Goal: Task Accomplishment & Management: Use online tool/utility

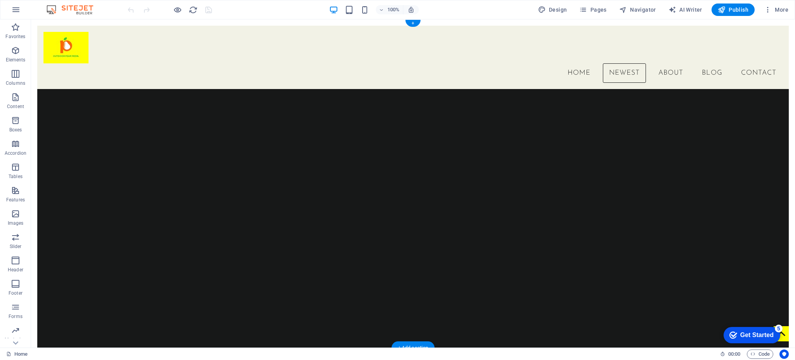
scroll to position [50, 0]
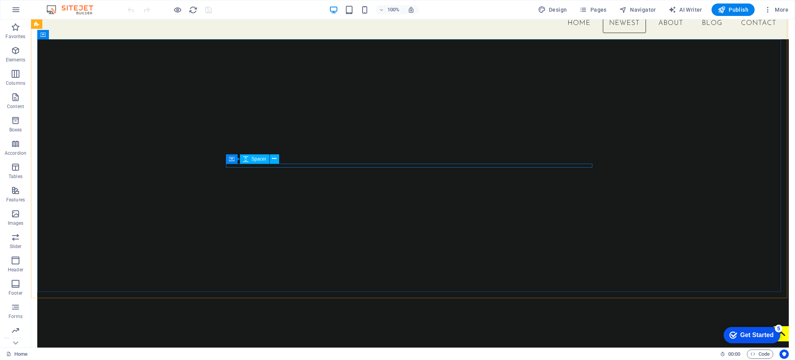
click at [284, 163] on div "Container Spacer" at bounding box center [255, 159] width 58 height 10
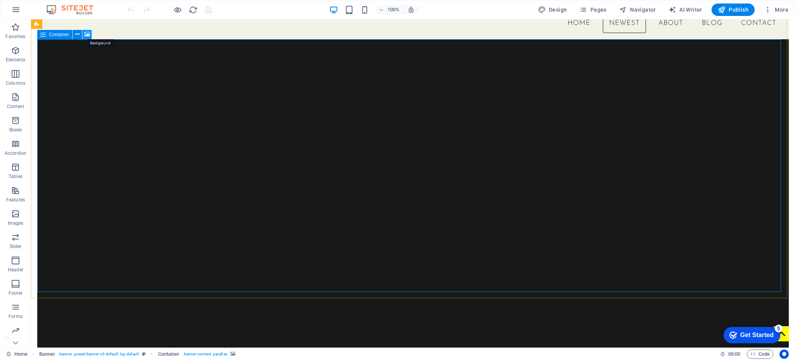
click at [86, 35] on icon at bounding box center [87, 34] width 6 height 8
select select "ms"
select select "s"
select select "progressive"
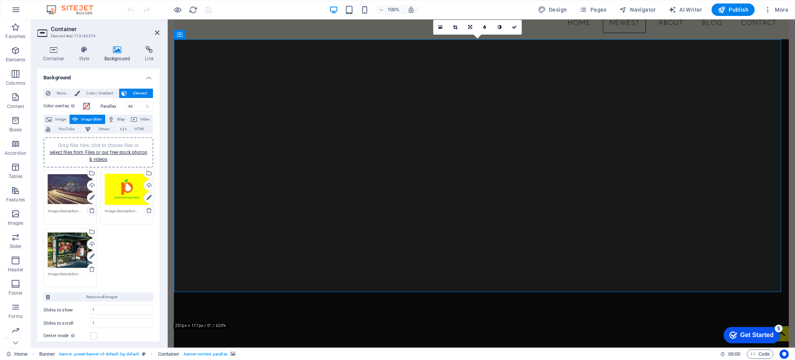
click at [90, 207] on icon at bounding box center [92, 210] width 6 height 6
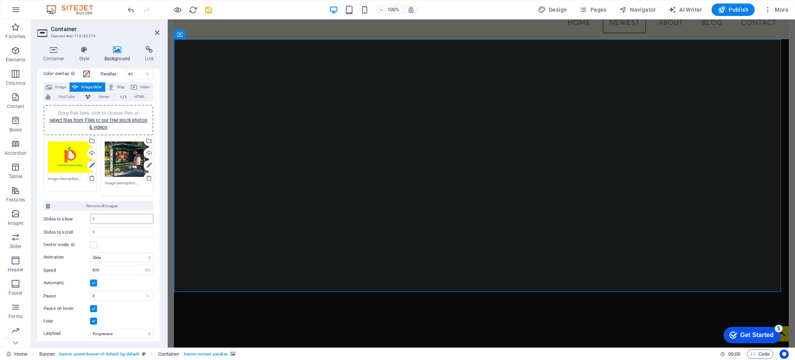
scroll to position [0, 0]
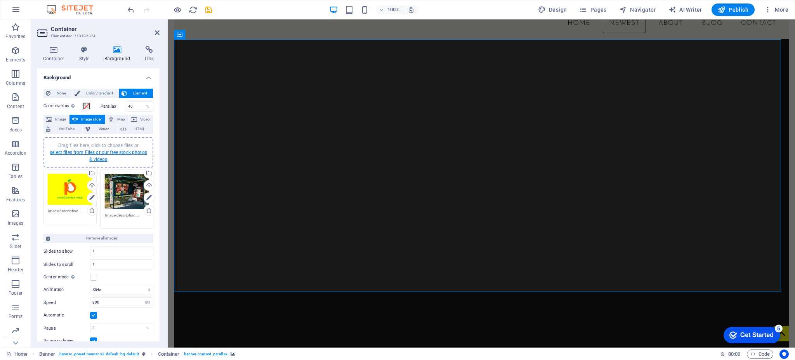
click at [96, 150] on link "select files from Files or our free stock photos & videos" at bounding box center [98, 156] width 97 height 12
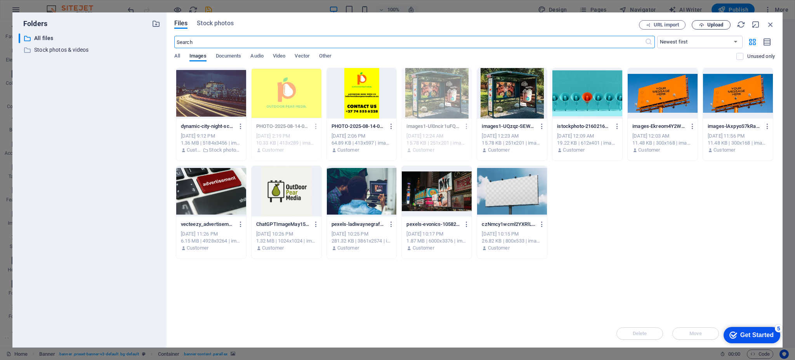
click at [712, 23] on span "Upload" at bounding box center [716, 25] width 16 height 5
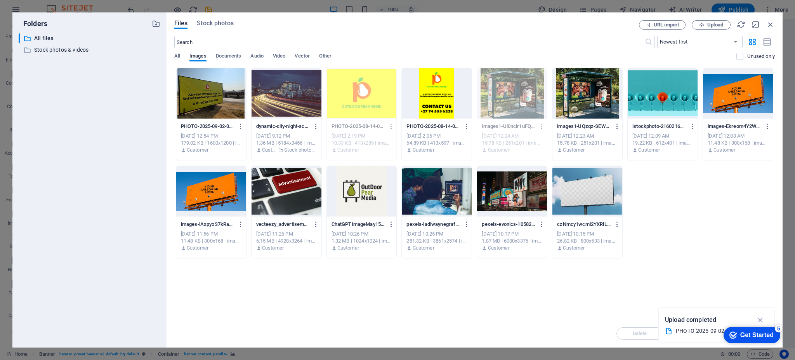
click at [229, 101] on div at bounding box center [211, 93] width 70 height 50
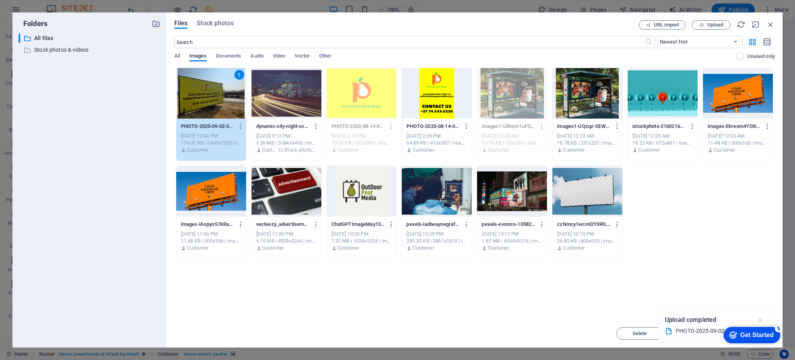
click at [761, 319] on icon "button" at bounding box center [761, 319] width 9 height 9
click at [212, 98] on div "1" at bounding box center [211, 93] width 70 height 50
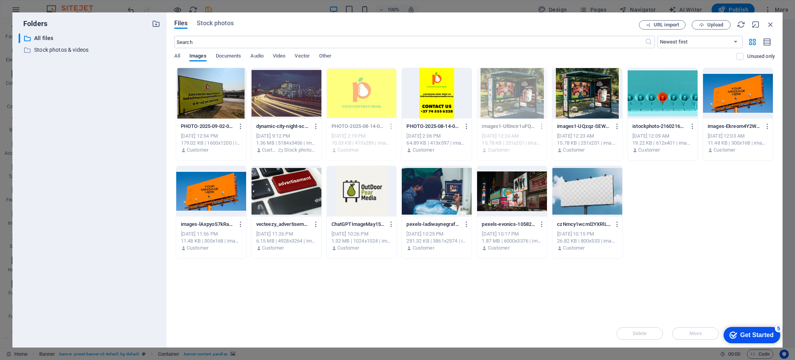
click at [212, 98] on div at bounding box center [211, 93] width 70 height 50
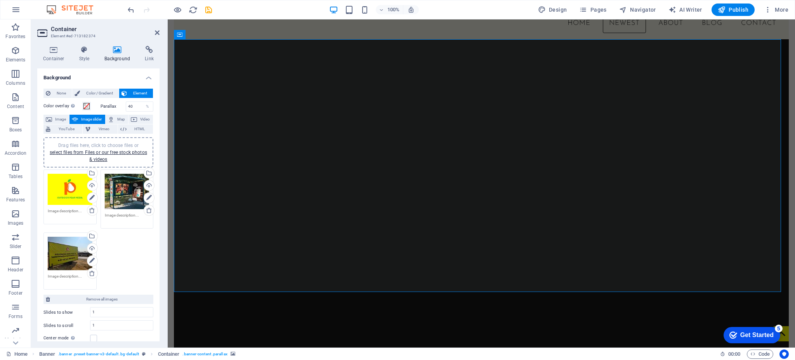
click at [127, 184] on div "Drag files here, click to choose files or select files from Files or our free s…" at bounding box center [127, 192] width 45 height 36
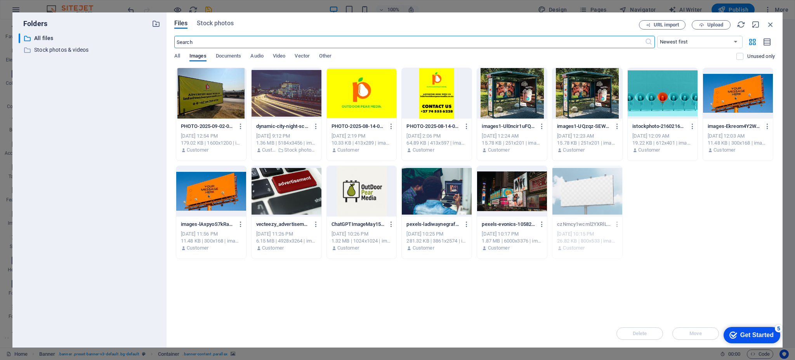
click at [127, 184] on body "Outdoor Pear Media Home Favorites Elements Columns Content Boxes Accordion Tabl…" at bounding box center [397, 180] width 795 height 360
click at [714, 23] on span "Upload" at bounding box center [716, 25] width 16 height 5
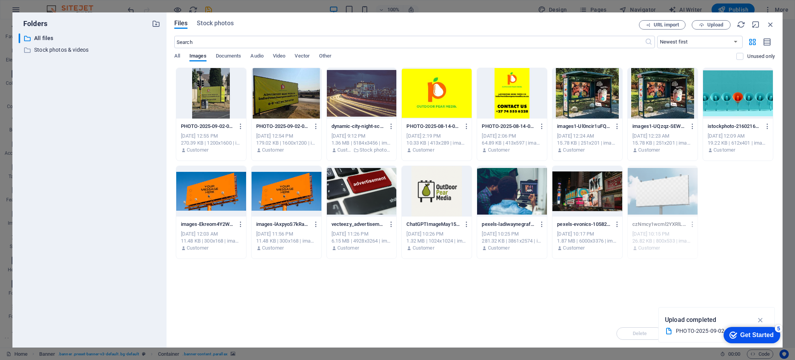
click at [206, 89] on div at bounding box center [211, 93] width 70 height 50
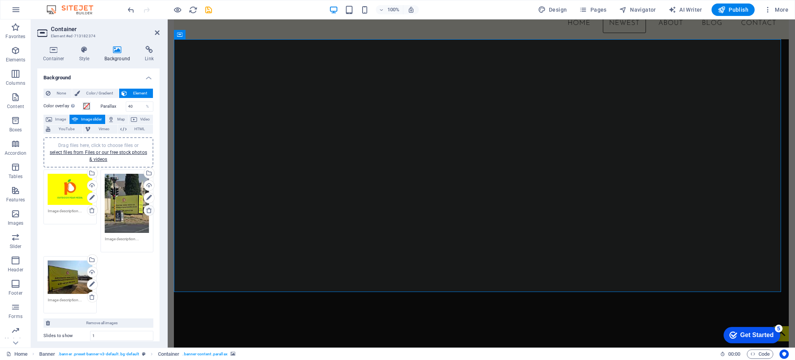
click at [148, 209] on icon at bounding box center [149, 210] width 6 height 6
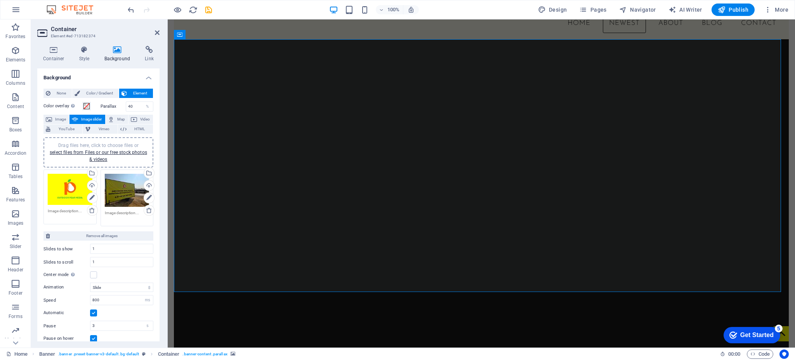
click at [97, 155] on div "Drag files here, click to choose files or select files from Files or our free s…" at bounding box center [98, 152] width 101 height 21
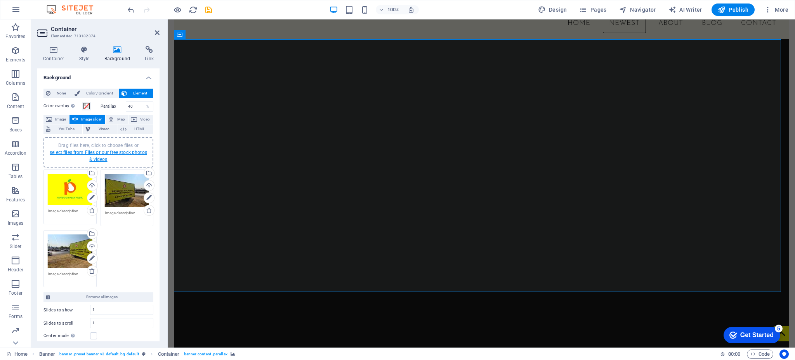
click at [95, 153] on link "select files from Files or our free stock photos & videos" at bounding box center [98, 156] width 97 height 12
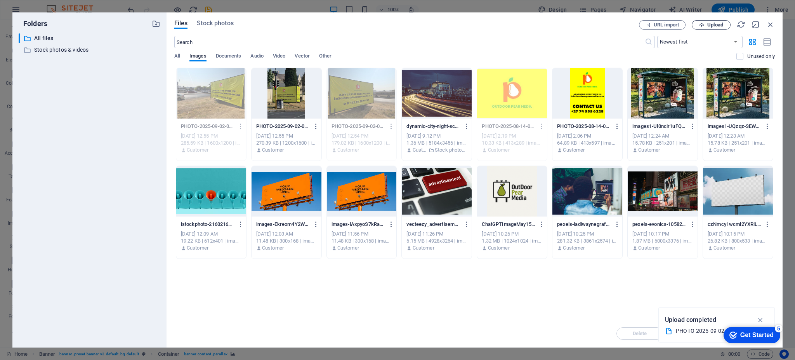
click at [715, 23] on span "Upload" at bounding box center [716, 25] width 16 height 5
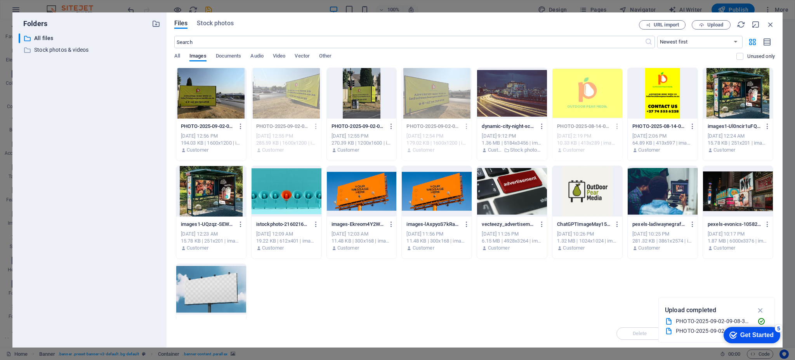
click at [221, 102] on div at bounding box center [211, 93] width 70 height 50
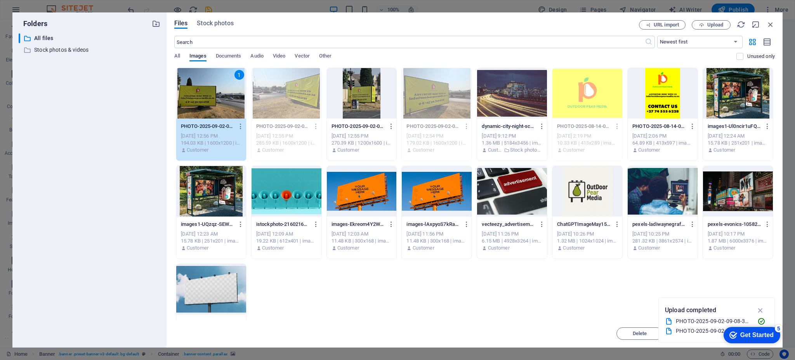
click at [221, 102] on div "1" at bounding box center [211, 93] width 70 height 50
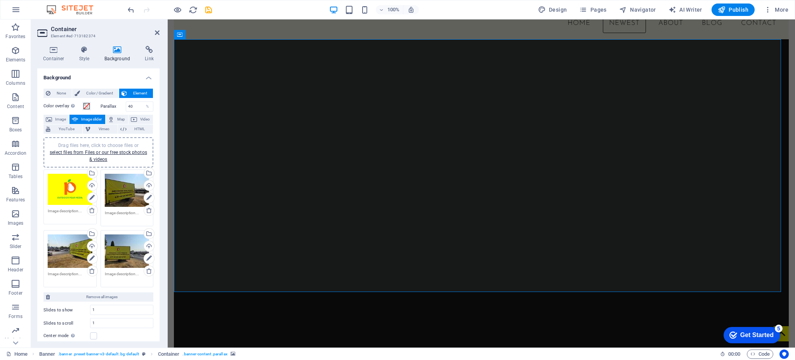
click at [128, 185] on div "Drag files here, click to choose files or select files from Files or our free s…" at bounding box center [127, 190] width 45 height 33
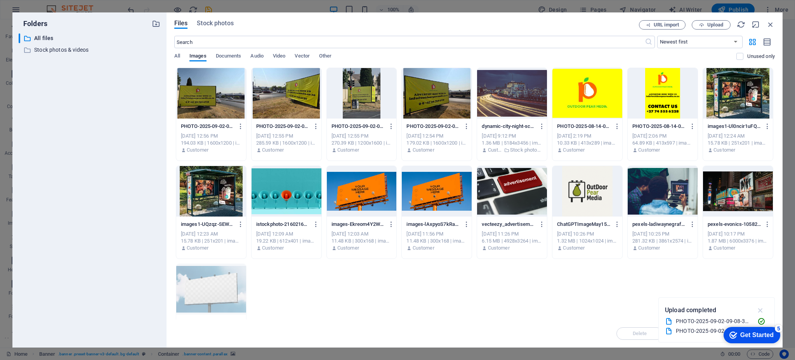
click at [758, 310] on icon "button" at bounding box center [761, 310] width 9 height 9
click at [773, 21] on icon "button" at bounding box center [771, 24] width 9 height 9
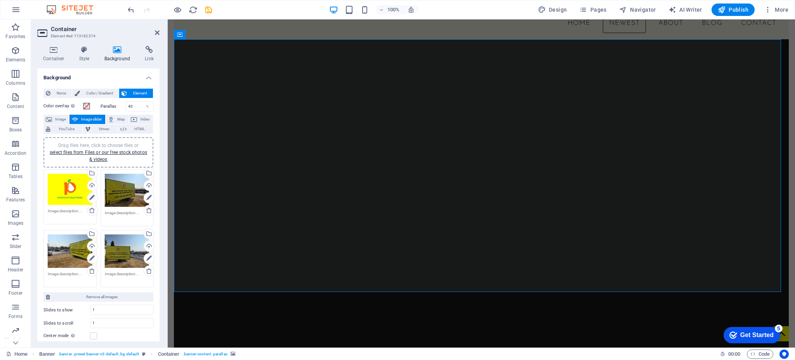
click at [78, 252] on div "Drag files here, click to choose files or select files from Files or our free s…" at bounding box center [70, 250] width 45 height 33
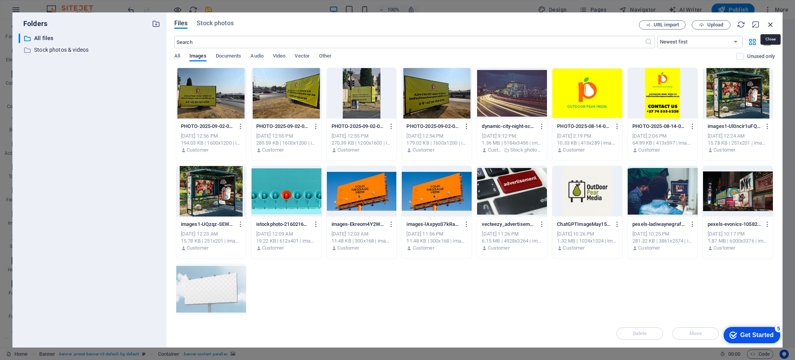
click at [770, 23] on icon "button" at bounding box center [771, 24] width 9 height 9
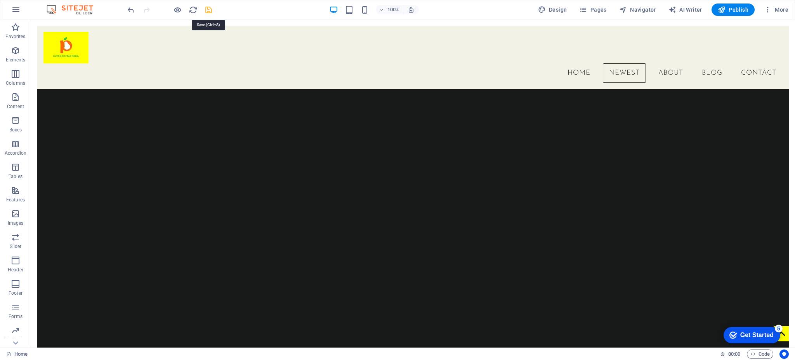
click at [212, 9] on icon "save" at bounding box center [208, 9] width 9 height 9
click at [208, 9] on div at bounding box center [169, 9] width 87 height 12
click at [16, 333] on icon "button" at bounding box center [15, 331] width 9 height 9
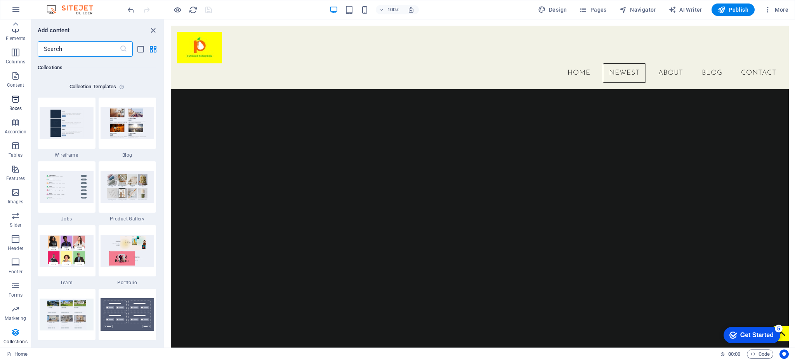
scroll to position [0, 0]
click at [17, 106] on p "Content" at bounding box center [15, 106] width 17 height 6
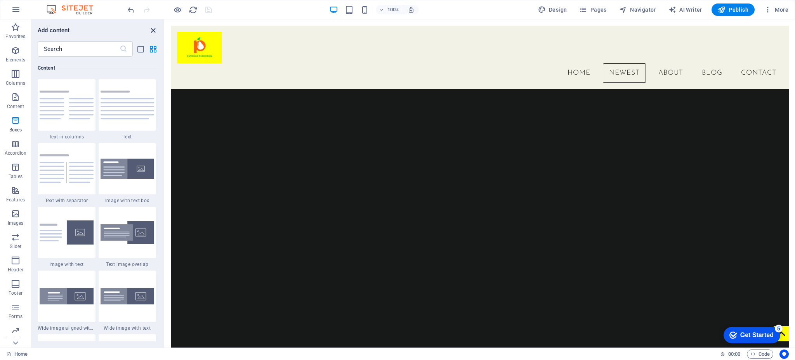
click at [151, 30] on icon "close panel" at bounding box center [153, 30] width 9 height 9
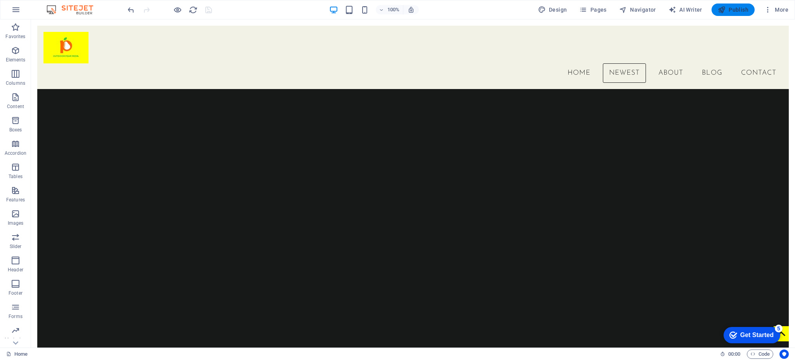
click at [729, 8] on span "Publish" at bounding box center [733, 10] width 31 height 8
click at [593, 14] on button "Pages" at bounding box center [592, 9] width 33 height 12
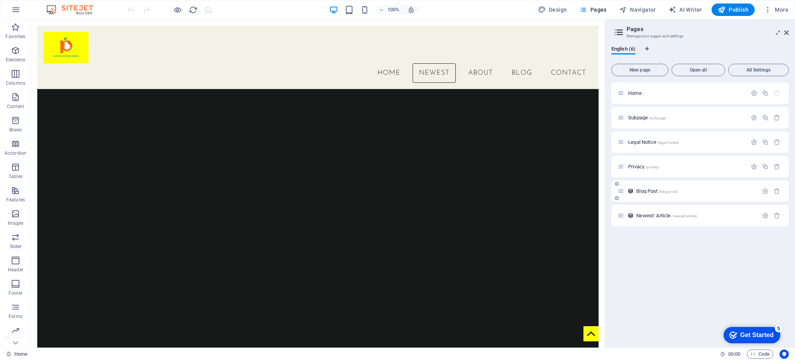
click at [651, 191] on span "Blog Post /blog-post" at bounding box center [657, 191] width 41 height 6
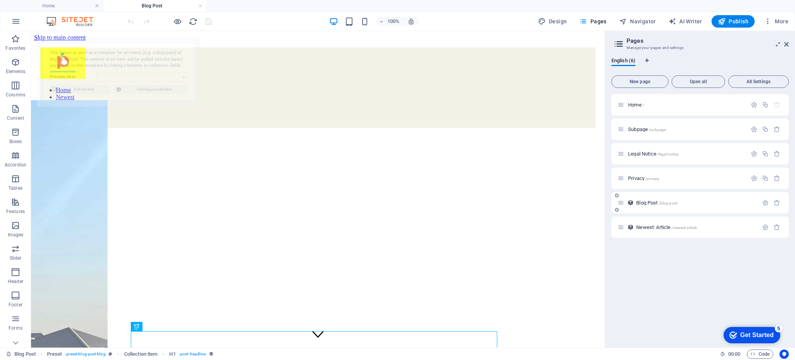
select select "682a46cd5fa5a8c85508a0a3"
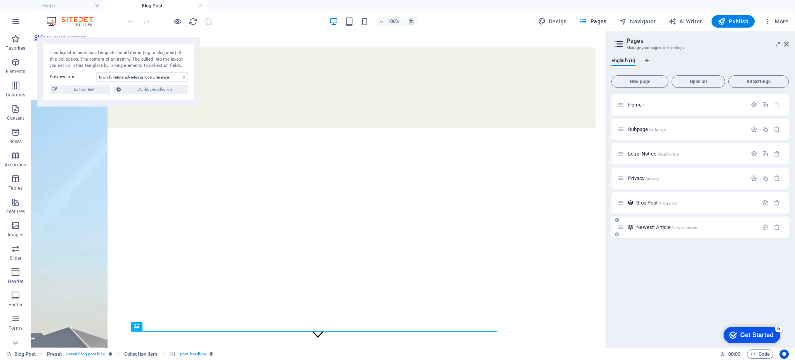
click at [662, 223] on div "Newest: Article /newest-article" at bounding box center [688, 227] width 141 height 9
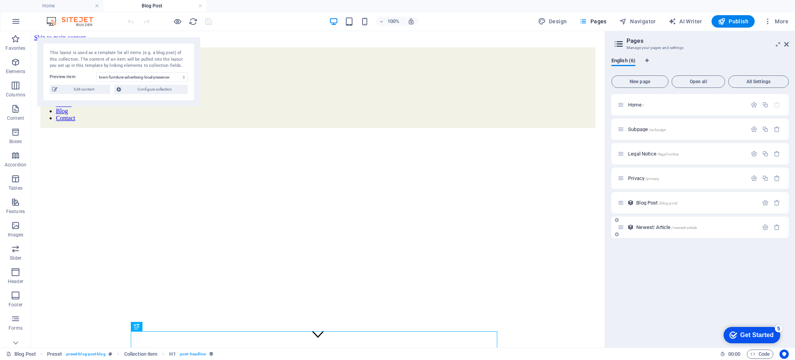
click at [663, 228] on span "Newest: Article /newest-article" at bounding box center [667, 227] width 61 height 6
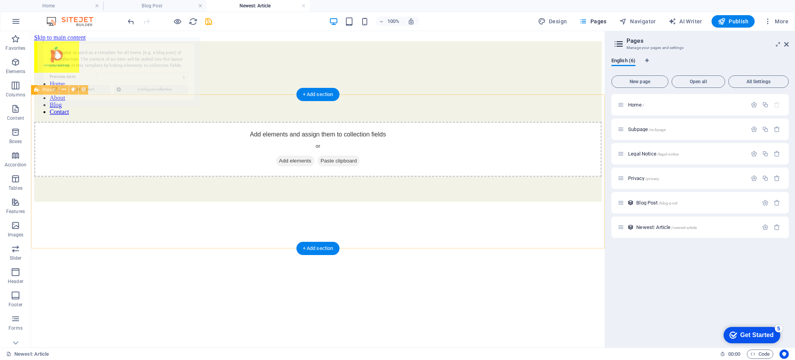
select select "68acc40ebd4a3e6bee07f68c"
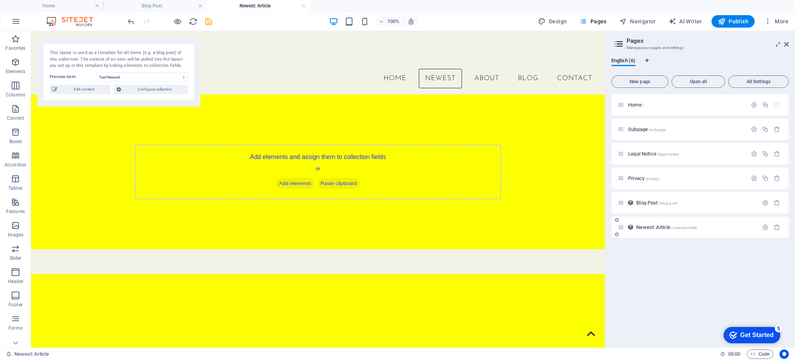
click at [648, 228] on span "Newest: Article /newest-article" at bounding box center [667, 227] width 61 height 6
click at [657, 201] on span "Blog Post /blog-post" at bounding box center [657, 203] width 41 height 6
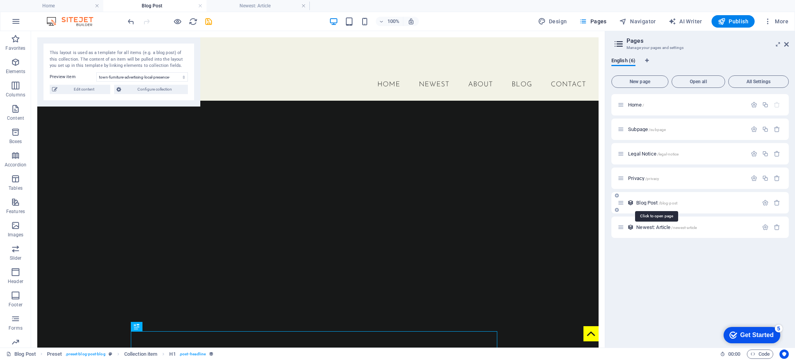
click at [657, 201] on span "Blog Post /blog-post" at bounding box center [657, 203] width 41 height 6
click at [84, 89] on span "Edit content" at bounding box center [84, 89] width 48 height 9
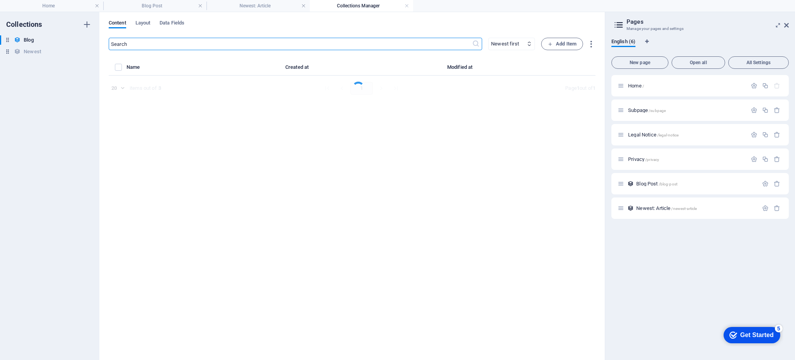
select select "Category 1"
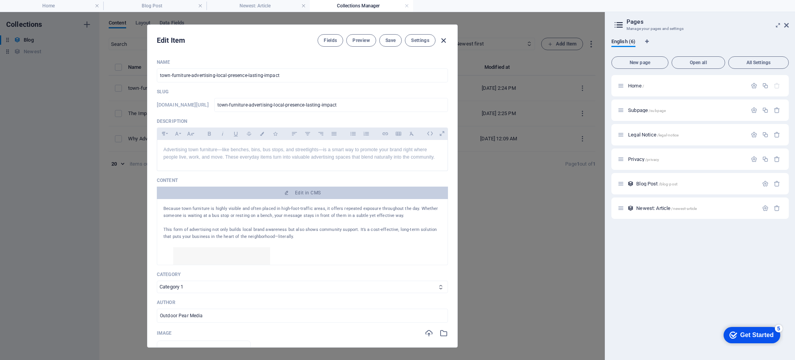
click at [446, 40] on icon "button" at bounding box center [443, 40] width 9 height 9
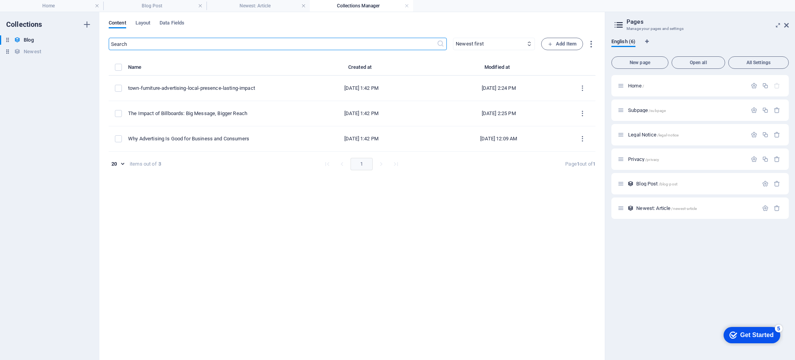
type input "2025-09-02"
type input "town-furniture-advertising-local-presence-lasting-impact"
click at [32, 52] on h6 "Newest" at bounding box center [32, 51] width 17 height 9
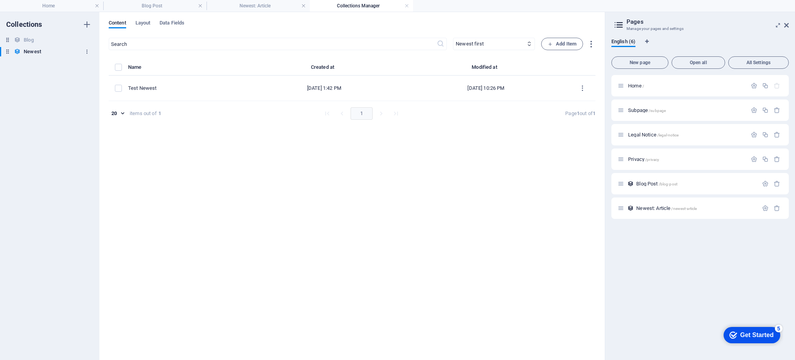
click at [84, 54] on icon "button" at bounding box center [86, 51] width 5 height 5
click at [171, 174] on div at bounding box center [397, 180] width 795 height 360
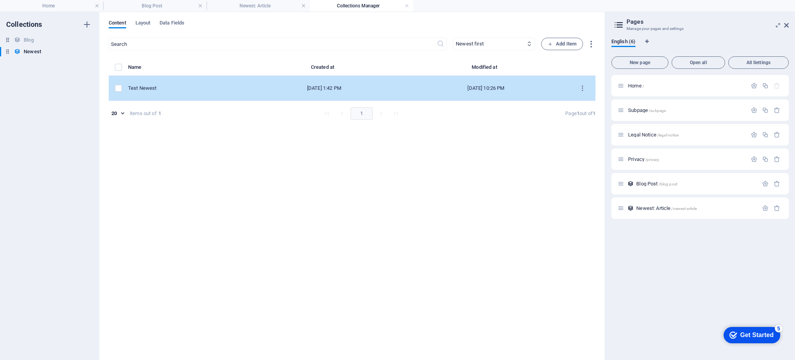
click at [165, 86] on div "Test Newest" at bounding box center [183, 88] width 111 height 7
select select "Category 1"
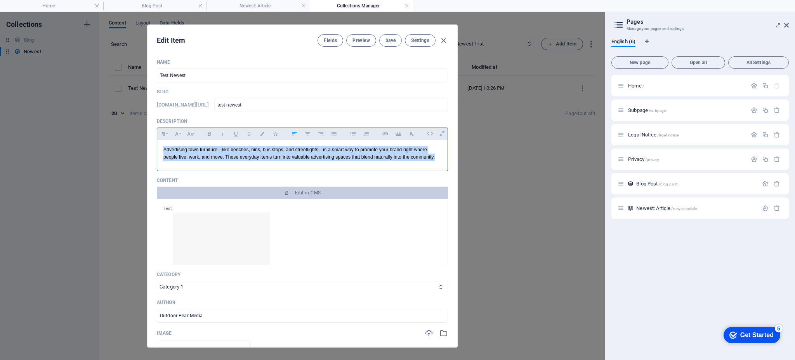
drag, startPoint x: 163, startPoint y: 151, endPoint x: 466, endPoint y: 193, distance: 306.6
click at [466, 193] on div "Edit Item Fields Preview Save Settings Name Test Newest ​ Slug www.example.com/…" at bounding box center [302, 186] width 605 height 348
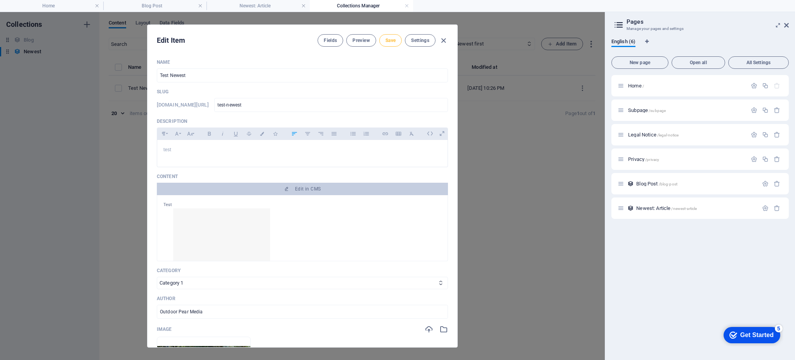
click at [387, 40] on span "Save" at bounding box center [391, 40] width 10 height 6
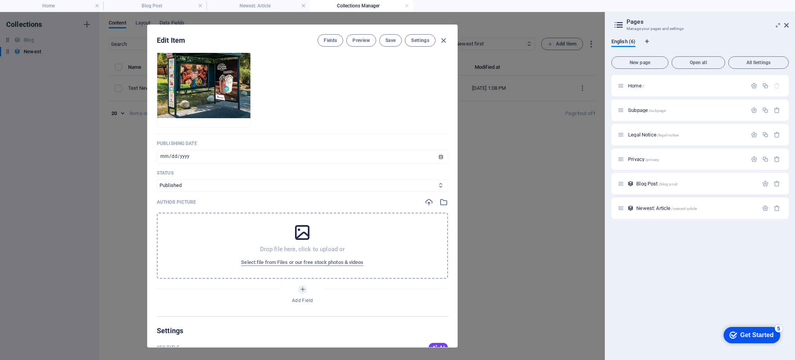
scroll to position [305, 0]
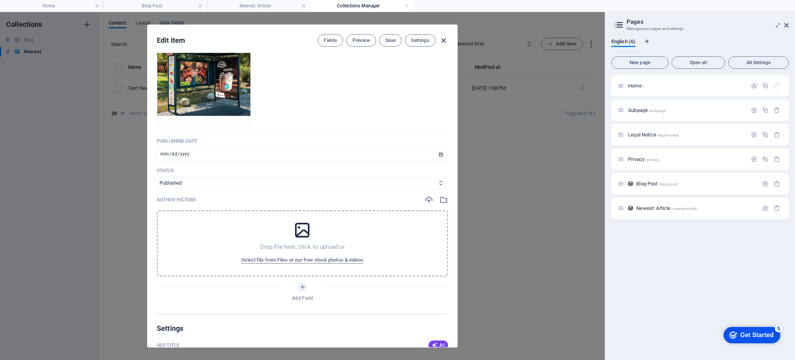
click at [444, 38] on icon "button" at bounding box center [443, 40] width 9 height 9
type input "2025-09-02"
type input "test-newest"
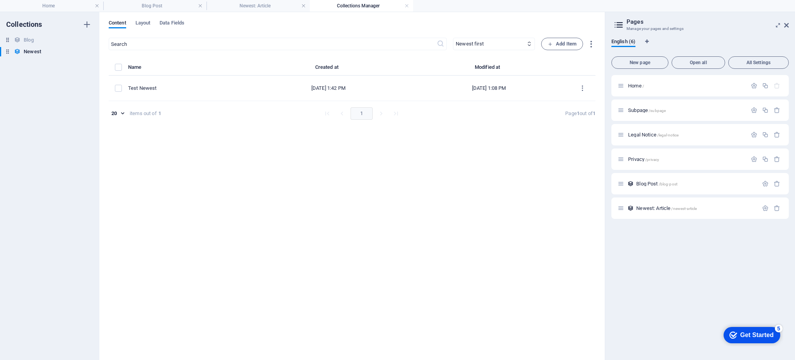
scroll to position [258, 0]
click at [87, 52] on icon "button" at bounding box center [86, 51] width 5 height 5
click at [87, 52] on div at bounding box center [397, 180] width 795 height 360
click at [85, 40] on icon "button" at bounding box center [86, 39] width 5 height 5
click at [171, 205] on div at bounding box center [397, 180] width 795 height 360
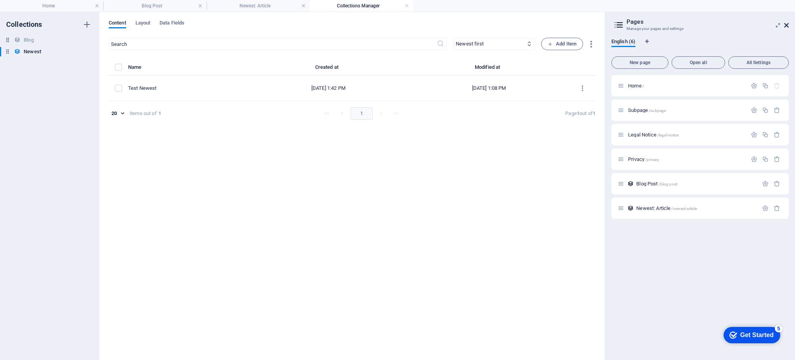
click at [788, 26] on icon at bounding box center [787, 25] width 5 height 6
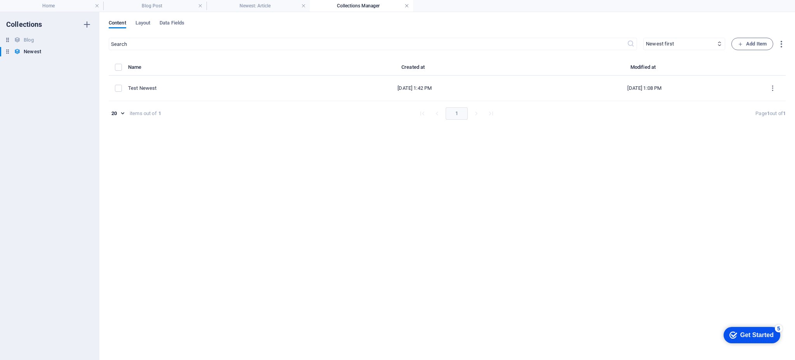
click at [407, 6] on link at bounding box center [407, 5] width 5 height 7
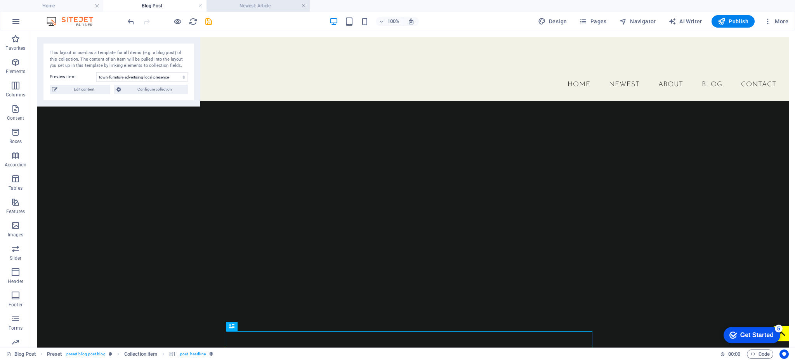
click at [305, 6] on link at bounding box center [303, 5] width 5 height 7
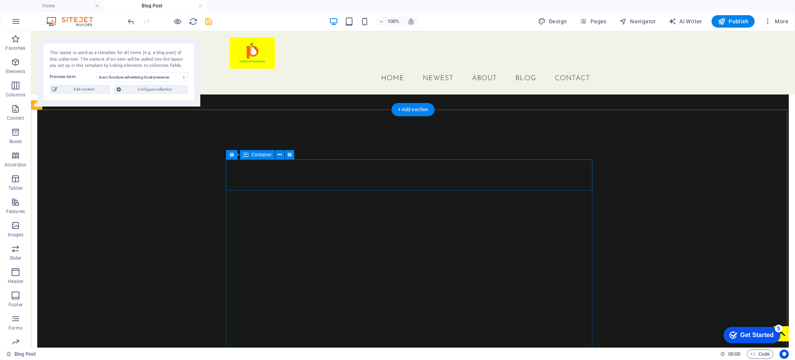
scroll to position [0, 0]
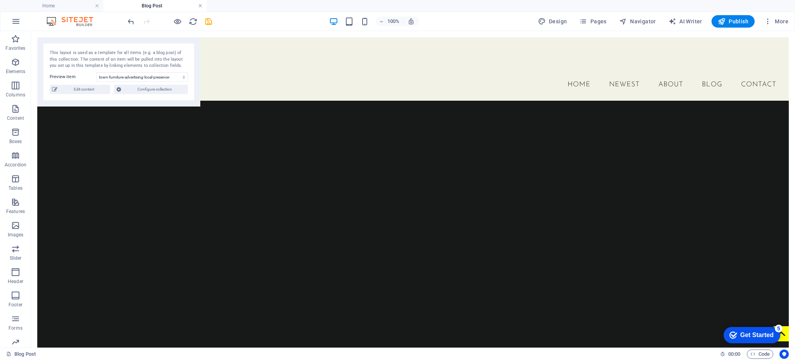
click at [200, 7] on link at bounding box center [200, 5] width 5 height 7
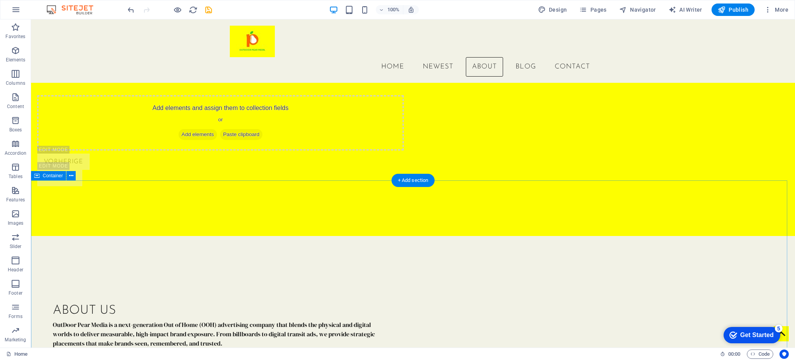
scroll to position [1130, 0]
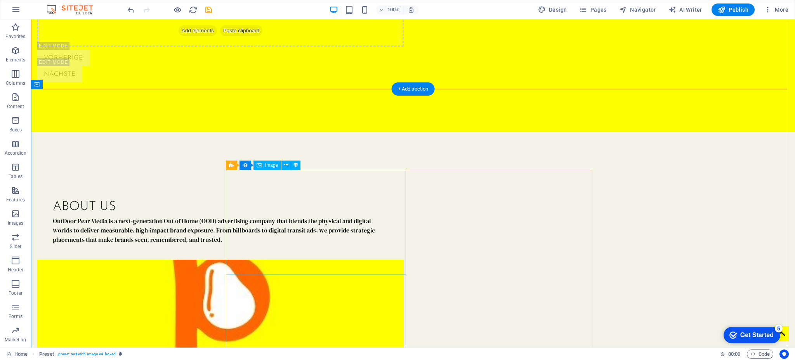
scroll to position [1236, 0]
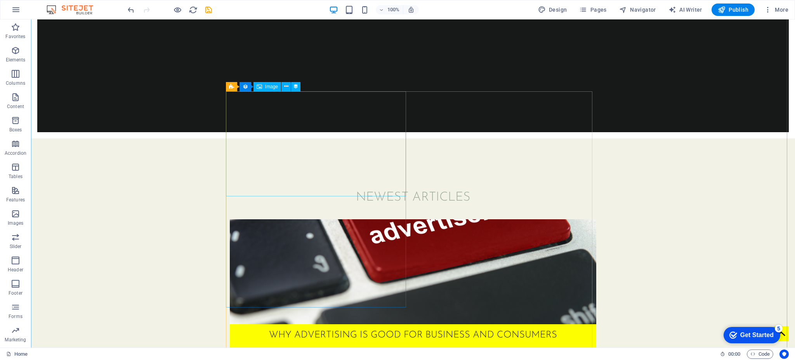
scroll to position [348, 0]
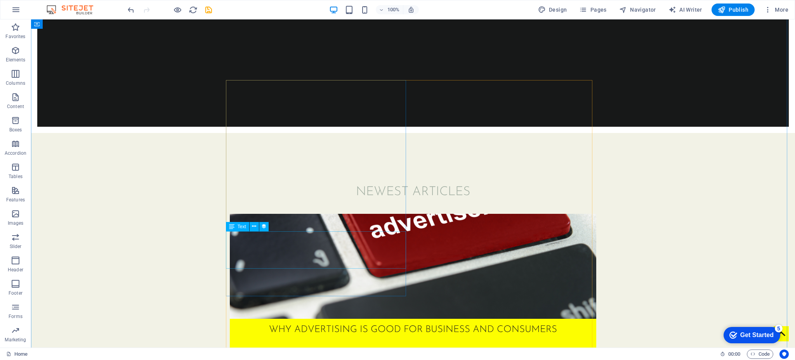
click at [352, 351] on div "Advertising plays a vital role in connecting businesses with consumers. It’s no…" at bounding box center [413, 360] width 367 height 19
click at [328, 351] on div "Advertising plays a vital role in connecting businesses with consumers. It’s no…" at bounding box center [413, 360] width 367 height 19
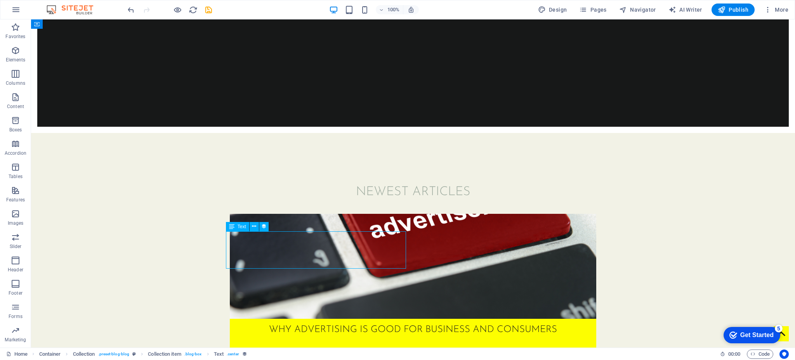
select select "description"
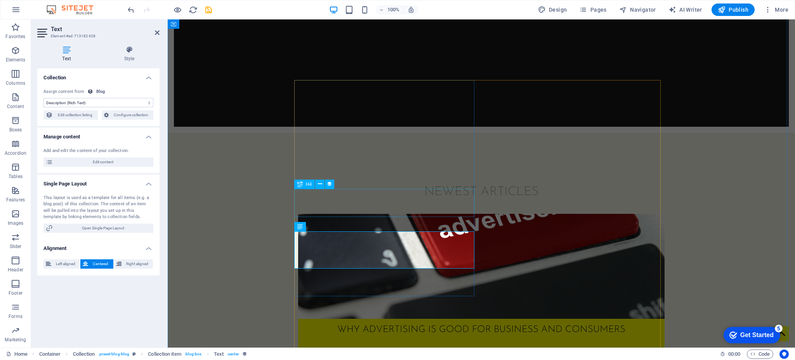
click at [356, 322] on div "Why Advertising Is Good for Business and Consumers" at bounding box center [481, 329] width 367 height 14
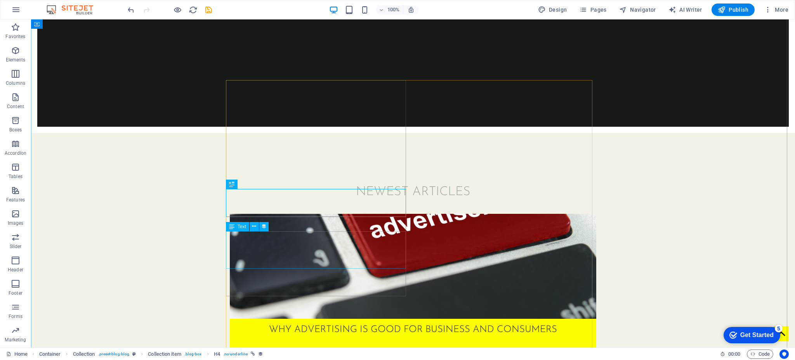
click at [311, 351] on div "Advertising plays a vital role in connecting businesses with consumers. It’s no…" at bounding box center [413, 360] width 367 height 19
select select "description"
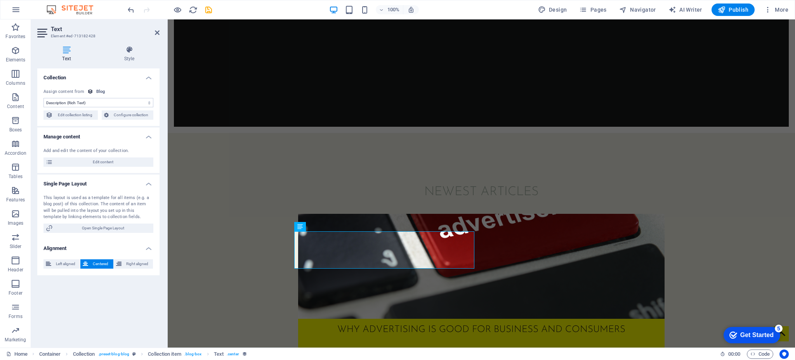
click at [151, 138] on h4 "Manage content" at bounding box center [98, 134] width 122 height 14
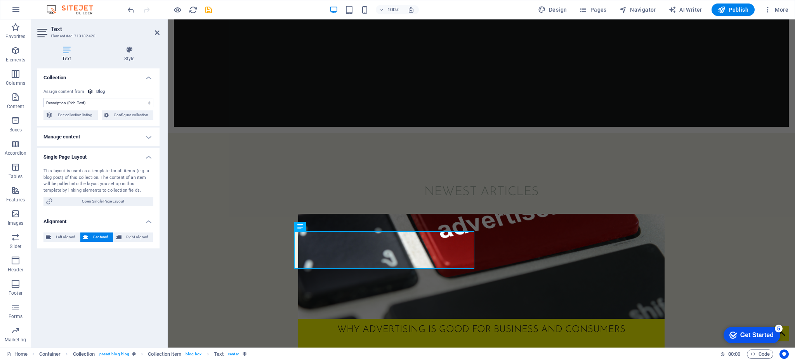
click at [151, 138] on h4 "Manage content" at bounding box center [98, 136] width 122 height 19
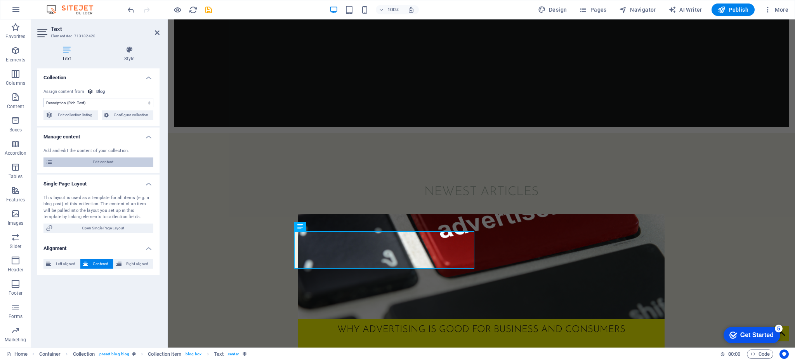
click at [120, 161] on span "Edit content" at bounding box center [103, 161] width 96 height 9
select select "Category 2"
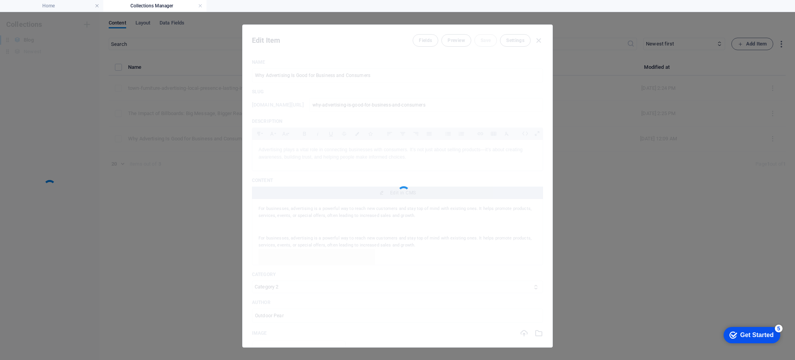
scroll to position [0, 0]
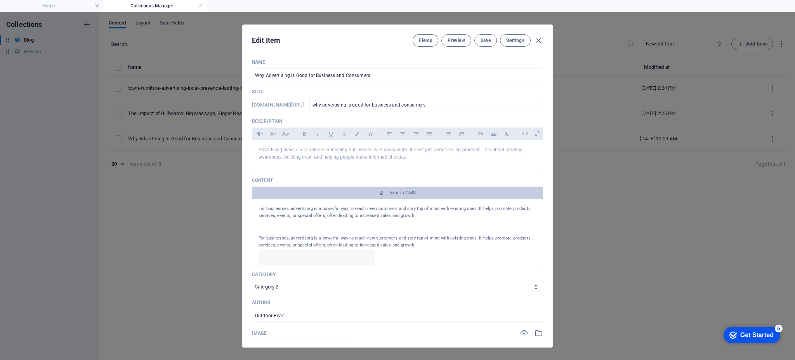
click at [544, 37] on div "Edit Item Fields Preview Save Settings" at bounding box center [398, 39] width 310 height 28
click at [542, 38] on icon "button" at bounding box center [538, 40] width 9 height 9
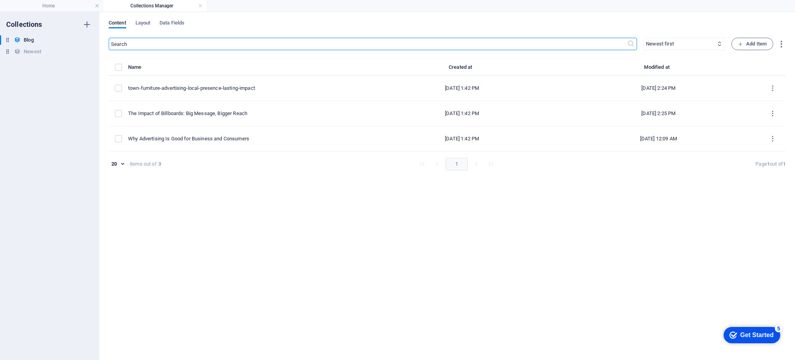
type input "2025-09-02"
type input "why-advertising-is-good-for-business-and-consumers"
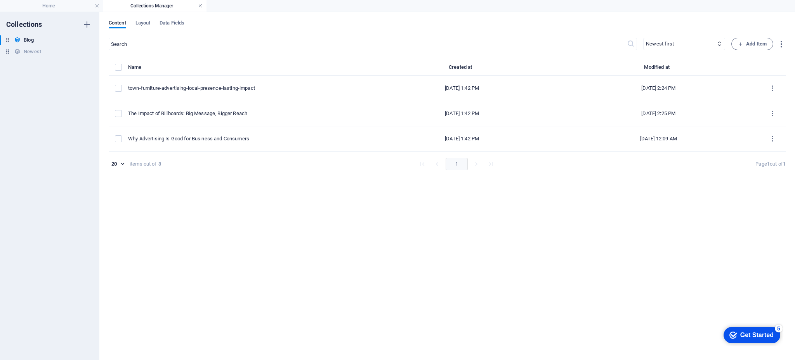
click at [198, 4] on link at bounding box center [200, 5] width 5 height 7
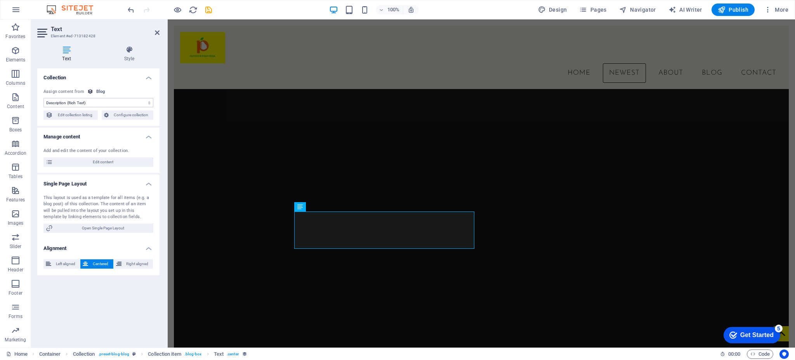
scroll to position [368, 0]
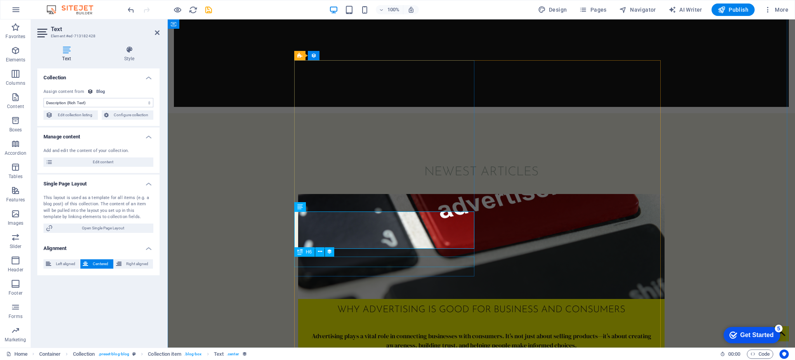
click at [327, 357] on div "Read more " at bounding box center [481, 362] width 367 height 10
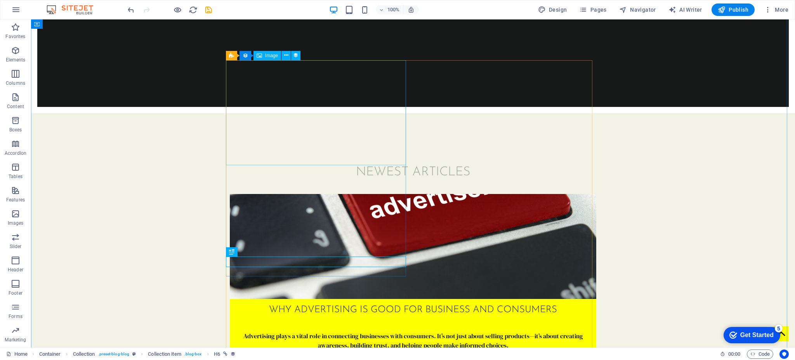
click at [327, 194] on figure at bounding box center [413, 246] width 367 height 105
select select "image"
select select "%"
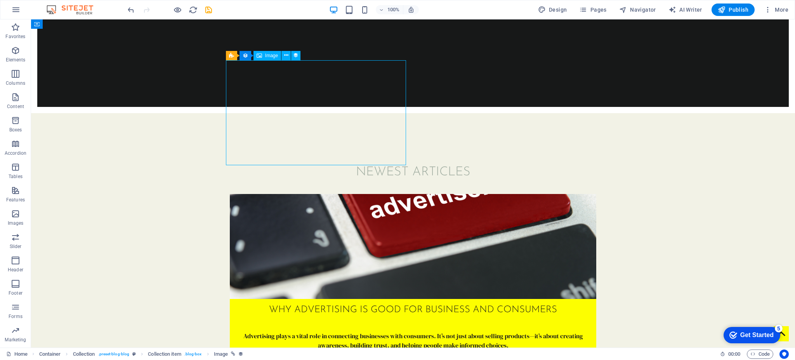
select select "px"
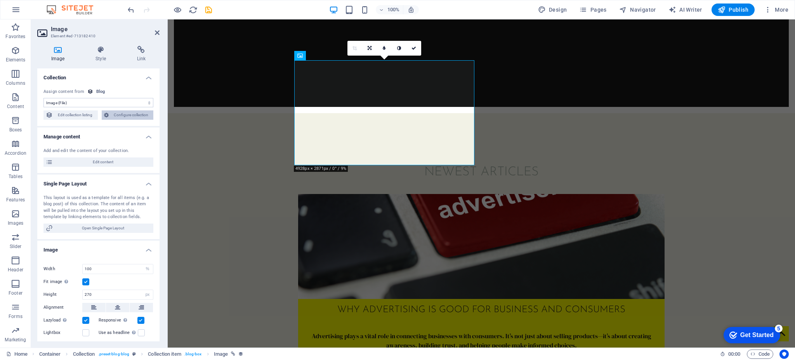
click at [117, 117] on span "Configure collection" at bounding box center [131, 114] width 40 height 9
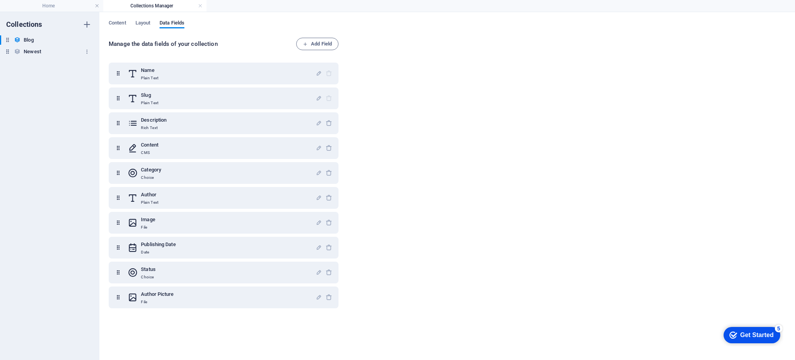
click at [41, 50] on div "Newest Newest" at bounding box center [46, 51] width 92 height 9
click at [39, 42] on div "Blog Blog" at bounding box center [46, 39] width 92 height 9
click at [34, 50] on h6 "Newest" at bounding box center [32, 51] width 17 height 9
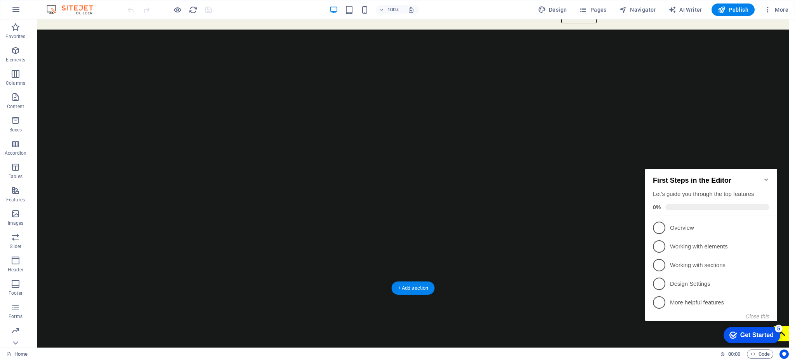
scroll to position [44, 0]
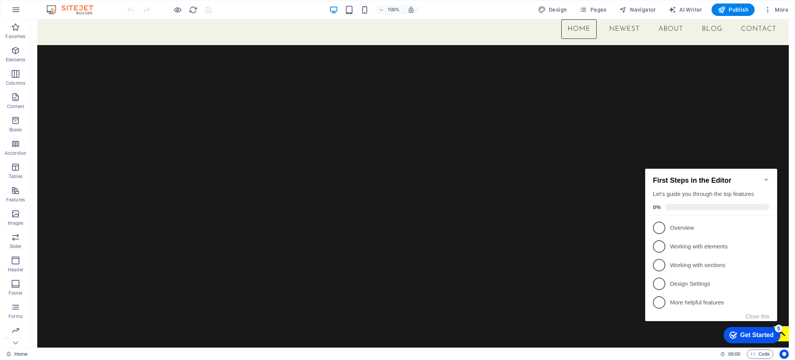
click at [596, 178] on icon "Minimize checklist" at bounding box center [766, 179] width 3 height 2
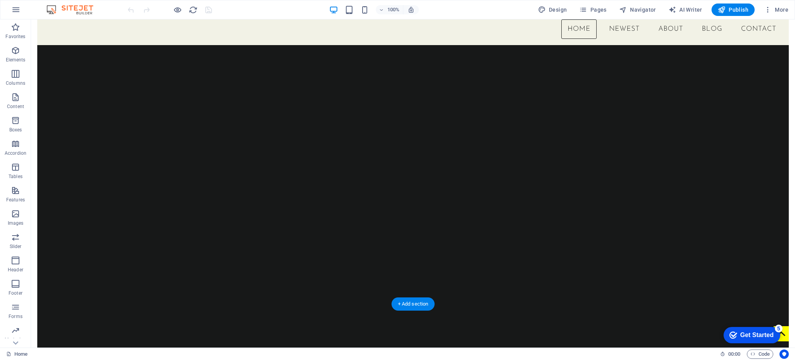
scroll to position [0, 0]
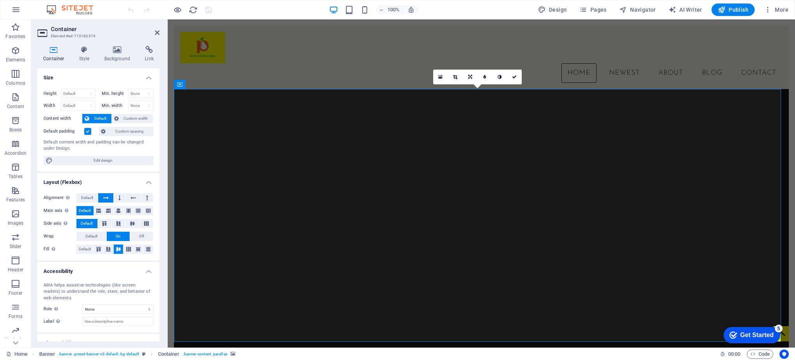
click at [112, 49] on icon at bounding box center [118, 50] width 38 height 8
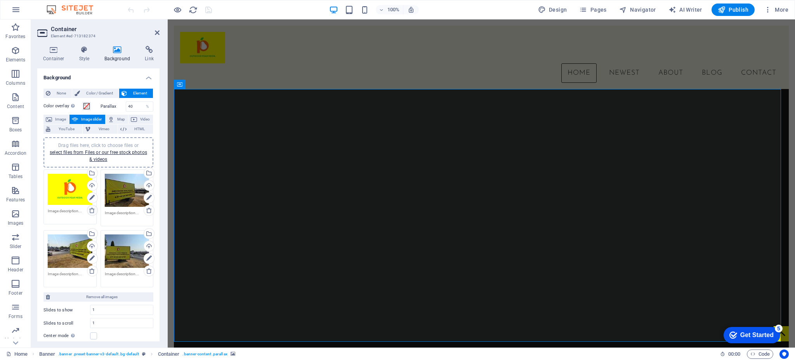
click at [90, 209] on icon at bounding box center [92, 210] width 6 height 6
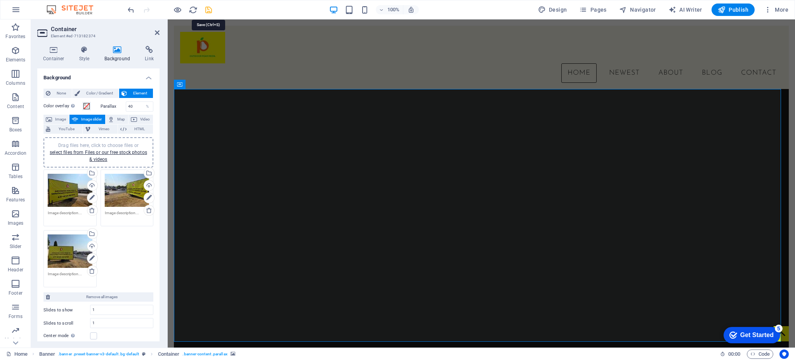
click at [208, 10] on icon "save" at bounding box center [208, 9] width 9 height 9
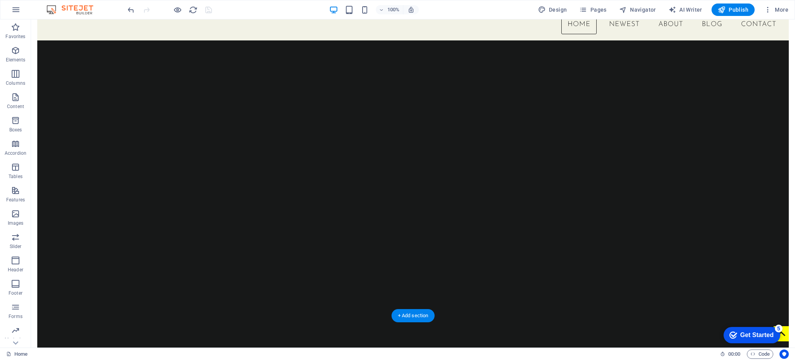
scroll to position [59, 0]
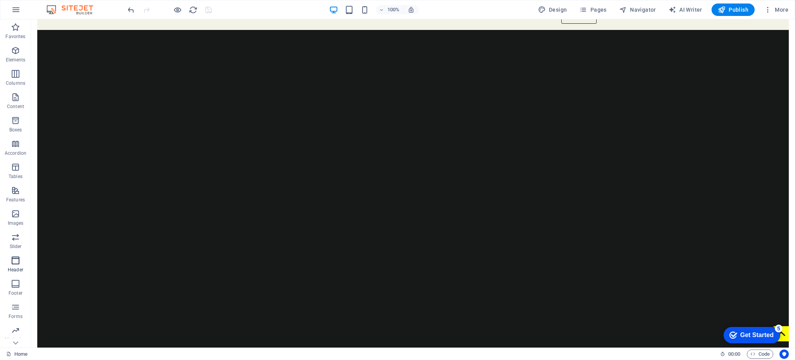
click at [12, 265] on icon "button" at bounding box center [15, 260] width 9 height 9
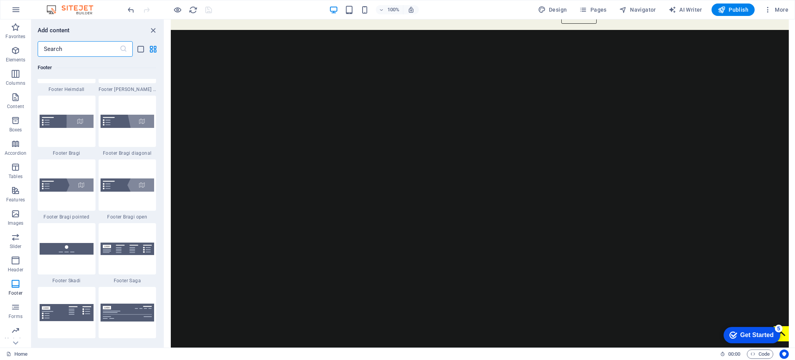
scroll to position [5317, 0]
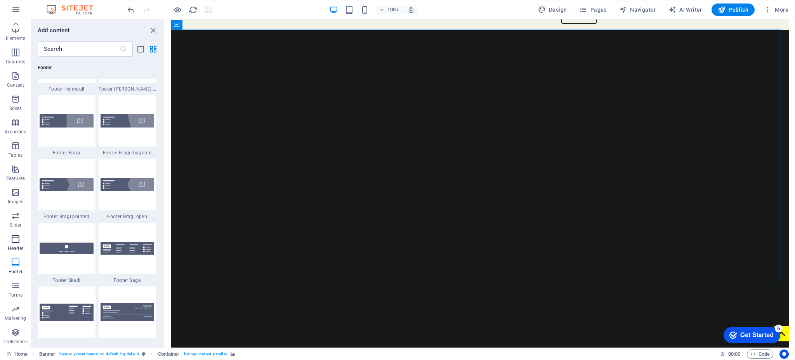
scroll to position [0, 0]
click at [13, 90] on button "Content" at bounding box center [15, 100] width 31 height 23
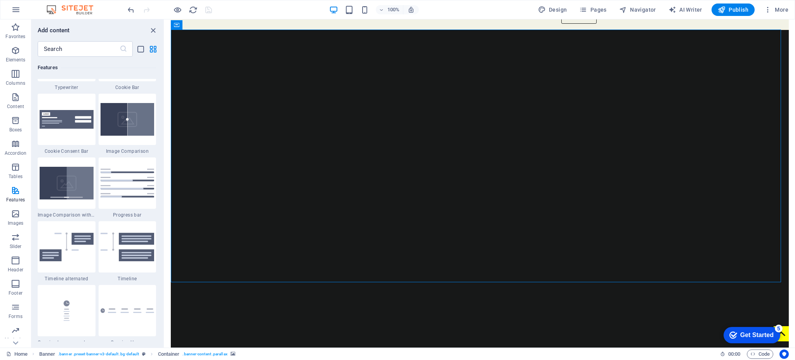
scroll to position [3000, 0]
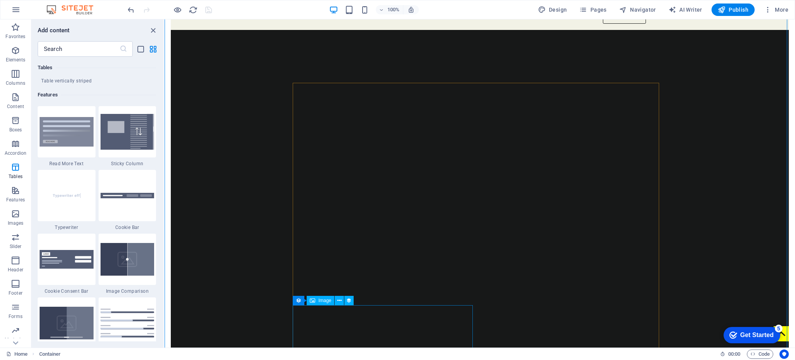
scroll to position [356, 0]
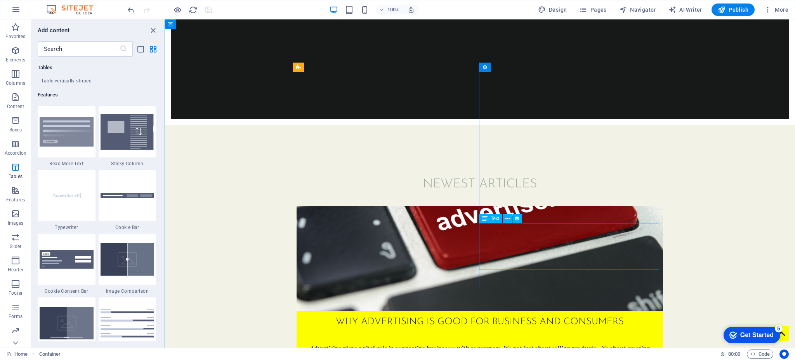
click at [509, 219] on icon at bounding box center [508, 218] width 4 height 8
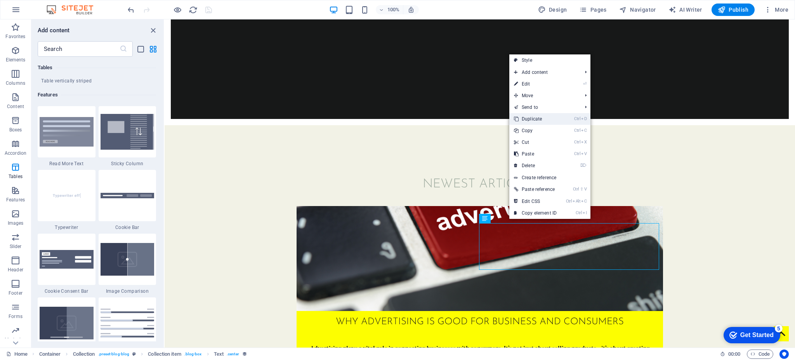
click at [548, 118] on link "Ctrl D Duplicate" at bounding box center [536, 119] width 52 height 12
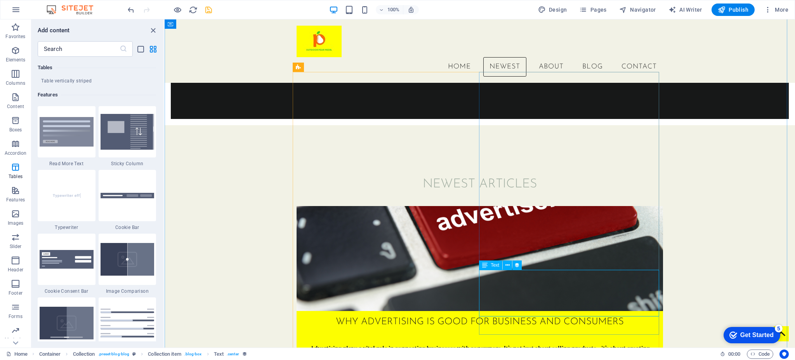
scroll to position [284, 0]
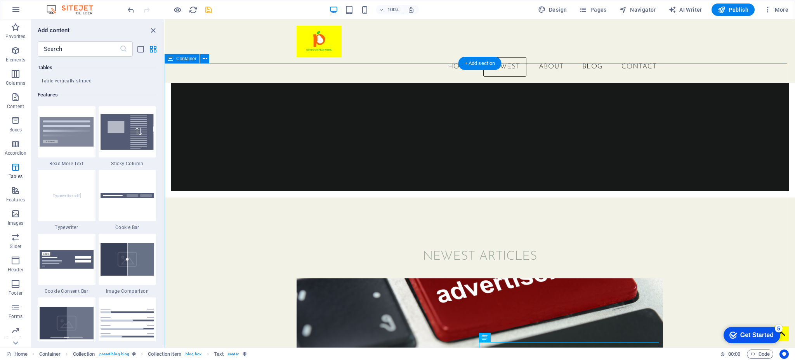
drag, startPoint x: 650, startPoint y: 310, endPoint x: 469, endPoint y: 85, distance: 288.7
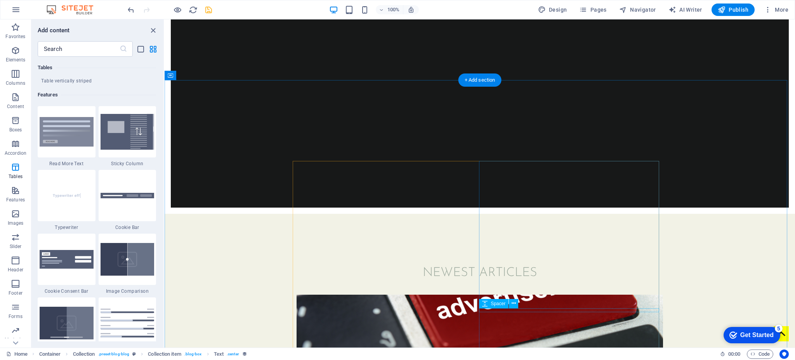
scroll to position [277, 0]
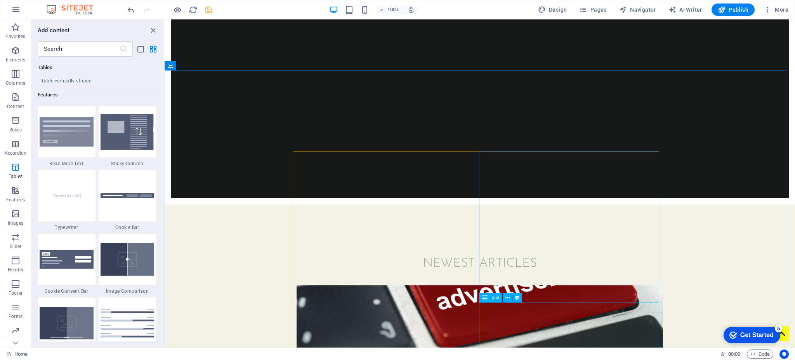
click at [487, 270] on icon at bounding box center [484, 297] width 5 height 9
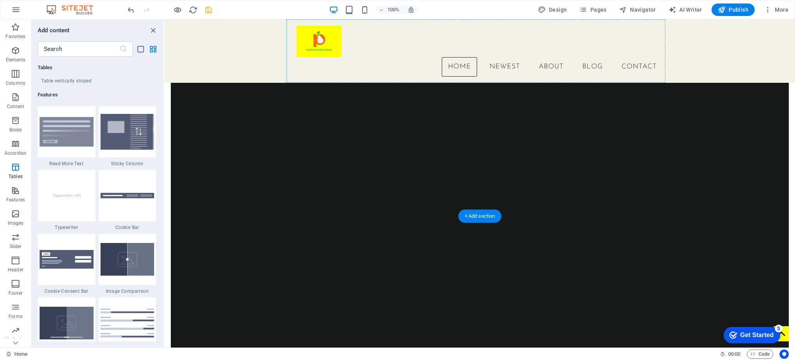
scroll to position [85, 0]
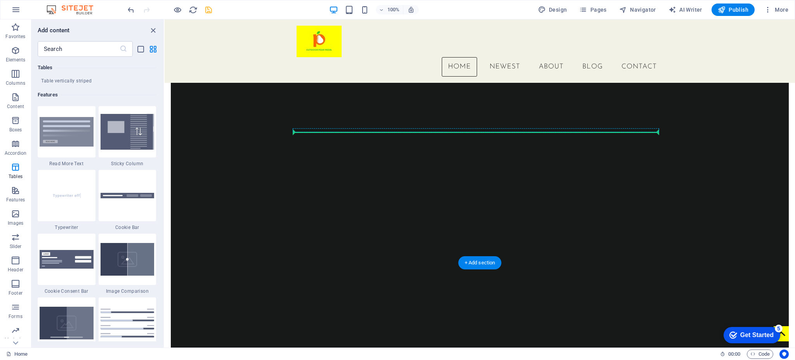
drag, startPoint x: 652, startPoint y: 319, endPoint x: 432, endPoint y: 131, distance: 289.6
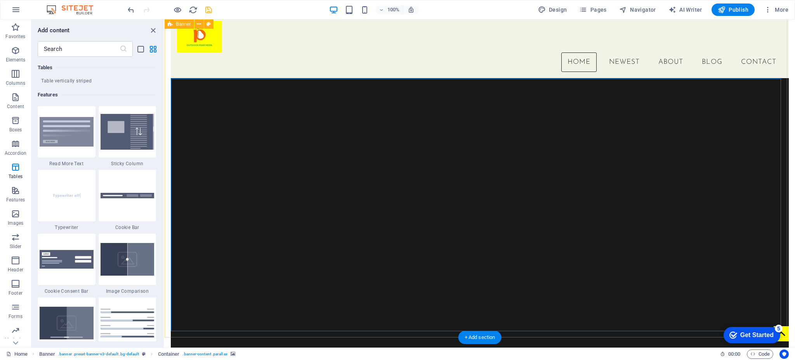
scroll to position [10, 0]
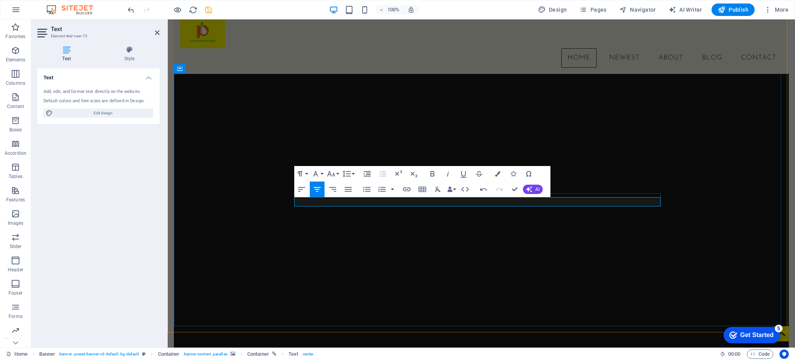
scroll to position [176, 2]
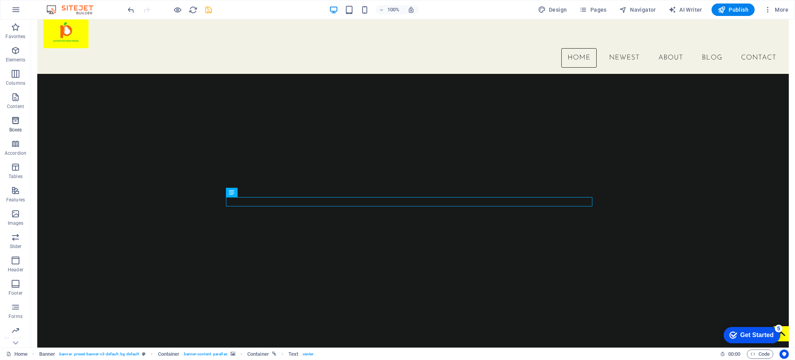
scroll to position [21, 0]
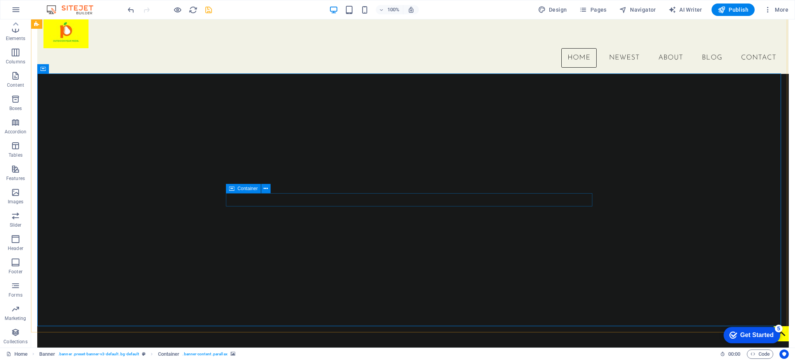
click at [232, 189] on icon at bounding box center [231, 188] width 5 height 9
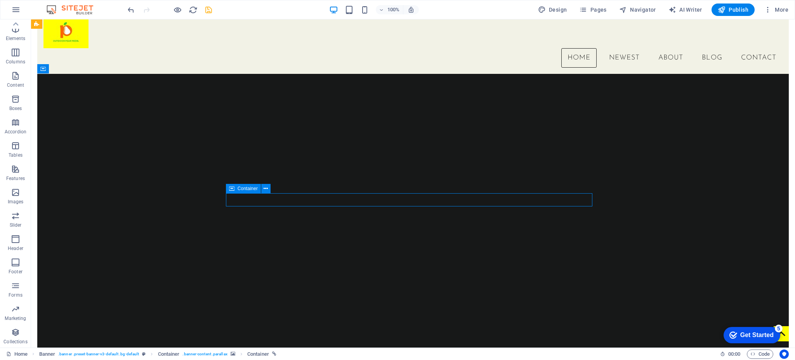
click at [232, 189] on icon at bounding box center [231, 188] width 5 height 9
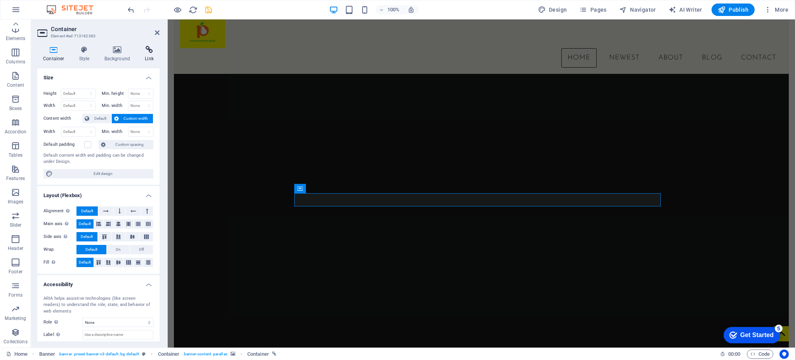
click at [157, 48] on icon at bounding box center [149, 50] width 21 height 8
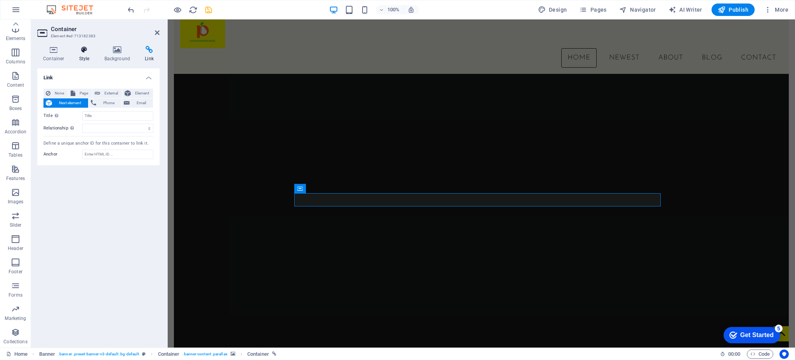
click at [90, 54] on h4 "Style" at bounding box center [85, 54] width 25 height 16
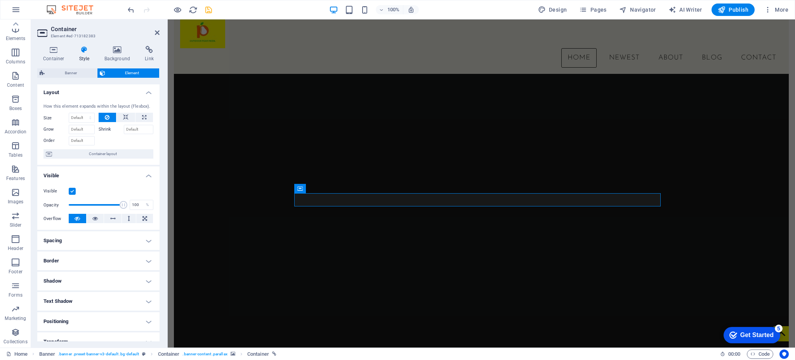
scroll to position [0, 0]
click at [53, 56] on h4 "Container" at bounding box center [55, 54] width 36 height 16
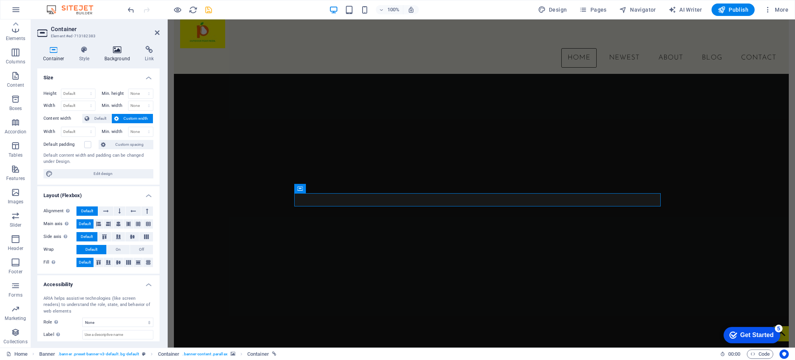
click at [115, 56] on h4 "Background" at bounding box center [119, 54] width 41 height 16
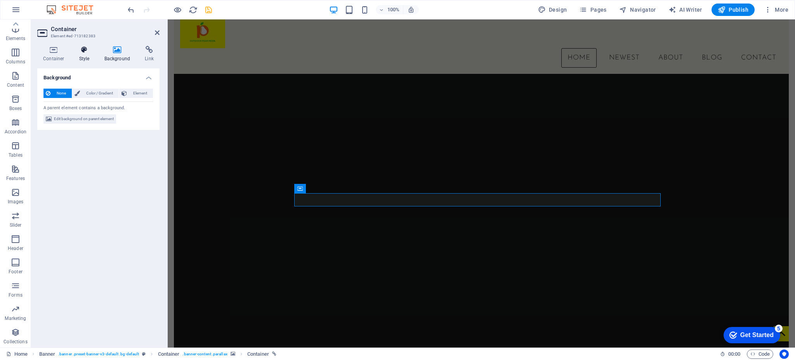
click at [92, 52] on icon at bounding box center [84, 50] width 22 height 8
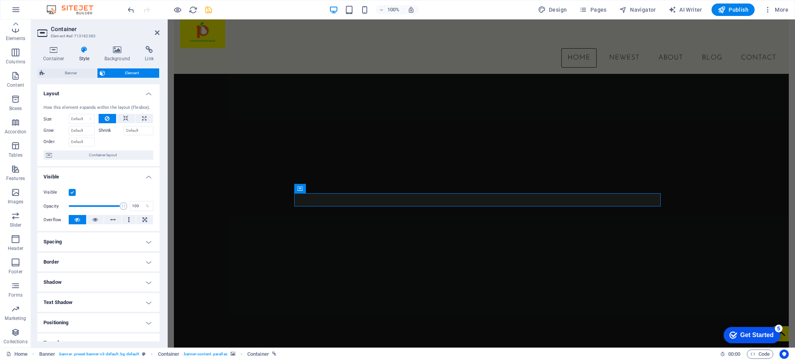
scroll to position [71, 0]
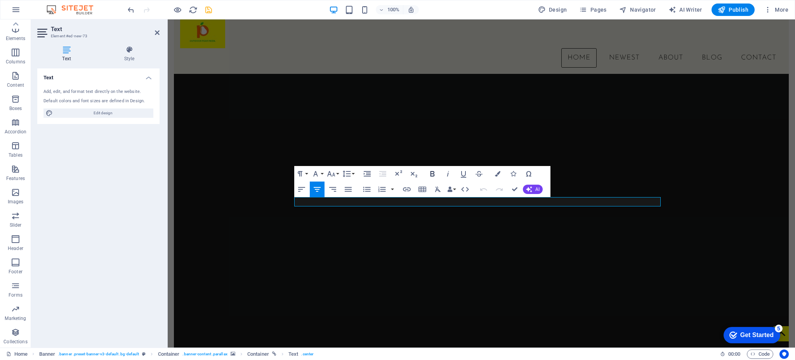
click at [436, 174] on icon "button" at bounding box center [432, 173] width 9 height 9
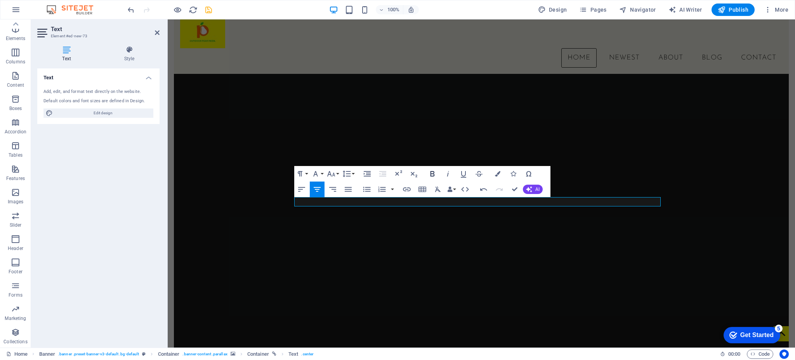
click at [428, 171] on icon "button" at bounding box center [432, 173] width 9 height 9
click at [322, 171] on button "Font Family" at bounding box center [317, 174] width 15 height 16
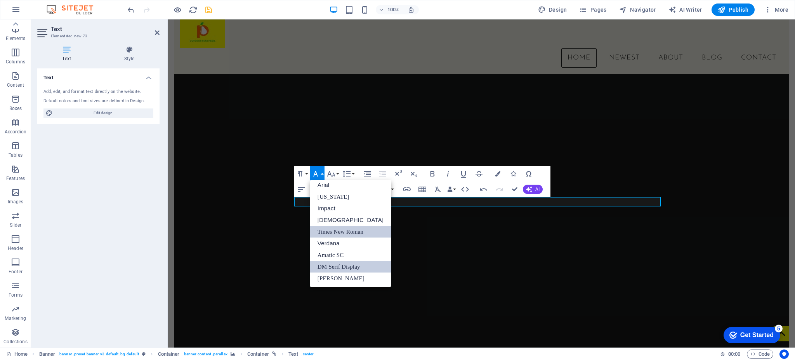
scroll to position [0, 0]
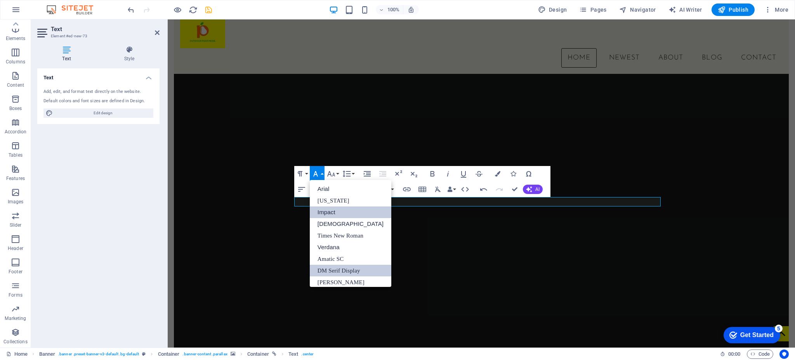
click at [332, 211] on link "Impact" at bounding box center [351, 212] width 82 height 12
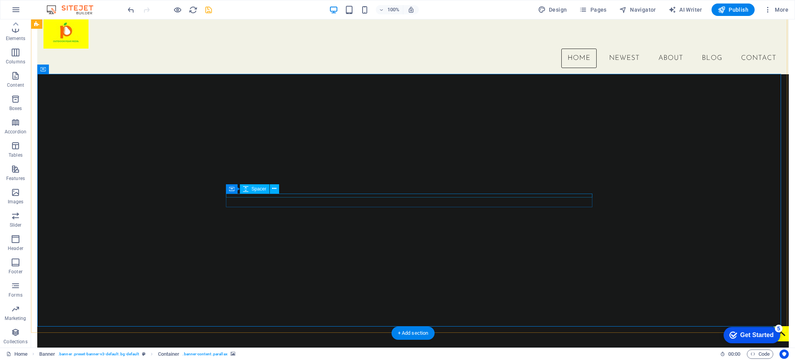
select select "px"
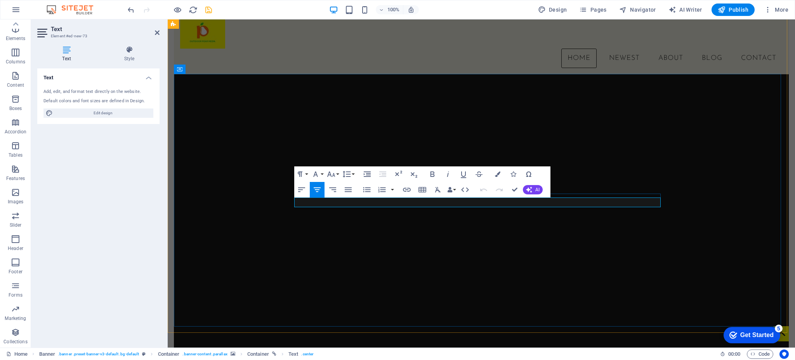
click at [148, 79] on h4 "Text" at bounding box center [98, 75] width 122 height 14
click at [148, 79] on h4 "Text" at bounding box center [98, 77] width 122 height 19
click at [498, 173] on icon "button" at bounding box center [497, 173] width 5 height 5
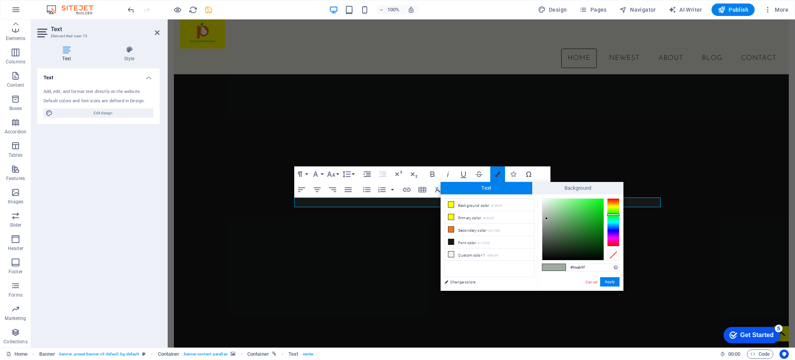
click at [498, 173] on icon "button" at bounding box center [497, 173] width 5 height 5
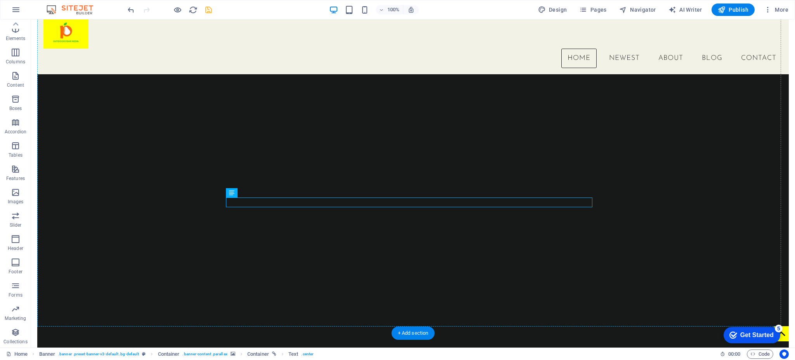
drag, startPoint x: 419, startPoint y: 201, endPoint x: 430, endPoint y: 129, distance: 72.7
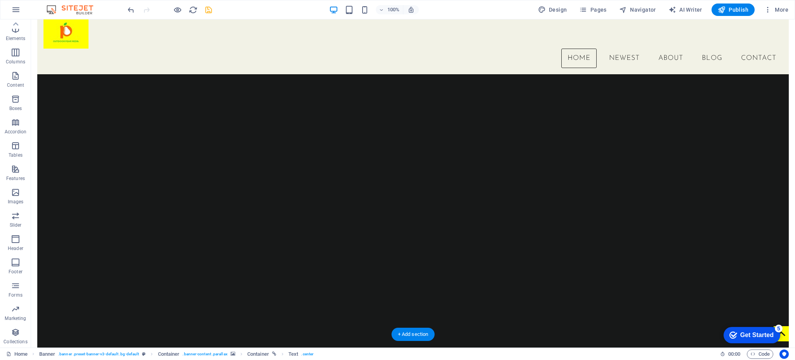
scroll to position [0, 0]
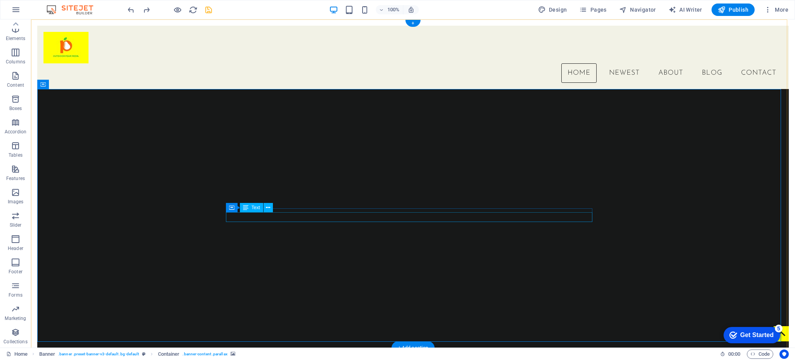
click at [266, 209] on icon at bounding box center [268, 208] width 4 height 8
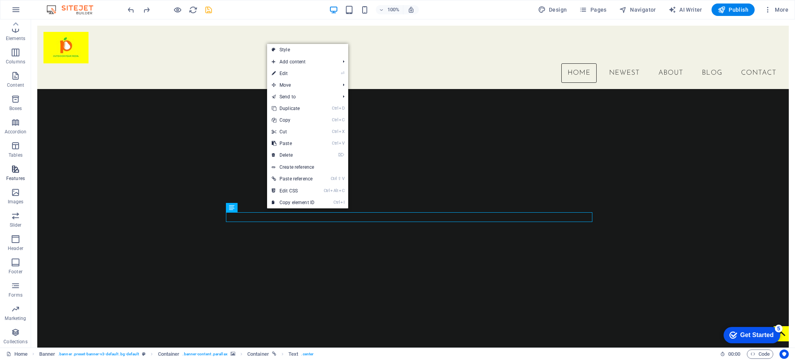
click at [24, 167] on span "Features" at bounding box center [15, 173] width 31 height 19
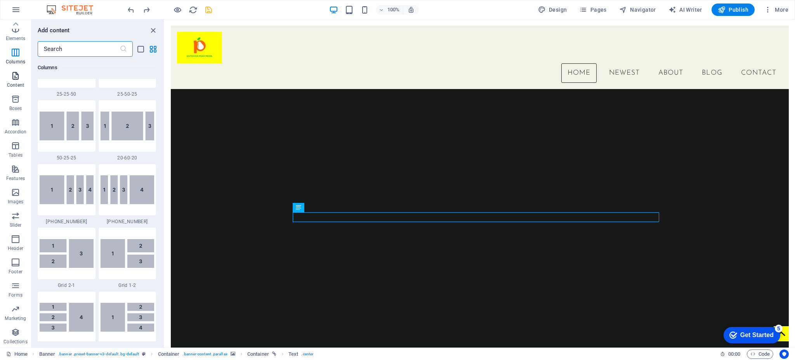
scroll to position [808, 0]
click at [17, 242] on icon "button" at bounding box center [15, 238] width 9 height 9
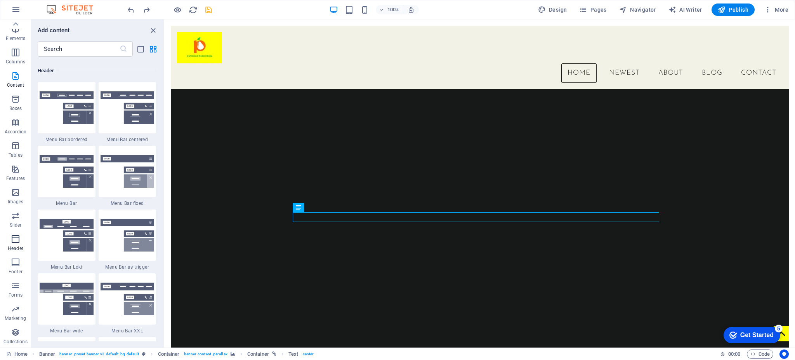
scroll to position [4677, 0]
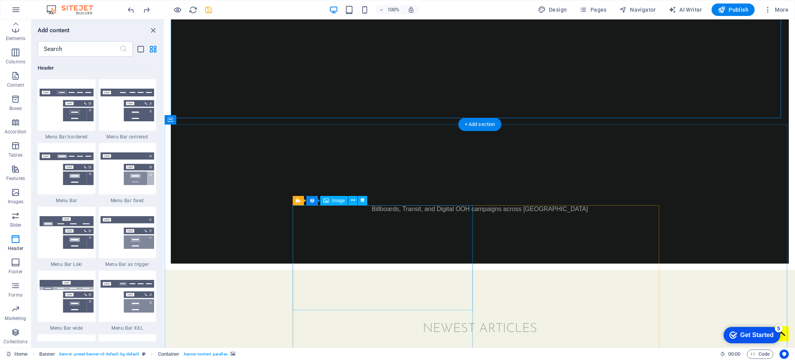
scroll to position [226, 0]
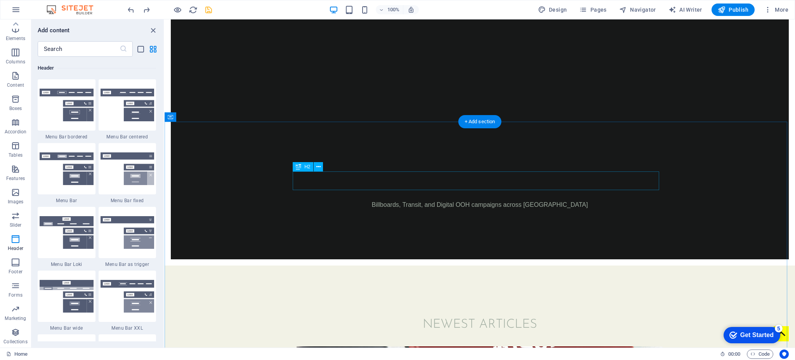
click at [467, 270] on div "Newest Articles" at bounding box center [480, 324] width 367 height 19
click at [320, 165] on icon at bounding box center [319, 167] width 4 height 8
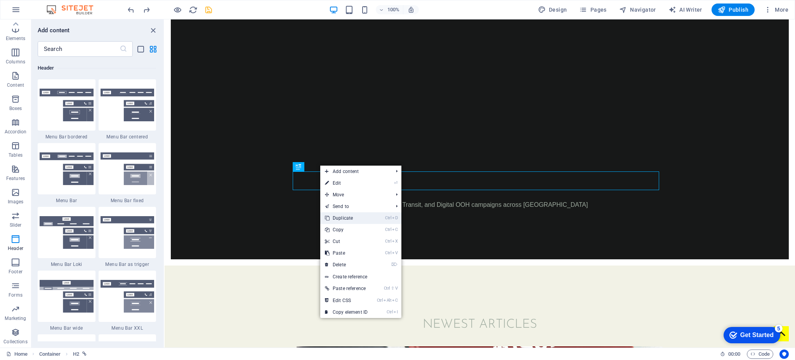
click at [364, 219] on link "Ctrl D Duplicate" at bounding box center [346, 218] width 52 height 12
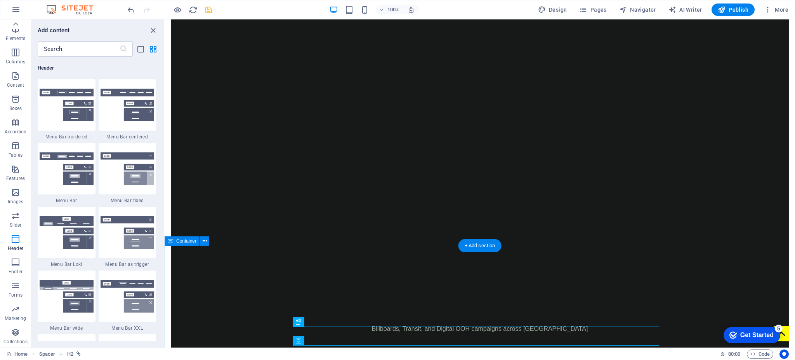
scroll to position [102, 0]
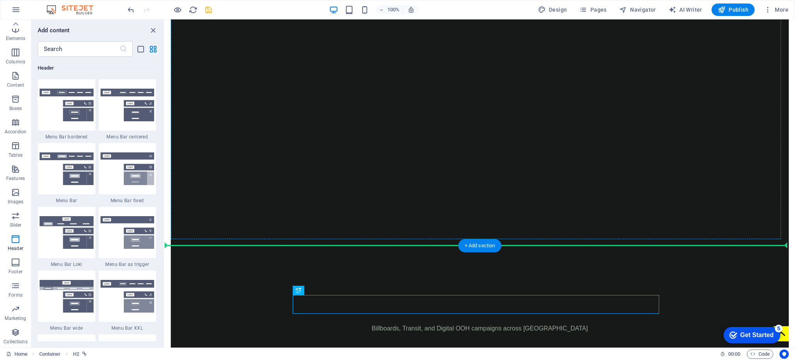
drag, startPoint x: 464, startPoint y: 310, endPoint x: 356, endPoint y: 141, distance: 200.2
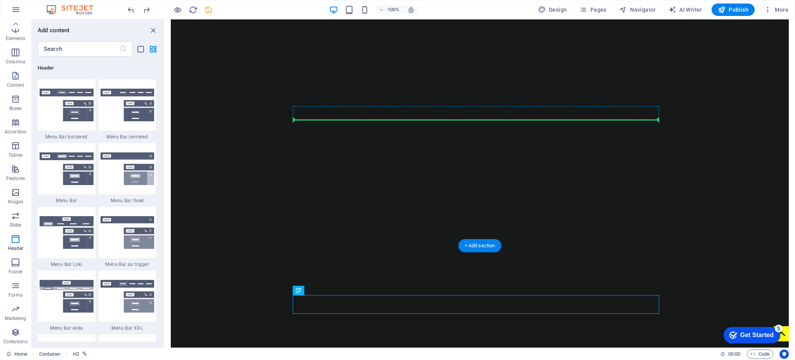
drag, startPoint x: 463, startPoint y: 310, endPoint x: 418, endPoint y: 117, distance: 197.9
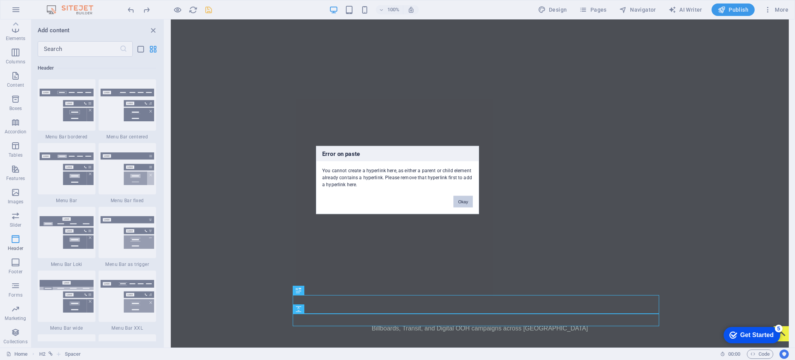
click at [468, 203] on button "Okay" at bounding box center [463, 202] width 19 height 12
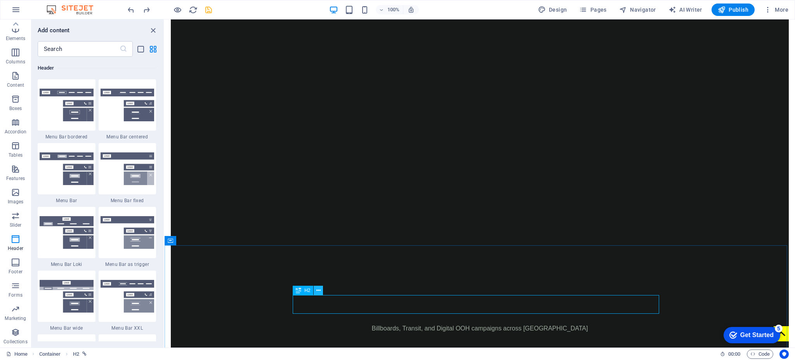
click at [319, 270] on icon at bounding box center [319, 290] width 4 height 8
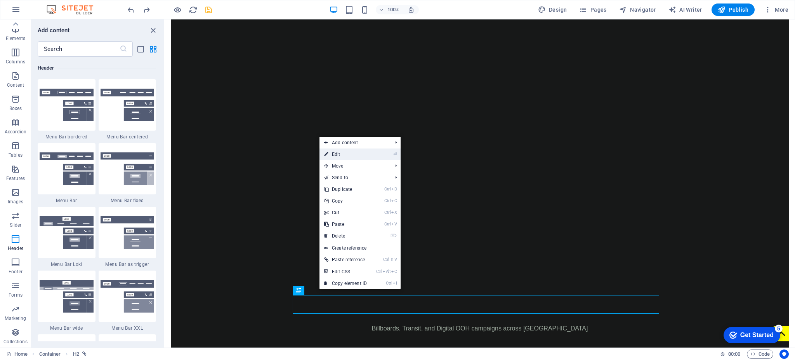
click at [357, 156] on link "⏎ Edit" at bounding box center [346, 154] width 52 height 12
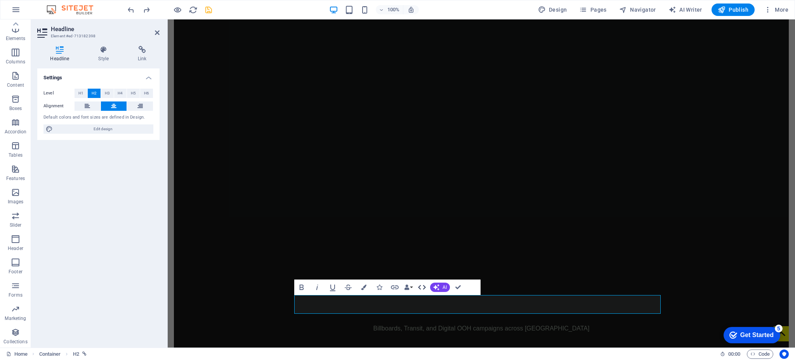
click at [423, 270] on icon "button" at bounding box center [422, 286] width 9 height 9
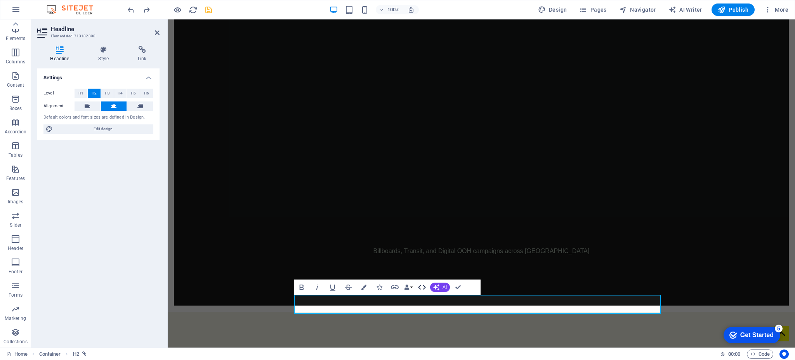
scroll to position [184, 0]
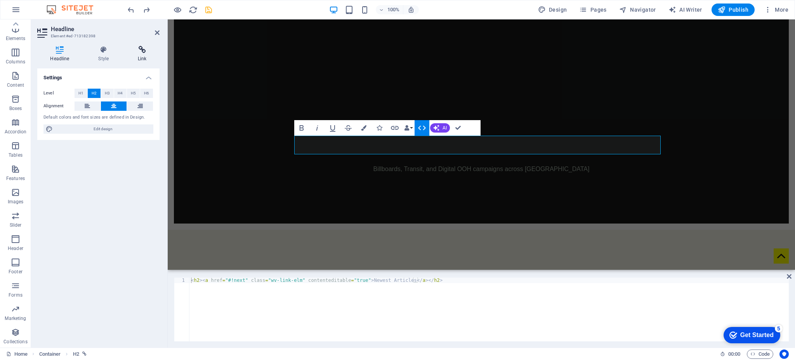
click at [141, 49] on icon at bounding box center [142, 50] width 35 height 8
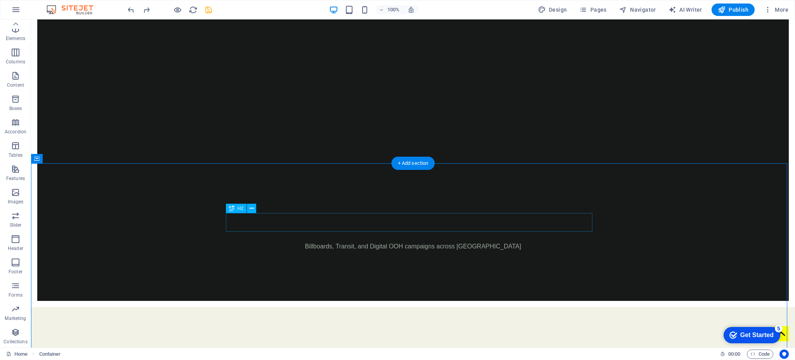
click at [398, 270] on div "Newest Articles" at bounding box center [413, 366] width 367 height 19
click at [261, 270] on h2 "Newest Articles" at bounding box center [413, 366] width 367 height 19
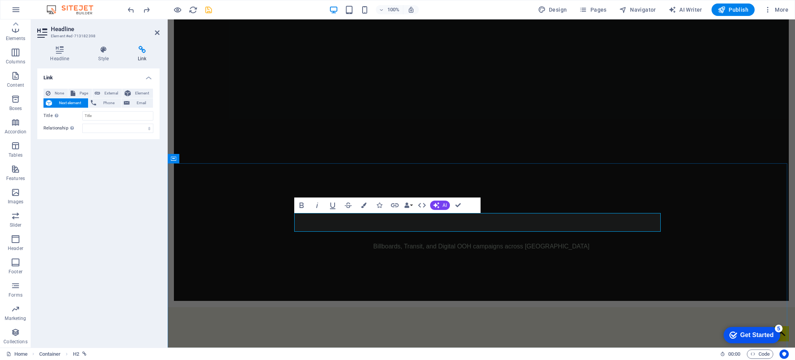
click at [398, 270] on h2 "Newest Articles" at bounding box center [481, 366] width 367 height 19
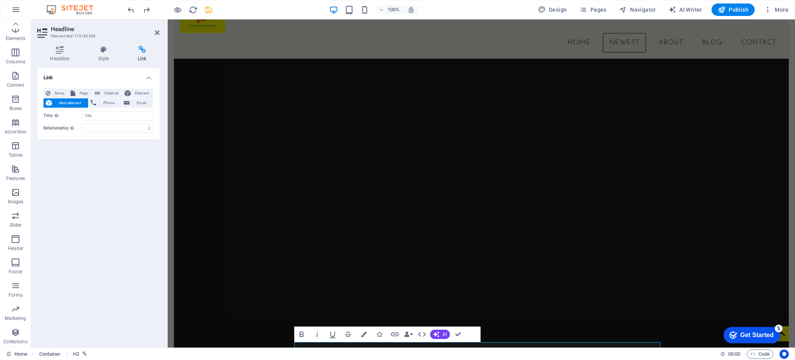
scroll to position [0, 0]
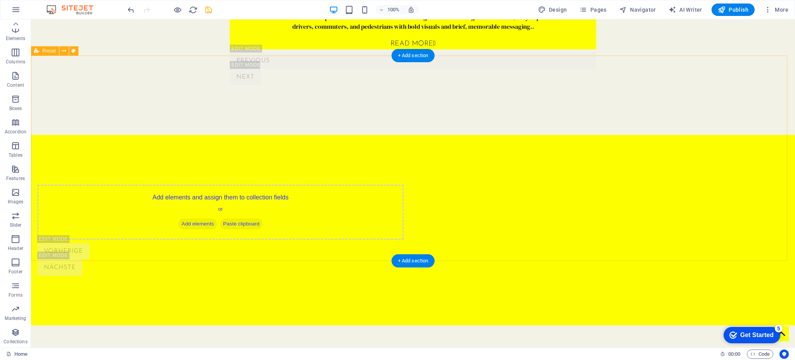
scroll to position [1082, 0]
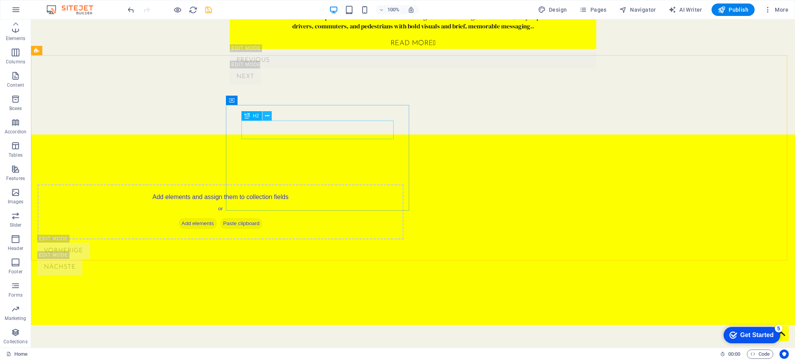
click at [268, 116] on icon at bounding box center [267, 116] width 4 height 8
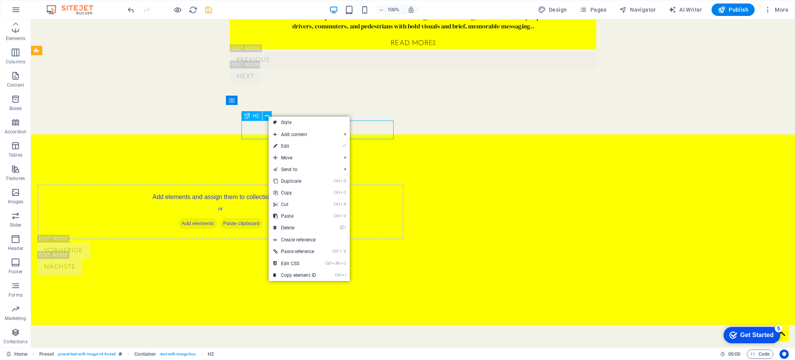
click at [251, 116] on div "H2" at bounding box center [252, 115] width 21 height 9
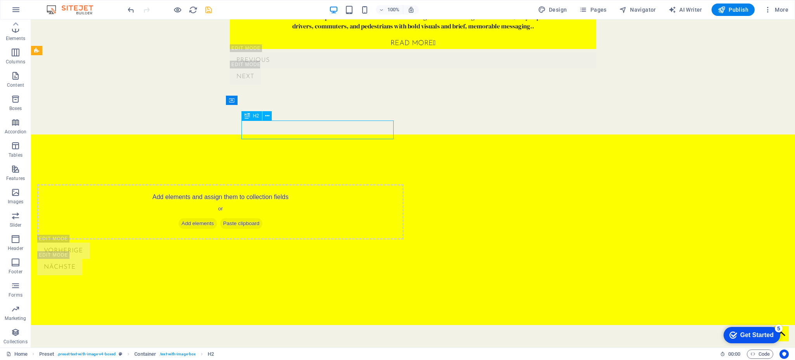
click at [251, 116] on div "H2" at bounding box center [252, 115] width 21 height 9
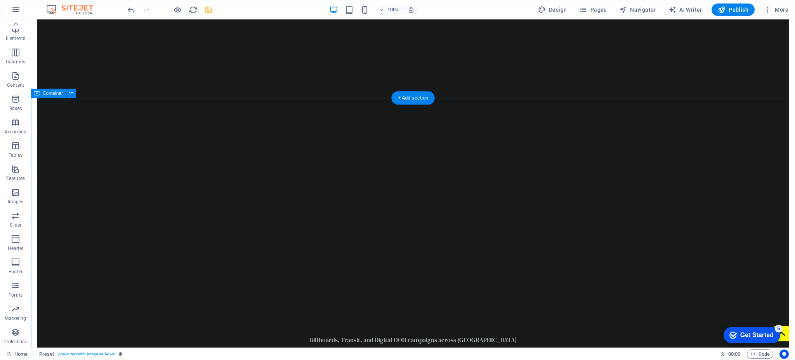
scroll to position [0, 0]
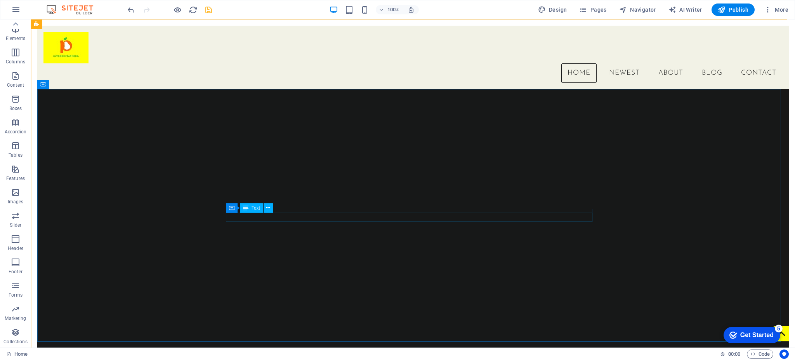
click at [245, 209] on icon at bounding box center [245, 207] width 5 height 9
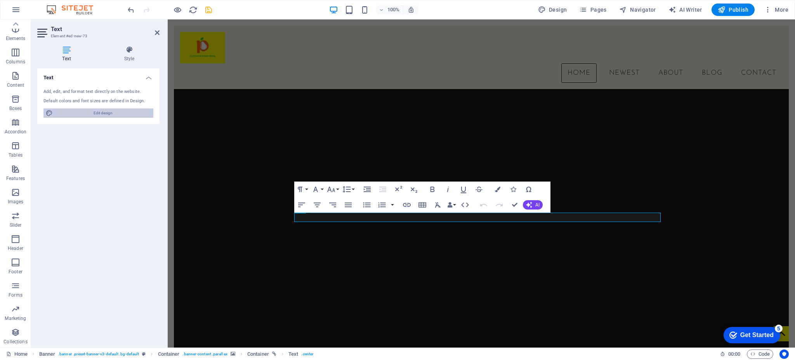
click at [105, 113] on span "Edit design" at bounding box center [103, 112] width 96 height 9
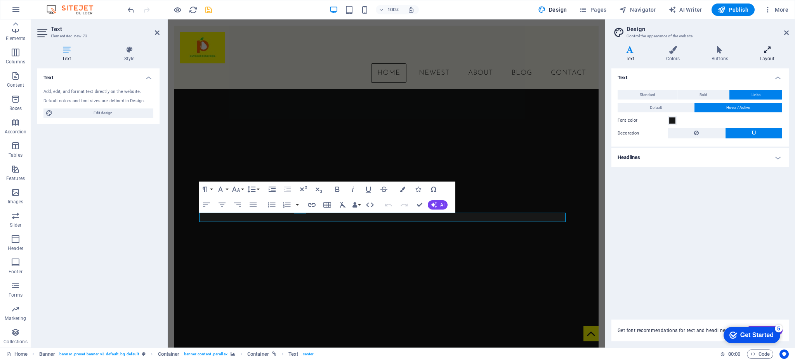
click at [596, 53] on icon at bounding box center [767, 50] width 43 height 8
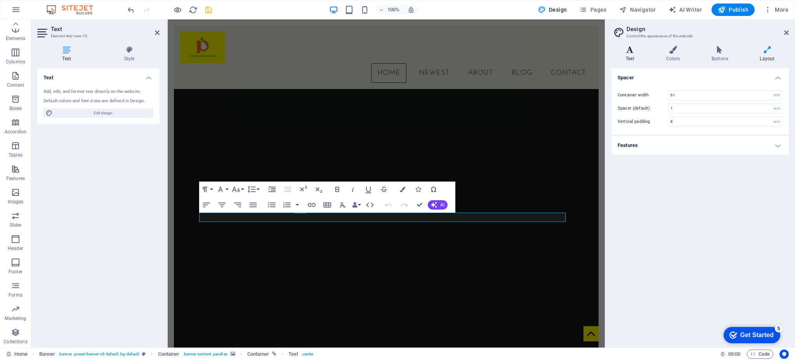
click at [596, 58] on h4 "Text" at bounding box center [632, 54] width 40 height 16
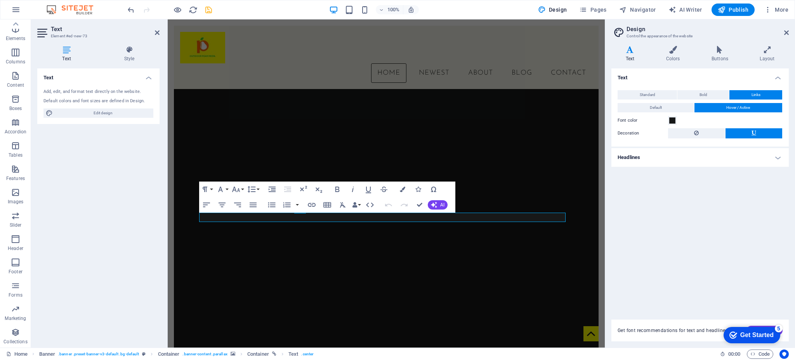
click at [596, 158] on h4 "Headlines" at bounding box center [701, 157] width 178 height 19
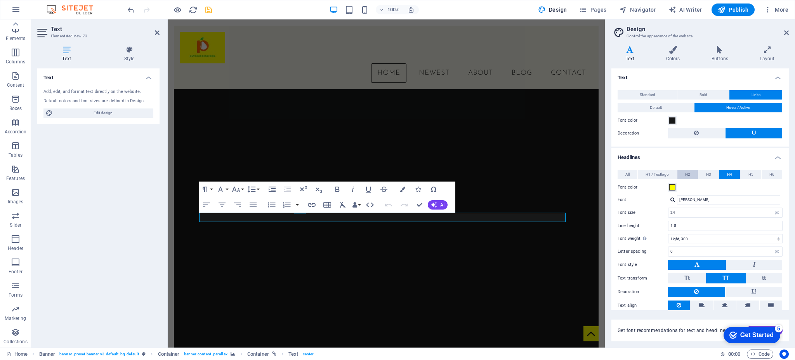
click at [596, 174] on span "H2" at bounding box center [688, 174] width 5 height 9
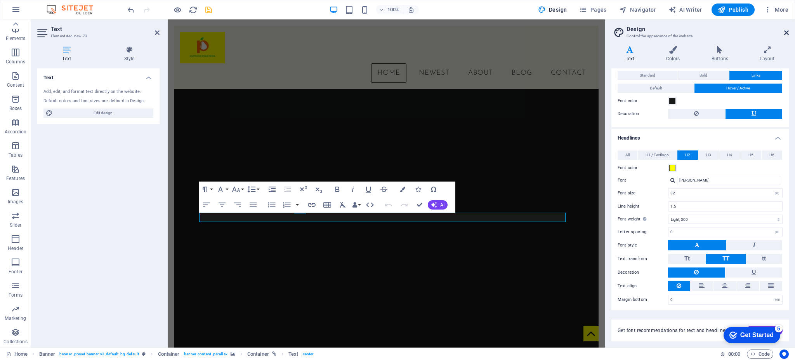
click at [596, 32] on icon at bounding box center [787, 33] width 5 height 6
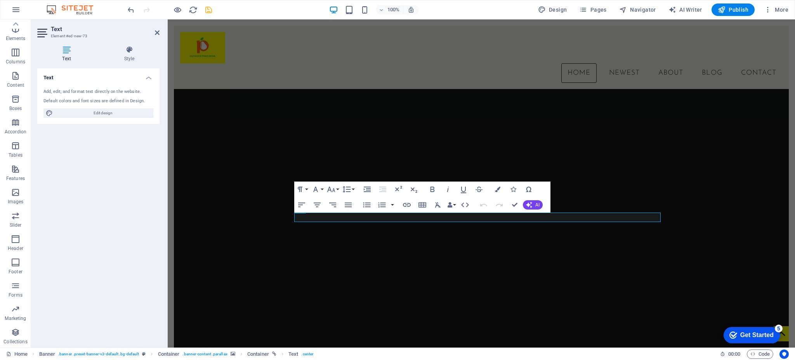
click at [563, 204] on div at bounding box center [481, 202] width 615 height 283
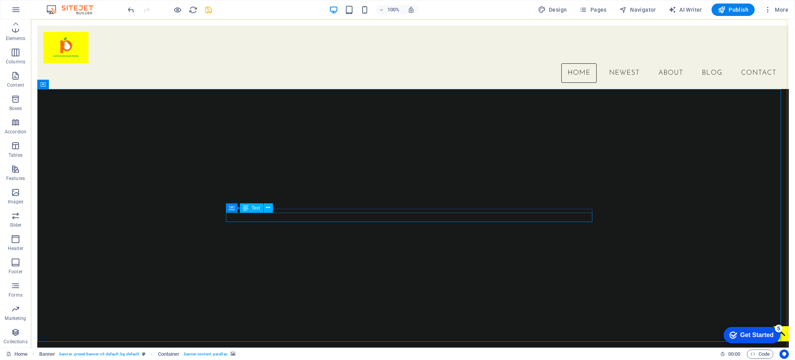
click at [250, 208] on div "Text" at bounding box center [251, 207] width 23 height 9
click at [266, 207] on icon at bounding box center [268, 208] width 4 height 8
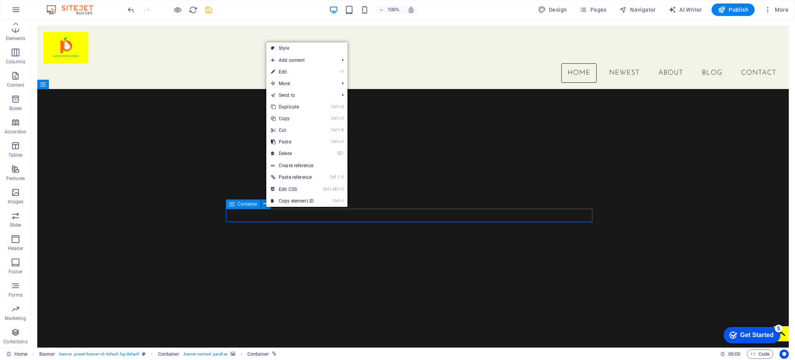
click at [231, 206] on icon at bounding box center [231, 203] width 5 height 9
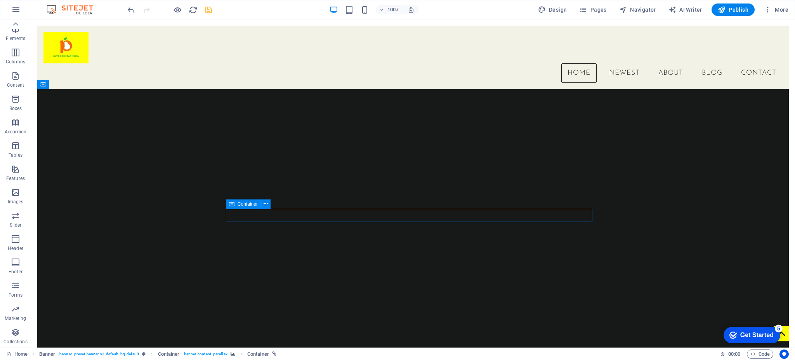
click at [231, 206] on icon at bounding box center [231, 203] width 5 height 9
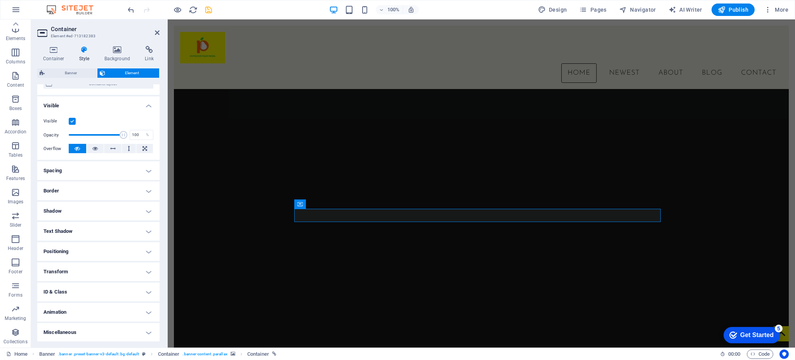
scroll to position [0, 0]
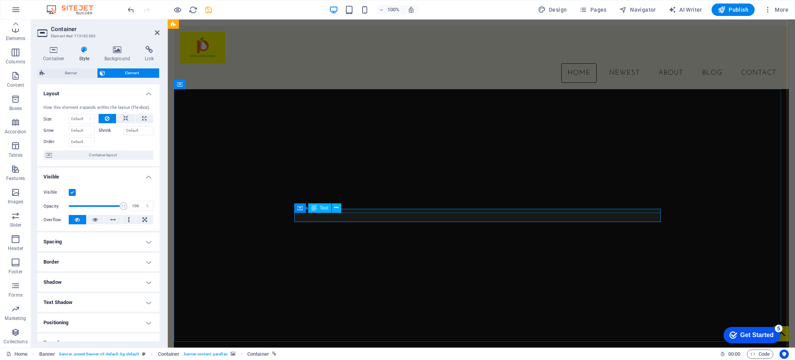
click at [314, 207] on icon at bounding box center [314, 207] width 5 height 9
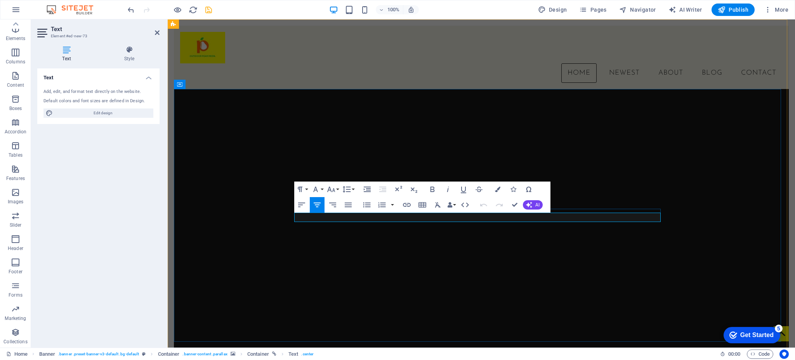
click at [97, 111] on span "Edit design" at bounding box center [103, 112] width 96 height 9
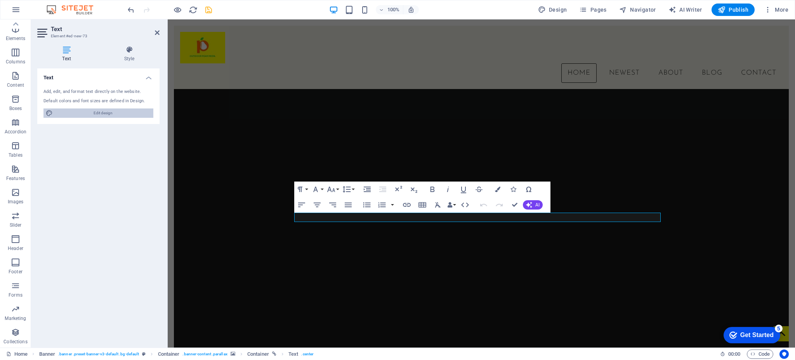
select select "px"
select select "300"
select select "px"
select select "rem"
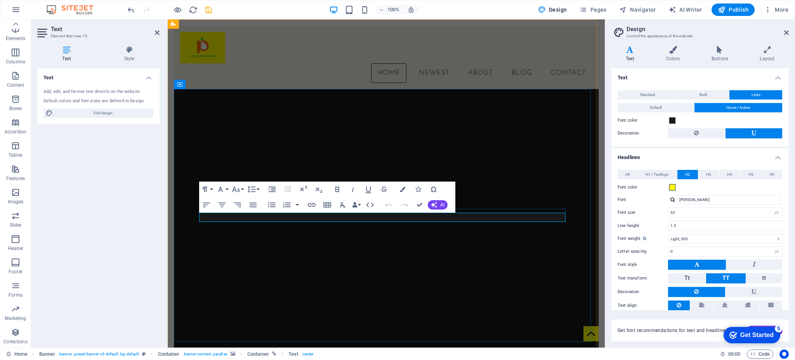
click at [596, 176] on span "H2" at bounding box center [688, 174] width 5 height 9
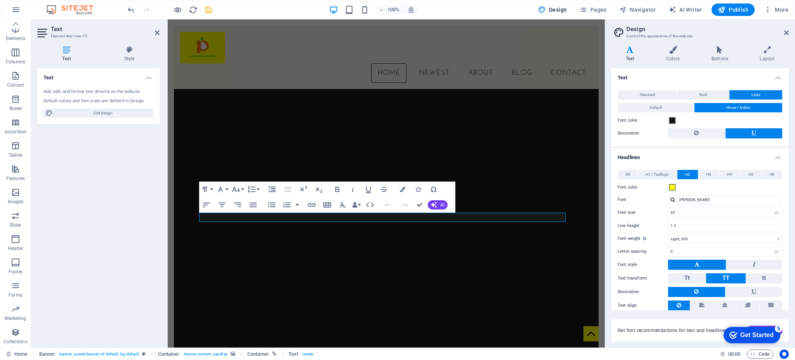
click at [596, 176] on span "H2" at bounding box center [688, 174] width 5 height 9
click at [596, 172] on span "H1 / Textlogo" at bounding box center [657, 174] width 23 height 9
click at [596, 174] on button "H2" at bounding box center [688, 174] width 21 height 9
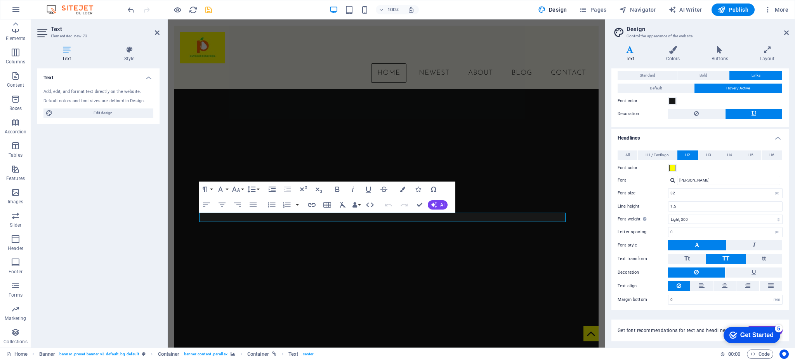
scroll to position [19, 0]
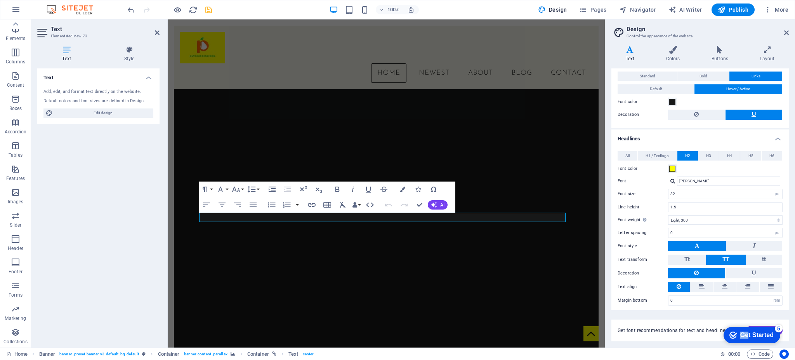
drag, startPoint x: 745, startPoint y: 332, endPoint x: 686, endPoint y: 362, distance: 66.0
click html "checkmark Get Started 5 First Steps in the Editor Let's guide you through the t…"
click at [596, 34] on icon at bounding box center [787, 33] width 5 height 6
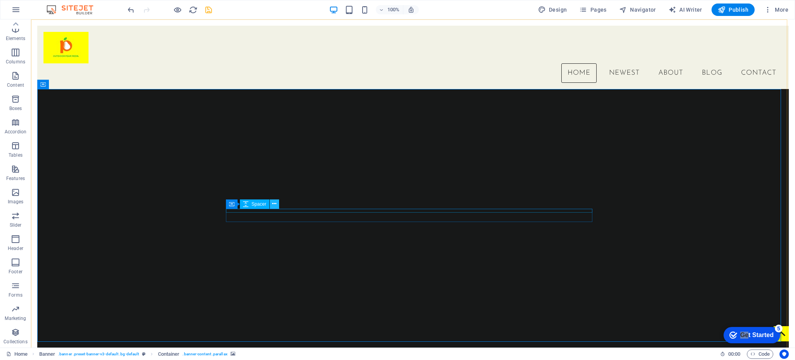
click at [270, 207] on button at bounding box center [274, 203] width 9 height 9
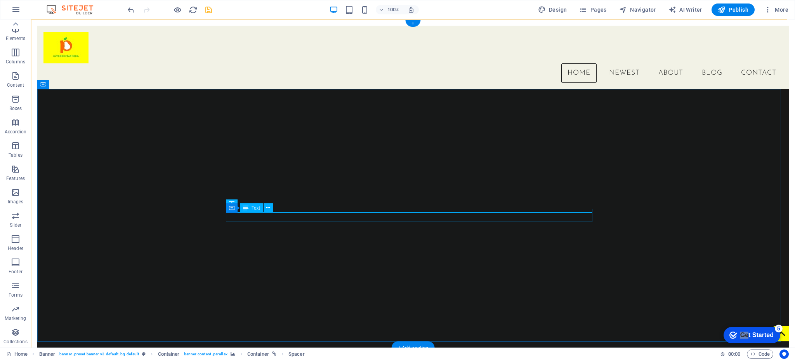
click at [266, 208] on icon at bounding box center [268, 208] width 4 height 8
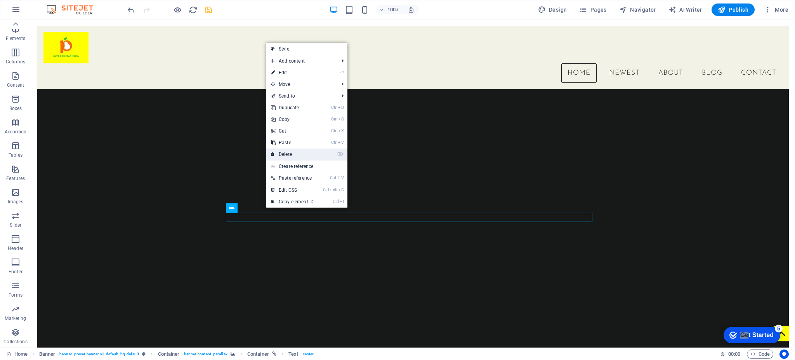
click at [308, 155] on link "⌦ Delete" at bounding box center [292, 154] width 52 height 12
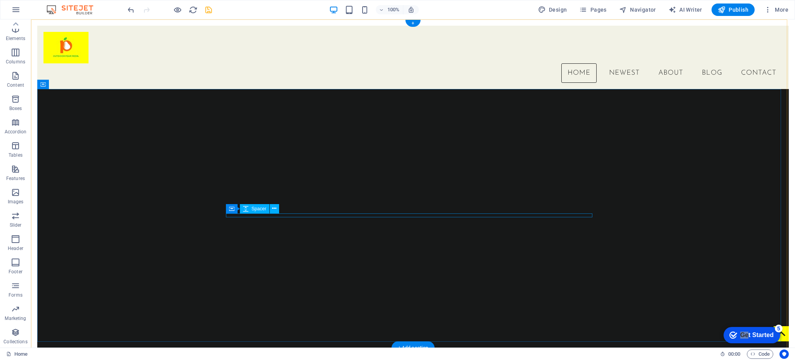
click at [272, 211] on icon at bounding box center [274, 208] width 4 height 8
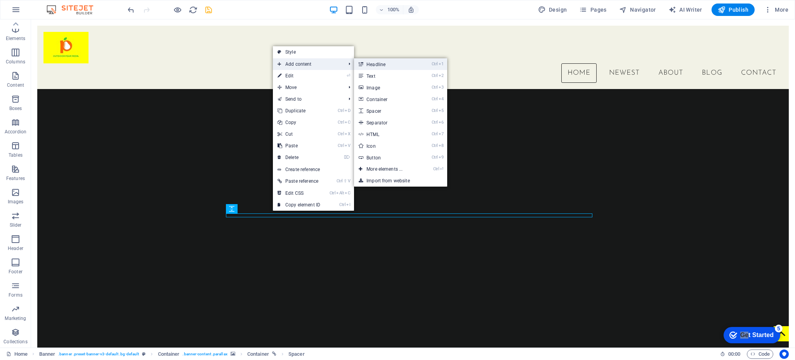
click at [388, 63] on link "Ctrl 1 Headline" at bounding box center [386, 64] width 64 height 12
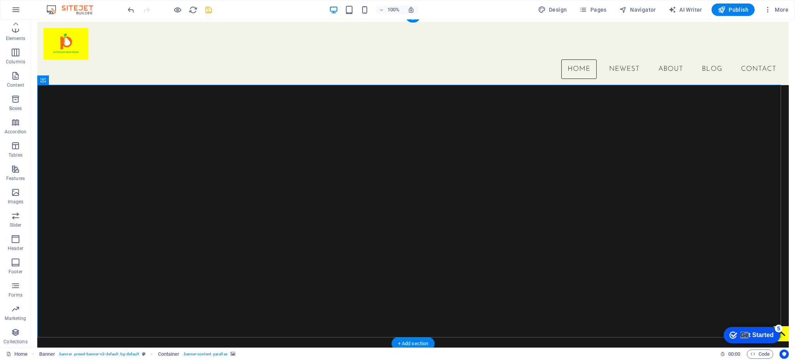
scroll to position [0, 0]
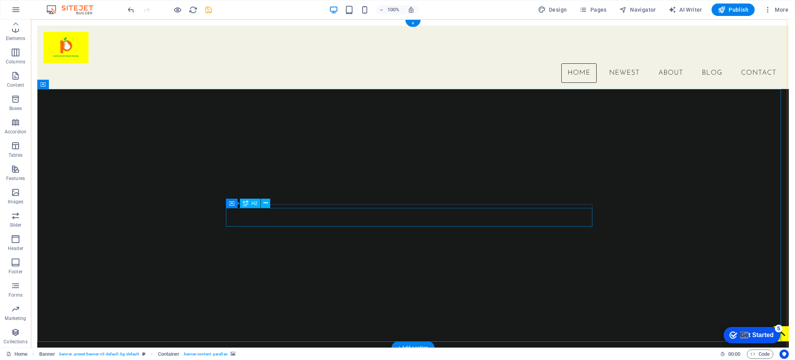
click at [265, 203] on icon at bounding box center [266, 203] width 4 height 8
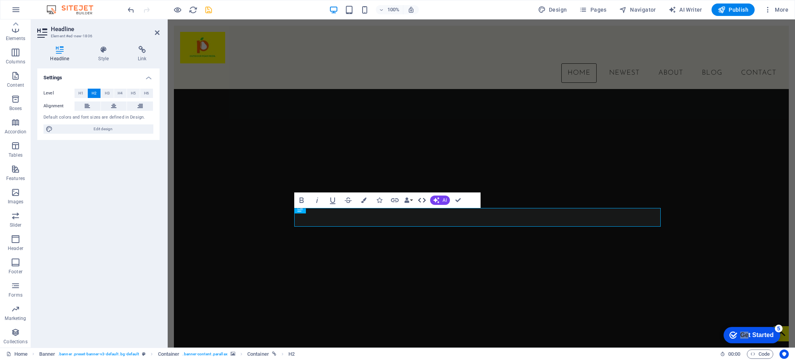
click at [425, 198] on icon "button" at bounding box center [422, 199] width 9 height 9
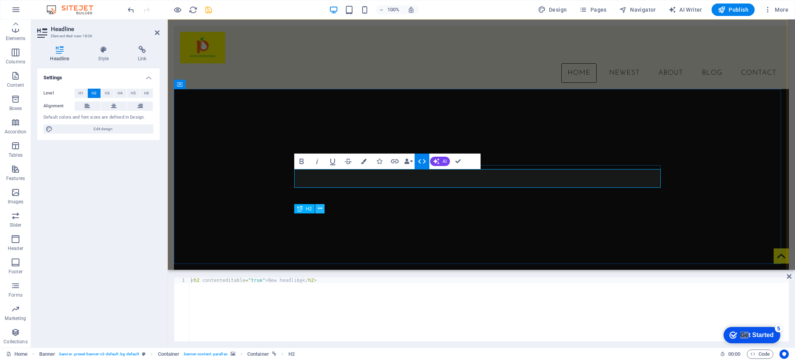
click at [318, 209] on icon at bounding box center [320, 208] width 4 height 8
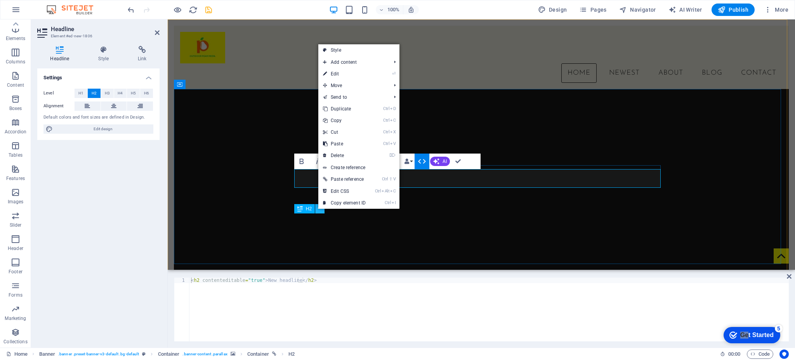
click at [318, 209] on icon at bounding box center [320, 208] width 4 height 8
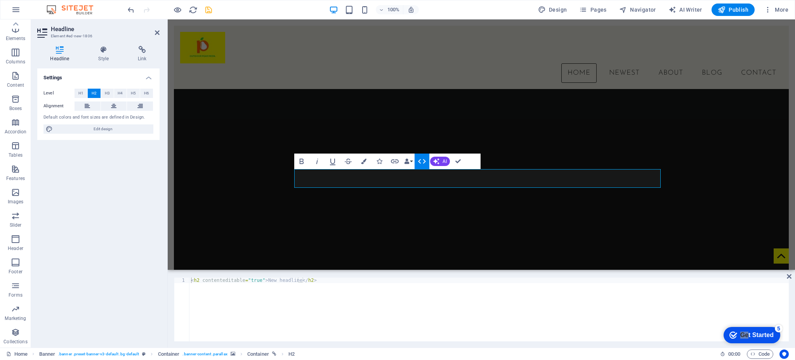
click at [446, 214] on div at bounding box center [481, 163] width 615 height 205
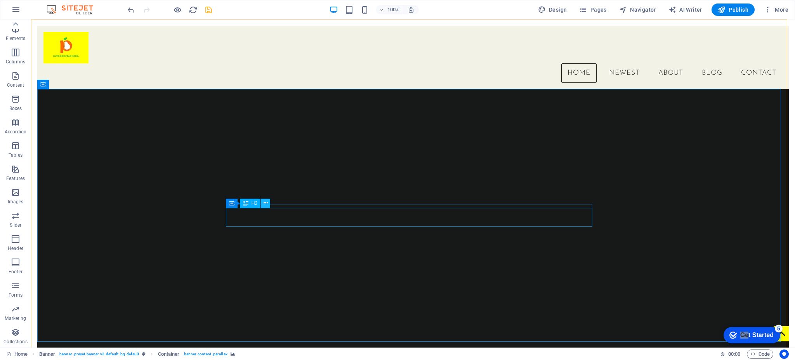
click at [266, 202] on icon at bounding box center [266, 203] width 4 height 8
click at [249, 204] on div "H2" at bounding box center [250, 202] width 21 height 9
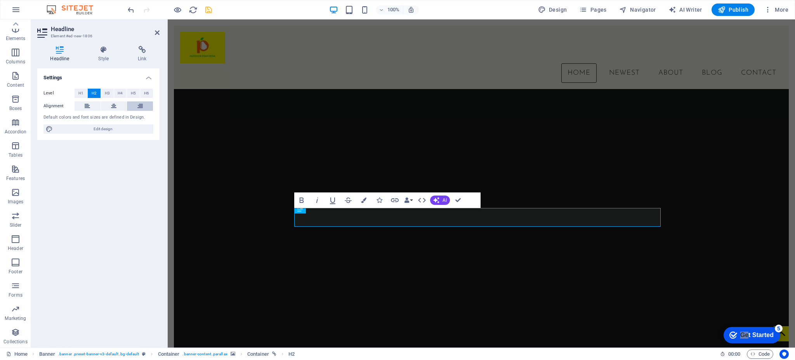
click at [142, 106] on icon at bounding box center [139, 105] width 5 height 9
click at [112, 106] on icon at bounding box center [113, 105] width 5 height 9
click at [104, 53] on icon at bounding box center [103, 50] width 37 height 8
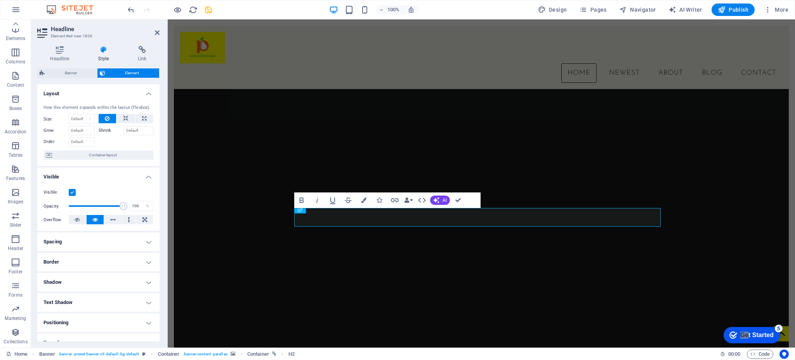
click at [141, 264] on h4 "Border" at bounding box center [98, 261] width 122 height 19
click at [141, 264] on h4 "Border" at bounding box center [98, 259] width 122 height 14
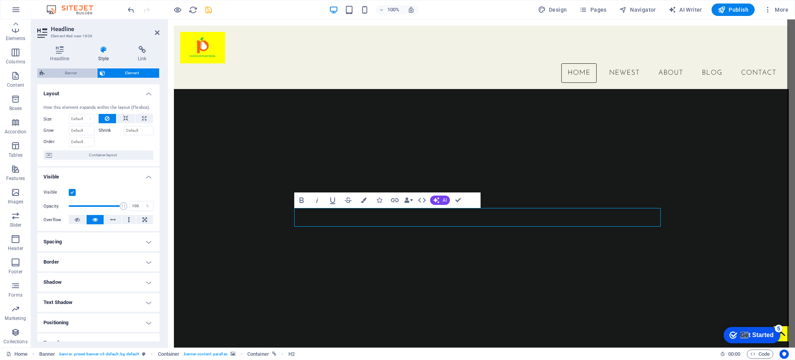
click at [76, 69] on span "Banner" at bounding box center [71, 72] width 48 height 9
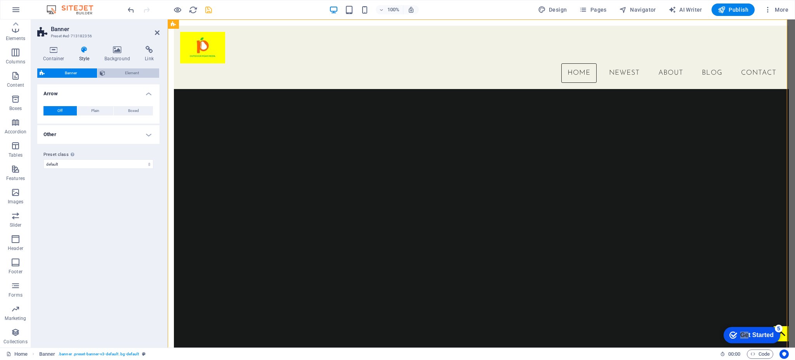
click at [127, 73] on span "Element" at bounding box center [133, 72] width 50 height 9
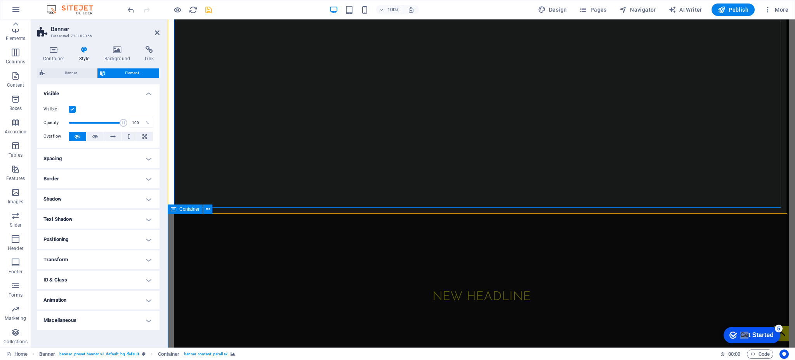
scroll to position [139, 0]
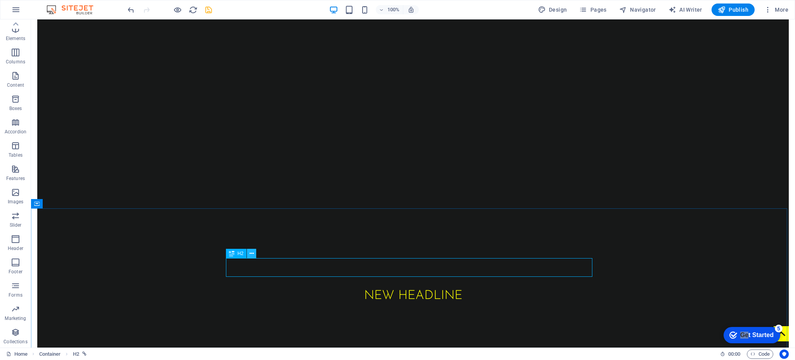
click at [251, 254] on icon at bounding box center [252, 253] width 4 height 8
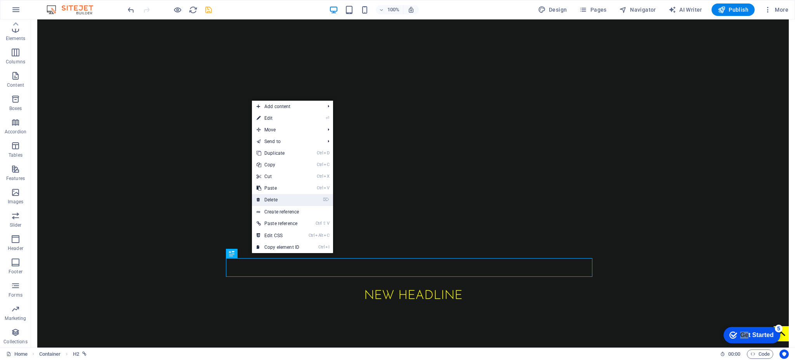
click at [295, 195] on link "⌦ Delete" at bounding box center [278, 200] width 52 height 12
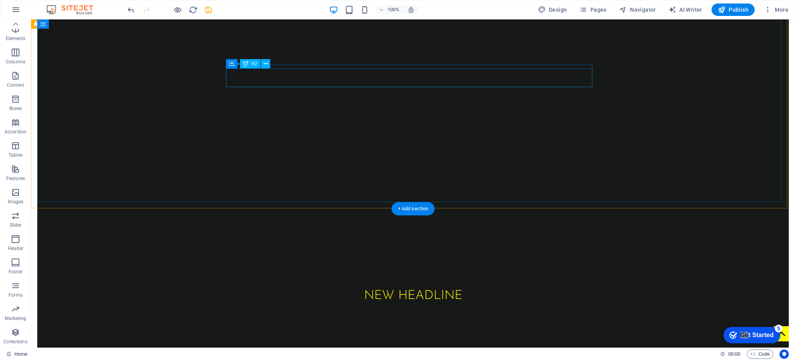
click at [407, 270] on div "New headline" at bounding box center [413, 295] width 367 height 19
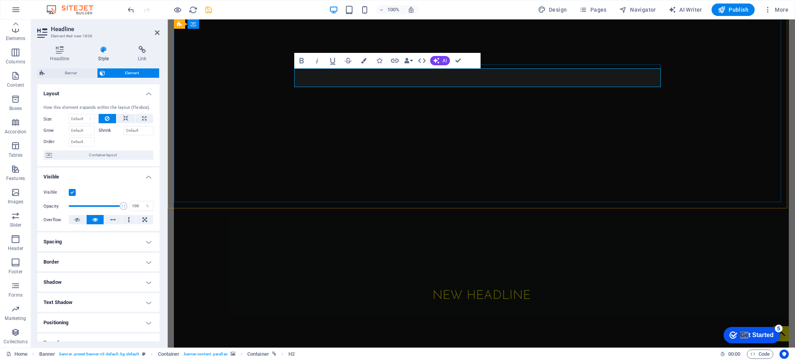
click at [407, 270] on h2 "New headline" at bounding box center [481, 295] width 367 height 19
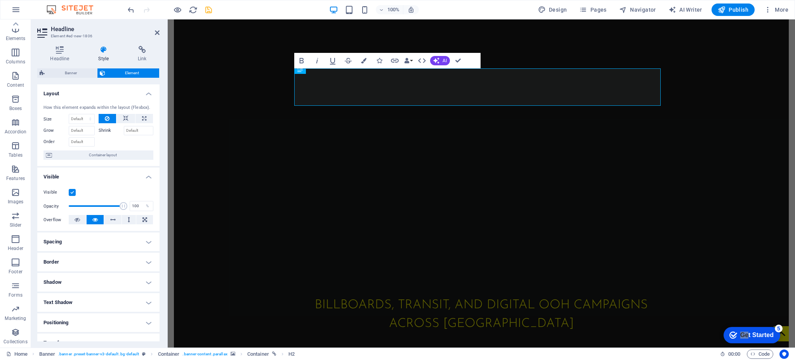
scroll to position [176, 2]
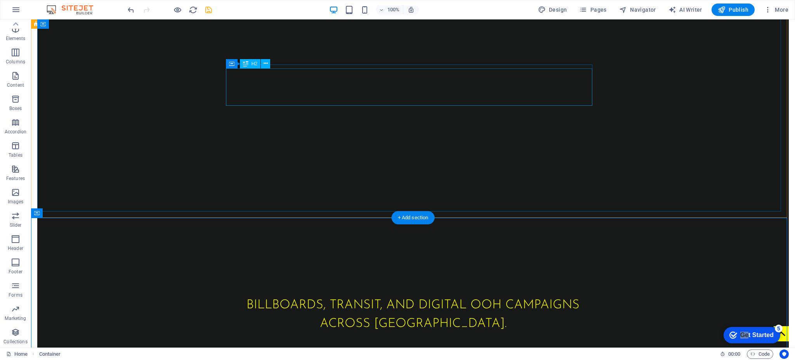
click at [386, 270] on div "Billboards, Transit, and Digital OOH campaigns across South Africa." at bounding box center [413, 314] width 367 height 37
click at [404, 270] on div "Billboards, Transit, and Digital OOH campaigns across South Africa." at bounding box center [413, 314] width 367 height 37
click at [267, 270] on h2 "Billboards, Transit, and Digital OOH campaigns across South Africa." at bounding box center [413, 314] width 367 height 37
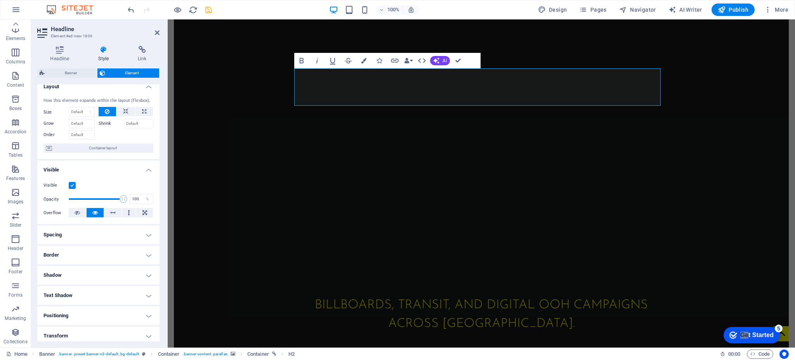
scroll to position [0, 0]
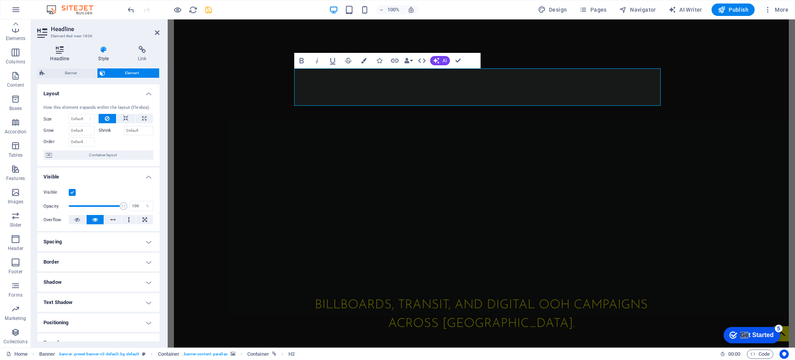
click at [61, 57] on h4 "Headline" at bounding box center [61, 54] width 48 height 16
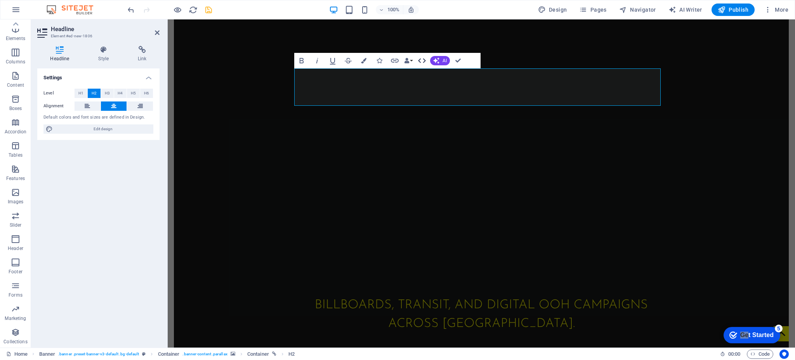
click at [421, 61] on icon "button" at bounding box center [422, 60] width 9 height 9
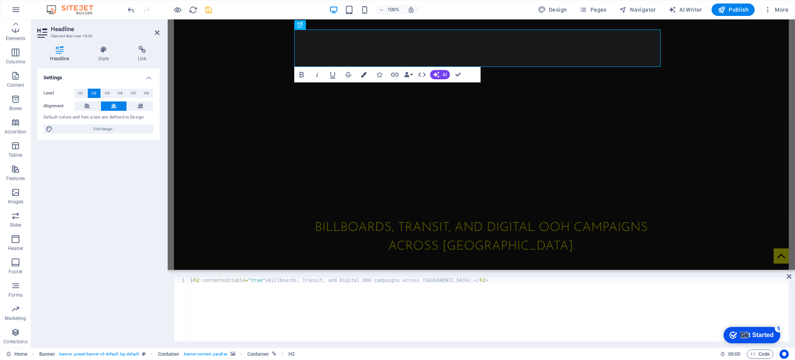
click at [366, 75] on icon "button" at bounding box center [363, 74] width 5 height 5
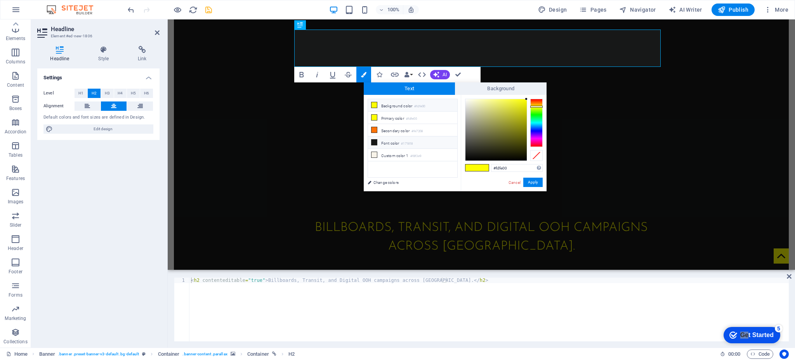
click at [374, 143] on icon at bounding box center [374, 141] width 5 height 5
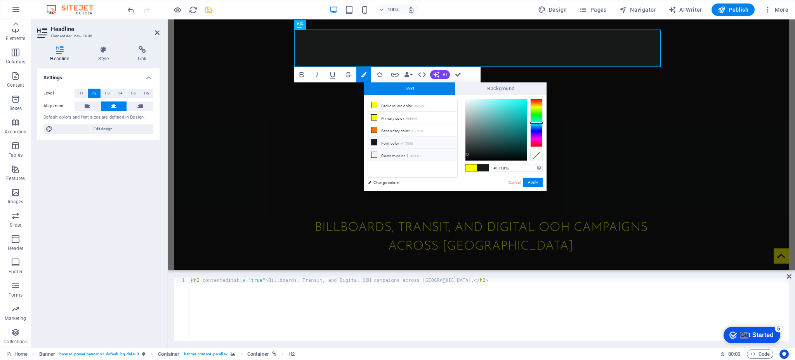
click at [374, 153] on icon at bounding box center [374, 154] width 5 height 5
type input "#f8f3e9"
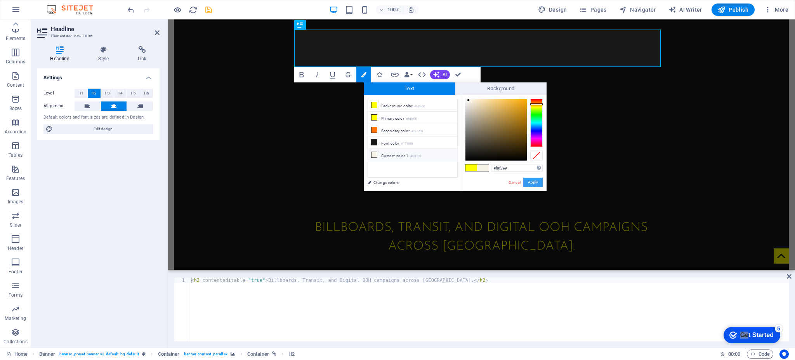
click at [538, 180] on button "Apply" at bounding box center [533, 182] width 19 height 9
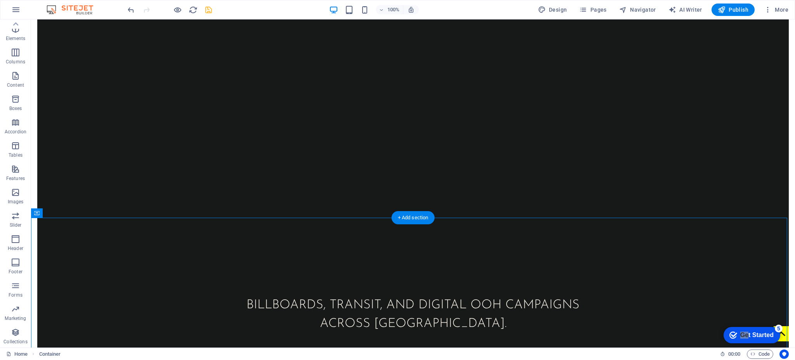
click at [596, 179] on div at bounding box center [413, 124] width 752 height 283
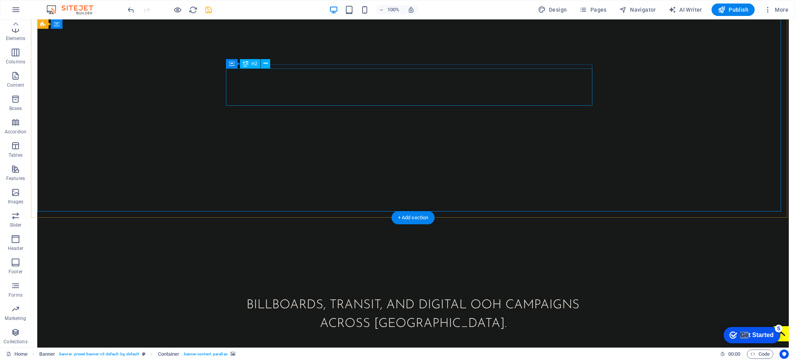
click at [408, 270] on div "Billboards, Transit, and Digital OOH campaigns across South Africa." at bounding box center [413, 314] width 367 height 37
click at [290, 270] on div "Billboards, Transit, and Digital OOH campaigns across South Africa." at bounding box center [413, 314] width 367 height 37
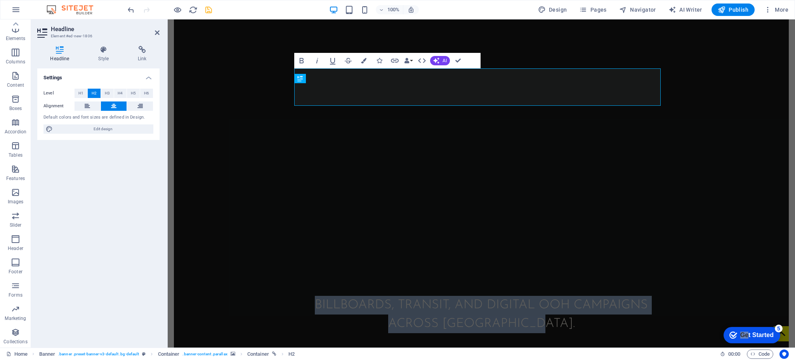
drag, startPoint x: 426, startPoint y: 75, endPoint x: 290, endPoint y: 75, distance: 136.7
click at [290, 75] on div at bounding box center [481, 124] width 615 height 283
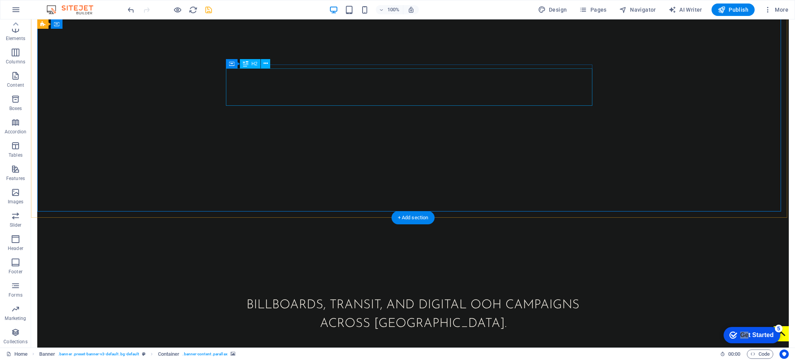
click at [316, 270] on div "Billboards, Transit, and Digital OOH campaigns across South Africa." at bounding box center [413, 314] width 367 height 37
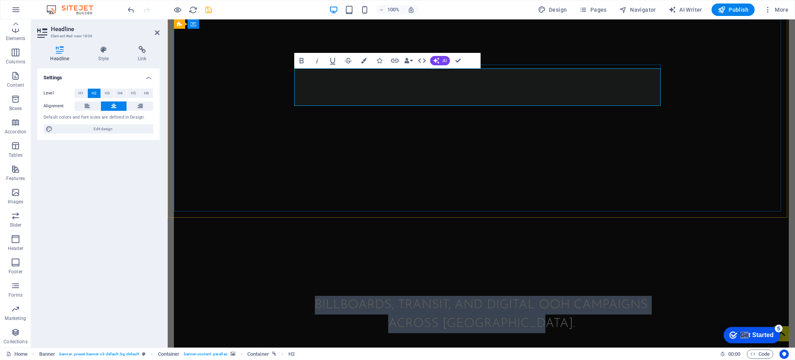
click at [316, 270] on span "Billboards, Transit, and Digital OOH campaigns across South Africa." at bounding box center [481, 314] width 333 height 31
click at [306, 59] on icon "button" at bounding box center [301, 60] width 9 height 9
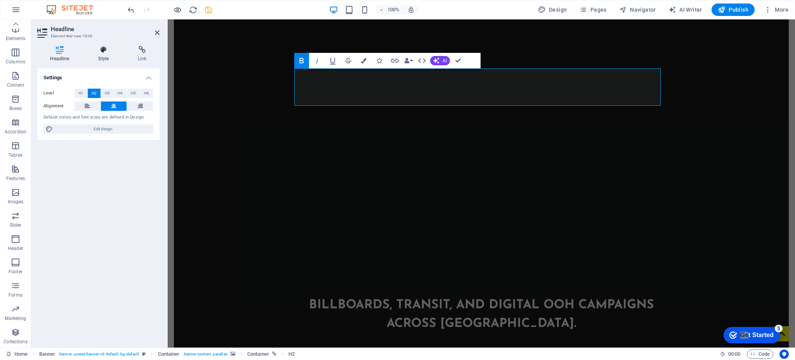
click at [108, 52] on icon at bounding box center [103, 50] width 37 height 8
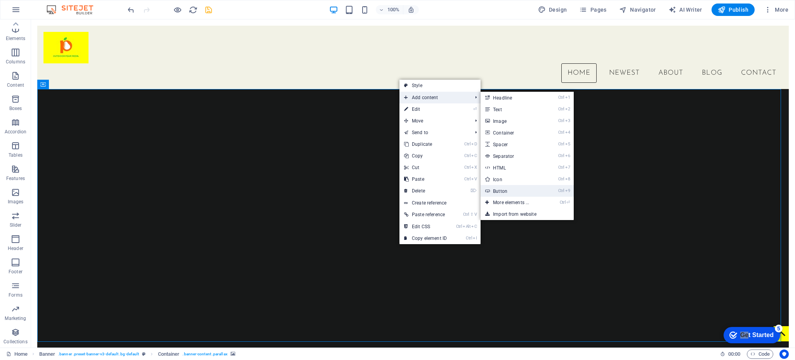
click at [519, 187] on link "Ctrl 9 Button" at bounding box center [513, 191] width 64 height 12
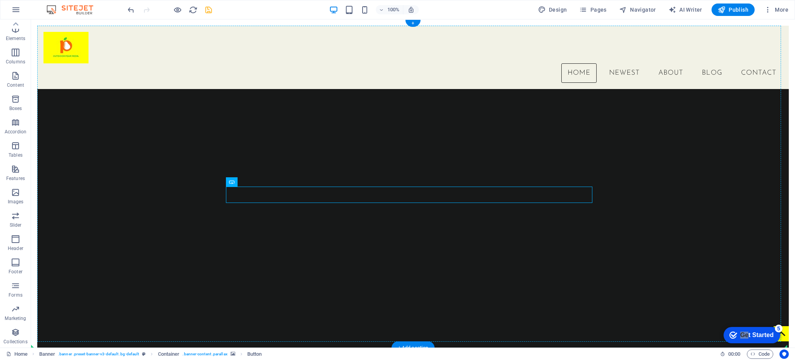
drag, startPoint x: 270, startPoint y: 200, endPoint x: 334, endPoint y: 246, distance: 78.5
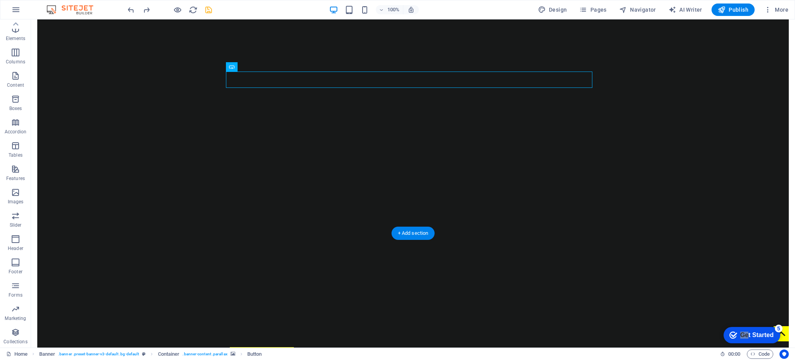
scroll to position [54, 0]
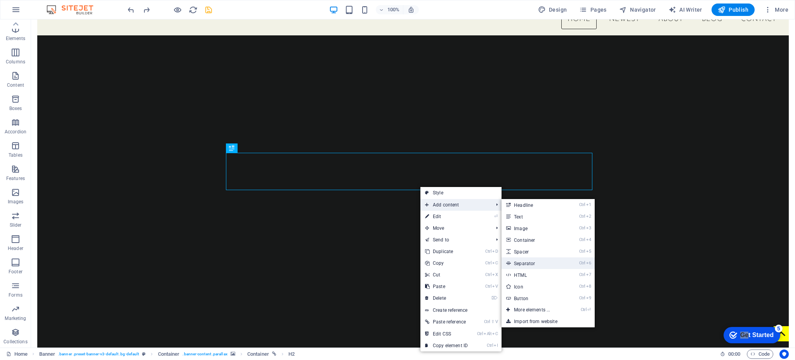
click at [532, 265] on link "Ctrl 6 Separator" at bounding box center [534, 263] width 64 height 12
select select "%"
select select "px"
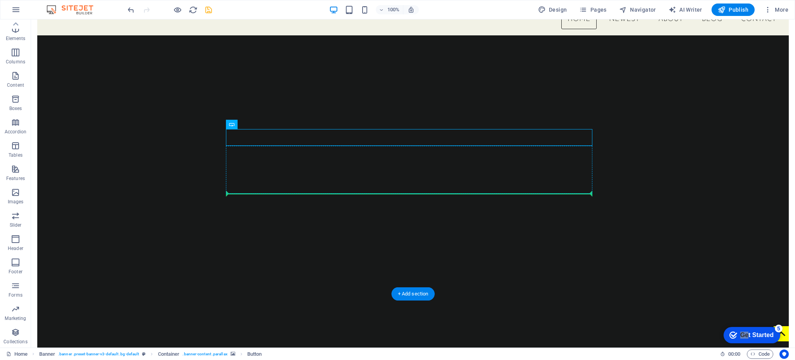
drag, startPoint x: 274, startPoint y: 146, endPoint x: 392, endPoint y: 191, distance: 127.0
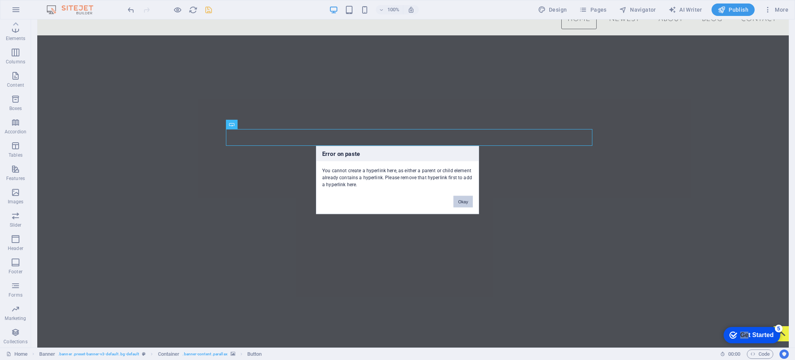
click at [460, 200] on button "Okay" at bounding box center [463, 202] width 19 height 12
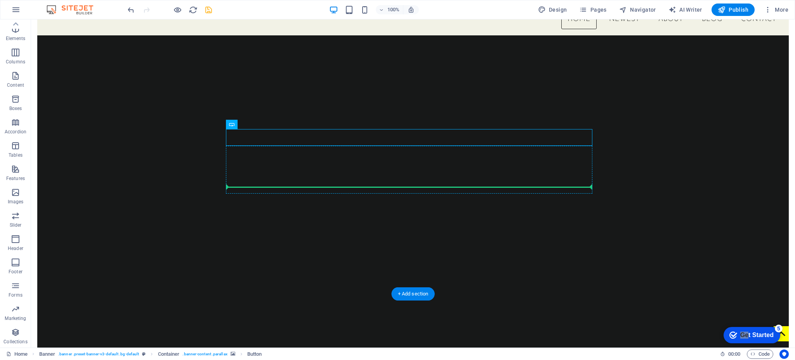
drag, startPoint x: 265, startPoint y: 143, endPoint x: 298, endPoint y: 183, distance: 51.3
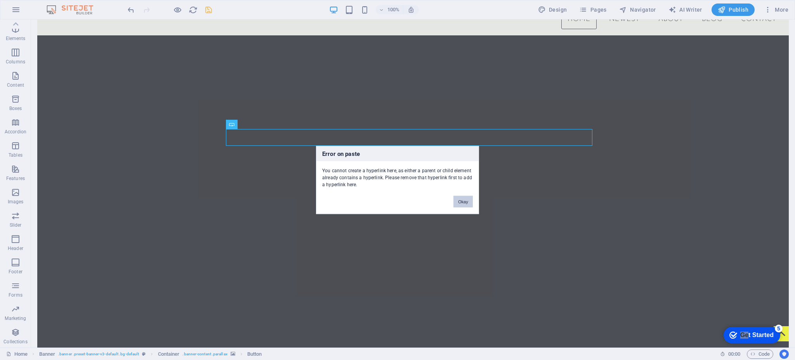
click at [462, 202] on button "Okay" at bounding box center [463, 202] width 19 height 12
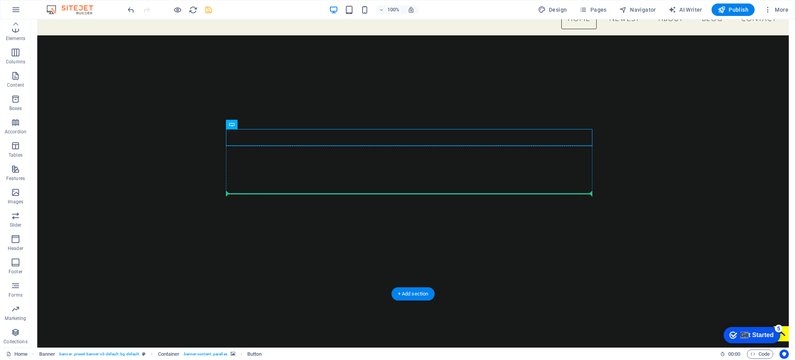
drag, startPoint x: 260, startPoint y: 144, endPoint x: 268, endPoint y: 192, distance: 49.1
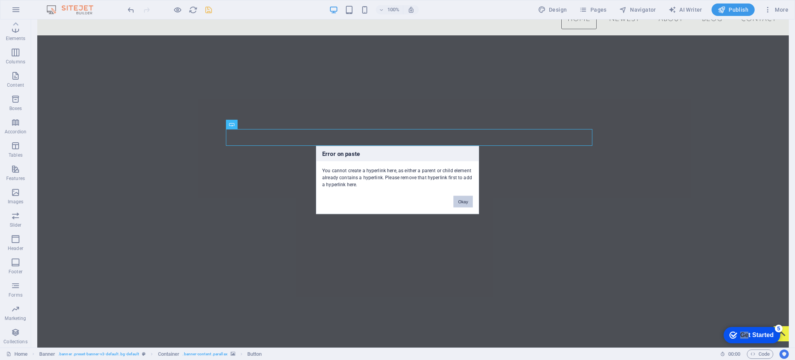
click at [464, 201] on button "Okay" at bounding box center [463, 202] width 19 height 12
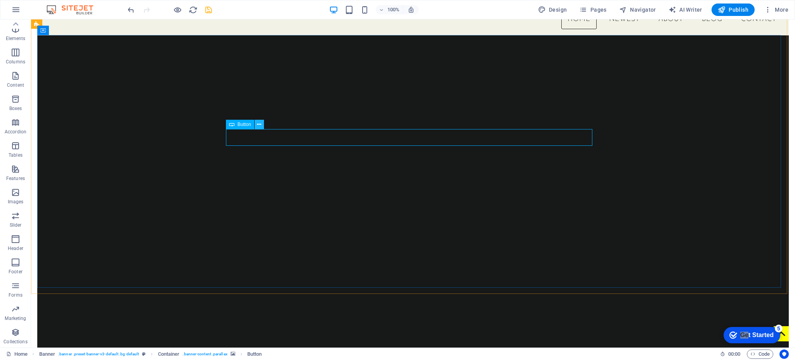
click at [258, 125] on icon at bounding box center [259, 124] width 4 height 8
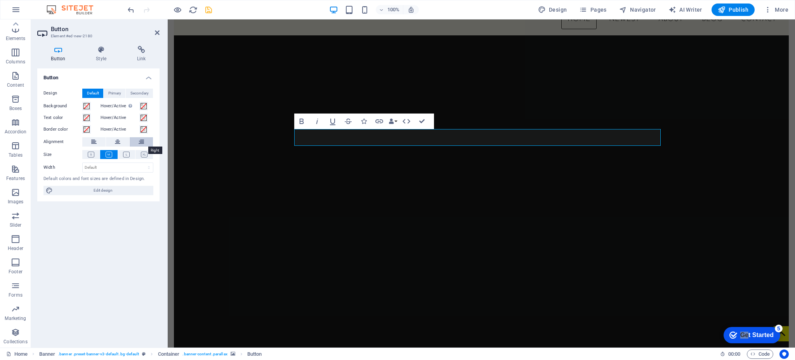
click at [140, 139] on icon at bounding box center [141, 141] width 5 height 9
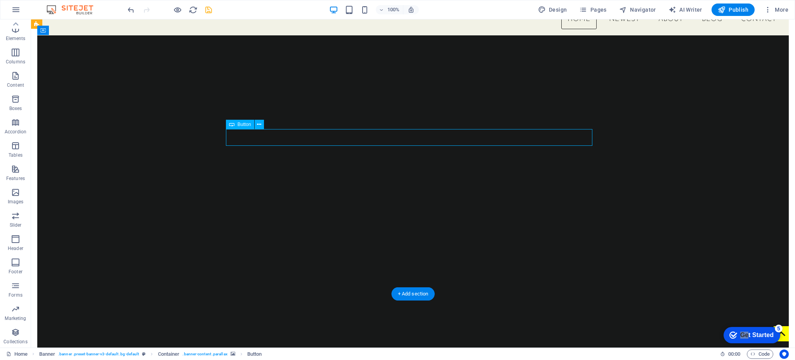
scroll to position [0, 0]
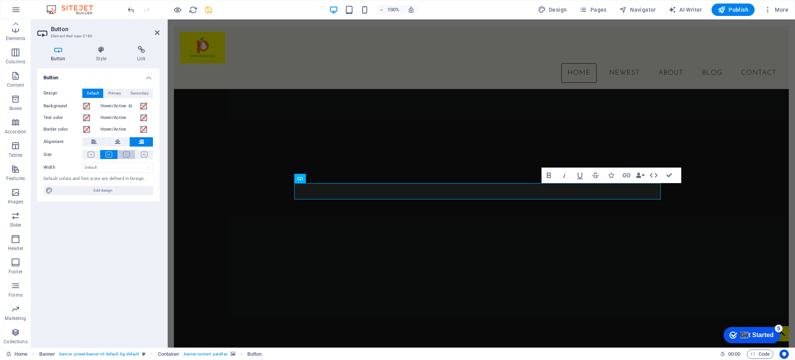
click at [131, 153] on button at bounding box center [126, 154] width 17 height 9
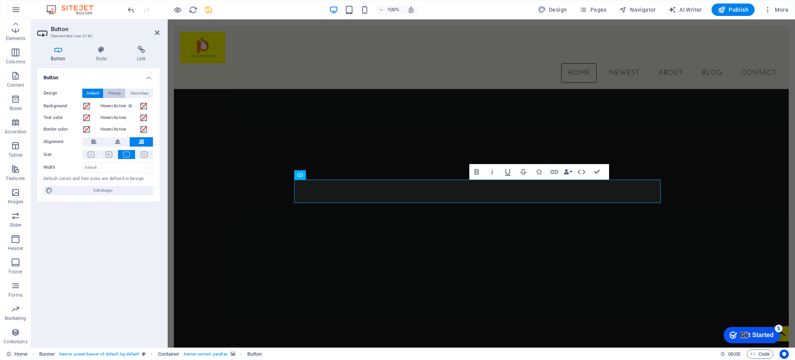
click at [116, 95] on span "Primary" at bounding box center [114, 93] width 13 height 9
click at [145, 91] on span "Secondary" at bounding box center [140, 93] width 18 height 9
click at [93, 89] on span "Default" at bounding box center [93, 93] width 12 height 9
click at [103, 52] on icon at bounding box center [101, 50] width 38 height 8
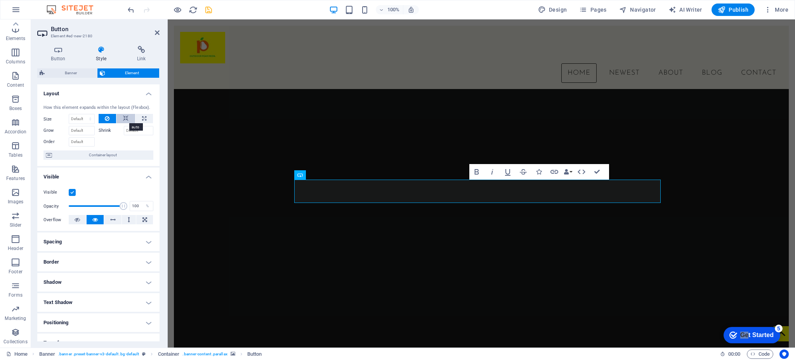
click at [120, 115] on button at bounding box center [126, 118] width 19 height 9
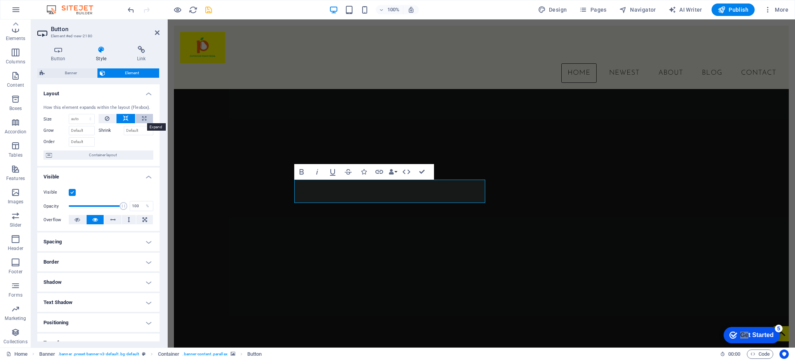
click at [140, 118] on button at bounding box center [144, 118] width 17 height 9
type input "100"
select select "%"
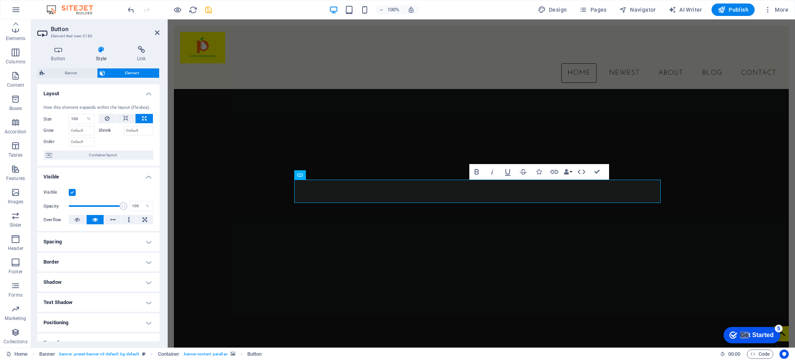
click at [102, 131] on label "Shrink" at bounding box center [111, 130] width 25 height 9
click at [124, 131] on input "Shrink" at bounding box center [139, 130] width 30 height 9
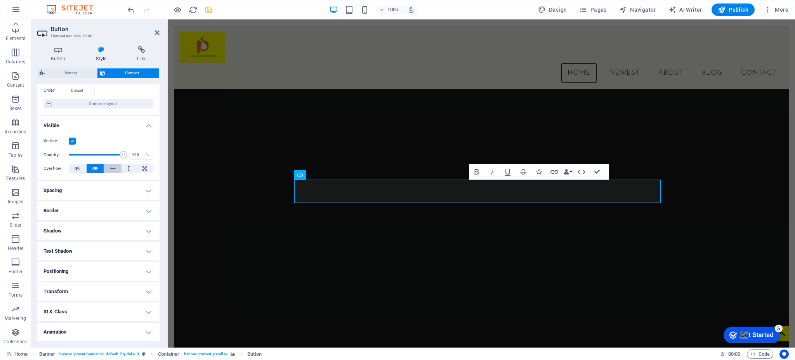
scroll to position [52, 0]
click at [113, 167] on icon at bounding box center [112, 167] width 5 height 9
click at [94, 166] on icon at bounding box center [94, 167] width 5 height 9
click at [113, 168] on icon at bounding box center [112, 167] width 5 height 9
click at [104, 168] on button at bounding box center [112, 167] width 17 height 9
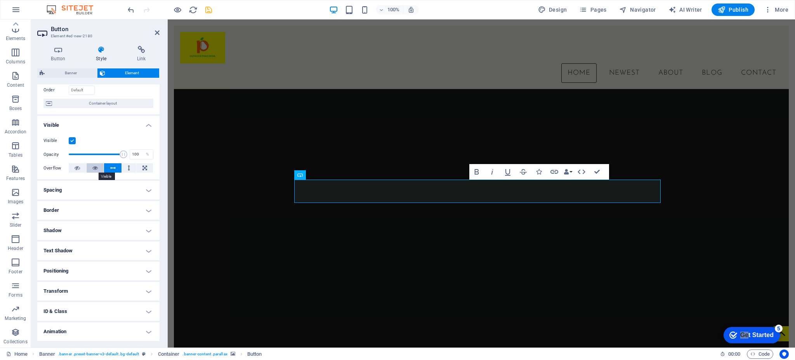
click at [99, 167] on button at bounding box center [95, 167] width 17 height 9
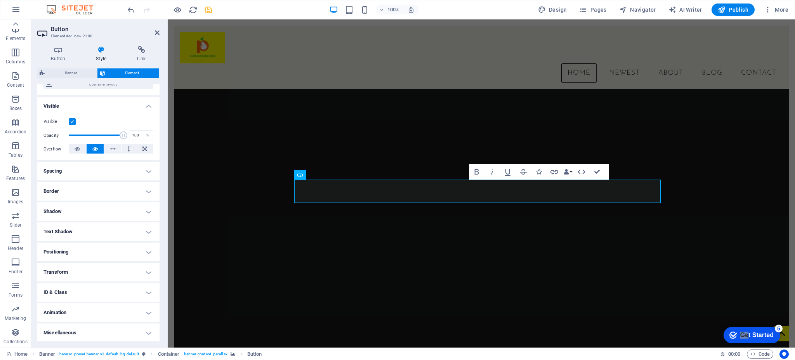
scroll to position [71, 0]
click at [143, 191] on h4 "Border" at bounding box center [98, 190] width 122 height 19
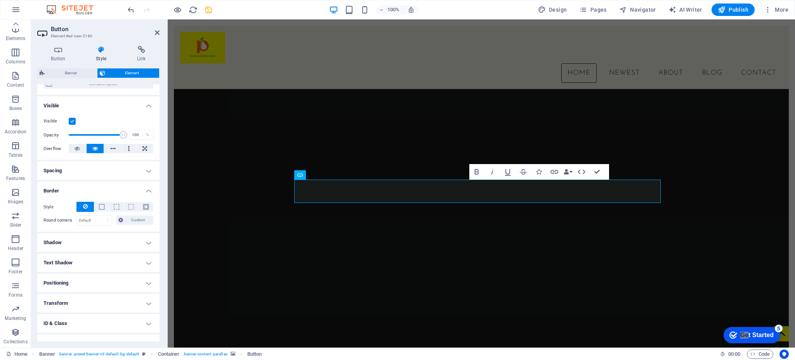
scroll to position [102, 0]
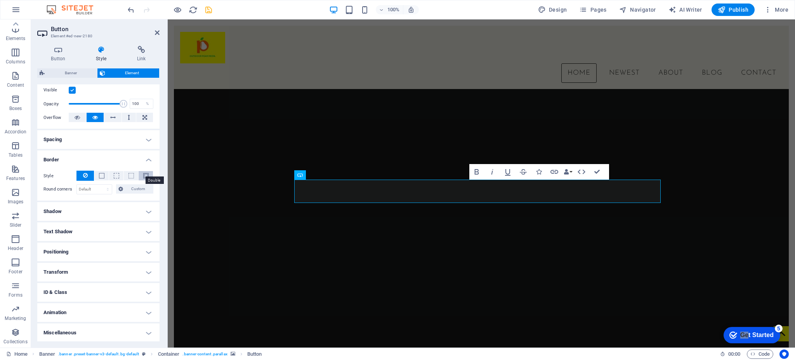
click at [143, 173] on span at bounding box center [145, 175] width 5 height 5
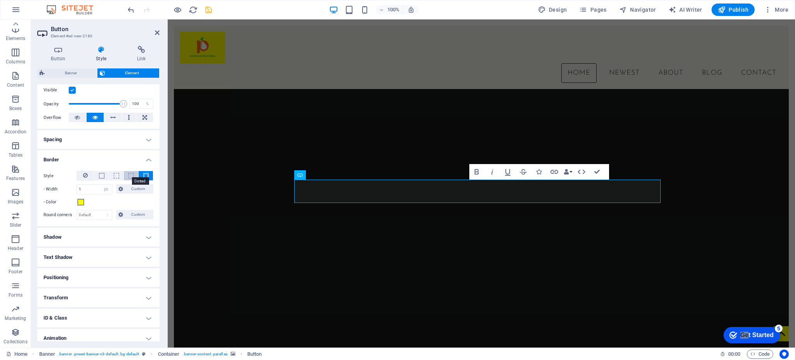
click at [129, 174] on span at bounding box center [131, 175] width 5 height 5
click at [109, 214] on select "Default px rem % vh vw Custom" at bounding box center [94, 214] width 35 height 9
select select "px"
click at [100, 210] on select "Default px rem % vh vw Custom" at bounding box center [94, 214] width 35 height 9
type input "5"
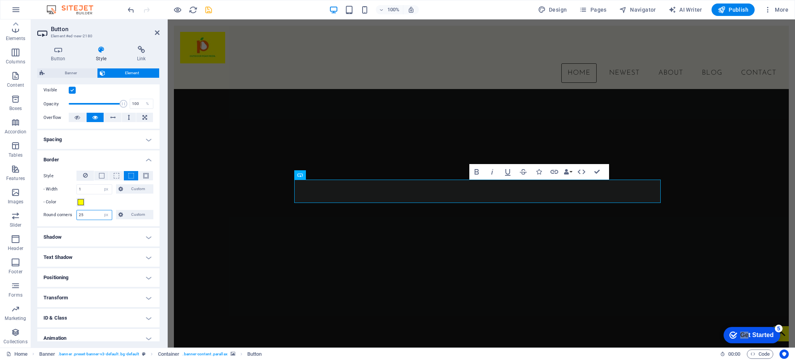
type input "2"
type input "20"
click at [81, 202] on span at bounding box center [81, 202] width 6 height 6
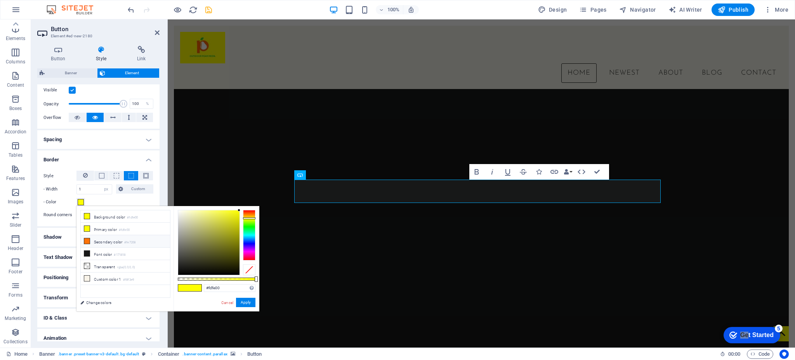
click at [87, 241] on icon at bounding box center [86, 240] width 5 height 5
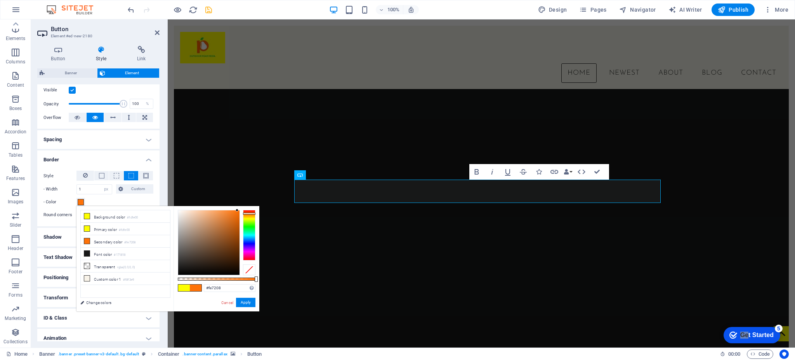
click at [185, 270] on span at bounding box center [184, 287] width 12 height 7
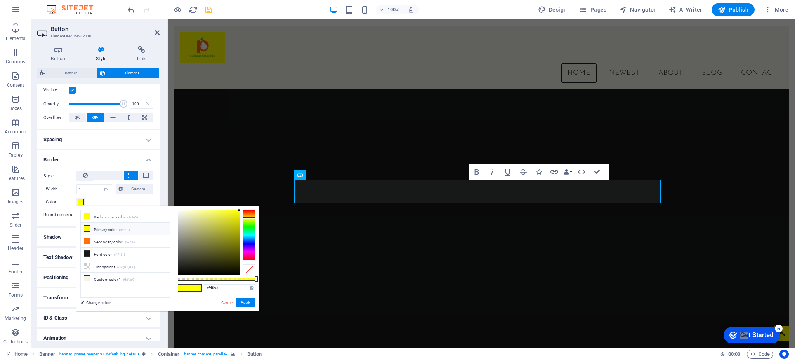
click at [87, 229] on icon at bounding box center [86, 228] width 5 height 5
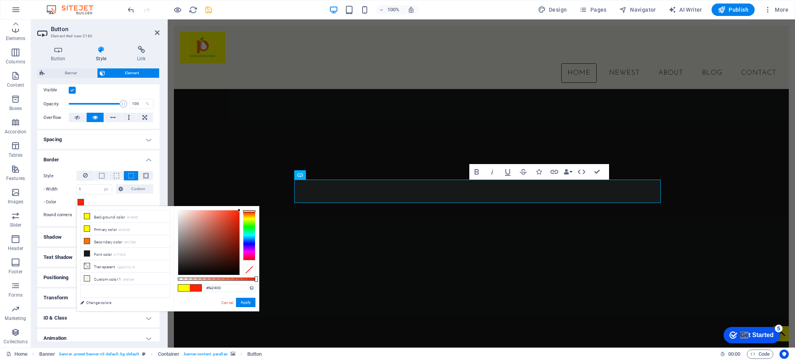
drag, startPoint x: 252, startPoint y: 217, endPoint x: 253, endPoint y: 211, distance: 6.0
click at [253, 211] on div at bounding box center [249, 211] width 12 height 2
click at [253, 213] on div at bounding box center [249, 213] width 12 height 2
click at [181, 270] on span at bounding box center [184, 287] width 12 height 7
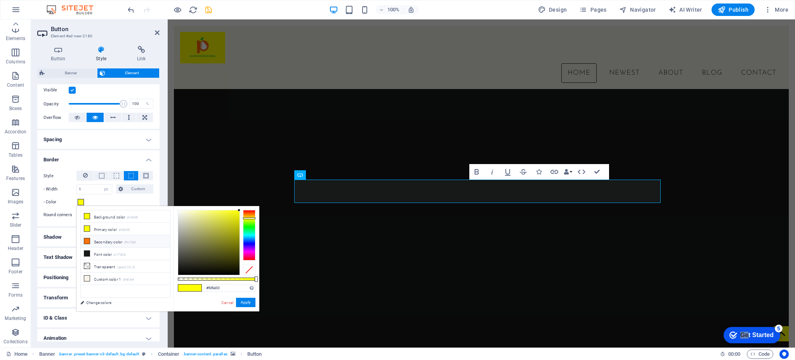
click at [132, 242] on small "#fe7208" at bounding box center [129, 242] width 11 height 5
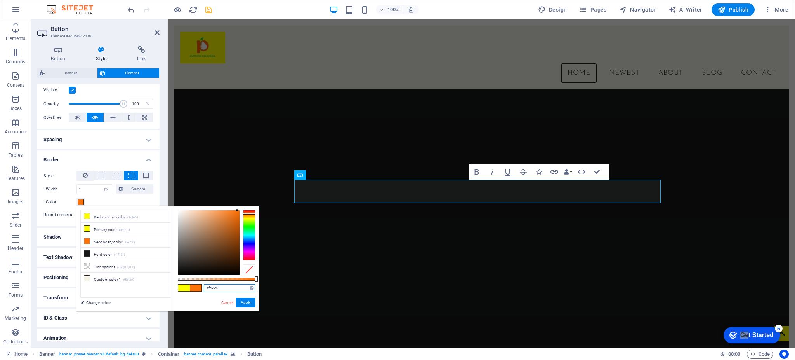
drag, startPoint x: 223, startPoint y: 289, endPoint x: 171, endPoint y: 288, distance: 52.1
click at [171, 270] on div "less Background color #fdfe00 Primary color #fdfe00 Secondary color #fe7208 Fon…" at bounding box center [168, 258] width 183 height 105
click at [183, 270] on span at bounding box center [184, 287] width 12 height 7
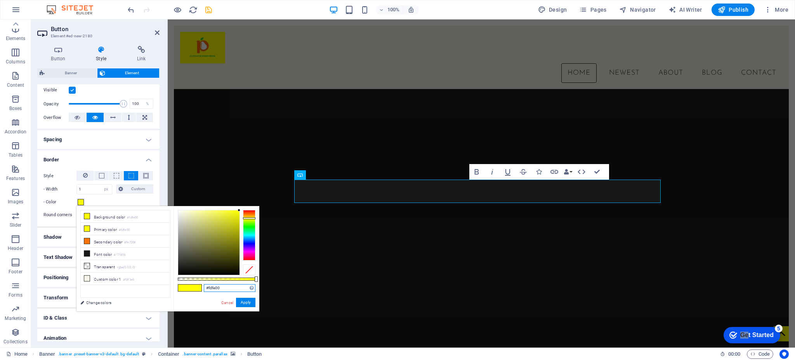
drag, startPoint x: 223, startPoint y: 287, endPoint x: 176, endPoint y: 287, distance: 47.0
click at [176, 270] on div "#fdfe00 Supported formats #0852ed rgb(8, 82, 237) rgba(8, 82, 237, 90%) hsv(221…" at bounding box center [217, 315] width 86 height 218
paste input "e7208"
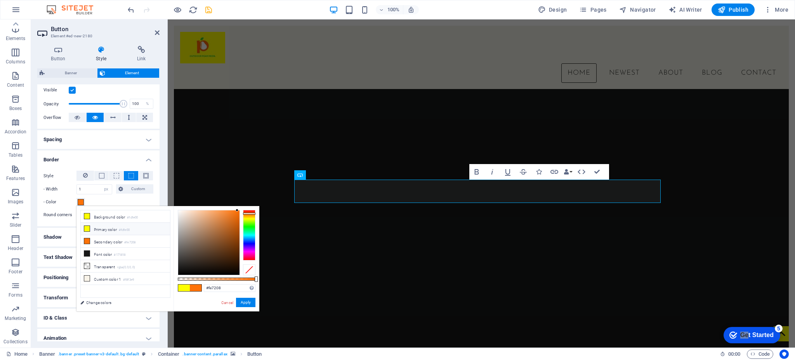
click at [103, 230] on li "Primary color #fdfe00" at bounding box center [125, 229] width 89 height 12
type input "#fdfe00"
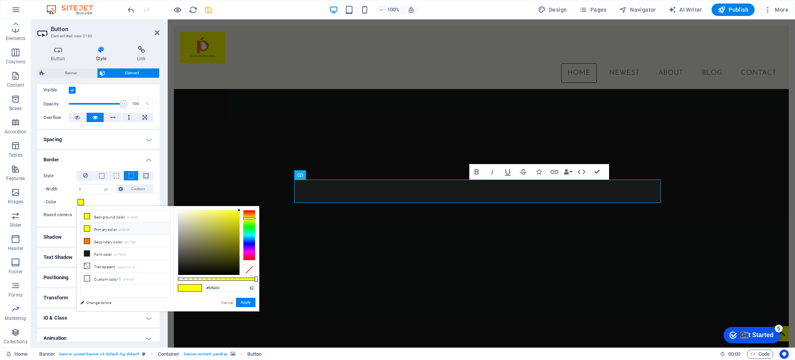
click at [103, 230] on li "Primary color #fdfe00" at bounding box center [125, 229] width 89 height 12
click at [245, 270] on button "Apply" at bounding box center [245, 302] width 19 height 9
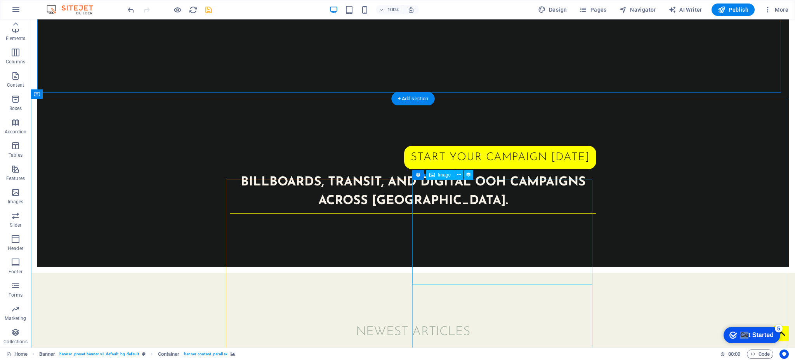
scroll to position [286, 0]
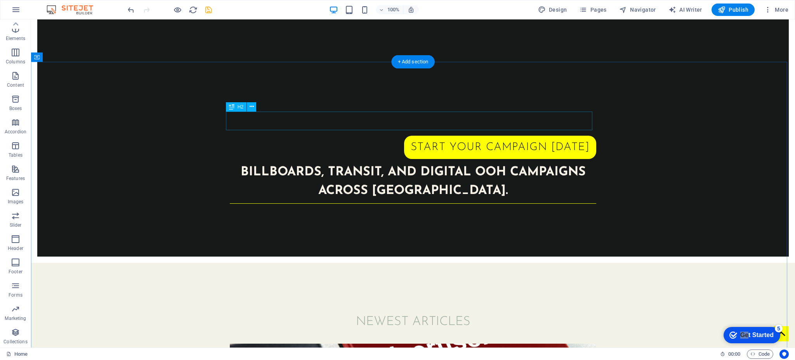
click at [383, 270] on div "Newest Articles" at bounding box center [413, 321] width 367 height 19
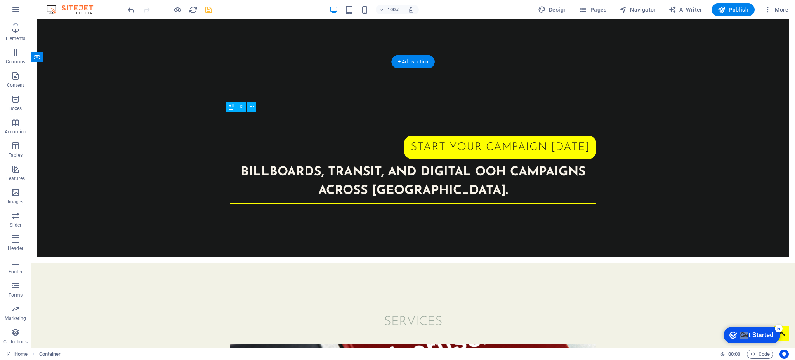
click at [405, 270] on div "Services" at bounding box center [413, 321] width 367 height 19
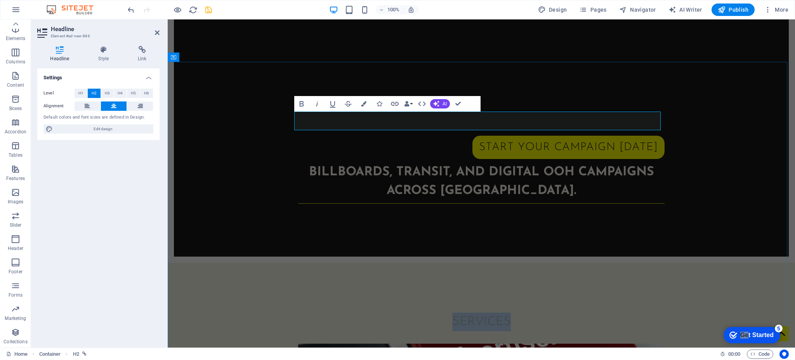
click at [405, 270] on h2 "Services" at bounding box center [481, 321] width 367 height 19
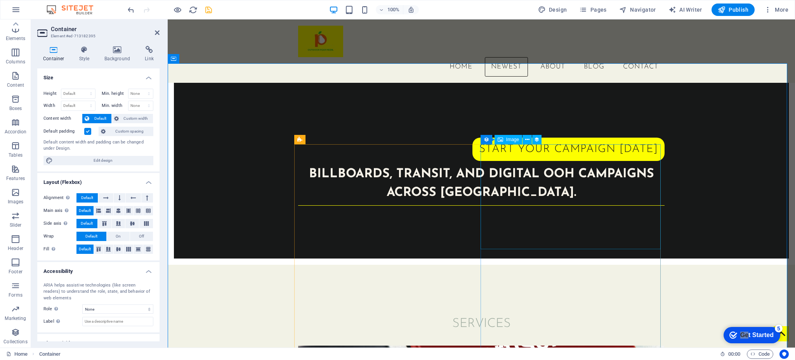
scroll to position [284, 0]
click at [516, 139] on span "Image" at bounding box center [512, 139] width 13 height 5
click at [530, 139] on button at bounding box center [527, 139] width 9 height 9
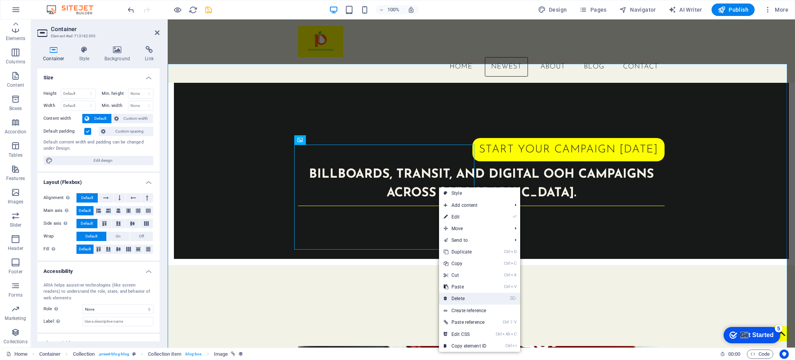
click at [469, 270] on link "⌦ Delete" at bounding box center [465, 298] width 52 height 12
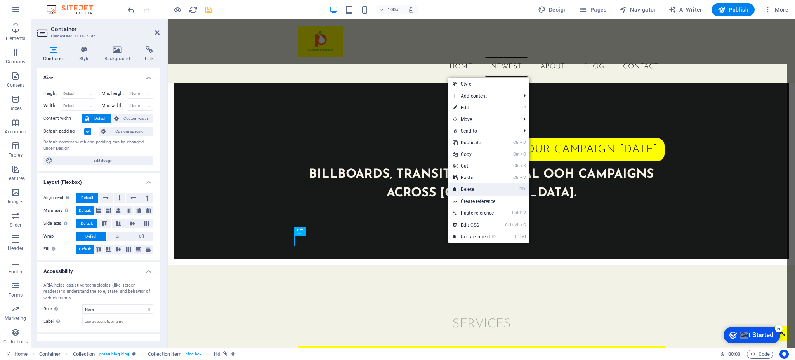
click at [481, 187] on link "⌦ Delete" at bounding box center [475, 189] width 52 height 12
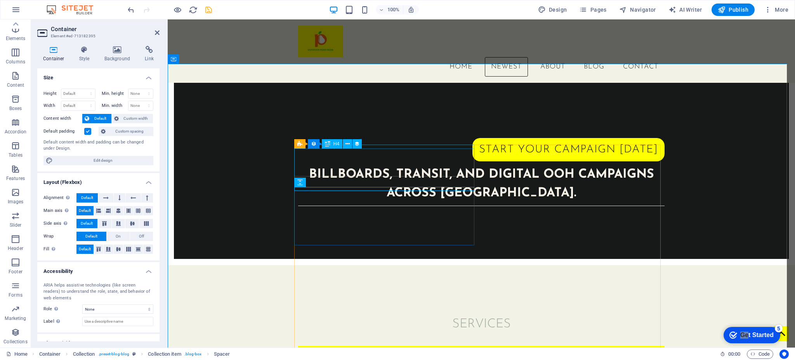
click at [378, 270] on div "Why Advertising Is Good for Business and Consumers" at bounding box center [481, 357] width 367 height 14
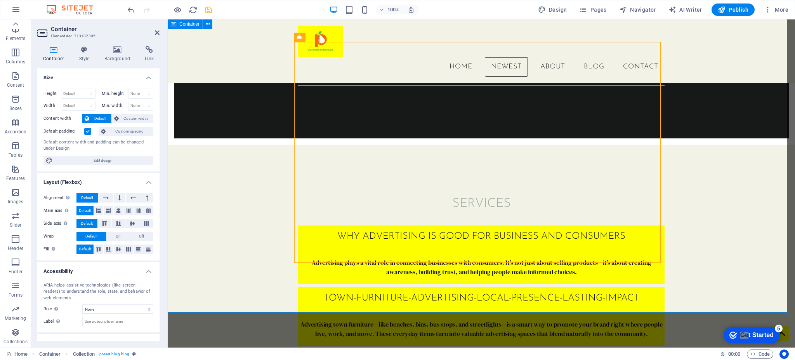
scroll to position [408, 0]
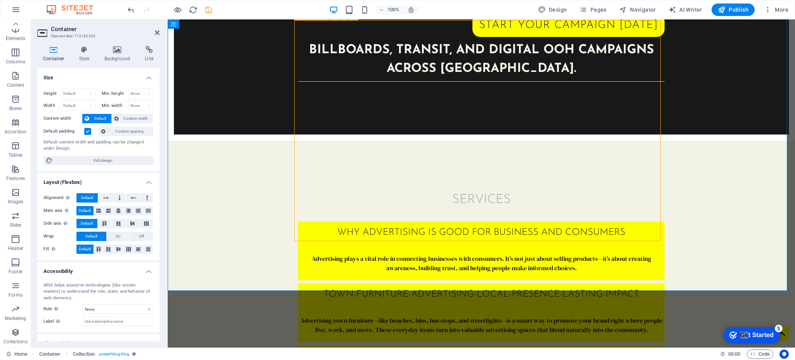
click at [546, 221] on div "Why Advertising Is Good for Business and Consumers Advertising plays a vital ro…" at bounding box center [481, 330] width 367 height 218
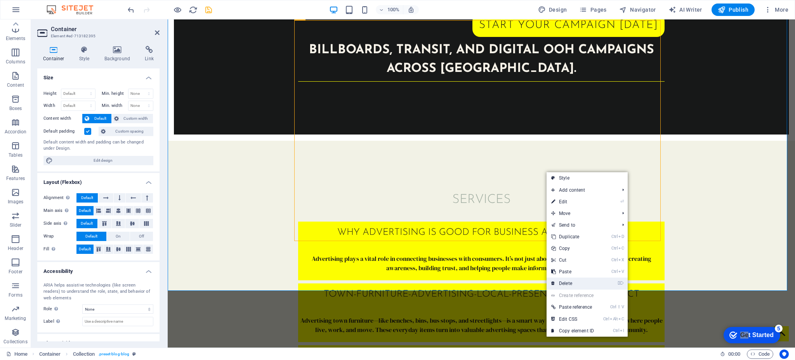
click at [581, 270] on link "⌦ Delete" at bounding box center [573, 283] width 52 height 12
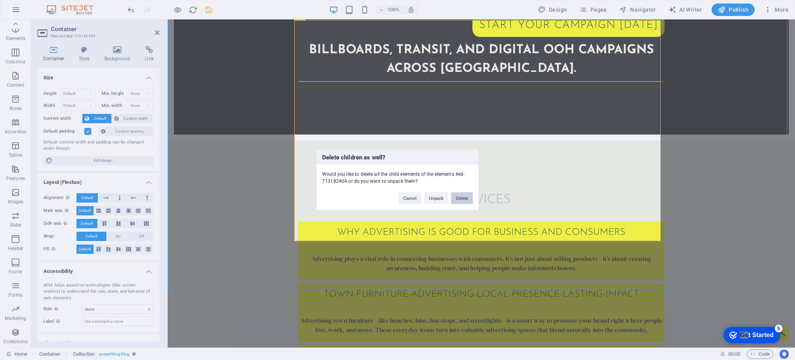
click at [458, 195] on button "Delete" at bounding box center [462, 198] width 22 height 12
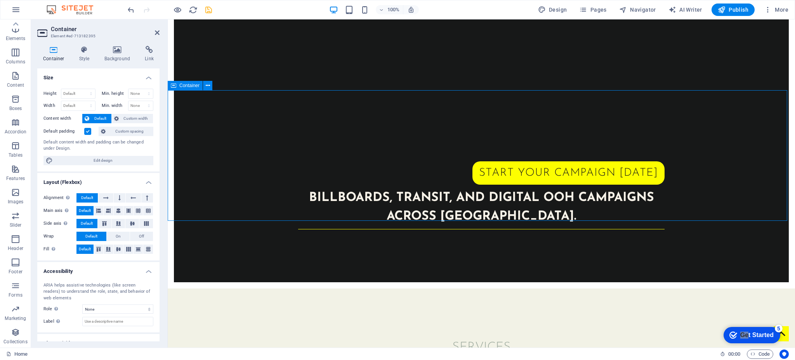
scroll to position [262, 0]
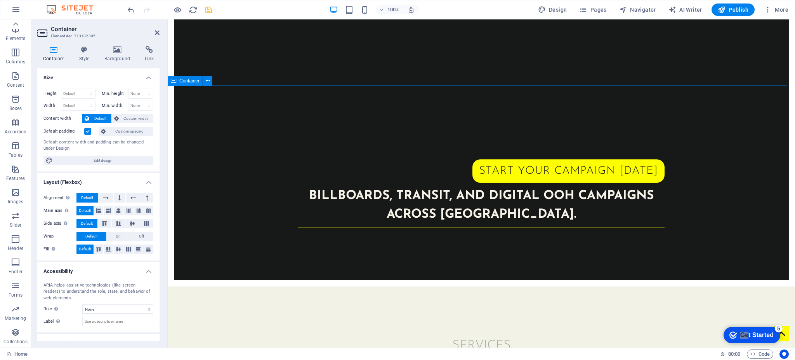
click at [405, 270] on div "Services" at bounding box center [482, 351] width 628 height 131
click at [19, 78] on icon "button" at bounding box center [15, 75] width 9 height 9
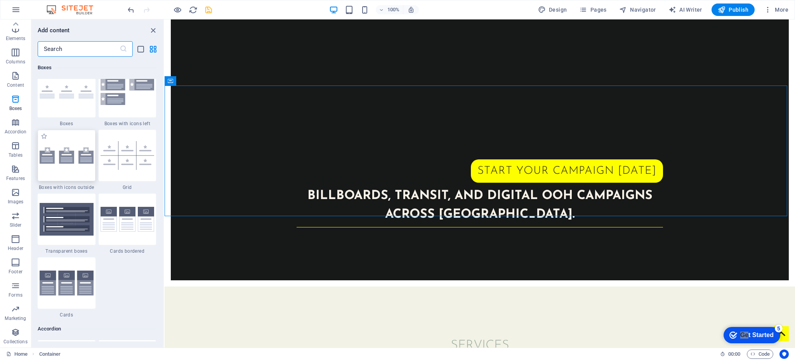
scroll to position [2219, 0]
click at [118, 224] on img at bounding box center [128, 219] width 54 height 25
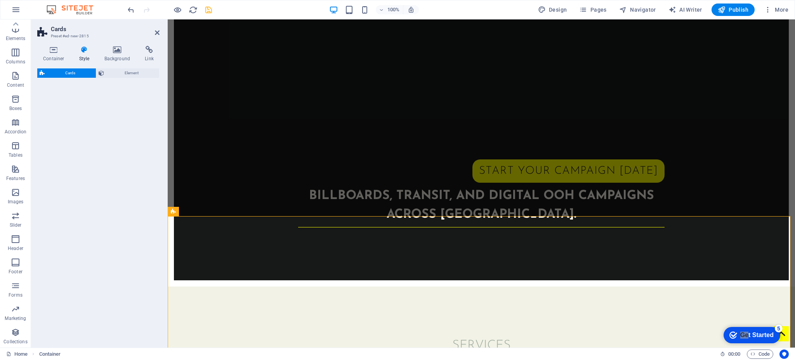
select select "rem"
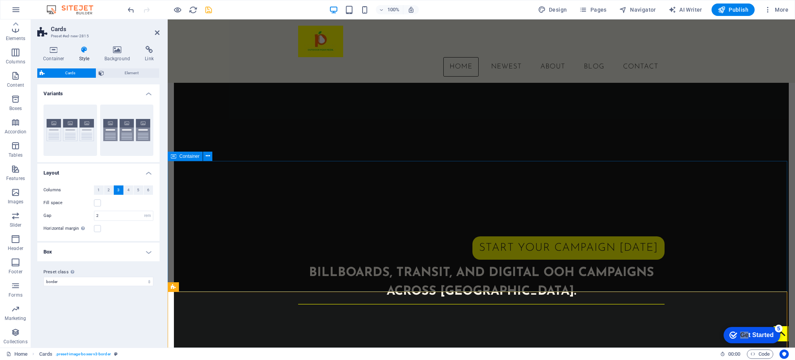
scroll to position [183, 0]
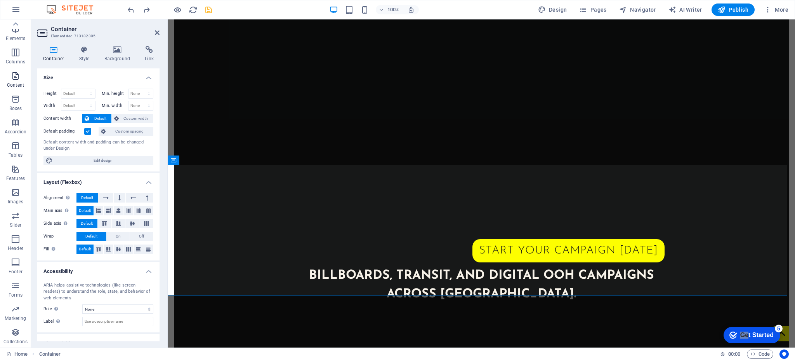
click at [10, 85] on p "Content" at bounding box center [15, 85] width 17 height 6
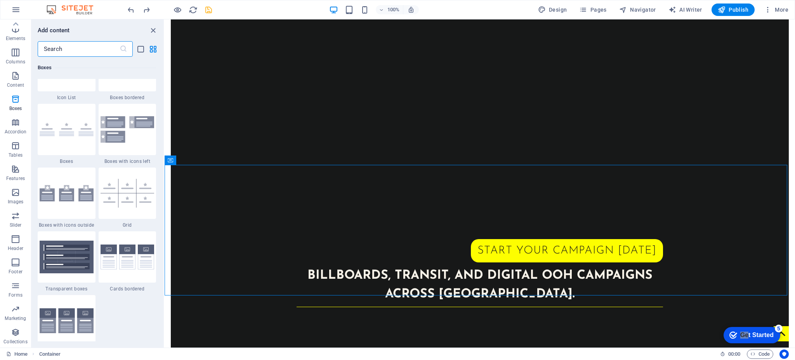
scroll to position [2182, 0]
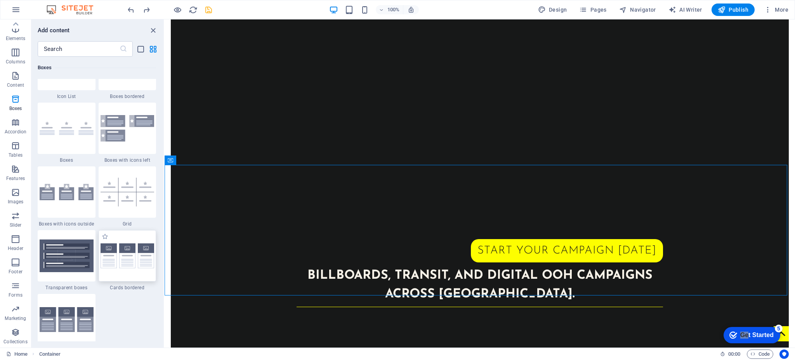
click at [122, 263] on img at bounding box center [128, 255] width 54 height 25
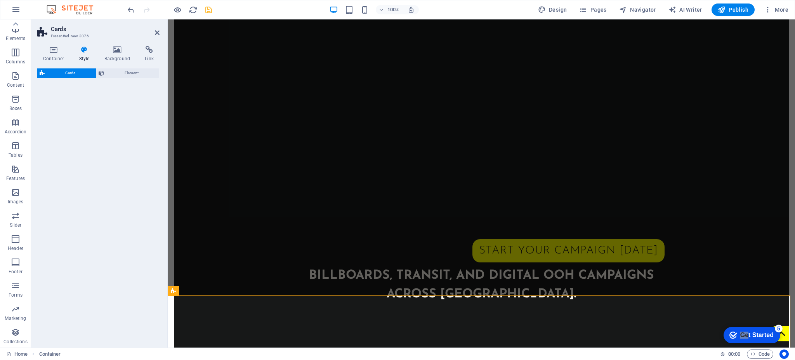
select select "rem"
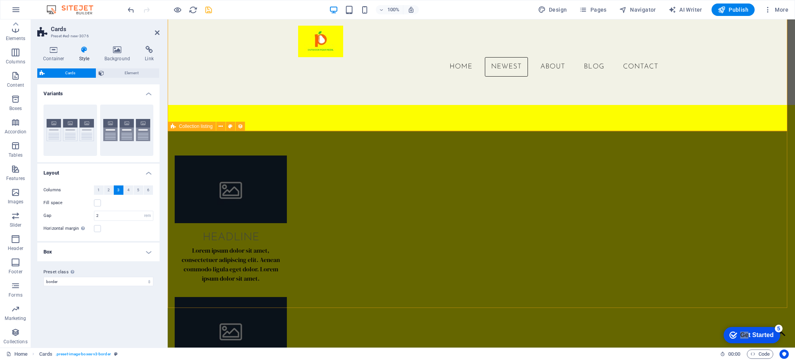
scroll to position [571, 0]
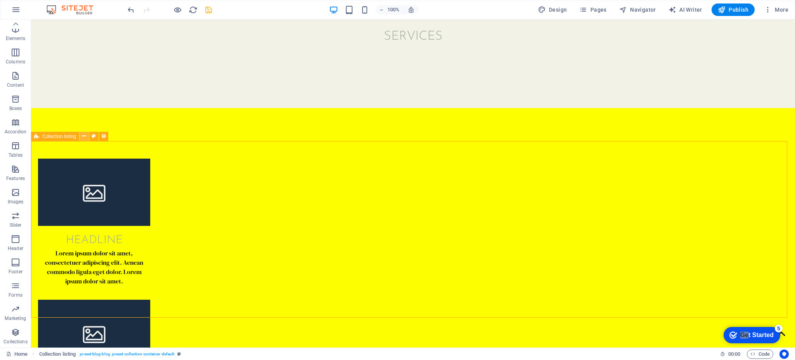
click at [83, 136] on icon at bounding box center [84, 136] width 4 height 8
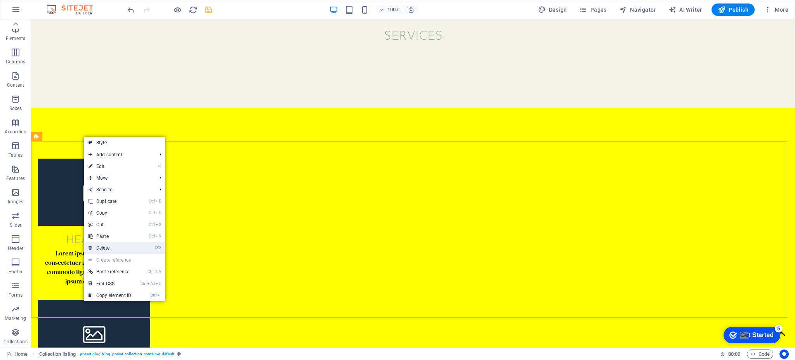
click at [123, 245] on link "⌦ Delete" at bounding box center [110, 248] width 52 height 12
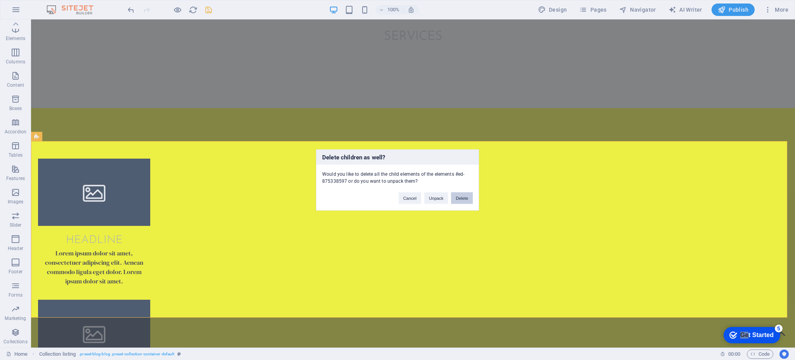
click at [458, 198] on button "Delete" at bounding box center [462, 198] width 22 height 12
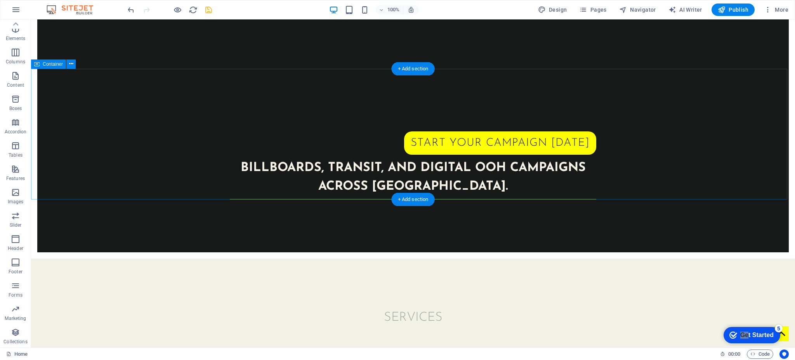
scroll to position [291, 0]
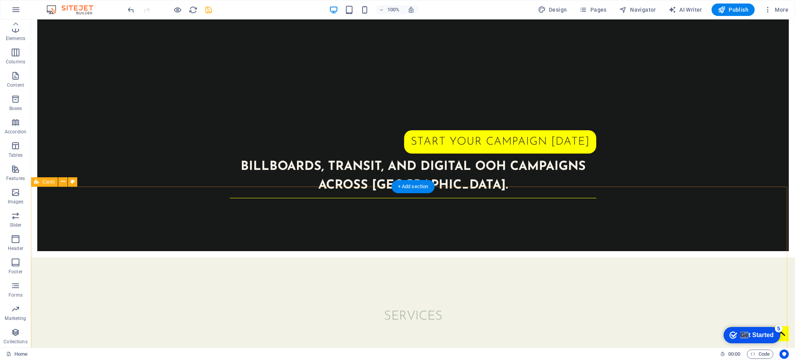
click at [63, 181] on icon at bounding box center [63, 182] width 4 height 8
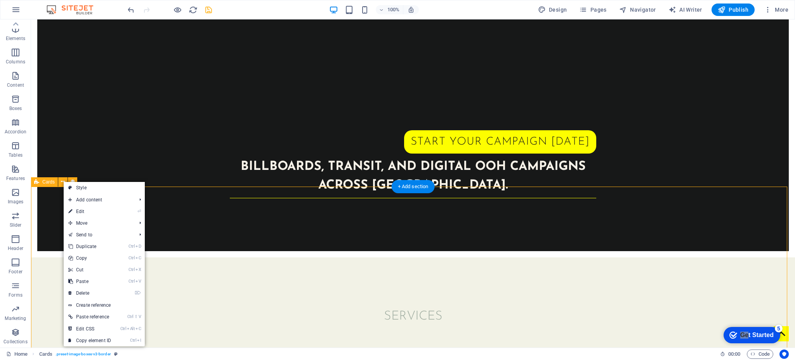
select select "rem"
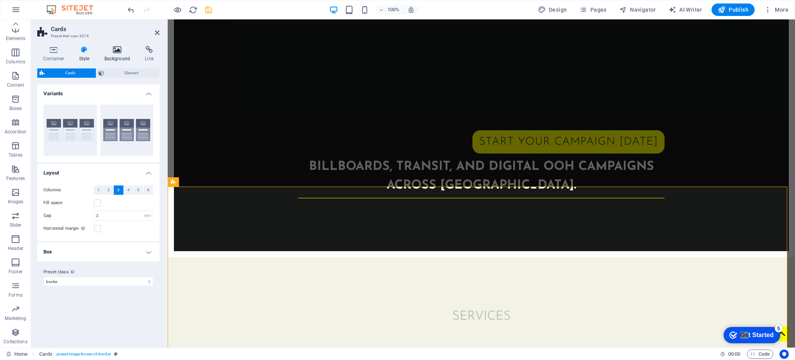
click at [118, 52] on icon at bounding box center [118, 50] width 38 height 8
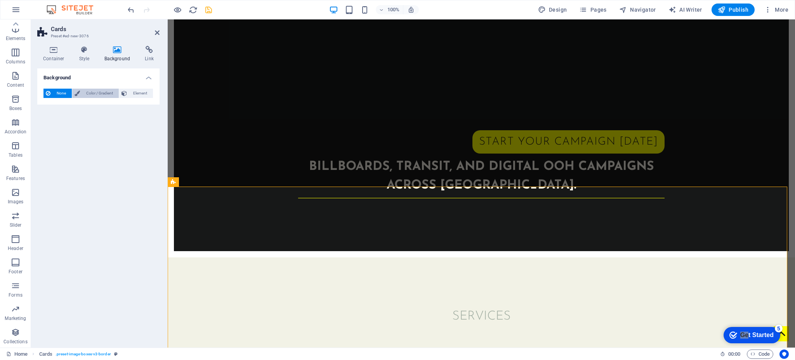
click at [92, 92] on span "Color / Gradient" at bounding box center [99, 93] width 34 height 9
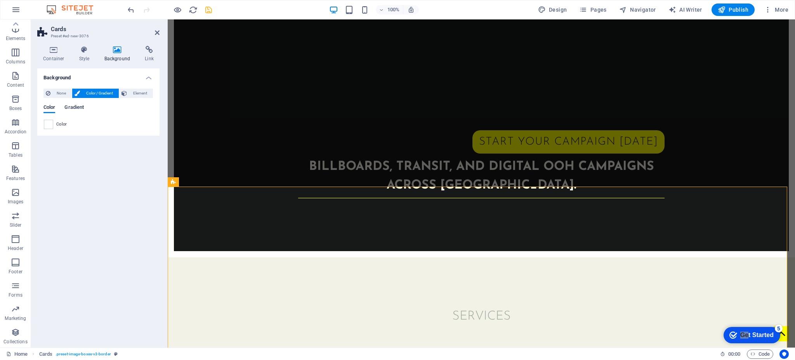
click at [76, 106] on span "Gradient" at bounding box center [73, 108] width 19 height 11
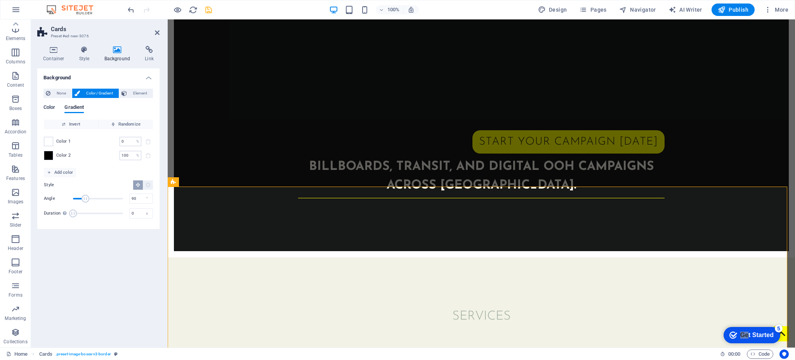
click at [51, 106] on span "Color" at bounding box center [50, 108] width 12 height 11
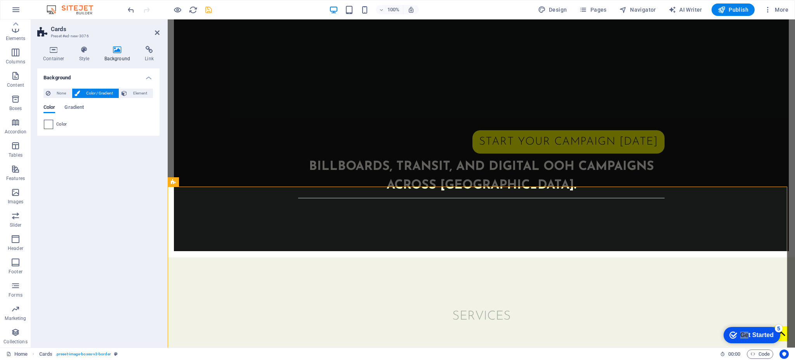
click at [49, 124] on span at bounding box center [48, 124] width 9 height 9
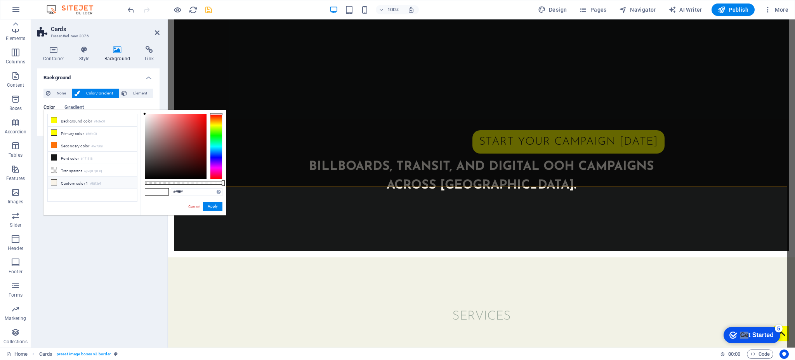
click at [66, 179] on li "Custom color 1 #f8f3e9" at bounding box center [92, 182] width 89 height 12
type input "#f8f3e9"
click at [209, 209] on button "Apply" at bounding box center [212, 206] width 19 height 9
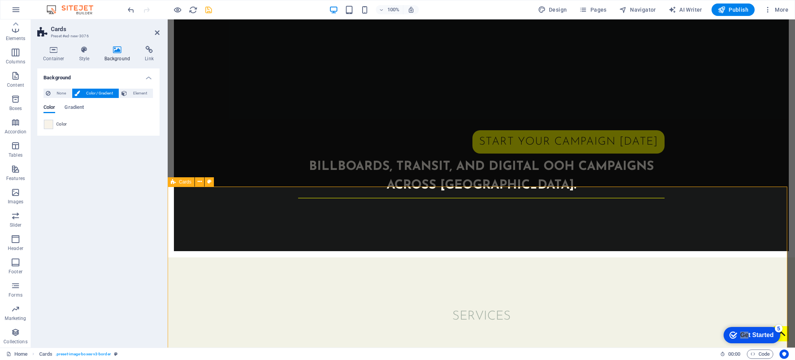
click at [293, 257] on div "Services" at bounding box center [482, 322] width 628 height 131
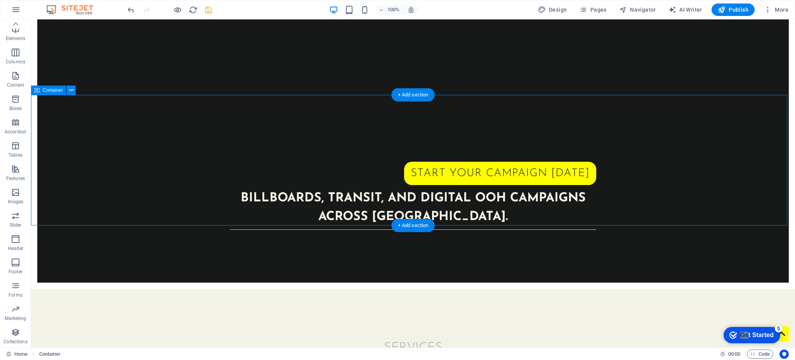
scroll to position [261, 0]
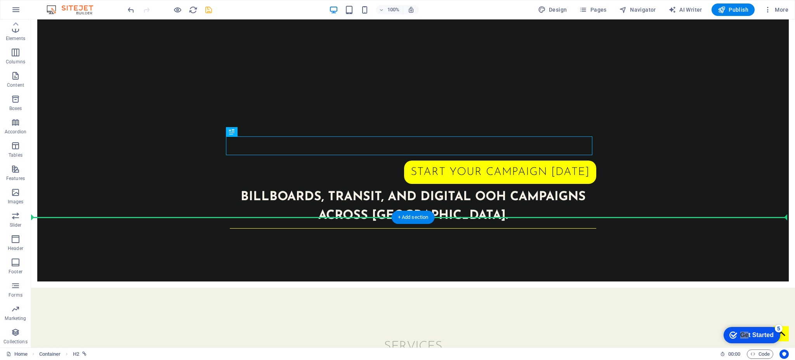
drag, startPoint x: 263, startPoint y: 153, endPoint x: 270, endPoint y: 246, distance: 92.7
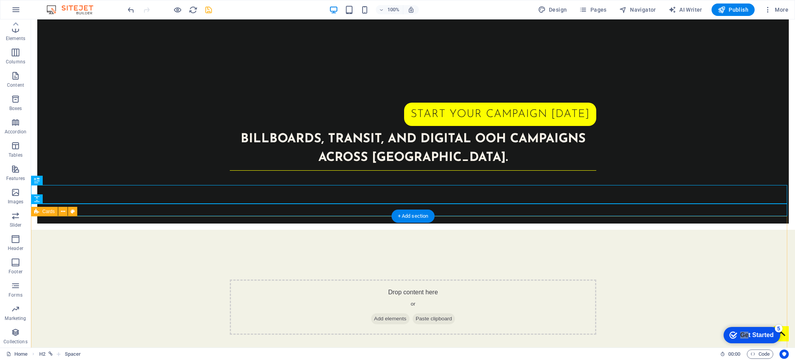
scroll to position [320, 0]
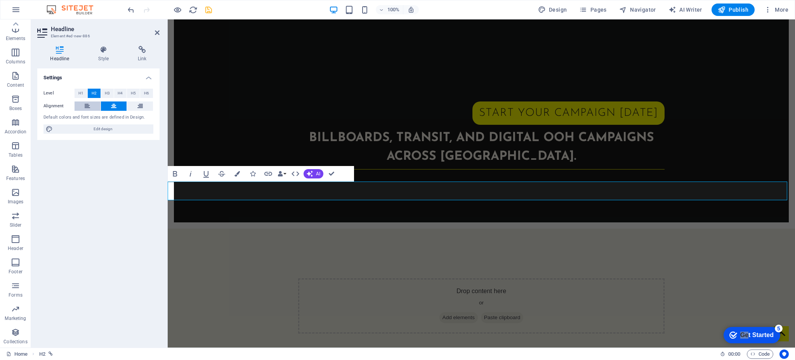
click at [91, 106] on button at bounding box center [88, 105] width 26 height 9
click at [143, 110] on button at bounding box center [140, 105] width 26 height 9
click at [117, 100] on div "Level H1 H2 H3 H4 H5 H6 Alignment Default colors and font sizes are defined in …" at bounding box center [98, 111] width 122 height 58
click at [116, 103] on icon at bounding box center [113, 105] width 5 height 9
click at [240, 228] on div "Drop content here or Add elements Paste clipboard" at bounding box center [482, 305] width 628 height 155
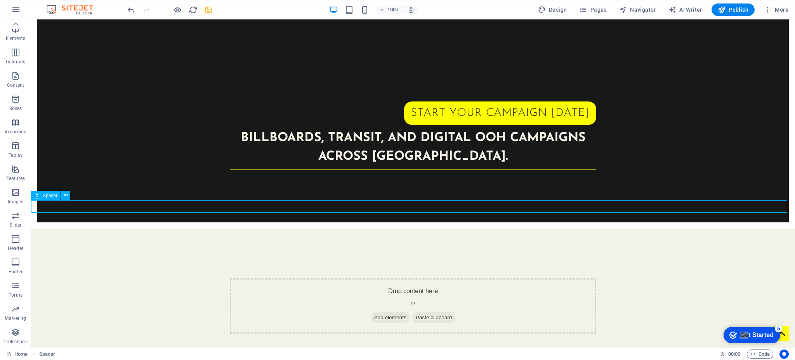
select select "rem"
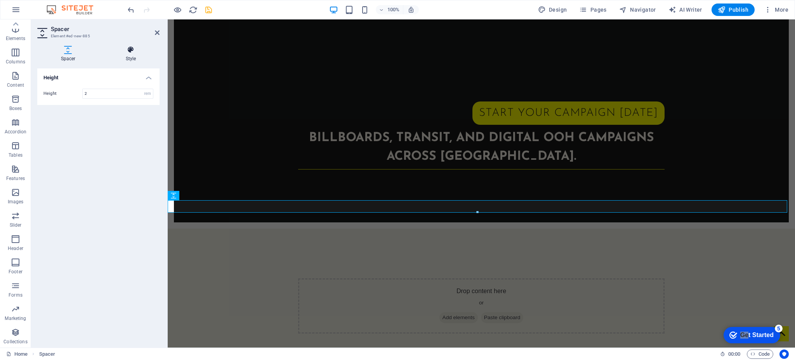
click at [135, 51] on icon at bounding box center [130, 50] width 57 height 8
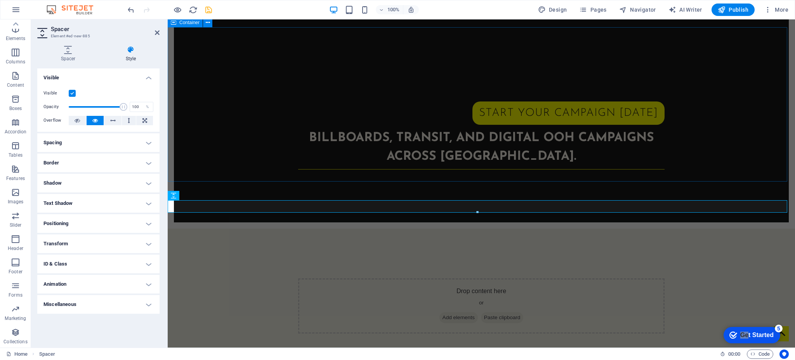
click at [241, 228] on div "Drop content here or Add elements Paste clipboard" at bounding box center [482, 305] width 628 height 155
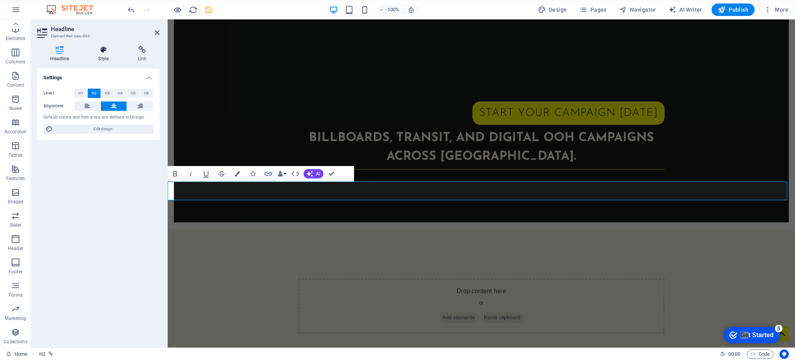
click at [110, 50] on icon at bounding box center [103, 50] width 37 height 8
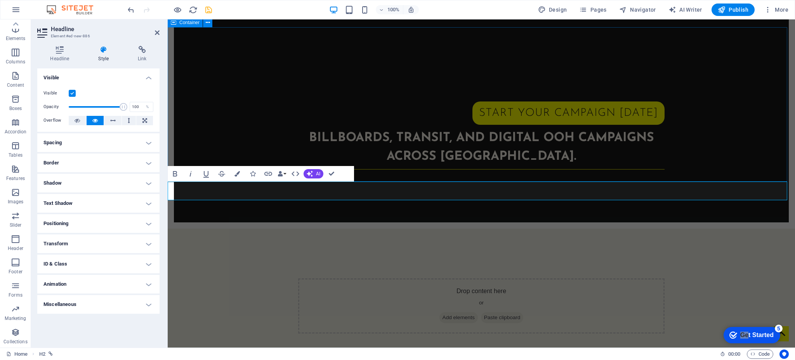
click at [270, 228] on div "Drop content here or Add elements Paste clipboard" at bounding box center [482, 305] width 628 height 155
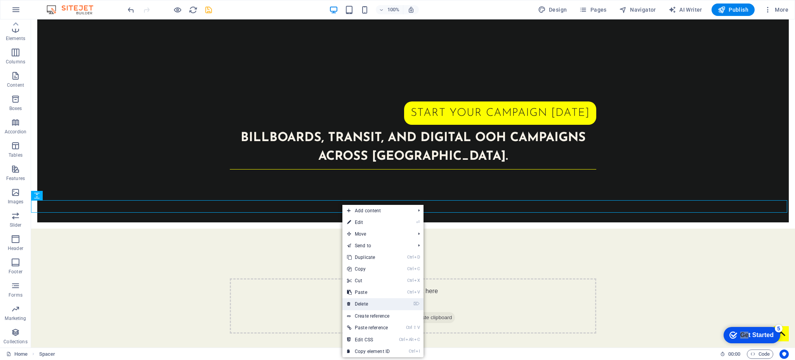
click at [383, 270] on link "⌦ Delete" at bounding box center [369, 304] width 52 height 12
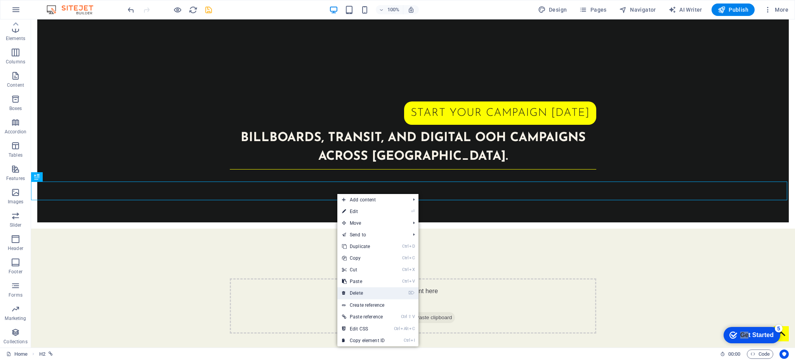
click at [365, 270] on link "⌦ Delete" at bounding box center [364, 293] width 52 height 12
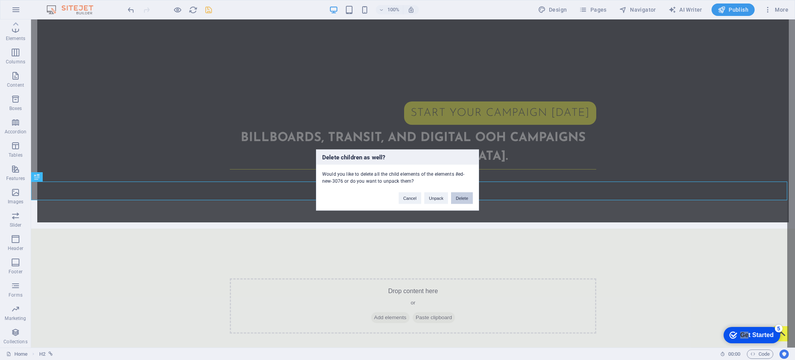
click at [467, 198] on button "Delete" at bounding box center [462, 198] width 22 height 12
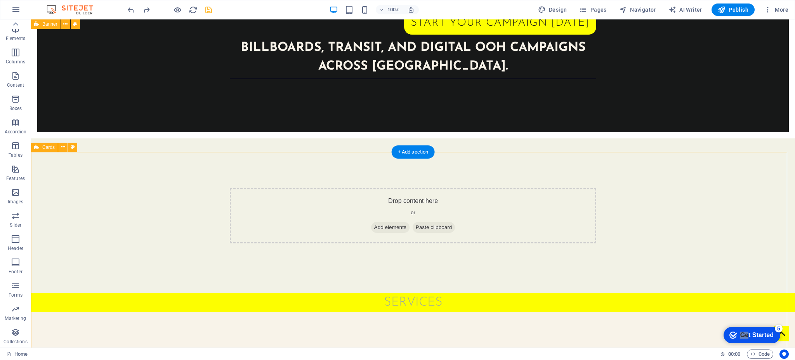
scroll to position [412, 0]
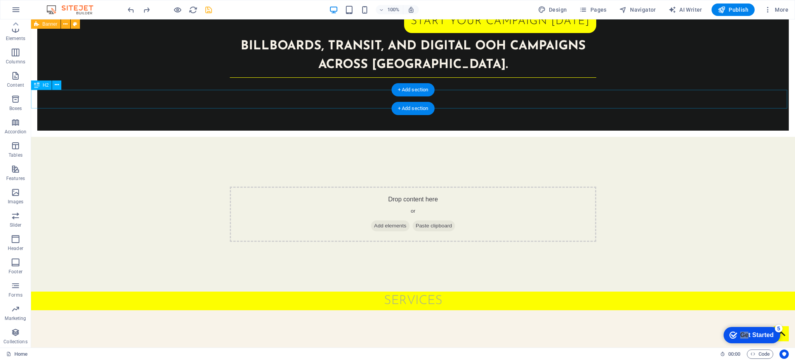
click at [338, 270] on div "Services" at bounding box center [413, 300] width 764 height 19
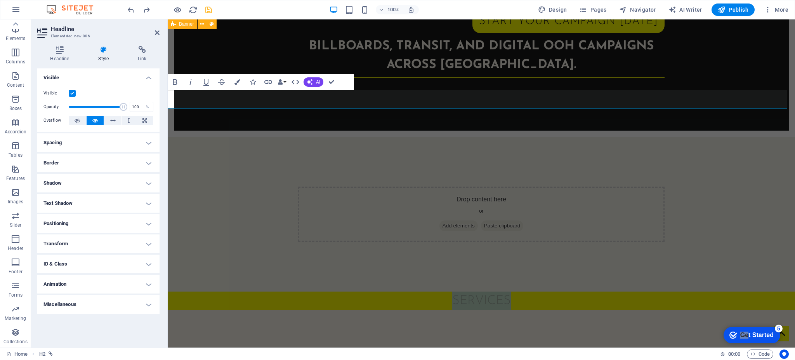
click at [265, 270] on h2 "Services" at bounding box center [482, 300] width 628 height 19
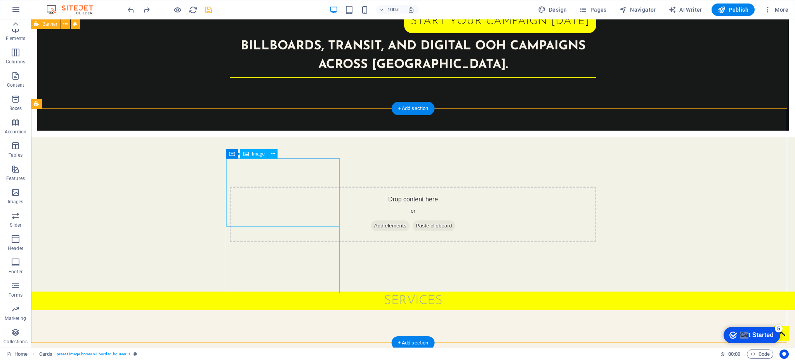
select select "%"
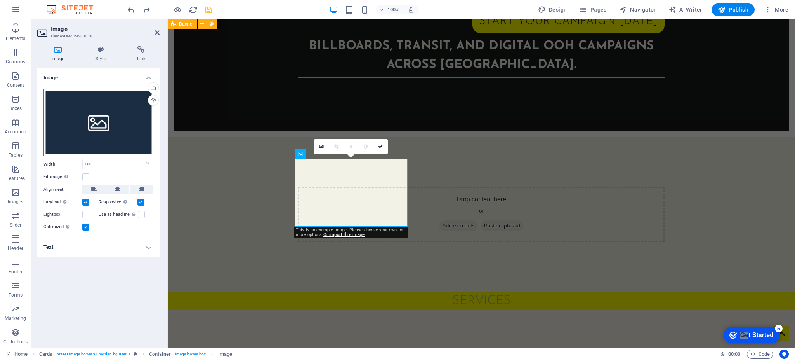
click at [118, 116] on div "Drag files here, click to choose files or select files from Files or our free s…" at bounding box center [99, 123] width 110 height 68
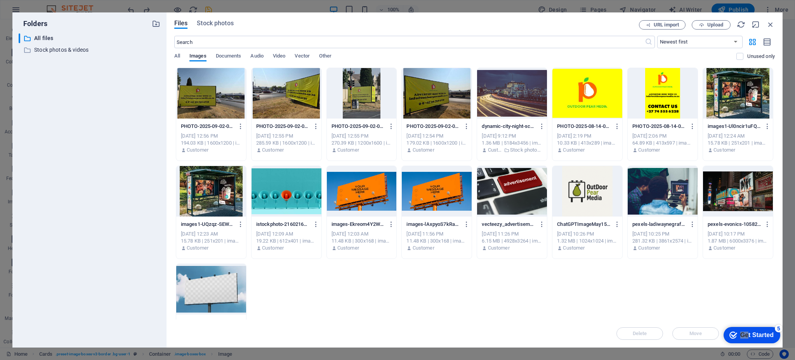
click at [440, 101] on div at bounding box center [437, 93] width 70 height 50
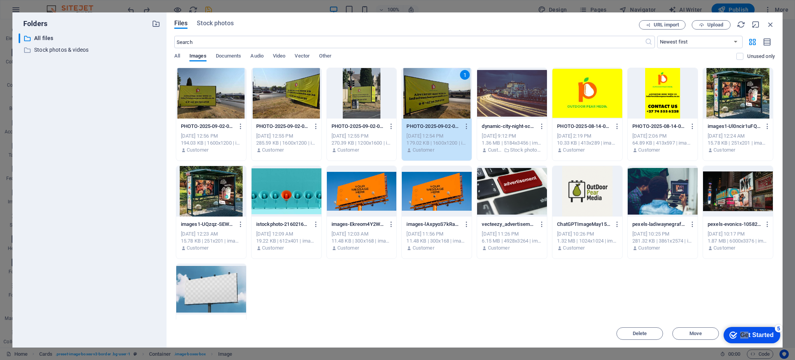
click at [428, 106] on div "1" at bounding box center [437, 93] width 70 height 50
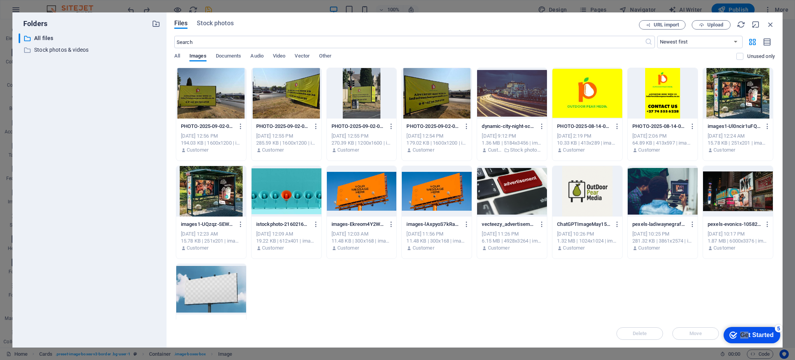
click at [428, 106] on div at bounding box center [437, 93] width 70 height 50
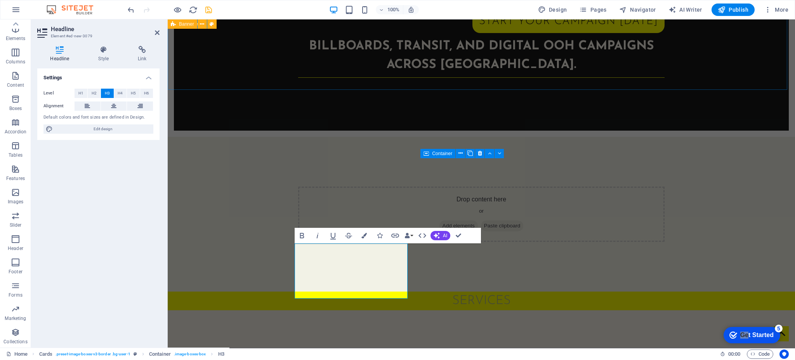
scroll to position [0, 2]
click at [117, 90] on button "H4" at bounding box center [120, 93] width 13 height 9
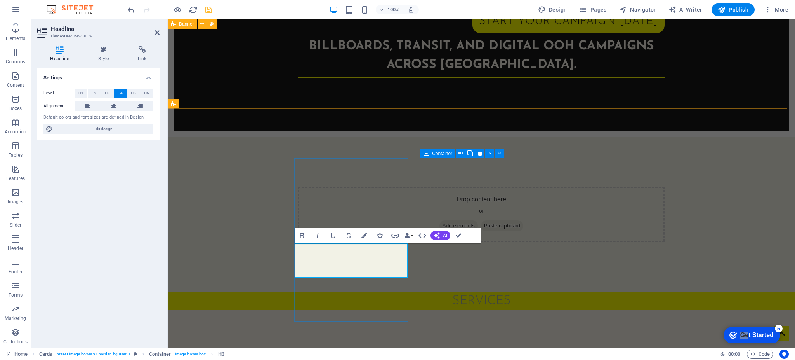
drag, startPoint x: 378, startPoint y: 270, endPoint x: 310, endPoint y: 249, distance: 71.4
drag, startPoint x: 305, startPoint y: 253, endPoint x: 385, endPoint y: 268, distance: 81.8
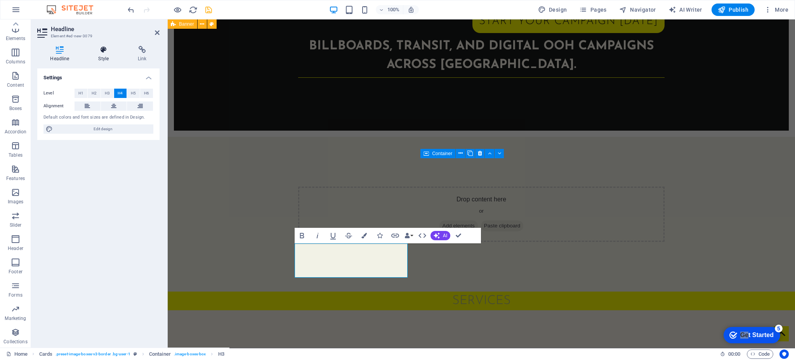
click at [108, 49] on icon at bounding box center [103, 50] width 37 height 8
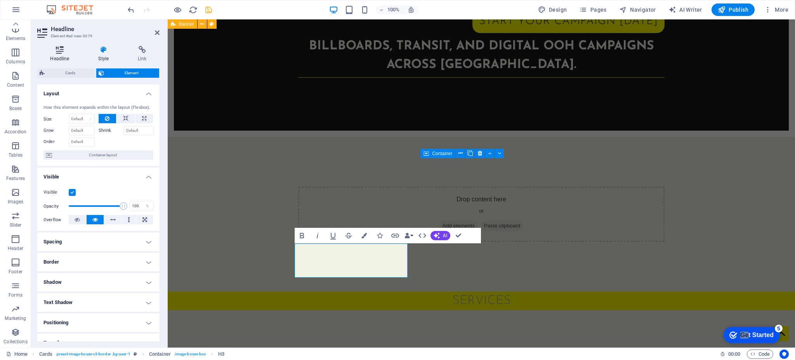
click at [59, 55] on h4 "Headline" at bounding box center [61, 54] width 48 height 16
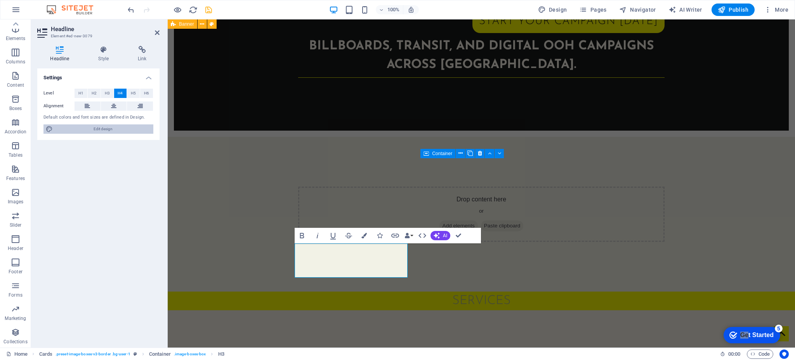
click at [97, 131] on span "Edit design" at bounding box center [103, 128] width 96 height 9
select select "px"
select select "300"
select select "px"
select select "rem"
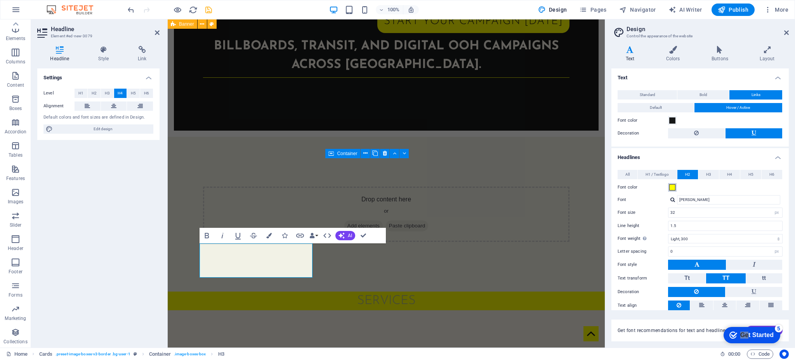
drag, startPoint x: 674, startPoint y: 186, endPoint x: 700, endPoint y: 184, distance: 25.7
click at [596, 184] on div "Font color" at bounding box center [700, 187] width 165 height 9
click at [596, 174] on span "H4" at bounding box center [729, 174] width 5 height 9
click at [596, 188] on label "Font color" at bounding box center [643, 187] width 50 height 9
click at [596, 188] on button "Font color" at bounding box center [672, 187] width 9 height 9
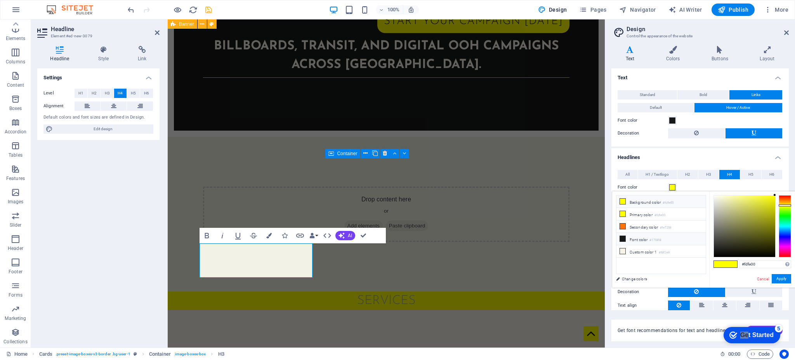
click at [596, 238] on icon at bounding box center [622, 238] width 5 height 5
type input "#171818"
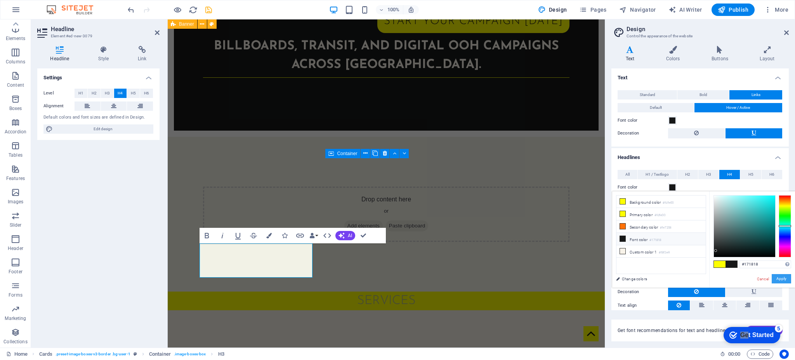
click at [596, 270] on button "Apply" at bounding box center [781, 278] width 19 height 9
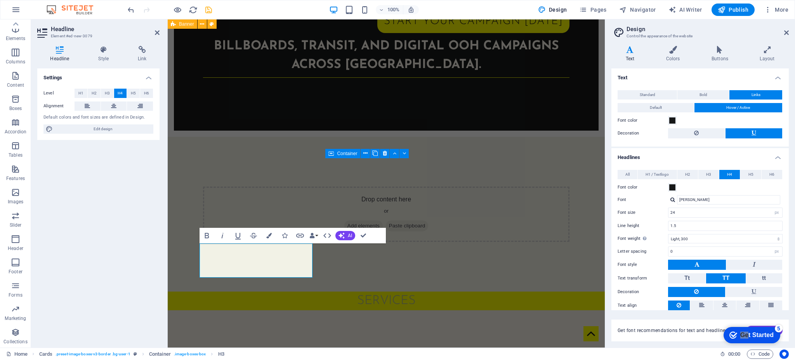
click at [596, 27] on aside "Design Control the appearance of the website Variants Text Colors Buttons Layou…" at bounding box center [700, 183] width 190 height 328
click at [596, 31] on h2 "Design" at bounding box center [708, 29] width 162 height 7
click at [596, 31] on icon at bounding box center [787, 33] width 5 height 6
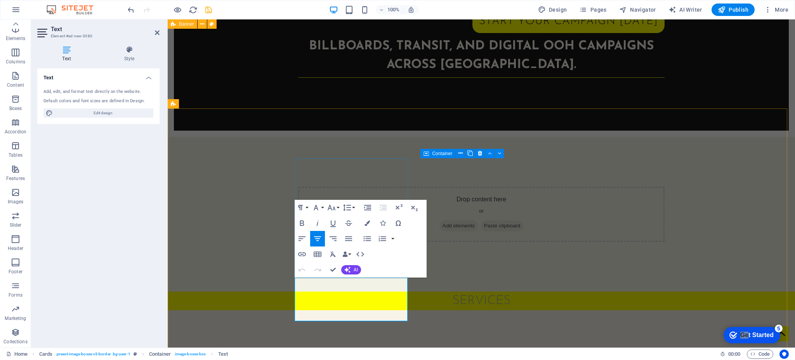
click at [348, 238] on icon "button" at bounding box center [348, 238] width 9 height 9
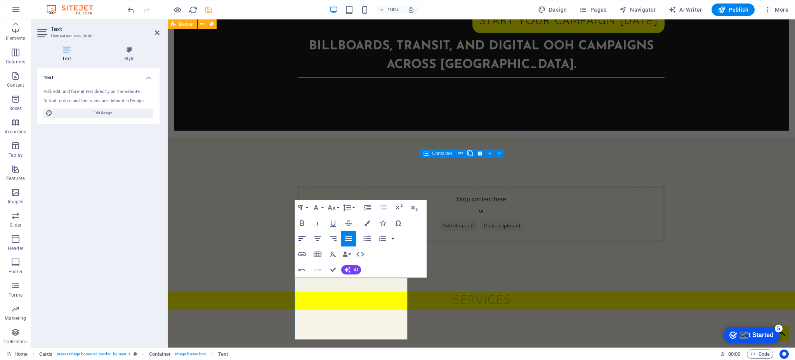
click at [305, 237] on icon "button" at bounding box center [302, 238] width 9 height 9
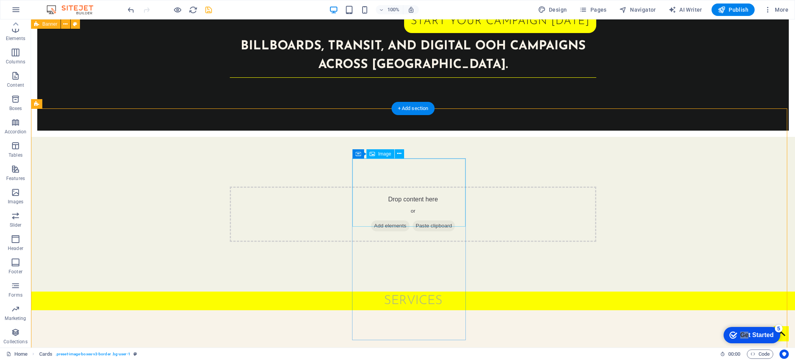
select select "%"
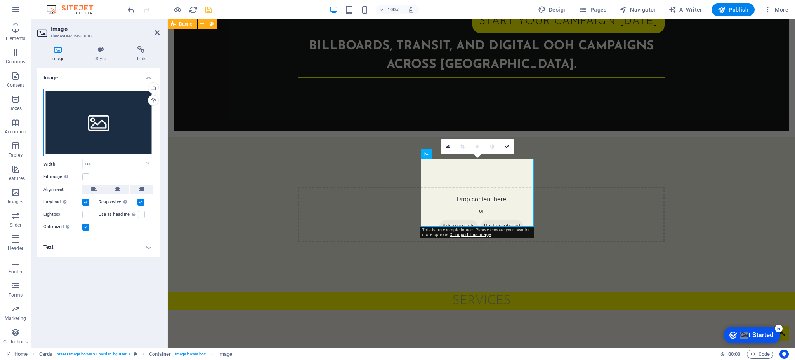
click at [101, 124] on div "Drag files here, click to choose files or select files from Files or our free s…" at bounding box center [99, 123] width 110 height 68
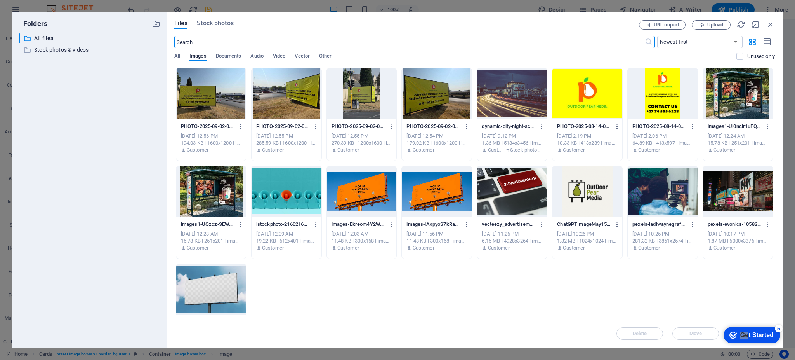
click at [352, 189] on div at bounding box center [362, 191] width 70 height 50
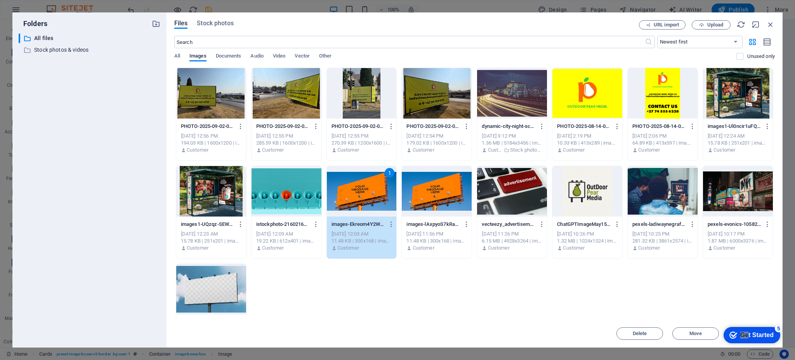
click at [377, 201] on div "1" at bounding box center [362, 191] width 70 height 50
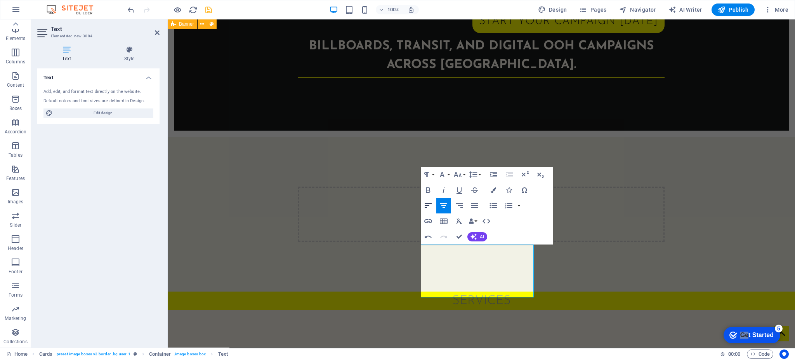
scroll to position [898, 2]
click at [425, 204] on icon "button" at bounding box center [428, 205] width 7 height 5
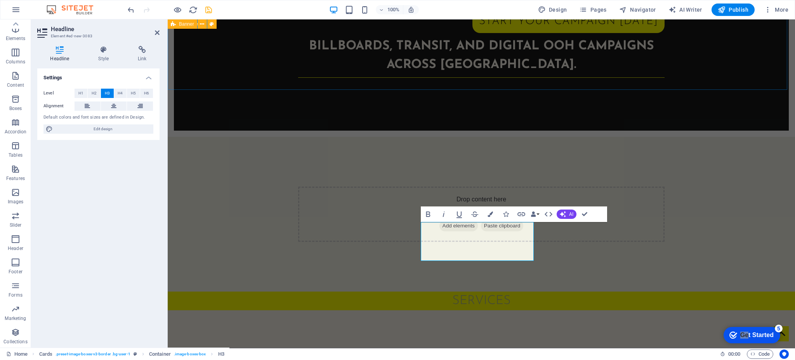
scroll to position [0, 2]
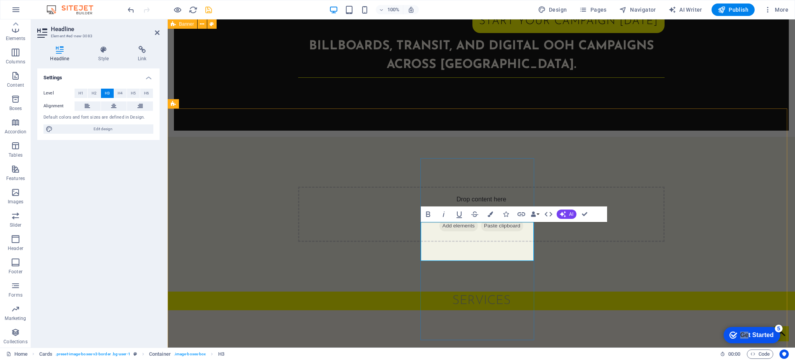
drag, startPoint x: 449, startPoint y: 233, endPoint x: 520, endPoint y: 251, distance: 73.4
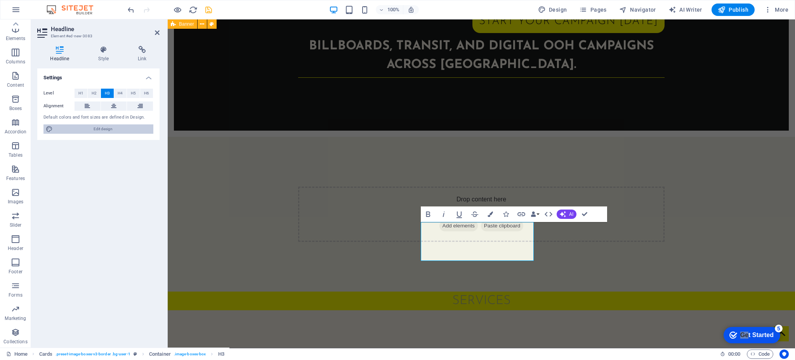
click at [97, 129] on span "Edit design" at bounding box center [103, 128] width 96 height 9
select select "px"
select select "300"
select select "px"
select select "rem"
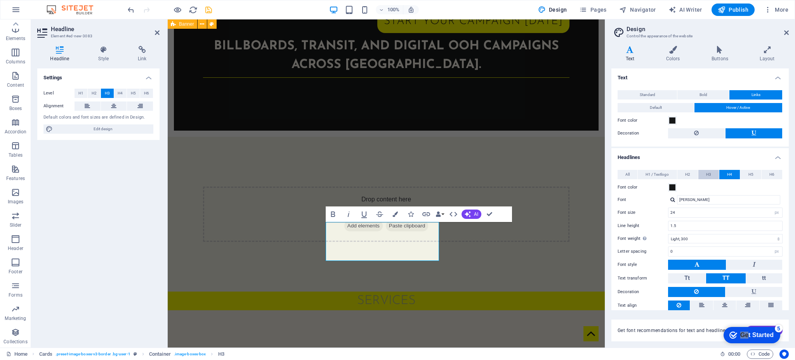
click at [596, 173] on span "H3" at bounding box center [709, 174] width 5 height 9
click at [596, 172] on button "H4" at bounding box center [730, 174] width 21 height 9
click at [596, 184] on span at bounding box center [673, 187] width 6 height 6
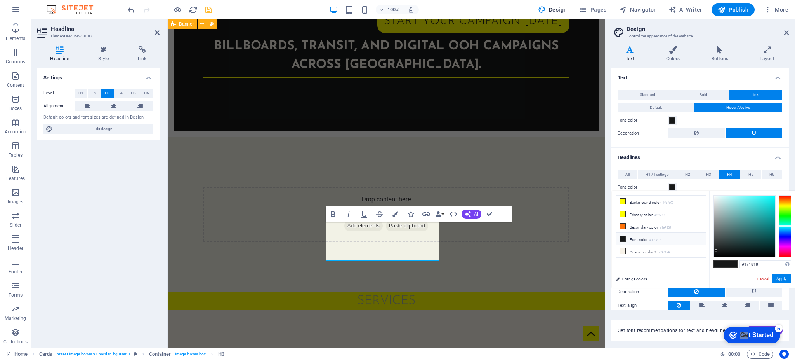
click at [596, 270] on label "Decoration" at bounding box center [643, 291] width 50 height 9
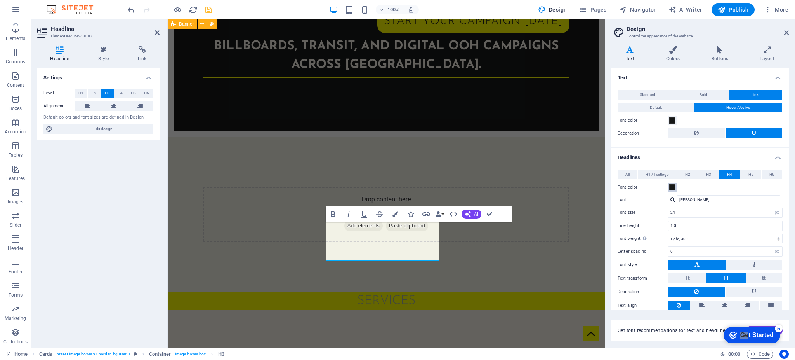
click at [596, 186] on span at bounding box center [673, 187] width 6 height 6
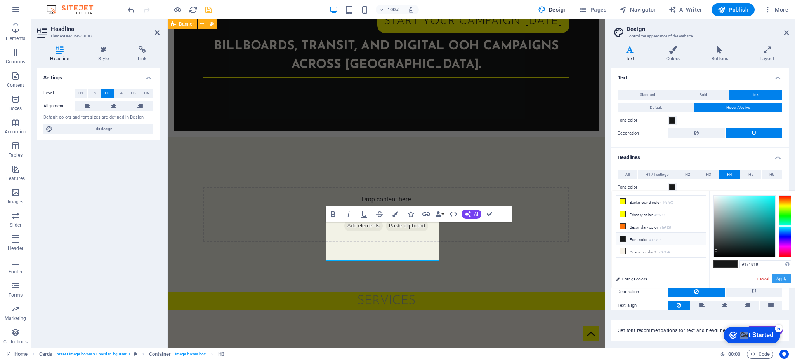
click at [596, 270] on button "Apply" at bounding box center [781, 278] width 19 height 9
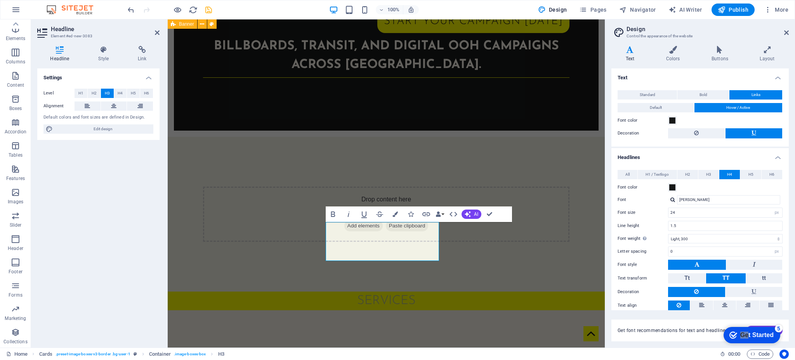
click at [596, 37] on header "Design Control the appearance of the website" at bounding box center [701, 29] width 176 height 20
click at [596, 33] on icon at bounding box center [787, 33] width 5 height 6
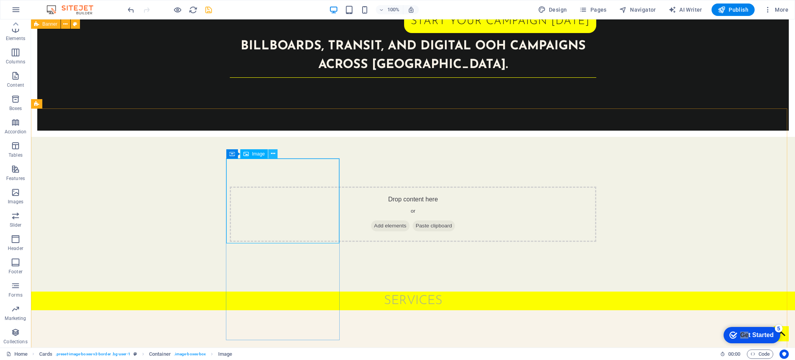
click at [271, 152] on icon at bounding box center [273, 154] width 4 height 8
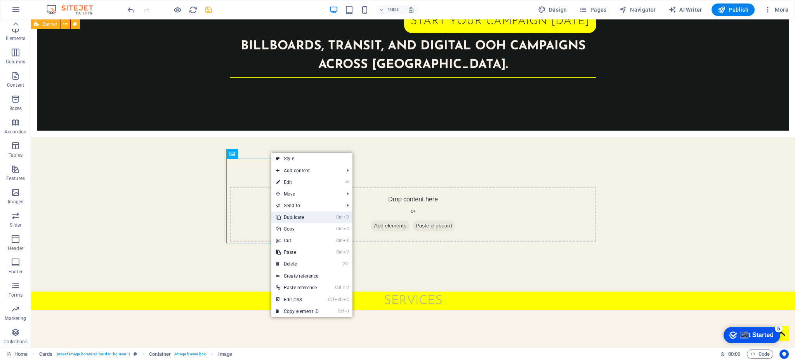
click at [303, 216] on link "Ctrl D Duplicate" at bounding box center [297, 217] width 52 height 12
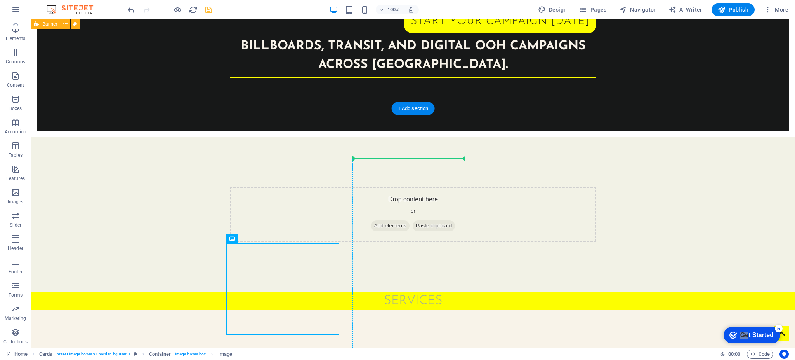
drag, startPoint x: 265, startPoint y: 258, endPoint x: 390, endPoint y: 185, distance: 144.3
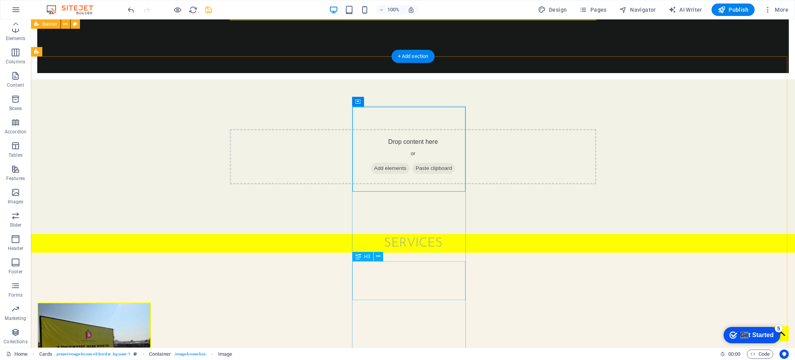
scroll to position [472, 0]
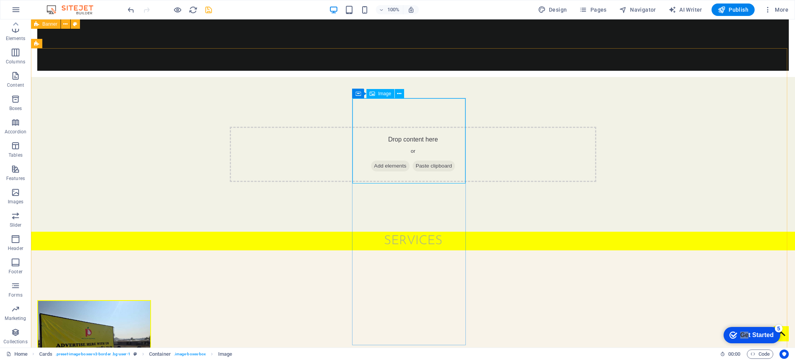
click at [379, 89] on div "Image" at bounding box center [381, 93] width 28 height 9
click at [381, 93] on span "Image" at bounding box center [384, 93] width 13 height 5
select select "%"
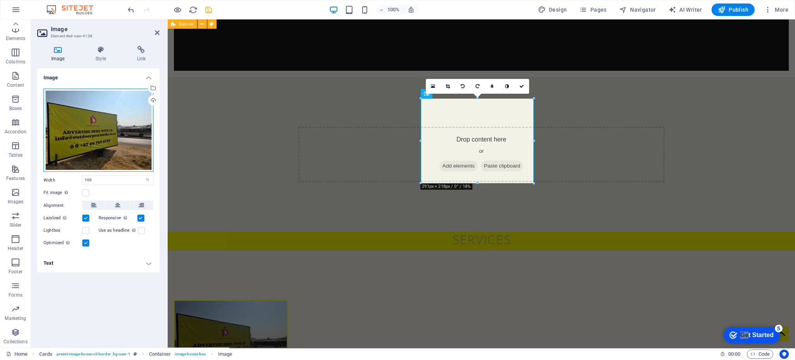
click at [94, 141] on div "Drag files here, click to choose files or select files from Files or our free s…" at bounding box center [99, 131] width 110 height 84
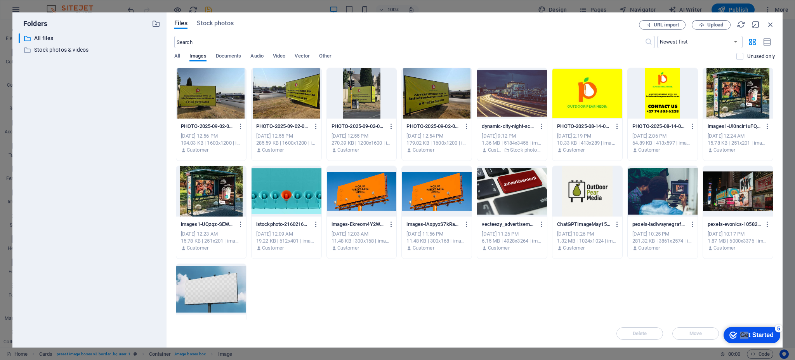
click at [373, 211] on div at bounding box center [362, 191] width 70 height 50
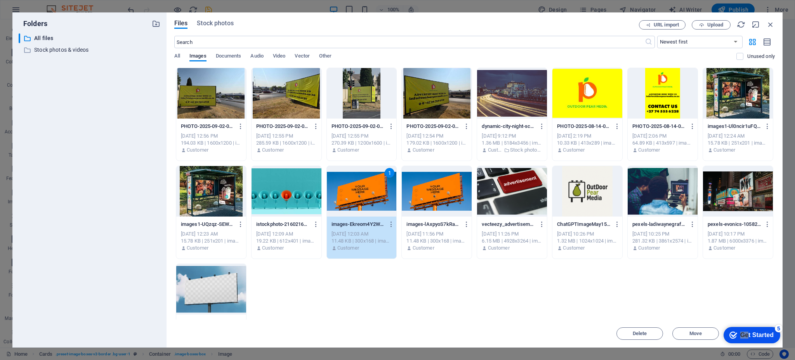
click at [357, 187] on div "1" at bounding box center [362, 191] width 70 height 50
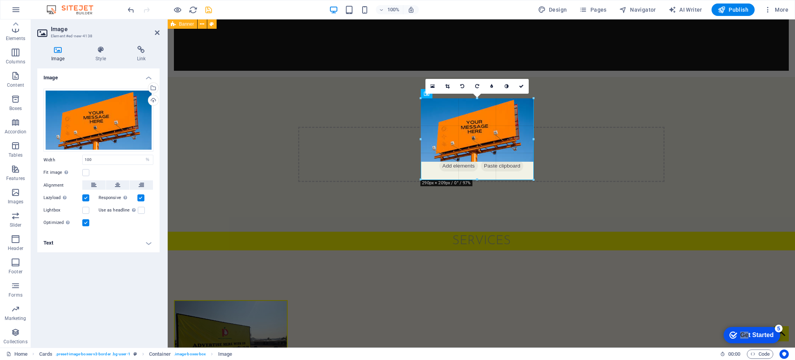
drag, startPoint x: 477, startPoint y: 161, endPoint x: 479, endPoint y: 179, distance: 18.0
type input "290"
select select "px"
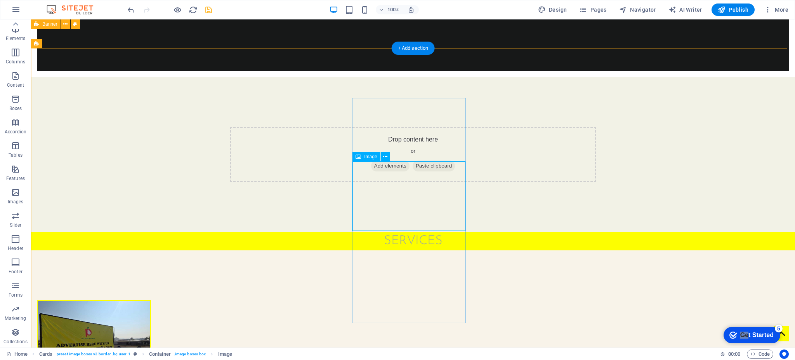
select select "%"
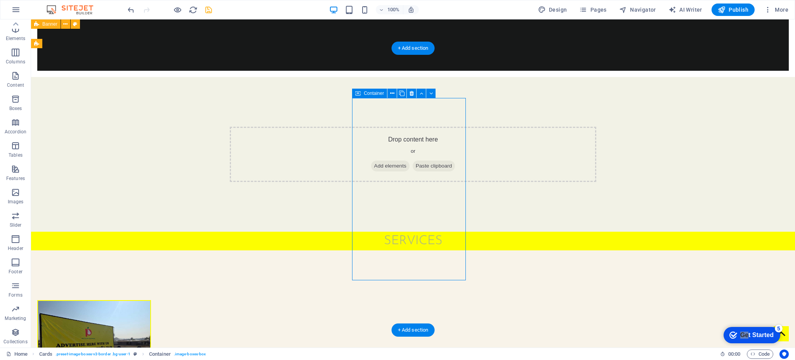
select select "px"
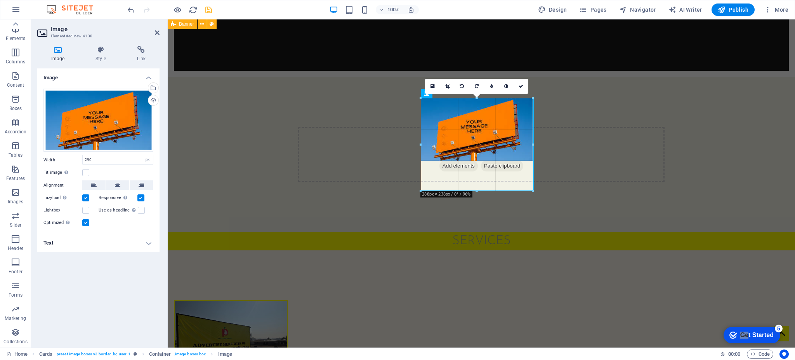
drag, startPoint x: 476, startPoint y: 160, endPoint x: 503, endPoint y: 188, distance: 38.7
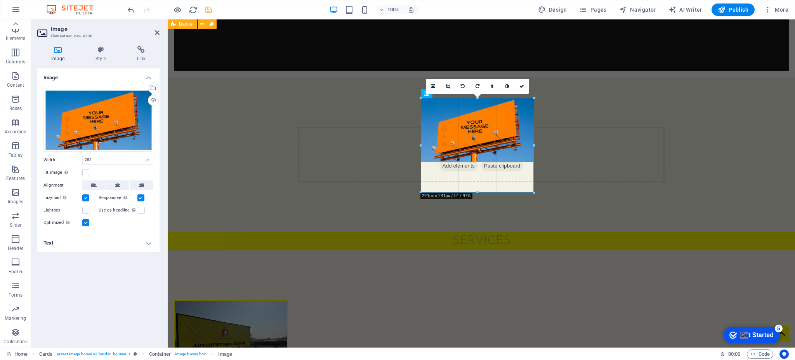
drag, startPoint x: 532, startPoint y: 128, endPoint x: 541, endPoint y: 128, distance: 8.9
type input "291"
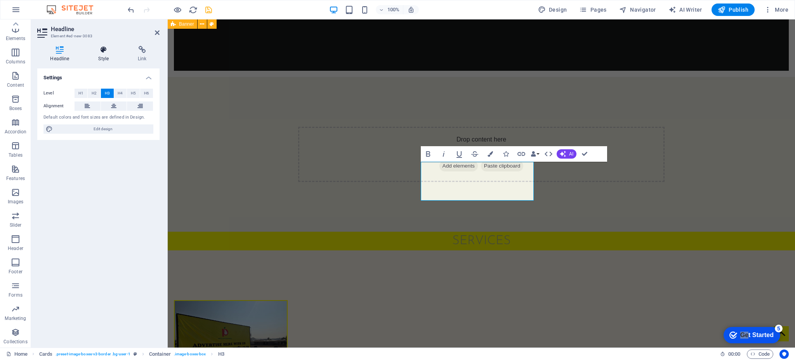
click at [103, 59] on h4 "Style" at bounding box center [105, 54] width 40 height 16
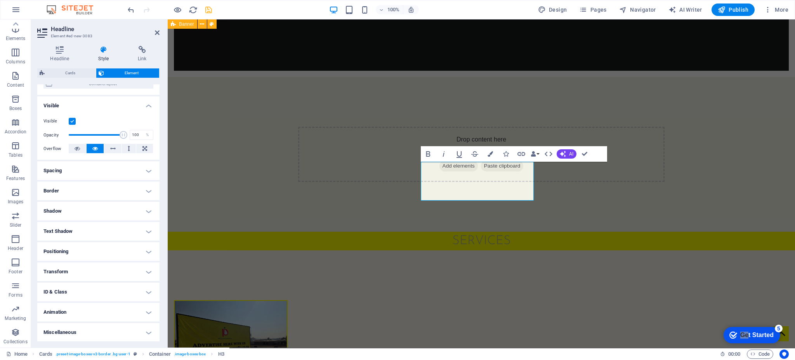
scroll to position [0, 0]
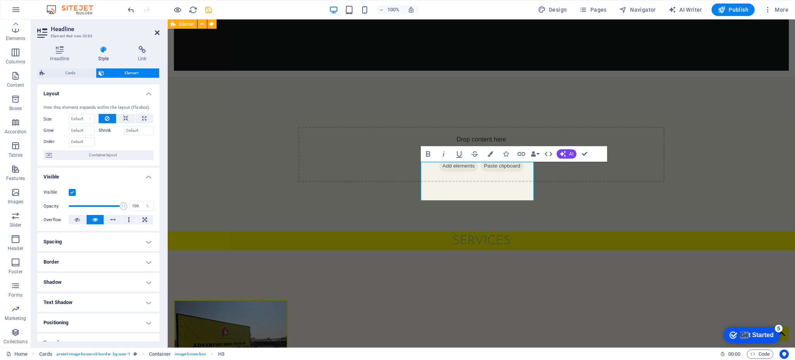
click at [157, 34] on icon at bounding box center [157, 33] width 5 height 6
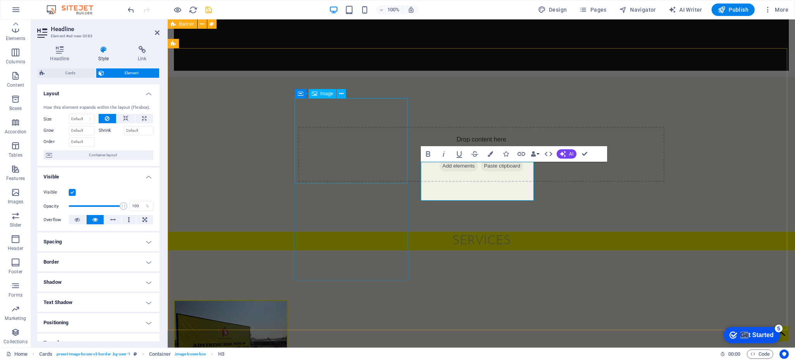
click at [287, 270] on figure at bounding box center [231, 343] width 112 height 84
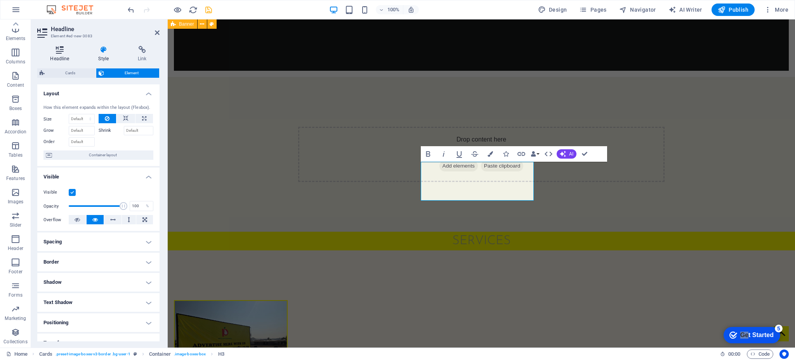
click at [63, 52] on icon at bounding box center [59, 50] width 45 height 8
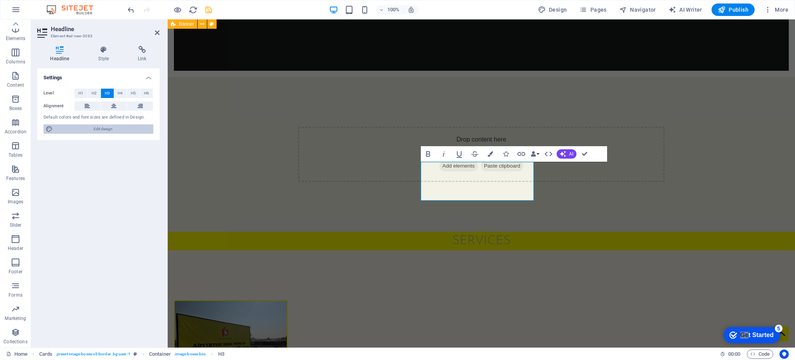
click at [102, 127] on span "Edit design" at bounding box center [103, 128] width 96 height 9
select select "px"
select select "300"
select select "px"
select select "rem"
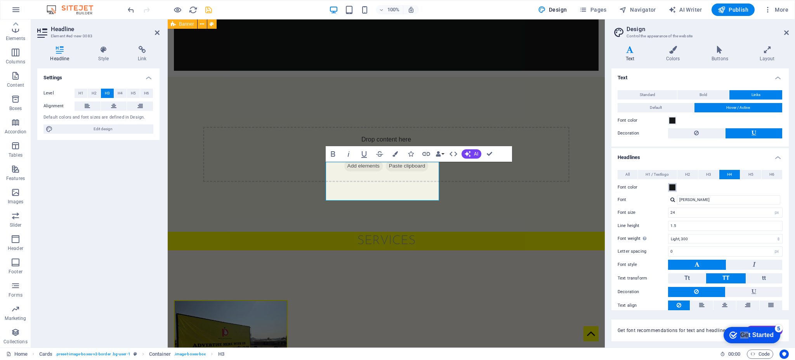
click at [596, 187] on span at bounding box center [673, 187] width 6 height 6
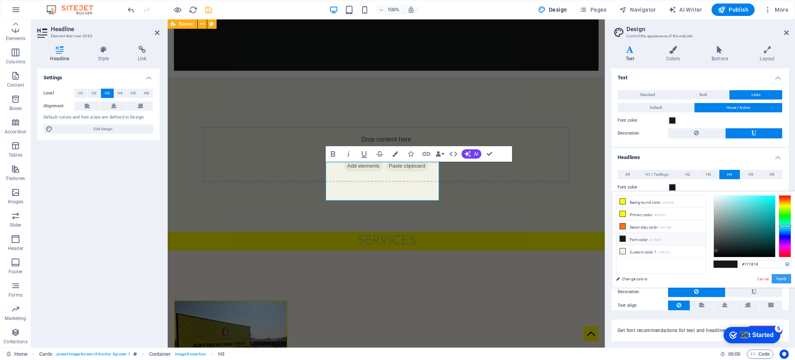
click at [596, 270] on button "Apply" at bounding box center [781, 278] width 19 height 9
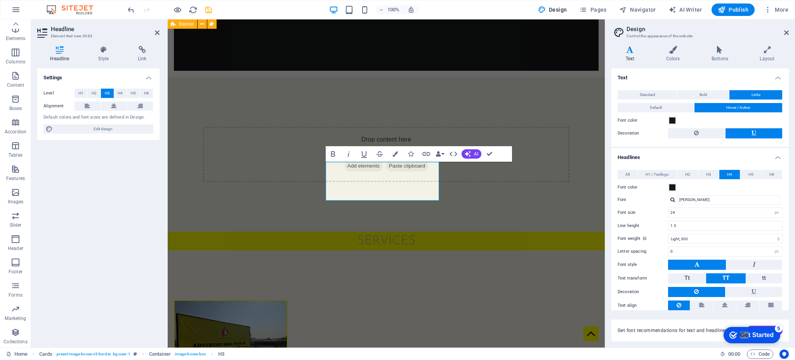
click at [596, 33] on header "Design Control the appearance of the website" at bounding box center [701, 29] width 176 height 20
click at [596, 28] on aside "Design Control the appearance of the website Variants Text Colors Buttons Layou…" at bounding box center [700, 183] width 190 height 328
click at [596, 28] on h2 "Design" at bounding box center [708, 29] width 162 height 7
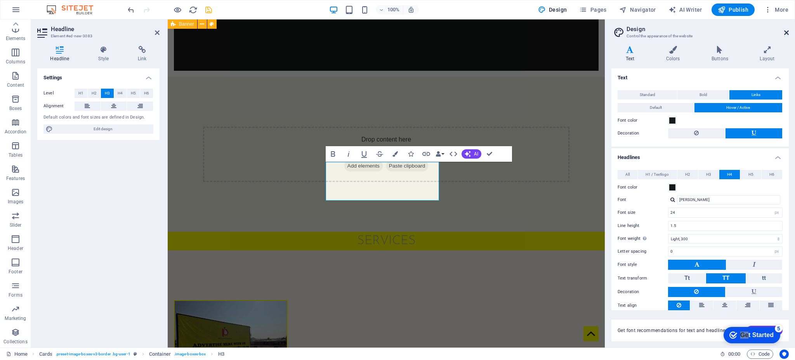
click at [596, 32] on icon at bounding box center [787, 33] width 5 height 6
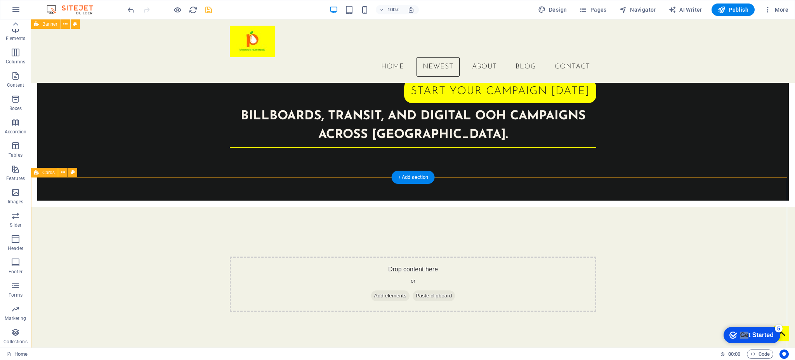
scroll to position [341, 0]
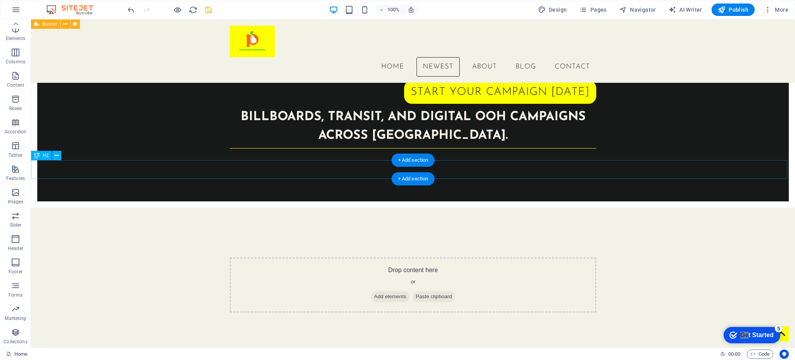
click at [403, 181] on div "+ Add section" at bounding box center [413, 178] width 43 height 13
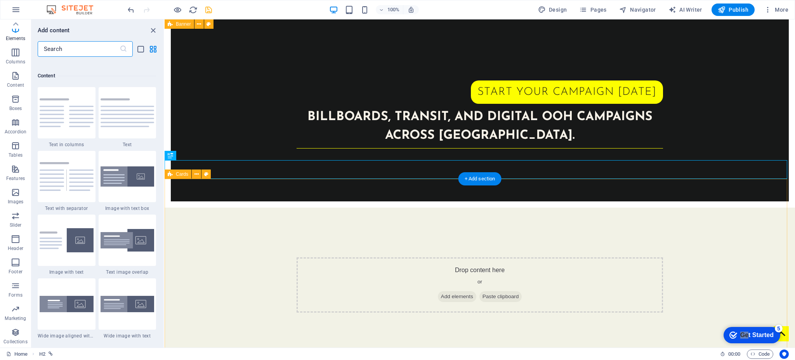
scroll to position [1359, 0]
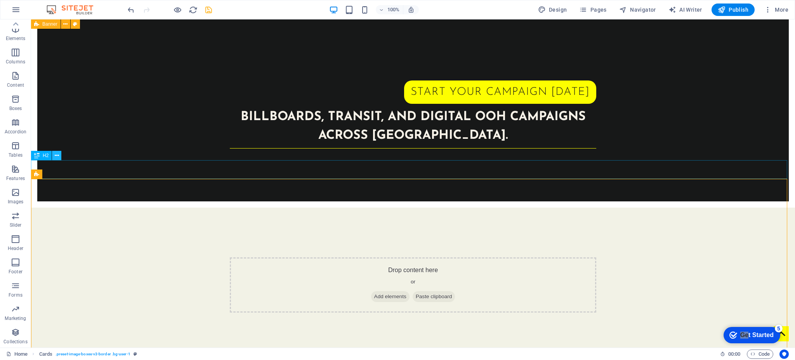
click at [57, 155] on icon at bounding box center [57, 155] width 4 height 8
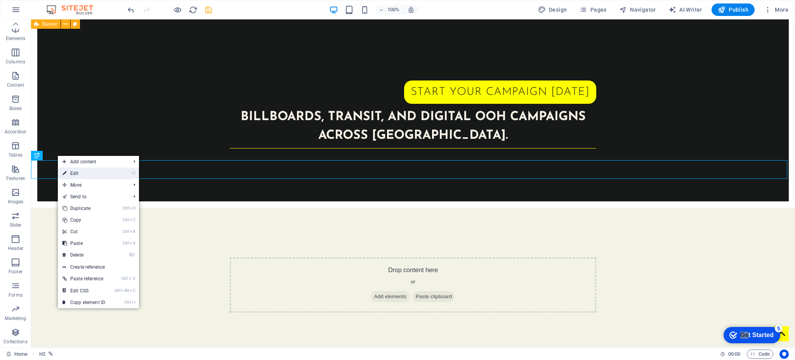
click at [118, 174] on li "⏎ Edit" at bounding box center [98, 173] width 81 height 12
click at [74, 174] on link "⏎ Edit" at bounding box center [84, 173] width 52 height 12
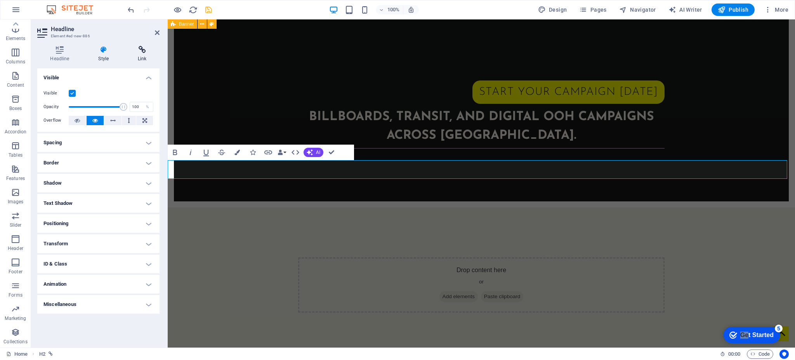
click at [145, 56] on h4 "Link" at bounding box center [142, 54] width 35 height 16
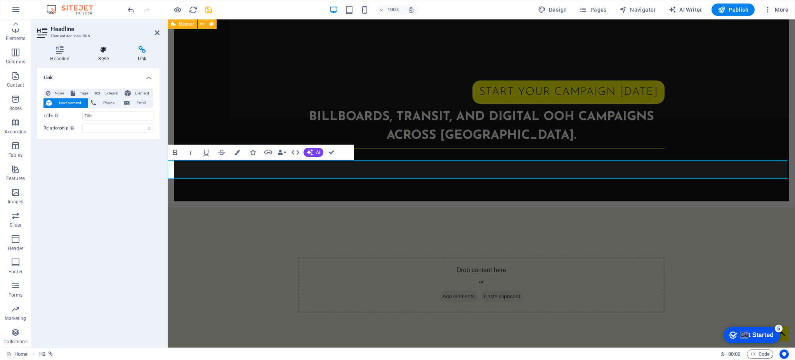
click at [113, 55] on h4 "Style" at bounding box center [105, 54] width 40 height 16
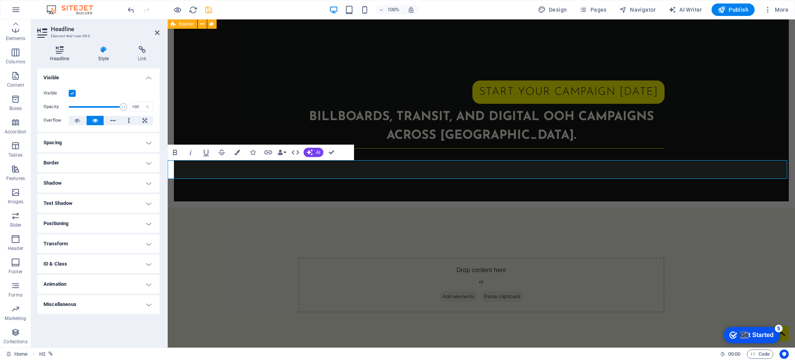
click at [71, 52] on icon at bounding box center [59, 50] width 45 height 8
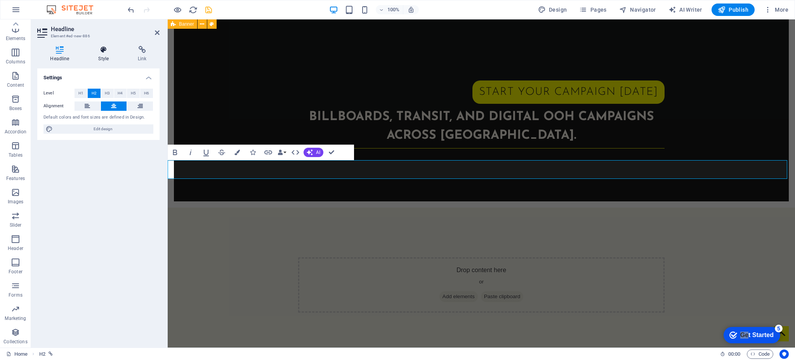
click at [100, 54] on h4 "Style" at bounding box center [105, 54] width 40 height 16
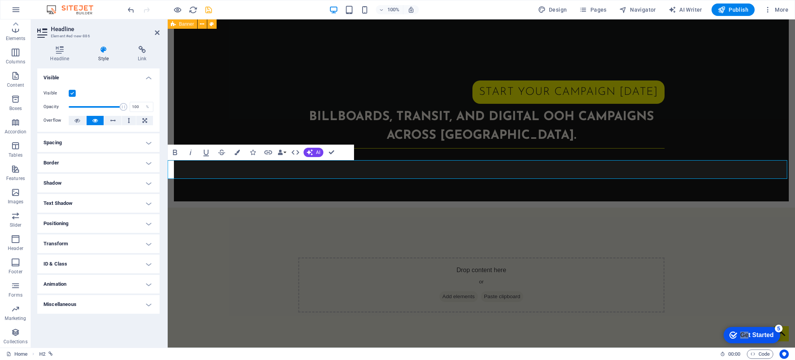
click at [148, 270] on h4 "Miscellaneous" at bounding box center [98, 304] width 122 height 19
click at [148, 270] on h4 "Miscellaneous" at bounding box center [98, 302] width 122 height 14
click at [140, 44] on div "Headline Style Link Settings Level H1 H2 H3 H4 H5 H6 Alignment Default colors a…" at bounding box center [98, 194] width 135 height 308
click at [154, 31] on h2 "Headline" at bounding box center [105, 29] width 109 height 7
click at [157, 35] on icon at bounding box center [157, 33] width 5 height 6
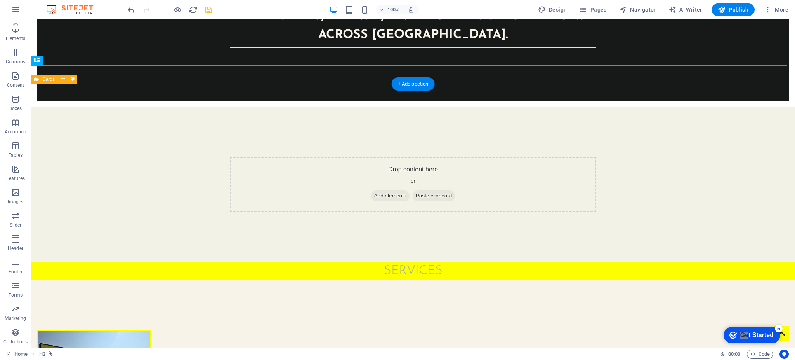
scroll to position [448, 0]
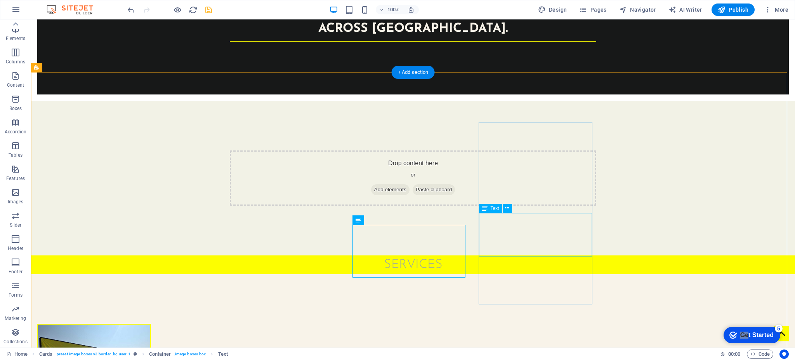
drag, startPoint x: 566, startPoint y: 246, endPoint x: 504, endPoint y: 225, distance: 65.6
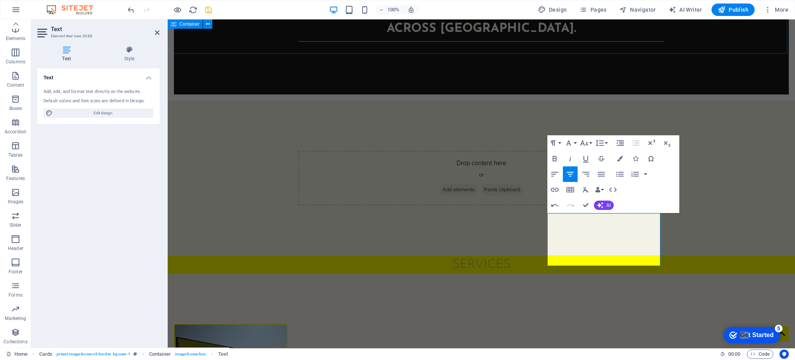
scroll to position [777, 1]
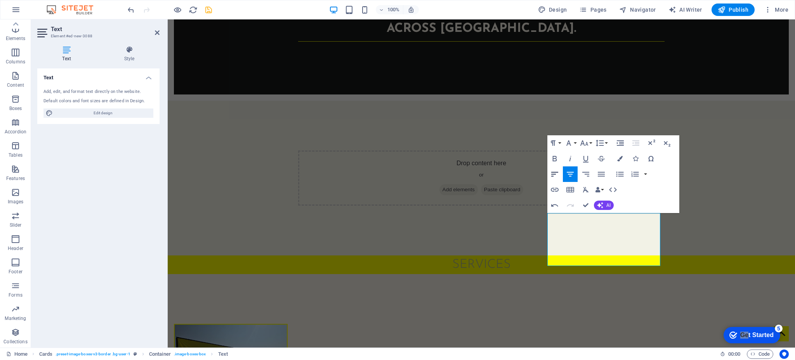
click at [556, 174] on icon "button" at bounding box center [554, 173] width 9 height 9
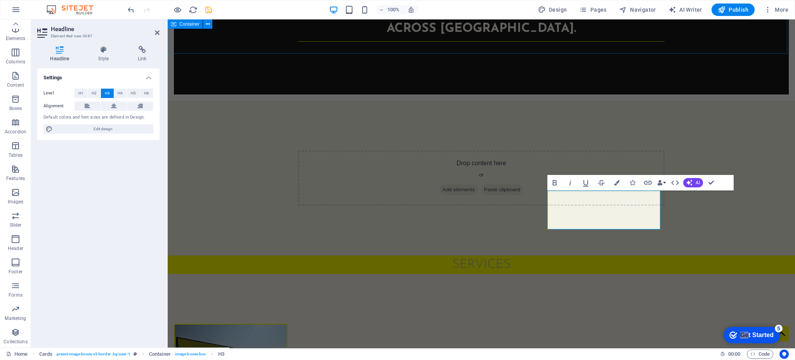
scroll to position [0, 2]
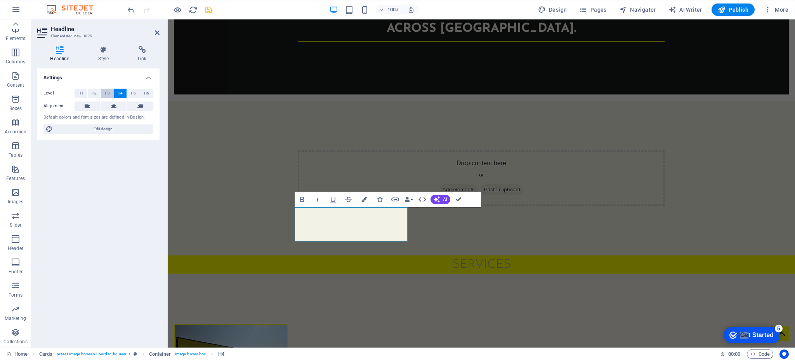
click at [105, 93] on span "H3" at bounding box center [107, 93] width 5 height 9
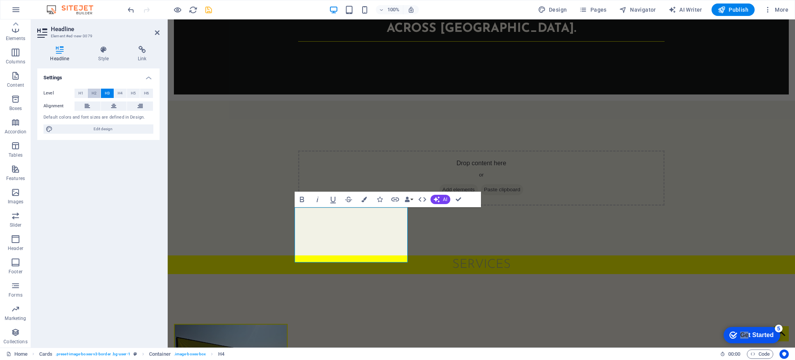
click at [97, 92] on button "H2" at bounding box center [94, 93] width 13 height 9
click at [105, 92] on span "H3" at bounding box center [107, 93] width 5 height 9
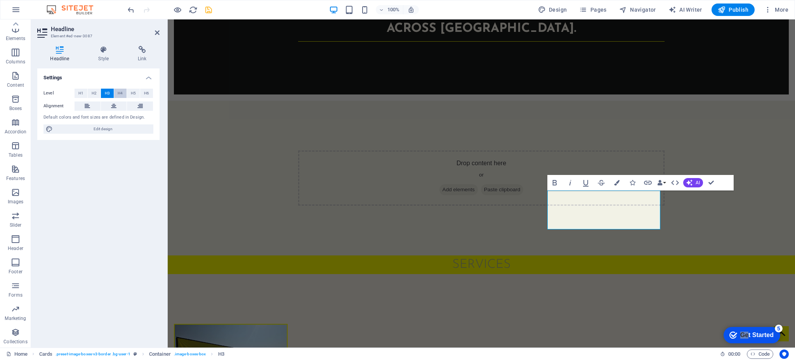
click at [119, 92] on span "H4" at bounding box center [120, 93] width 5 height 9
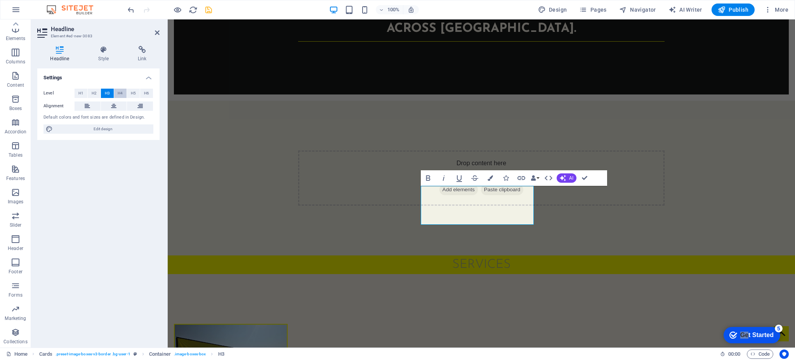
click at [119, 92] on span "H4" at bounding box center [120, 93] width 5 height 9
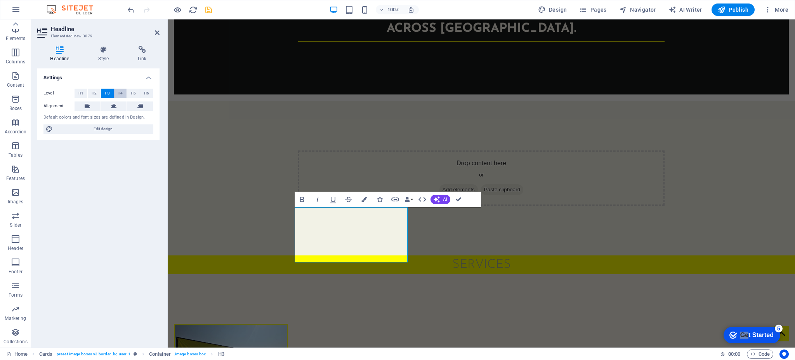
click at [118, 92] on span "H4" at bounding box center [120, 93] width 5 height 9
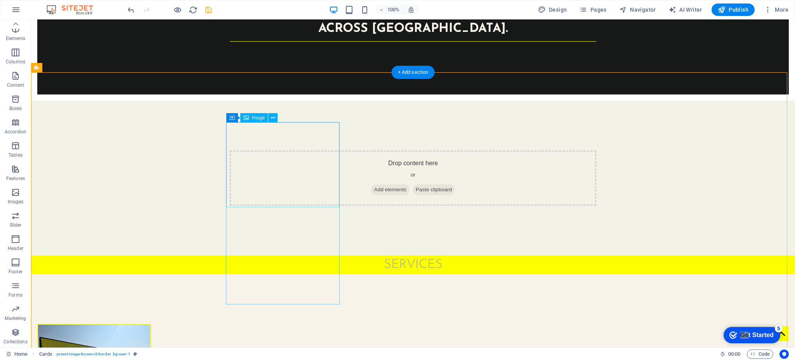
click at [150, 270] on figure at bounding box center [94, 366] width 112 height 84
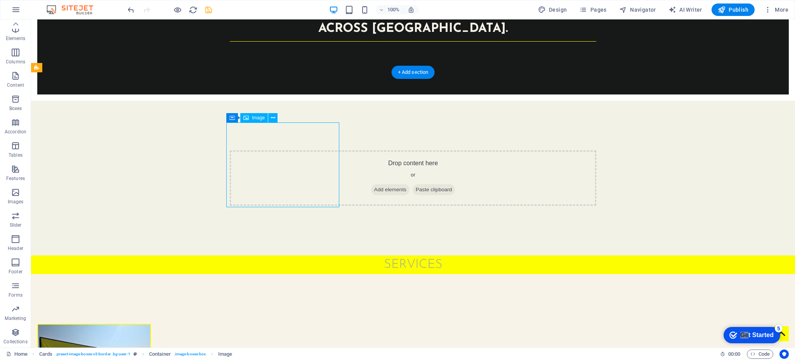
click at [150, 270] on figure at bounding box center [94, 366] width 112 height 84
select select "%"
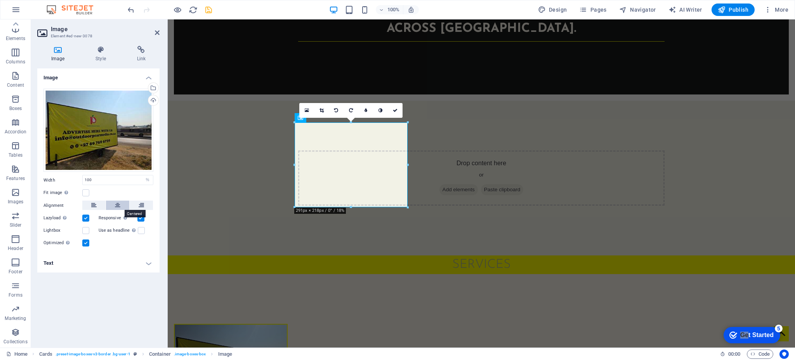
click at [113, 201] on button at bounding box center [117, 204] width 23 height 9
click at [97, 203] on button at bounding box center [93, 204] width 23 height 9
click at [141, 205] on icon at bounding box center [141, 204] width 5 height 9
click at [84, 189] on label at bounding box center [85, 192] width 7 height 7
click at [0, 0] on input "Fit image Automatically fit image to a fixed width and height" at bounding box center [0, 0] width 0 height 0
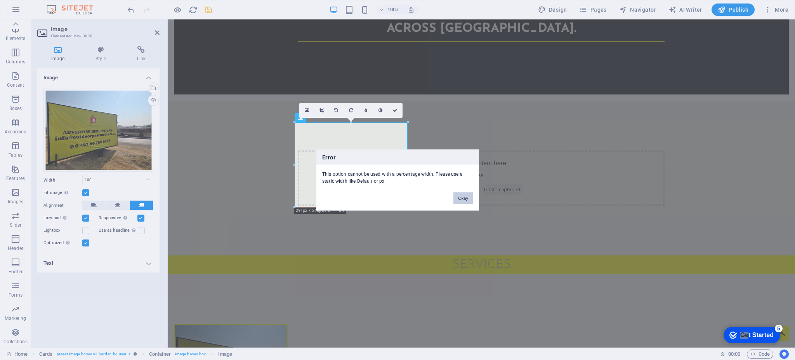
click at [466, 201] on button "Okay" at bounding box center [463, 198] width 19 height 12
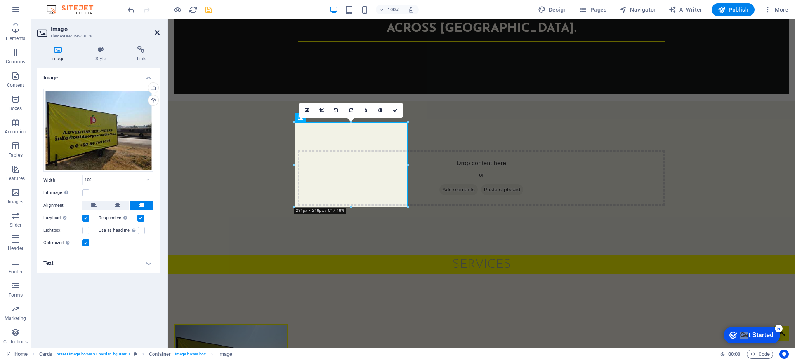
click at [156, 33] on icon at bounding box center [157, 33] width 5 height 6
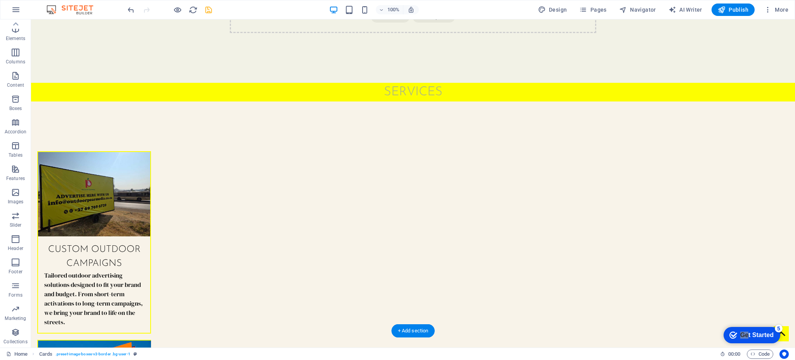
scroll to position [0, 0]
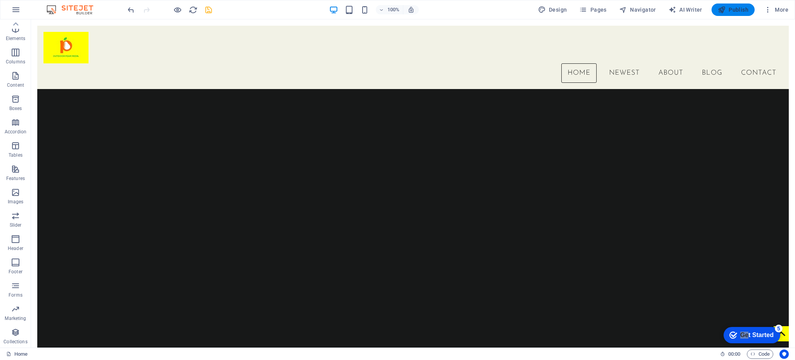
click at [596, 7] on span "Publish" at bounding box center [733, 10] width 31 height 8
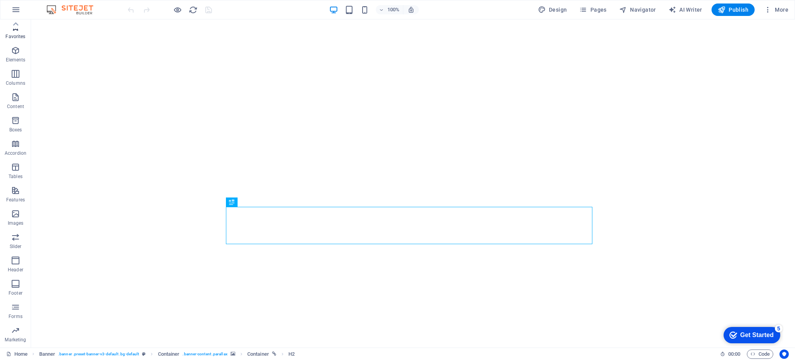
scroll to position [0, 0]
click at [16, 10] on icon "button" at bounding box center [15, 9] width 9 height 9
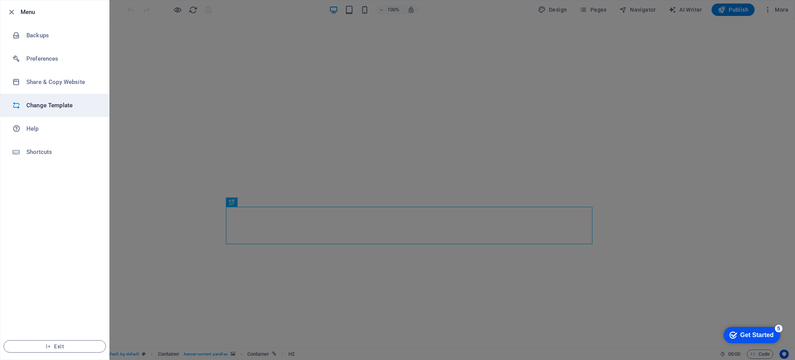
click at [52, 108] on h6 "Change Template" at bounding box center [62, 105] width 72 height 9
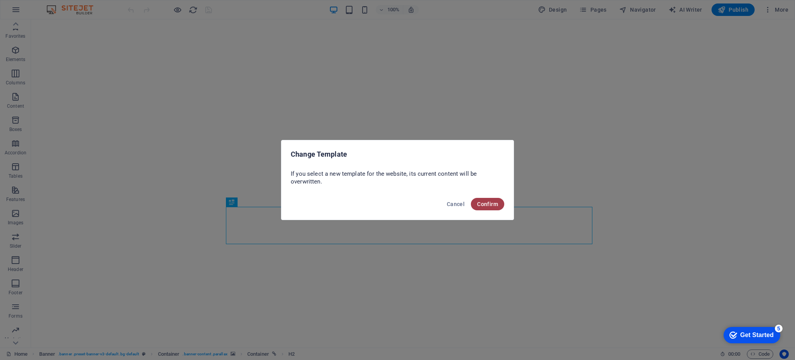
click at [480, 204] on span "Confirm" at bounding box center [487, 204] width 21 height 6
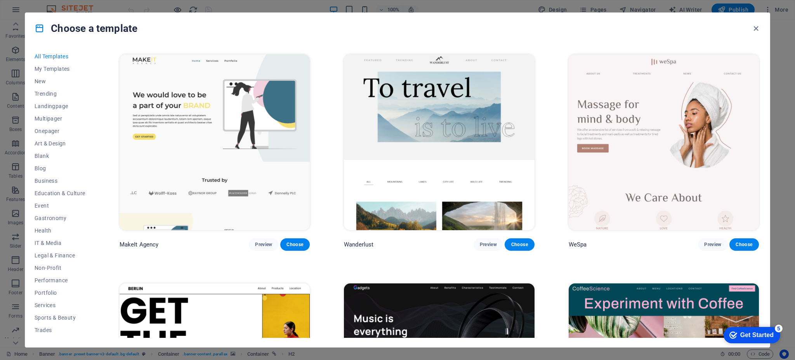
scroll to position [2285, 0]
click at [264, 241] on span "Preview" at bounding box center [263, 244] width 17 height 6
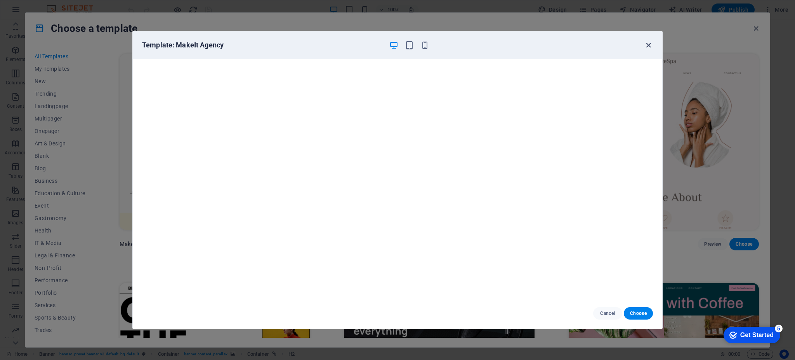
click at [651, 49] on icon "button" at bounding box center [648, 45] width 9 height 9
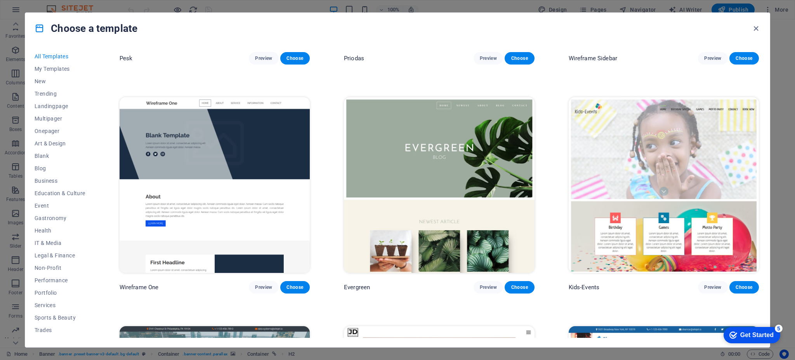
scroll to position [3843, 0]
click at [52, 307] on span "Services" at bounding box center [60, 305] width 51 height 6
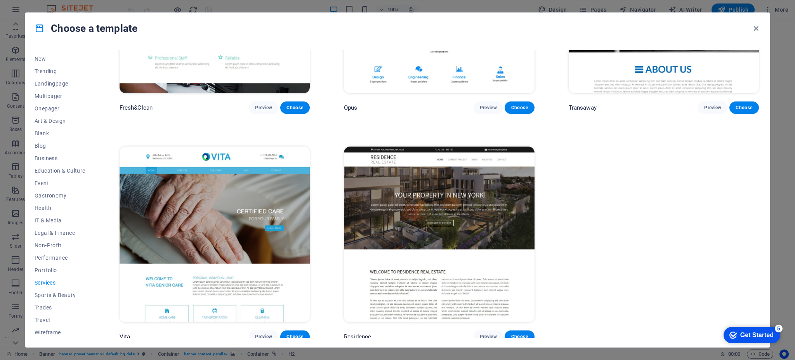
scroll to position [0, 0]
click at [52, 144] on span "Art & Design" at bounding box center [60, 143] width 51 height 6
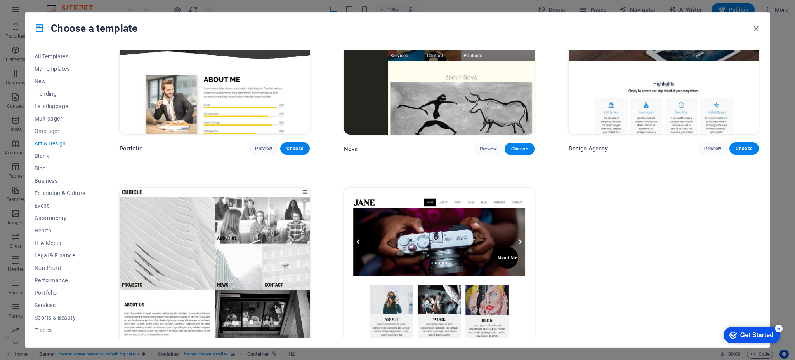
scroll to position [821, 0]
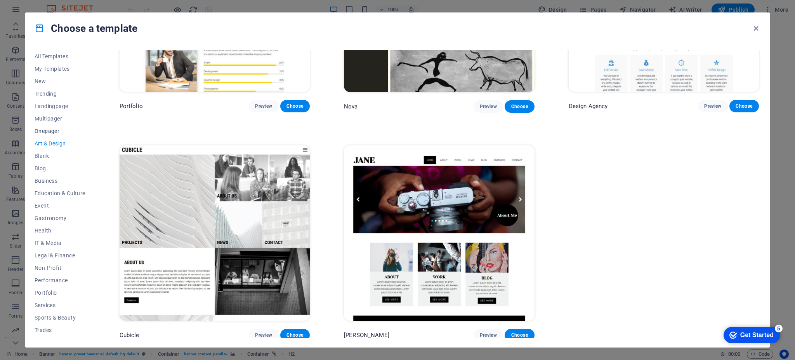
click at [48, 130] on span "Onepager" at bounding box center [60, 131] width 51 height 6
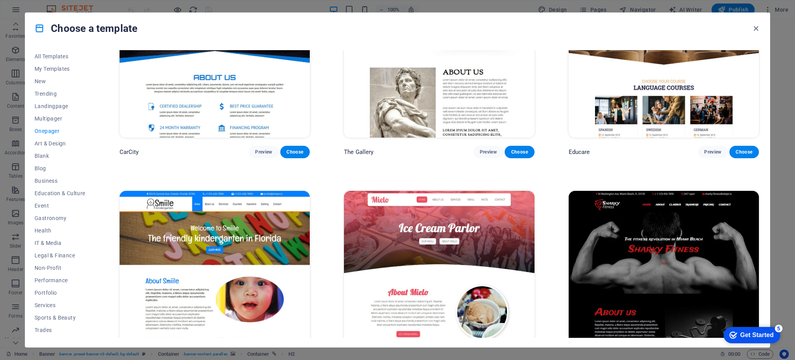
scroll to position [2835, 0]
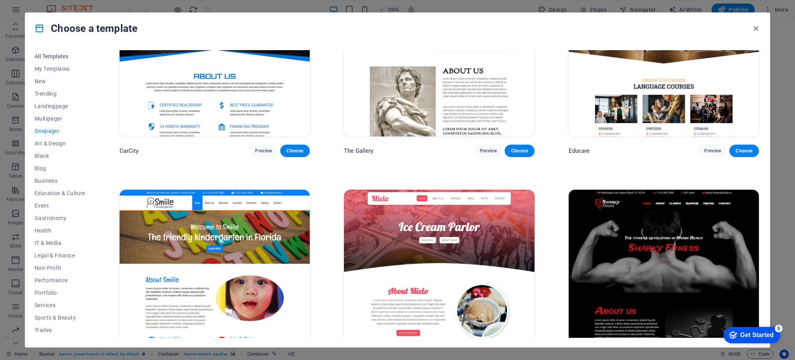
click at [48, 54] on span "All Templates" at bounding box center [60, 56] width 51 height 6
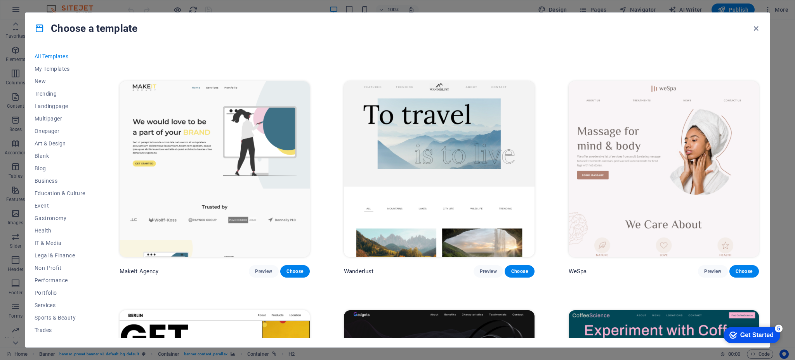
scroll to position [2257, 0]
click at [300, 268] on span "Choose" at bounding box center [295, 271] width 17 height 6
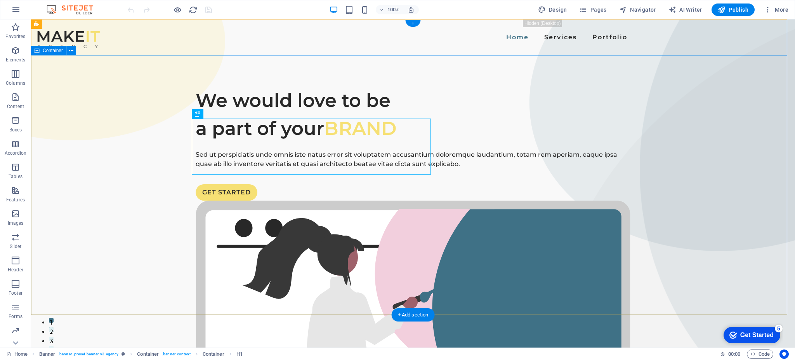
click at [300, 261] on div "We would love to be a part of your BRAND Sed ut perspiciatis unde omnis iste na…" at bounding box center [413, 350] width 764 height 590
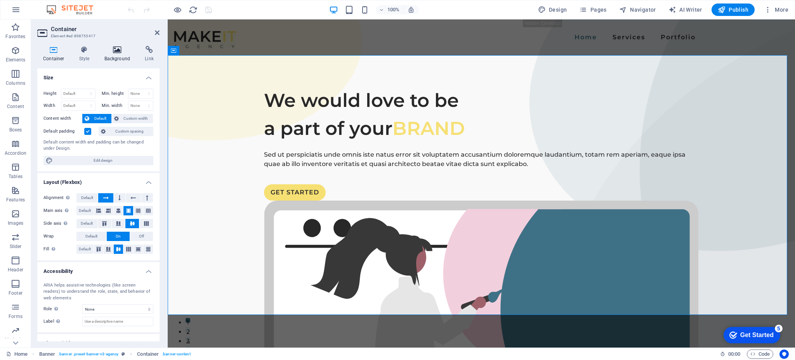
click at [118, 52] on icon at bounding box center [118, 50] width 38 height 8
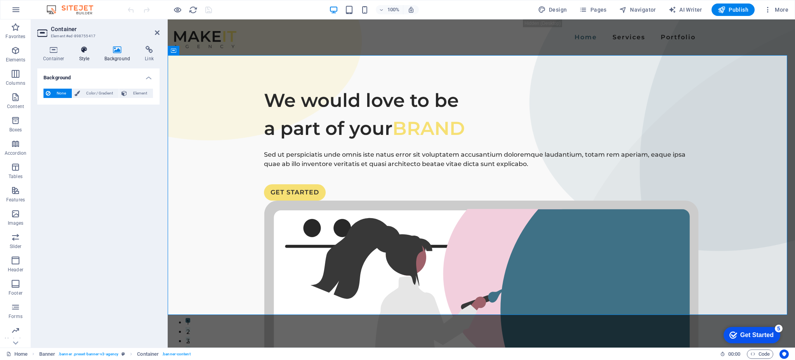
click at [79, 55] on h4 "Style" at bounding box center [85, 54] width 25 height 16
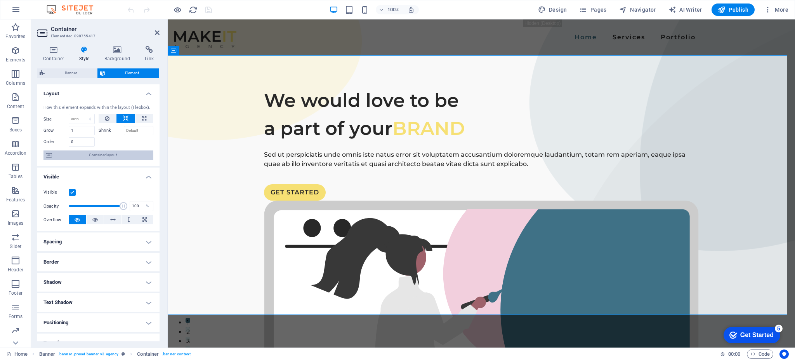
click at [96, 157] on span "Container layout" at bounding box center [102, 154] width 97 height 9
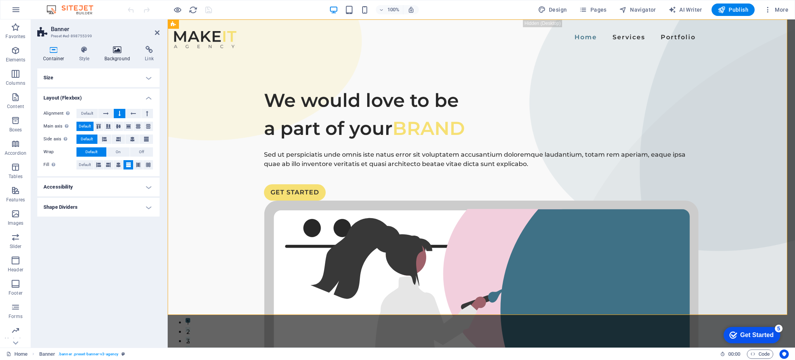
click at [118, 48] on icon at bounding box center [118, 50] width 38 height 8
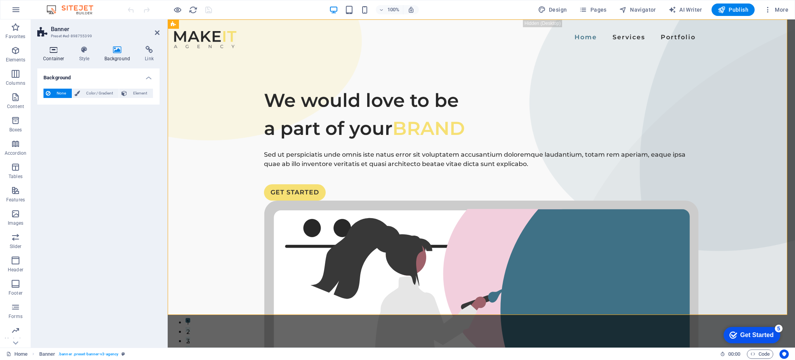
click at [52, 53] on icon at bounding box center [53, 50] width 33 height 8
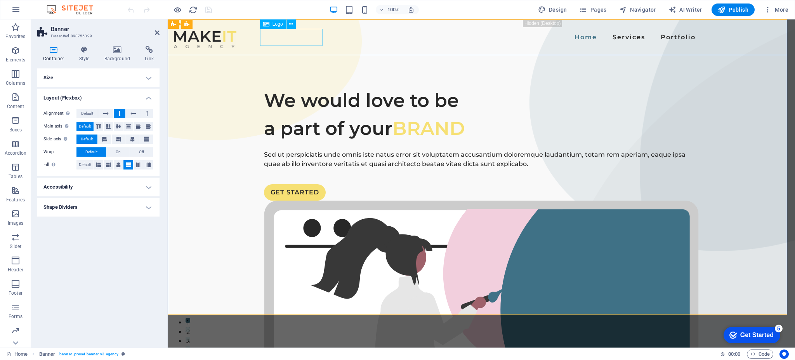
click at [237, 40] on div at bounding box center [205, 39] width 63 height 17
select select "px"
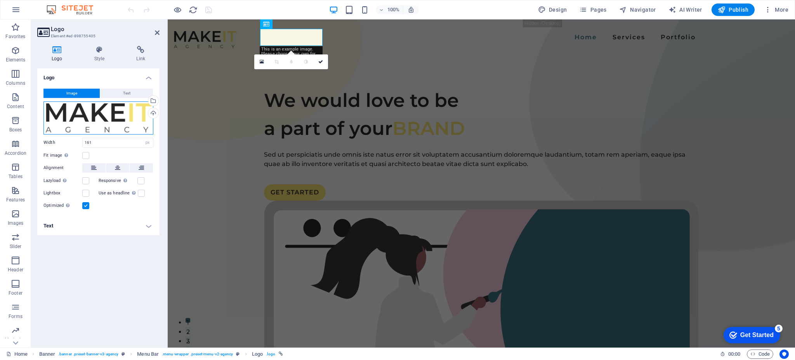
click at [132, 117] on div "Drag files here, click to choose files or select files from Files or our free s…" at bounding box center [99, 117] width 110 height 33
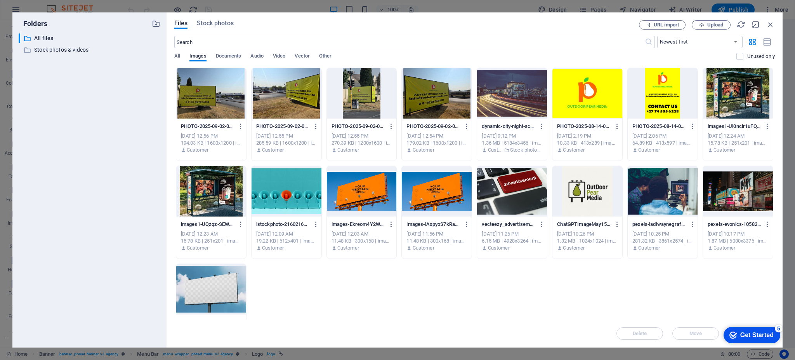
click at [591, 103] on div at bounding box center [588, 93] width 70 height 50
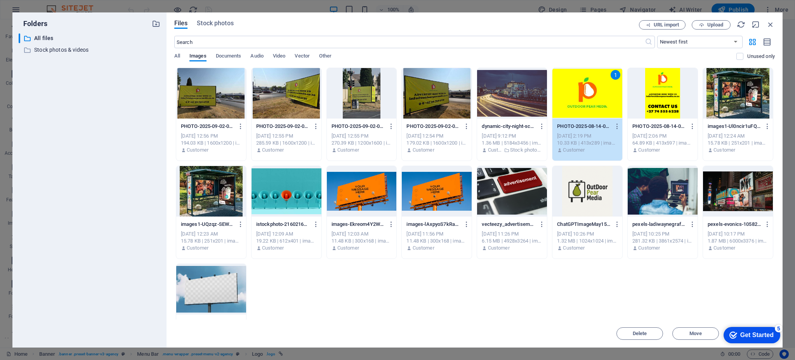
click at [583, 89] on div "1" at bounding box center [588, 93] width 70 height 50
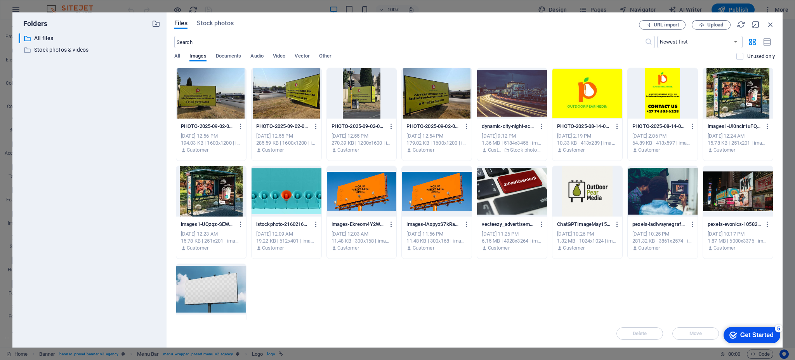
click at [583, 89] on div at bounding box center [588, 93] width 70 height 50
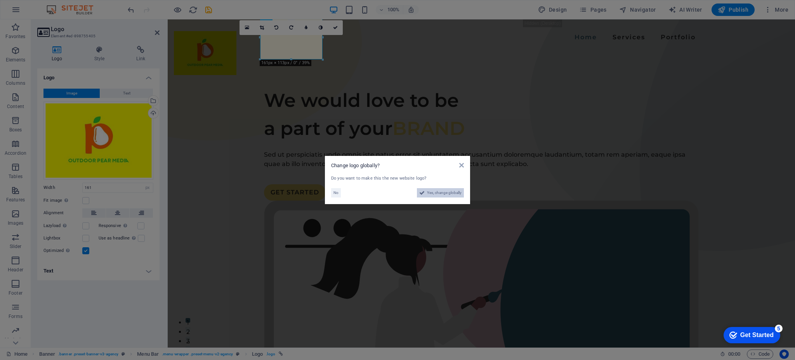
click at [439, 192] on span "Yes, change globally" at bounding box center [444, 192] width 35 height 9
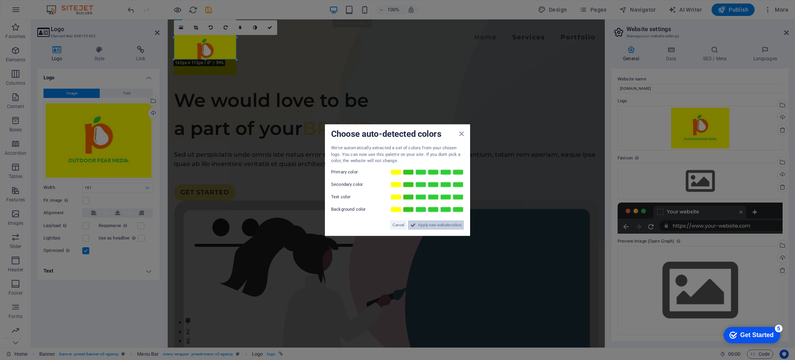
click at [426, 224] on span "Apply new website colors" at bounding box center [440, 224] width 44 height 9
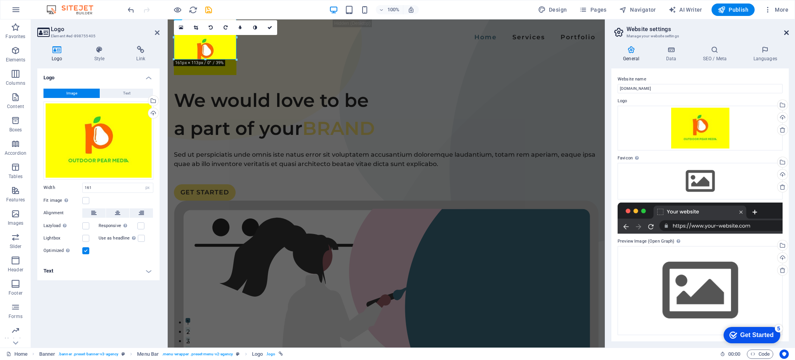
click at [785, 30] on icon at bounding box center [787, 33] width 5 height 6
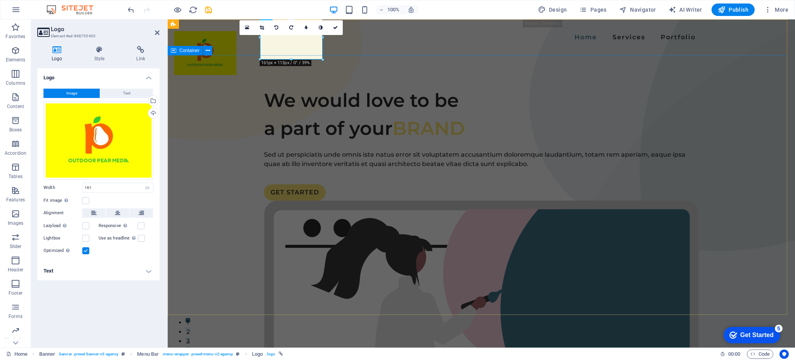
click at [228, 148] on div "We would love to be a part of your BRAND Sed ut perspiciatis unde omnis iste na…" at bounding box center [482, 350] width 628 height 590
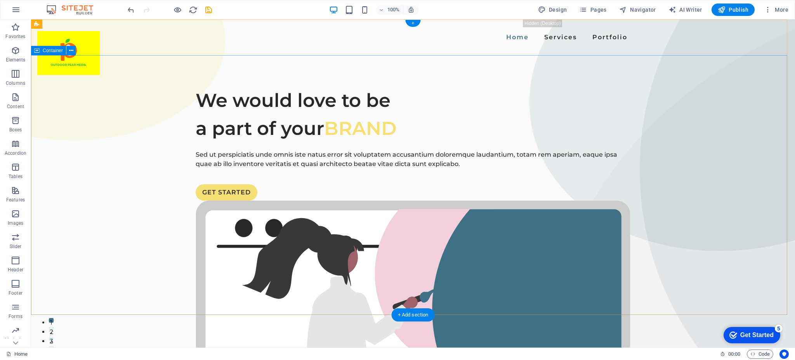
click at [91, 98] on div "We would love to be a part of your BRAND Sed ut perspiciatis unde omnis iste na…" at bounding box center [413, 350] width 764 height 590
click at [360, 142] on div "We would love to be a part of your BRAND" at bounding box center [413, 114] width 435 height 56
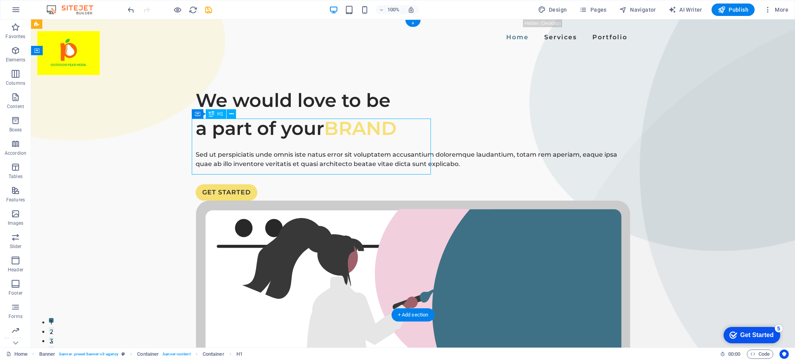
click at [367, 142] on div "We would love to be a part of your BRAND" at bounding box center [413, 114] width 435 height 56
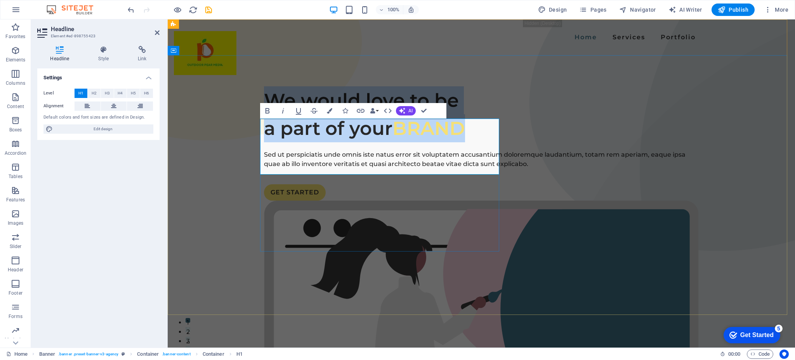
click at [417, 139] on span "BRAND" at bounding box center [429, 128] width 73 height 23
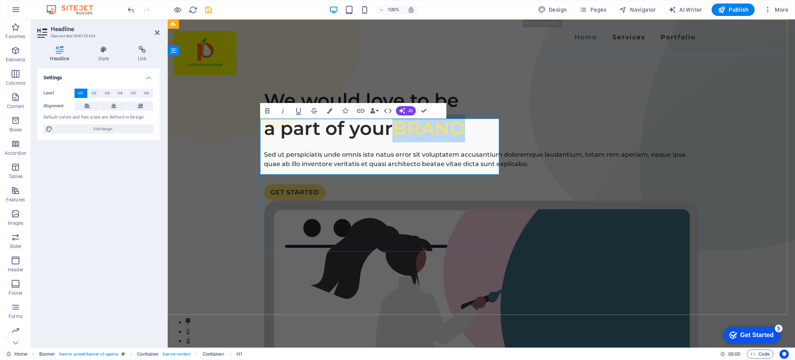
drag, startPoint x: 396, startPoint y: 159, endPoint x: 464, endPoint y: 161, distance: 68.0
click at [464, 139] on span "BRAND" at bounding box center [429, 128] width 73 height 23
click at [94, 127] on span "Edit design" at bounding box center [103, 128] width 96 height 9
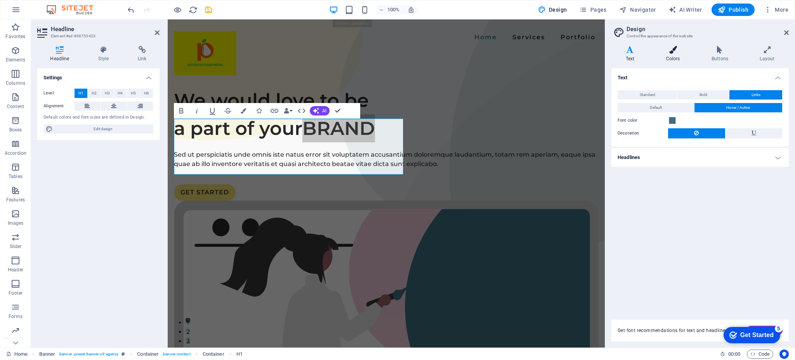
click at [680, 52] on icon at bounding box center [673, 50] width 42 height 8
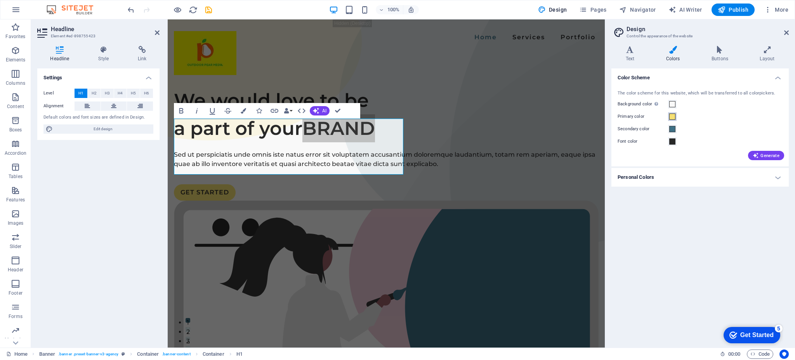
click at [670, 115] on span at bounding box center [673, 116] width 6 height 6
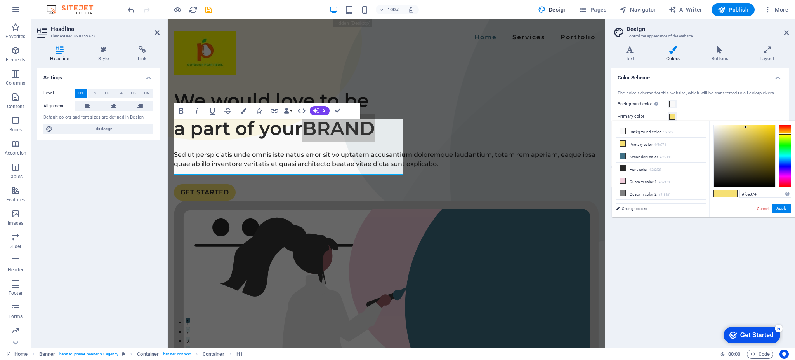
type input "#f3f674"
click at [786, 135] on div at bounding box center [785, 156] width 12 height 62
click at [785, 136] on div at bounding box center [785, 137] width 12 height 2
type input "#e7ff51"
drag, startPoint x: 747, startPoint y: 129, endPoint x: 756, endPoint y: 117, distance: 15.0
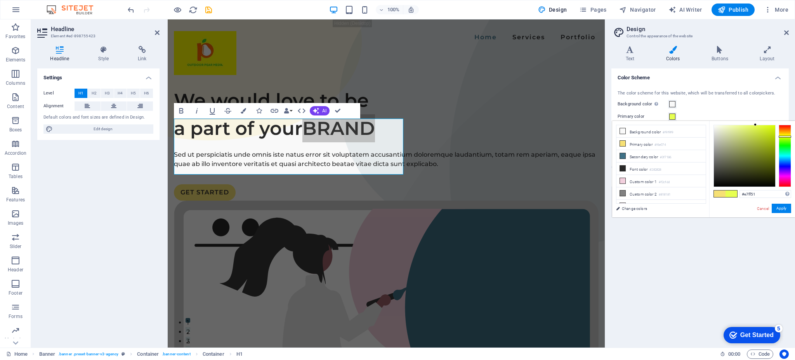
click at [756, 117] on body "Outdoor Pear Media Home Favorites Elements Columns Content Boxes Accordion Tabl…" at bounding box center [397, 180] width 795 height 360
click at [782, 205] on button "Apply" at bounding box center [781, 208] width 19 height 9
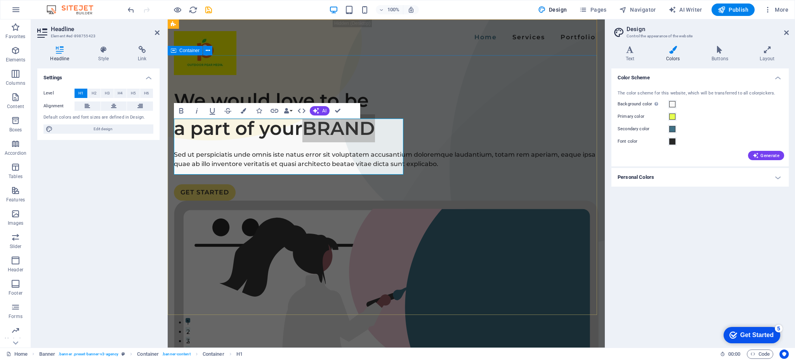
click at [562, 78] on div "We would love to be a part of your BRAND Sed ut perspiciatis unde omnis iste na…" at bounding box center [386, 345] width 437 height 580
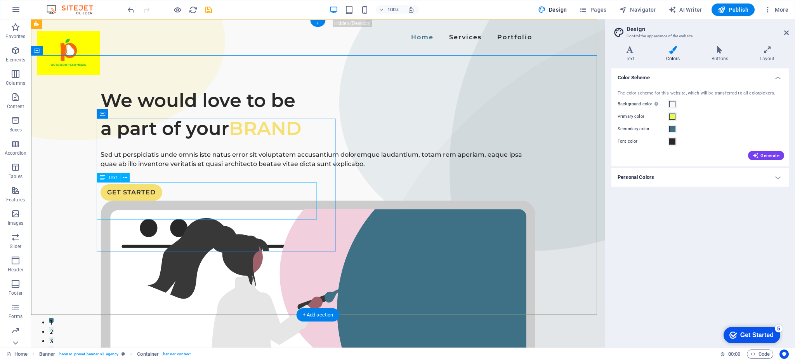
click at [120, 169] on div "Sed ut perspiciatis unde omnis iste natus error sit voluptatem accusantium dolo…" at bounding box center [318, 159] width 435 height 19
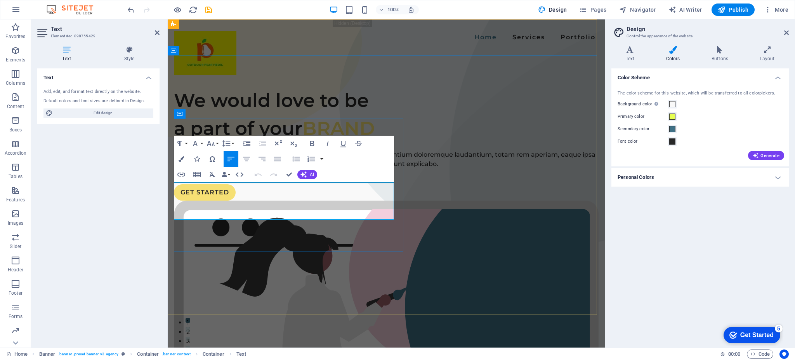
click at [210, 169] on p "Sed ut perspiciatis unde omnis iste natus error sit voluptatem accusantium dolo…" at bounding box center [386, 159] width 425 height 19
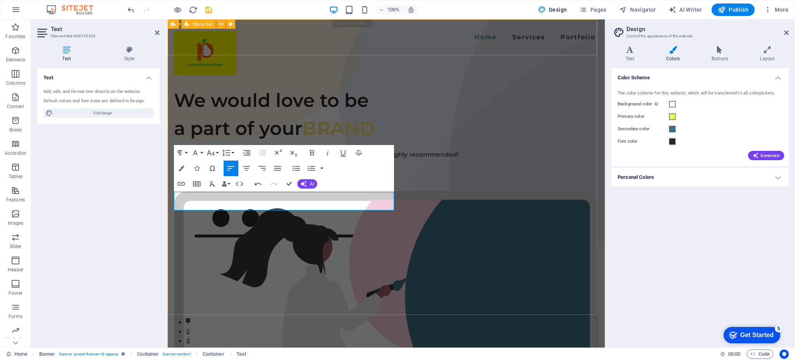
scroll to position [289, 0]
click at [328, 252] on div "We would love to be a part of your BRAND Outdoor Pear Media helped us reach tho…" at bounding box center [386, 340] width 437 height 571
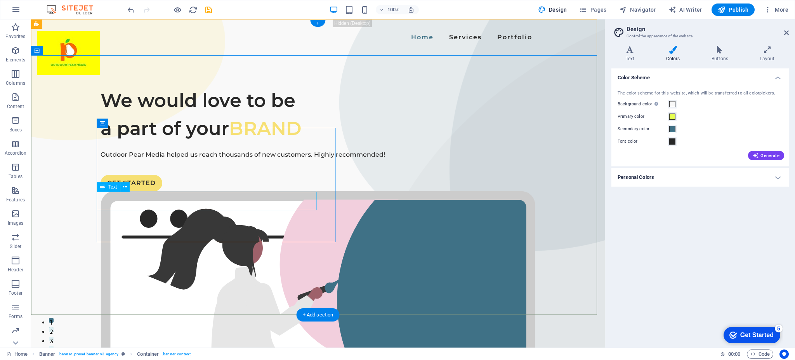
click at [148, 159] on div "Outdoor Pear Media helped us reach thousands of new customers. Highly recommend…" at bounding box center [318, 154] width 435 height 9
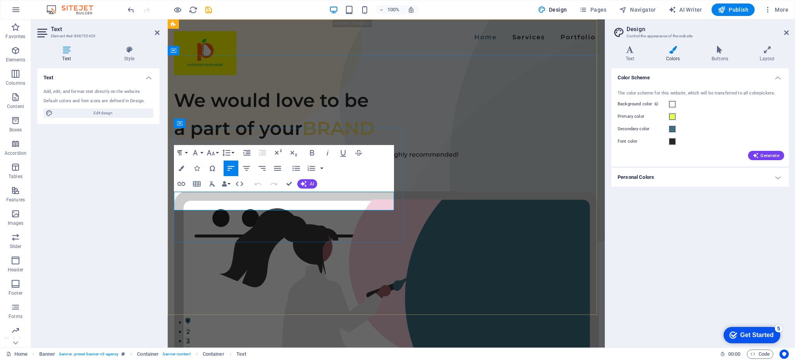
click at [194, 159] on p "Outdoor Pear Media helped us reach thousands of new customers. Highly recommend…" at bounding box center [386, 154] width 425 height 9
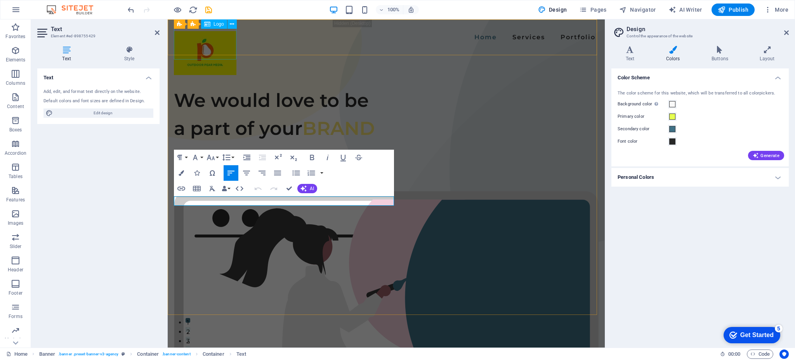
scroll to position [0, 3]
click at [332, 264] on div "We would love to be a part of your BRAND Outdoor Media That Works for You Outdo…" at bounding box center [386, 340] width 437 height 571
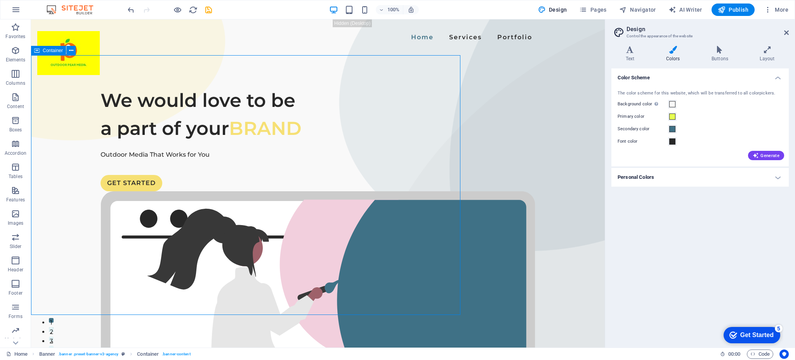
click at [332, 264] on div "We would love to be a part of your BRAND Outdoor Media That Works for You GET S…" at bounding box center [318, 345] width 574 height 580
click at [268, 265] on div "We would love to be a part of your BRAND Outdoor Media That Works for You GET S…" at bounding box center [318, 345] width 574 height 580
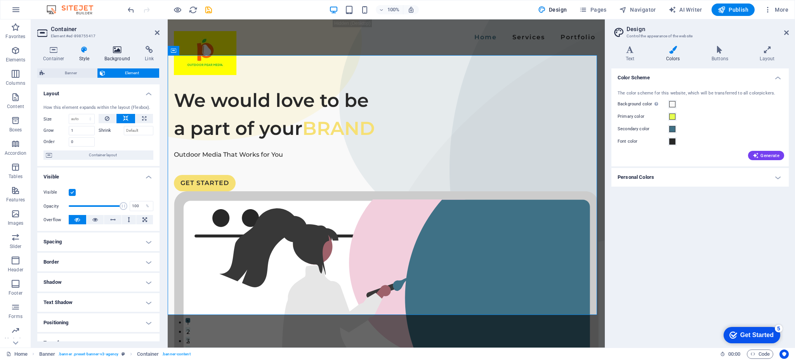
click at [115, 52] on icon at bounding box center [118, 50] width 38 height 8
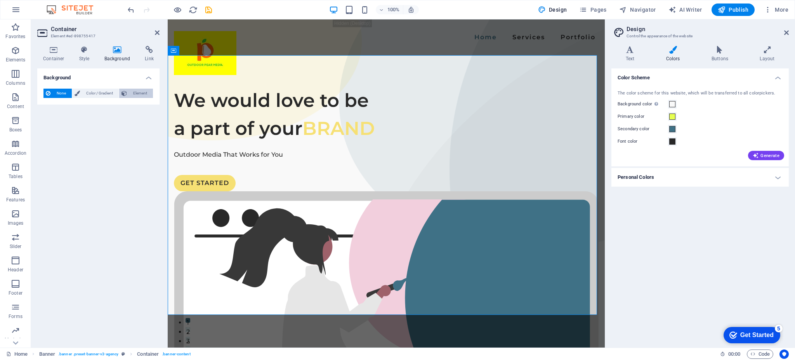
click at [145, 91] on span "Element" at bounding box center [139, 93] width 21 height 9
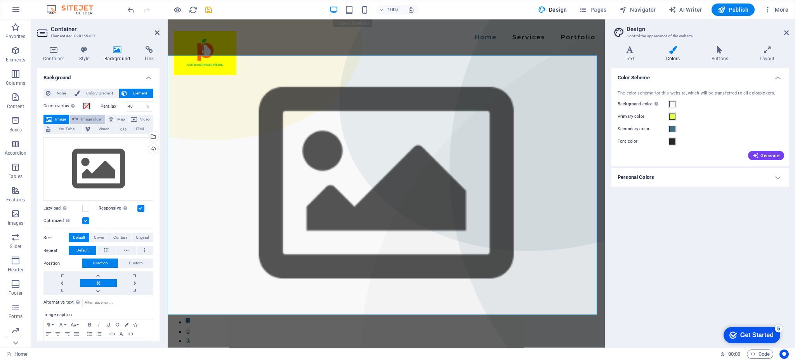
click at [89, 115] on span "Image slider" at bounding box center [91, 119] width 22 height 9
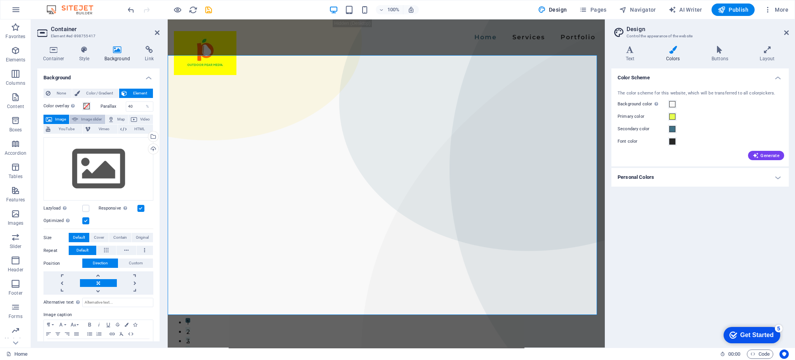
select select "ms"
select select "s"
select select "progressive"
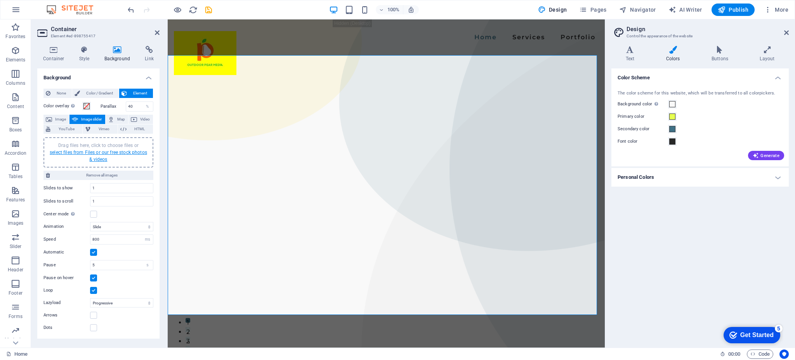
click at [96, 158] on link "select files from Files or our free stock photos & videos" at bounding box center [98, 156] width 97 height 12
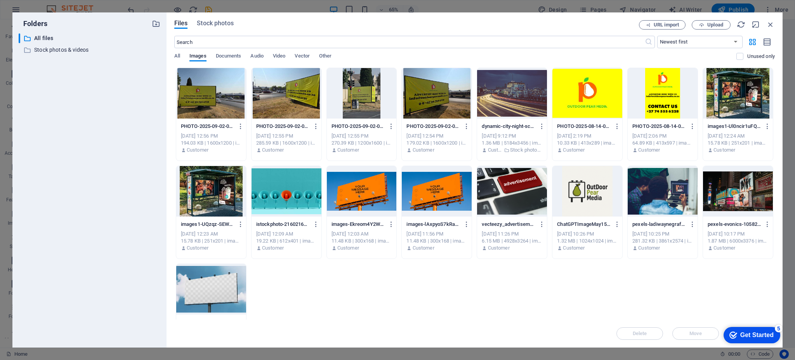
click at [283, 96] on div at bounding box center [287, 93] width 70 height 50
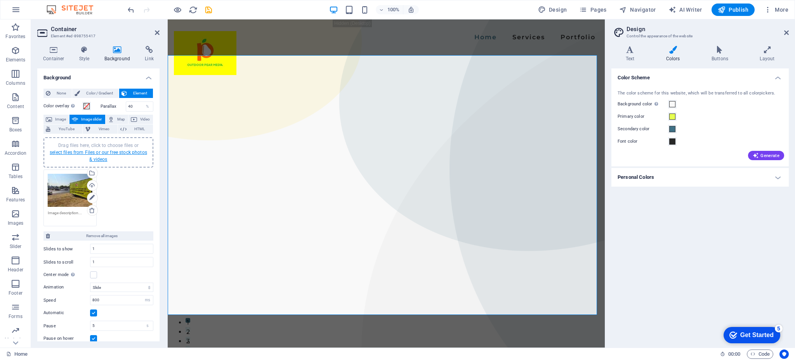
click at [101, 153] on link "select files from Files or our free stock photos & videos" at bounding box center [98, 156] width 97 height 12
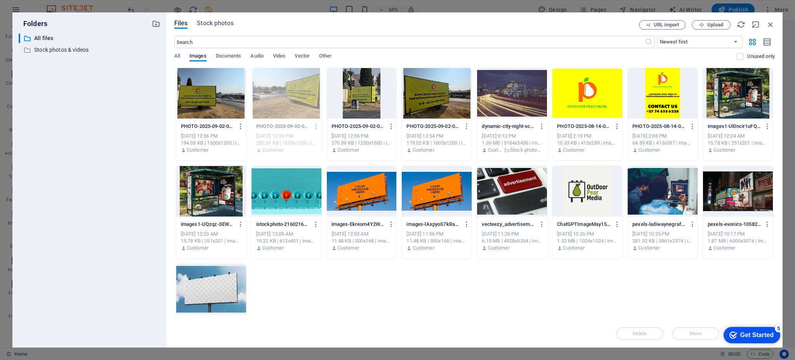
click at [430, 106] on div at bounding box center [437, 93] width 70 height 50
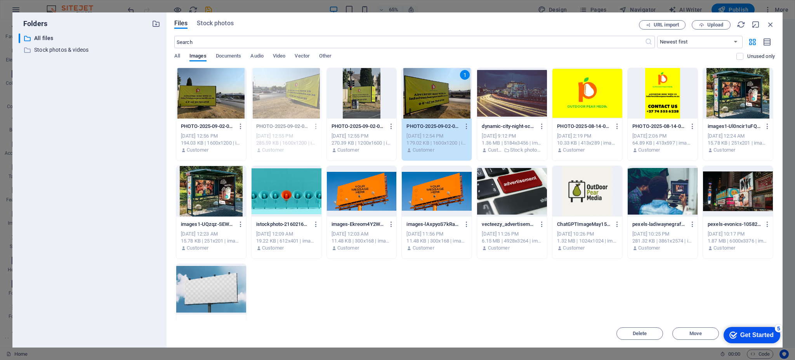
click at [430, 106] on div "1" at bounding box center [437, 93] width 70 height 50
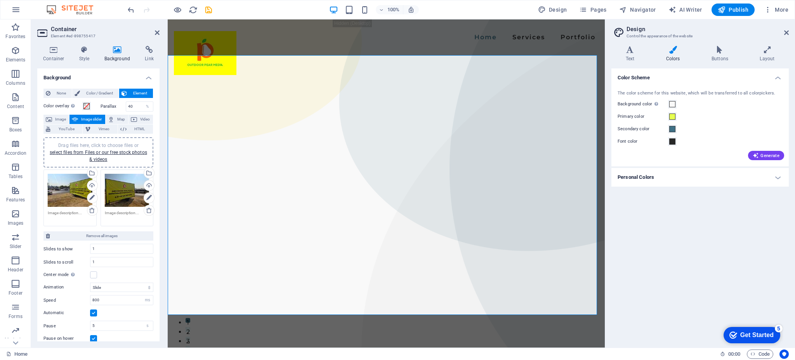
click at [86, 158] on div "Drag files here, click to choose files or select files from Files or our free s…" at bounding box center [98, 152] width 101 height 21
click at [115, 150] on link "select files from Files or our free stock photos & videos" at bounding box center [98, 156] width 97 height 12
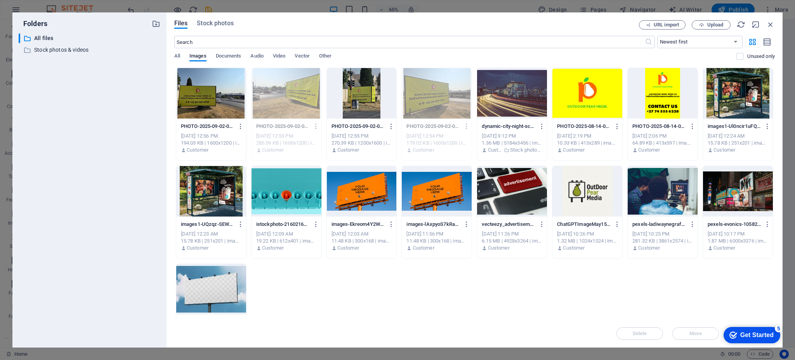
click at [221, 103] on div at bounding box center [211, 93] width 70 height 50
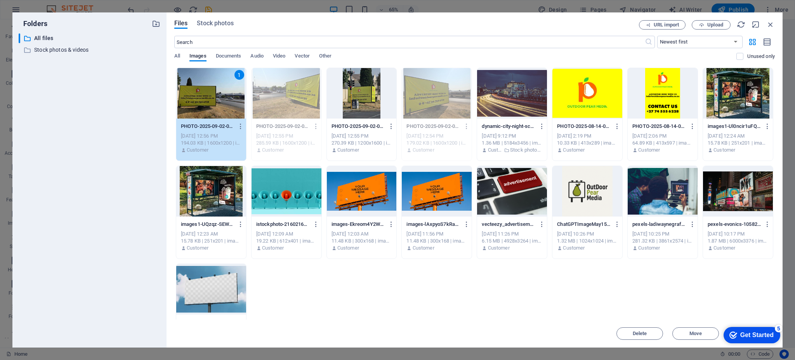
click at [221, 103] on div "1" at bounding box center [211, 93] width 70 height 50
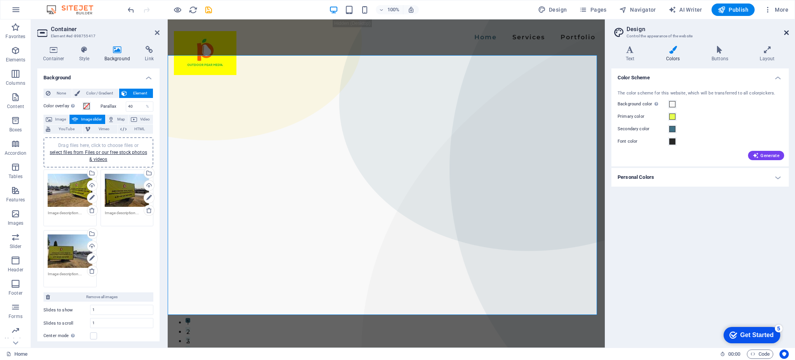
click at [787, 30] on icon at bounding box center [787, 33] width 5 height 6
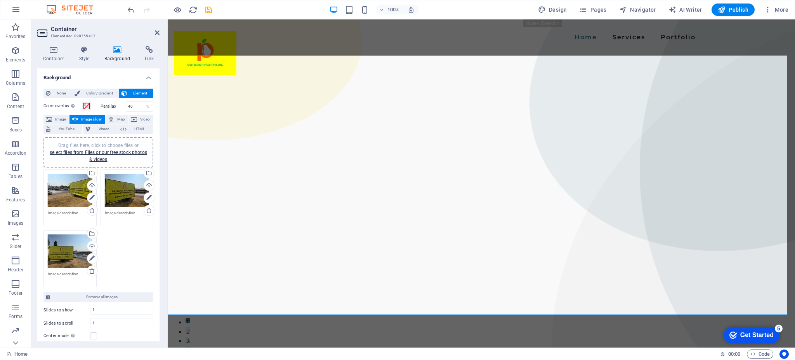
click at [154, 33] on header "Container Element #ed-898755417" at bounding box center [98, 29] width 122 height 20
click at [156, 33] on icon at bounding box center [157, 33] width 5 height 6
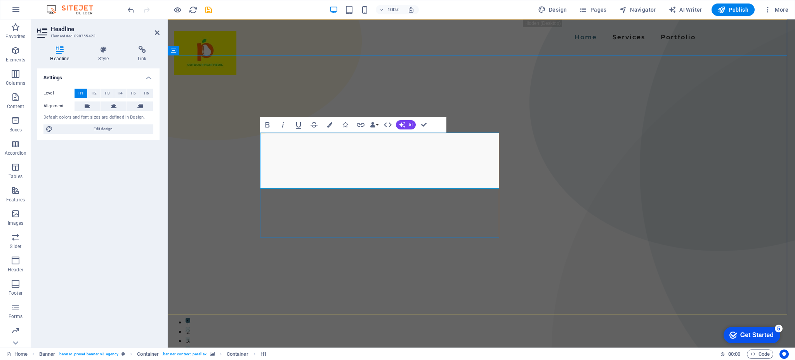
drag, startPoint x: 386, startPoint y: 175, endPoint x: 265, endPoint y: 146, distance: 125.2
click at [106, 130] on span "Edit design" at bounding box center [103, 128] width 96 height 9
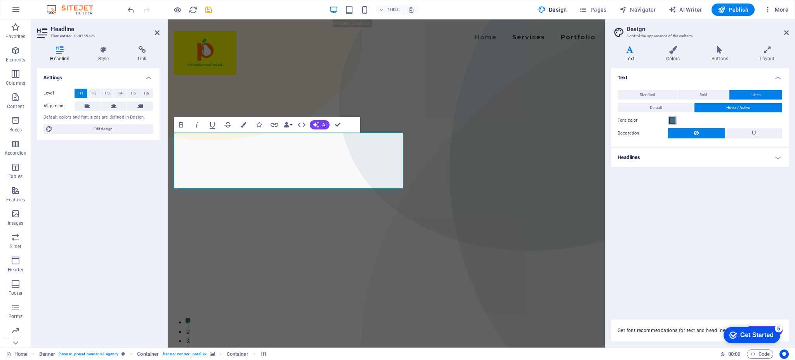
click at [670, 121] on span at bounding box center [673, 120] width 6 height 6
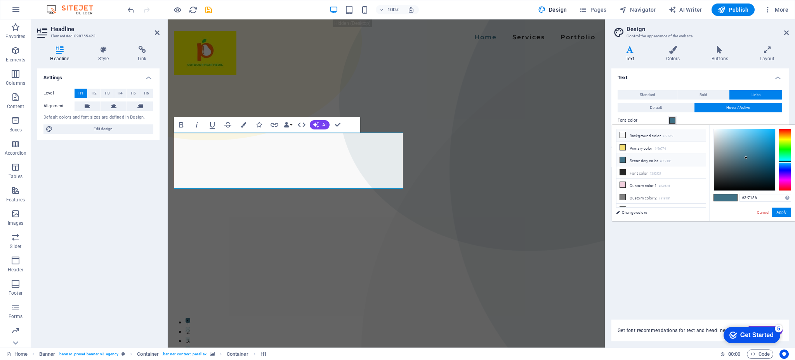
click at [622, 136] on icon at bounding box center [622, 134] width 5 height 5
type input "#f9f9f9"
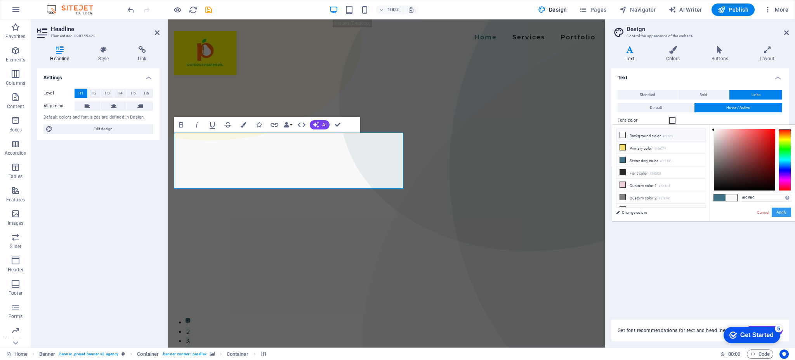
click at [781, 209] on button "Apply" at bounding box center [781, 211] width 19 height 9
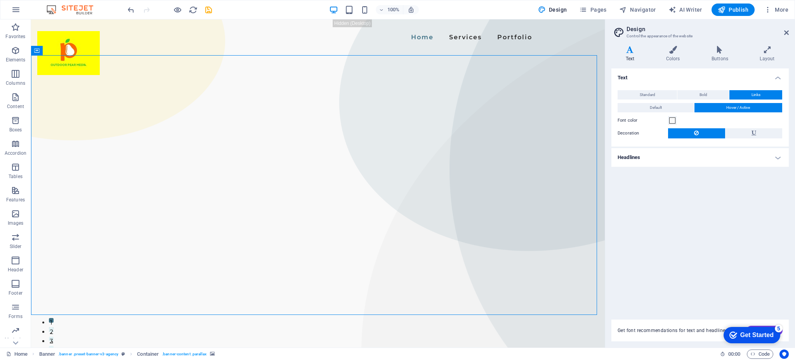
click at [783, 34] on header "Design Control the appearance of the website" at bounding box center [701, 29] width 176 height 20
click at [787, 32] on icon at bounding box center [787, 33] width 5 height 6
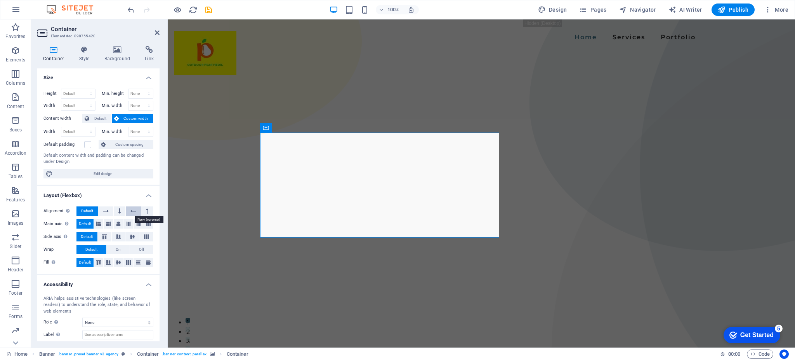
click at [132, 213] on icon at bounding box center [133, 210] width 5 height 9
click at [146, 213] on icon at bounding box center [147, 210] width 2 height 9
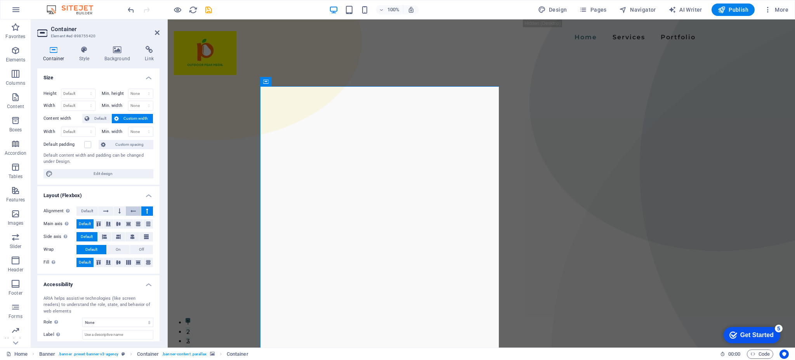
click at [134, 213] on icon at bounding box center [133, 210] width 5 height 9
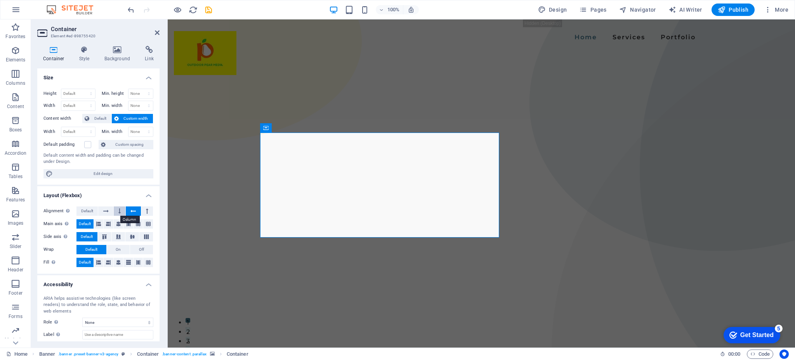
click at [117, 212] on button at bounding box center [120, 210] width 12 height 9
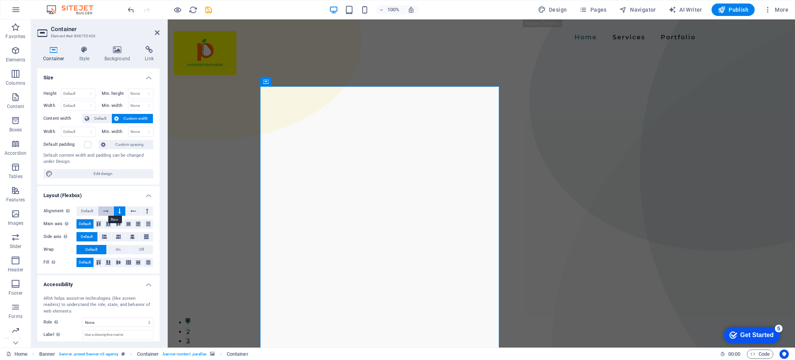
click at [106, 211] on icon at bounding box center [105, 210] width 5 height 9
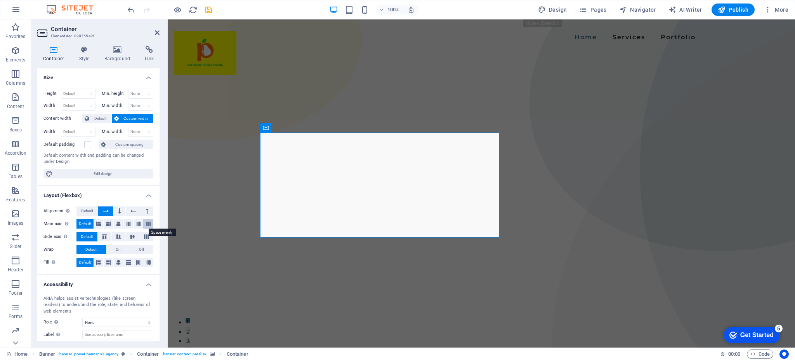
click at [151, 223] on button at bounding box center [148, 223] width 10 height 9
click at [139, 223] on icon at bounding box center [138, 223] width 5 height 9
click at [82, 223] on span "Default" at bounding box center [85, 223] width 12 height 9
click at [148, 233] on button at bounding box center [146, 236] width 14 height 9
click at [82, 236] on span "Default" at bounding box center [87, 236] width 12 height 9
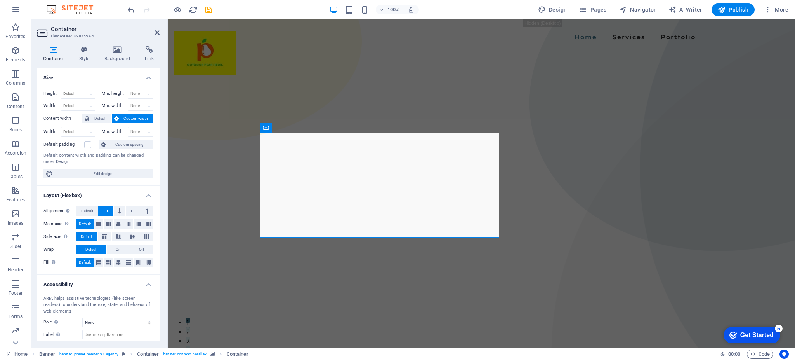
scroll to position [41, 0]
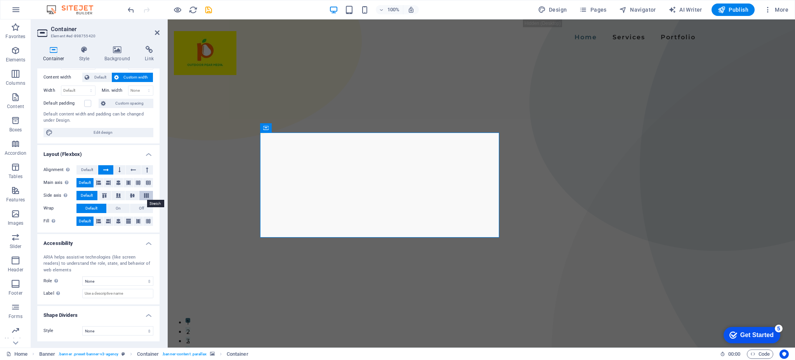
click at [145, 192] on button at bounding box center [146, 195] width 14 height 9
click at [146, 327] on select "None Triangle Square Diagonal Polygon 1 Polygon 2 Zigzag Multiple Zigzags Waves…" at bounding box center [117, 330] width 71 height 9
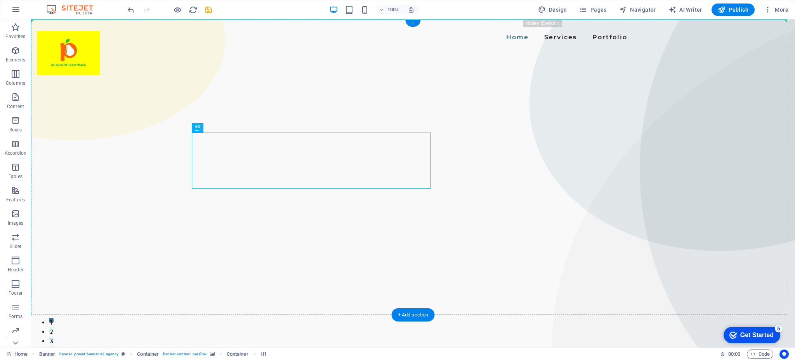
drag, startPoint x: 424, startPoint y: 136, endPoint x: 454, endPoint y: 132, distance: 30.1
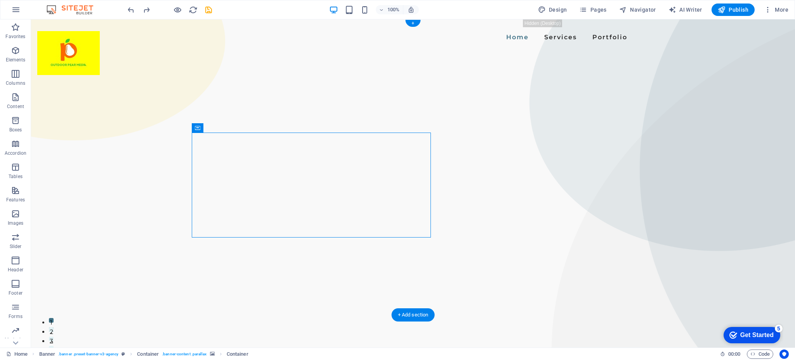
drag, startPoint x: 226, startPoint y: 148, endPoint x: 653, endPoint y: 108, distance: 428.7
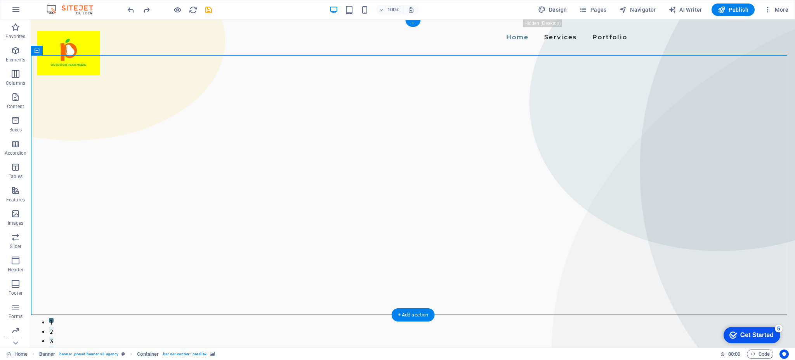
select select "ms"
select select "s"
select select "progressive"
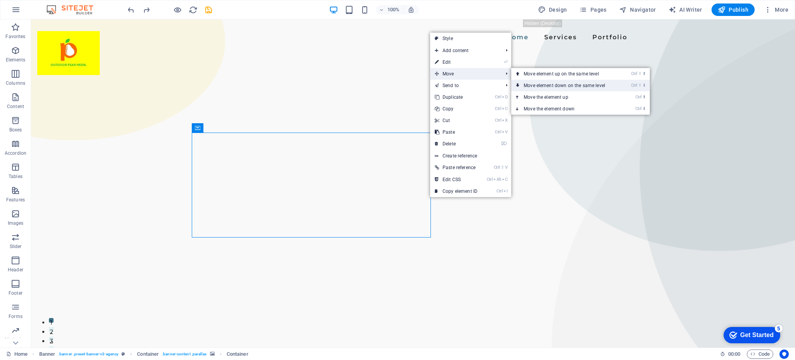
click at [571, 84] on link "Ctrl ⇧ ⬇ Move element down on the same level" at bounding box center [567, 86] width 110 height 12
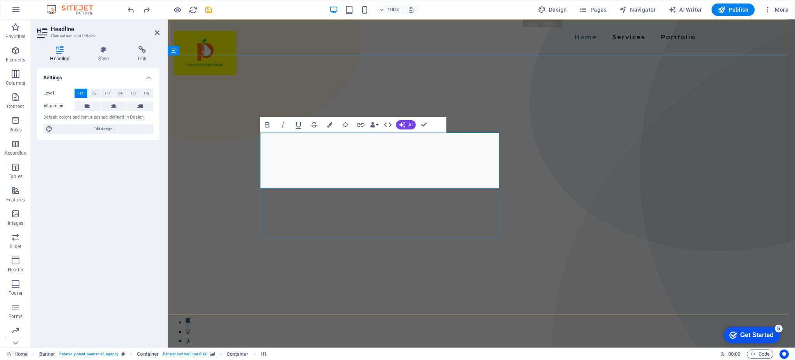
drag, startPoint x: 388, startPoint y: 173, endPoint x: 262, endPoint y: 146, distance: 128.7
click at [105, 47] on icon at bounding box center [103, 50] width 37 height 8
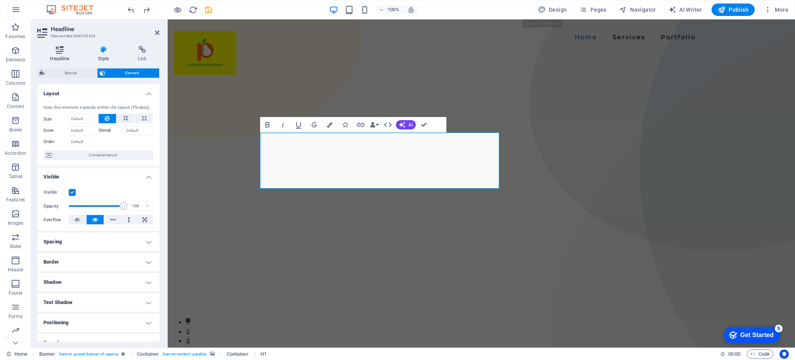
click at [64, 53] on icon at bounding box center [59, 50] width 45 height 8
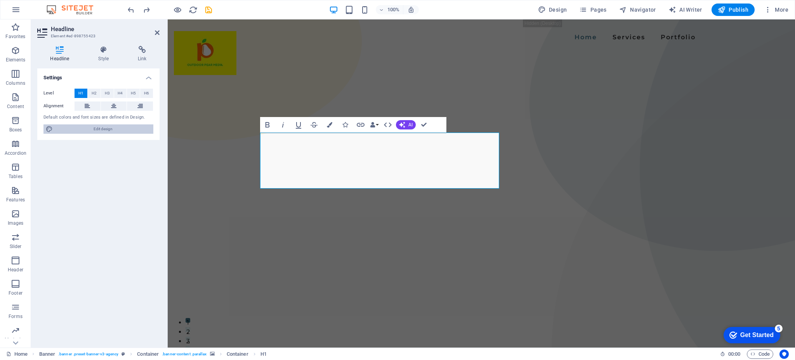
click at [92, 127] on span "Edit design" at bounding box center [103, 128] width 96 height 9
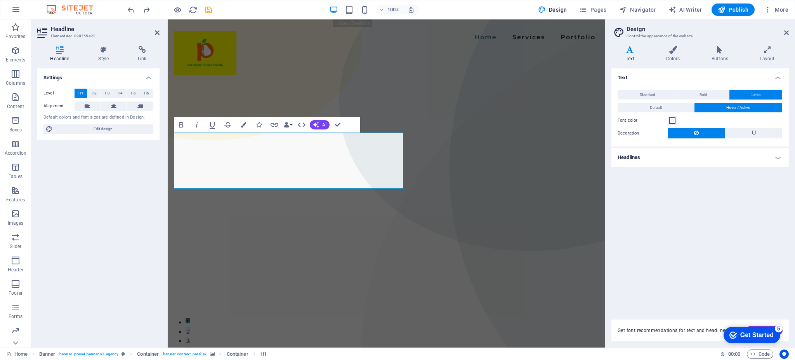
click at [624, 40] on div "Variants Text Colors Buttons Layout Text Standard Bold Links Font color Font Mo…" at bounding box center [701, 194] width 190 height 308
click at [631, 47] on icon at bounding box center [630, 50] width 37 height 8
click at [652, 159] on h4 "Headlines" at bounding box center [701, 157] width 178 height 19
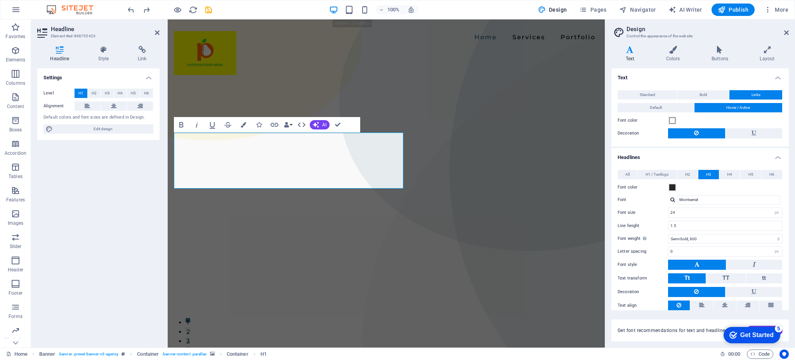
scroll to position [19, 0]
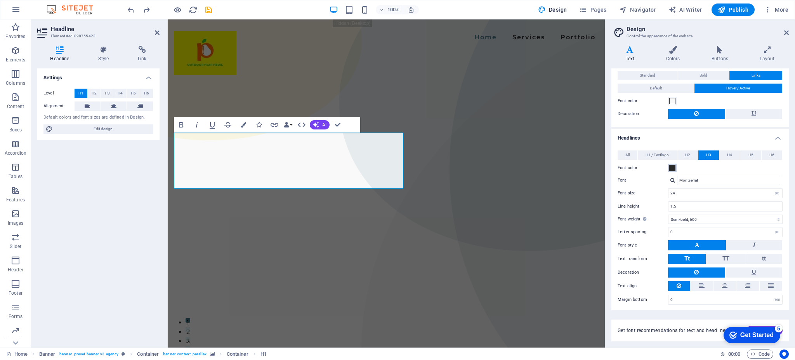
click at [672, 169] on span at bounding box center [673, 168] width 6 height 6
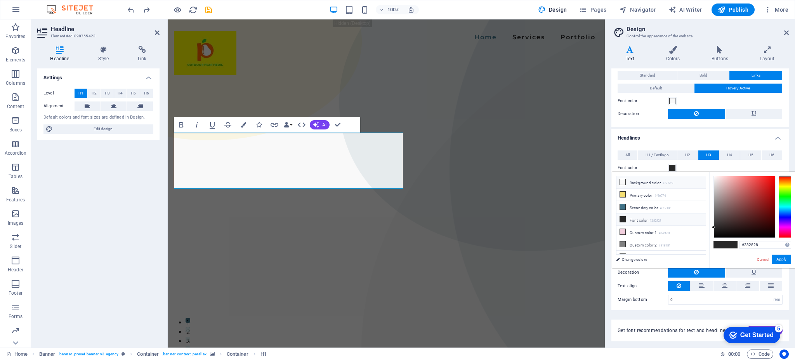
click at [624, 181] on icon at bounding box center [622, 181] width 5 height 5
type input "#f9f9f9"
click at [624, 181] on icon at bounding box center [622, 181] width 5 height 5
click at [785, 258] on button "Apply" at bounding box center [781, 258] width 19 height 9
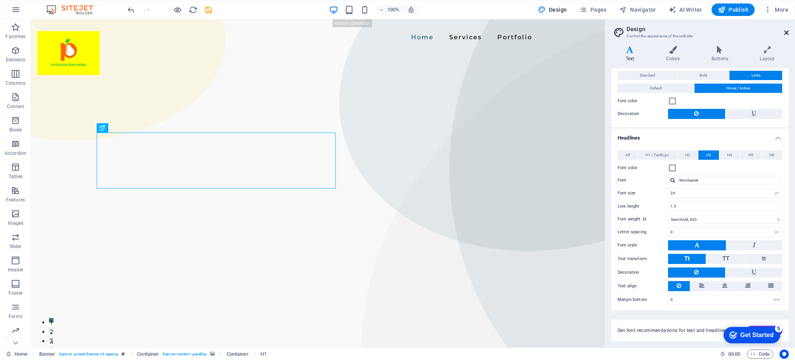
click at [785, 31] on icon at bounding box center [787, 33] width 5 height 6
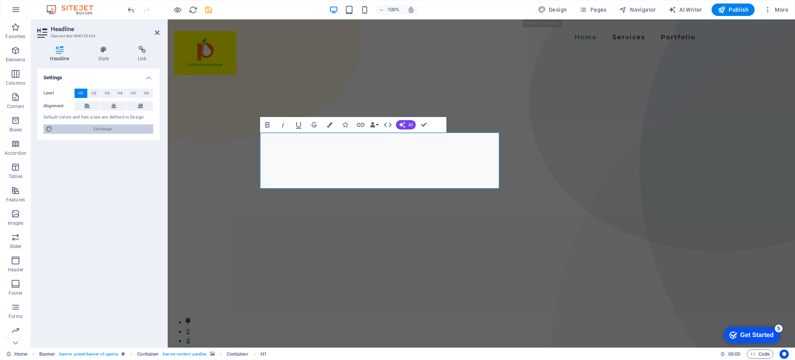
click at [88, 129] on span "Edit design" at bounding box center [103, 128] width 96 height 9
select select "px"
select select "600"
select select "px"
select select "rem"
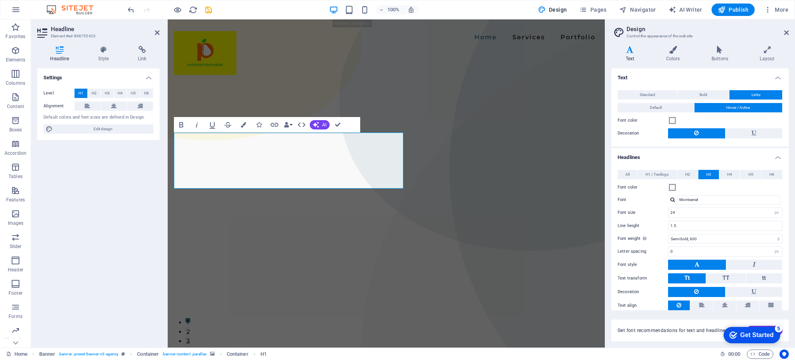
click at [629, 56] on h4 "Text" at bounding box center [632, 54] width 40 height 16
click at [670, 188] on span at bounding box center [673, 187] width 6 height 6
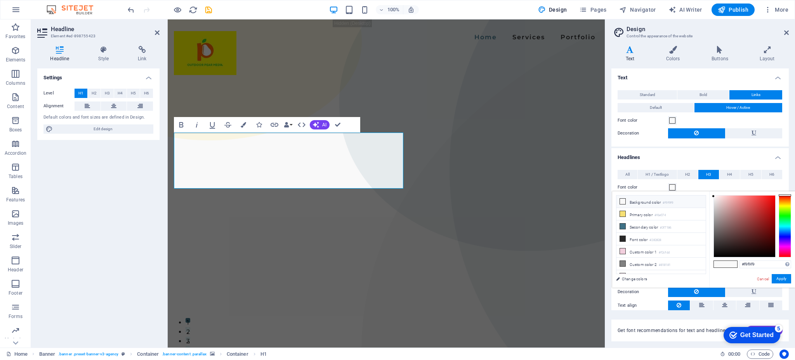
click at [670, 188] on span at bounding box center [673, 187] width 6 height 6
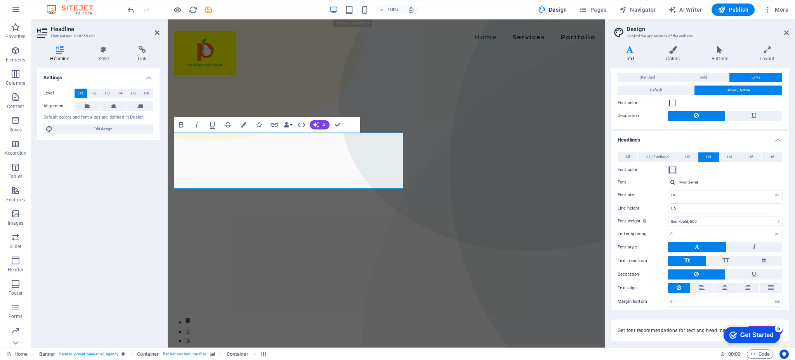
scroll to position [0, 0]
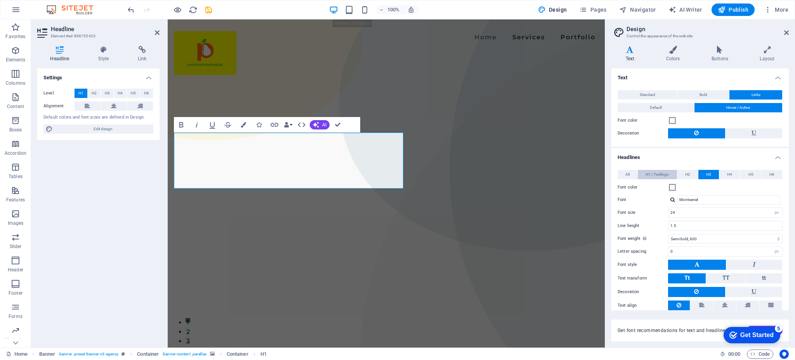
click at [663, 176] on span "H1 / Textlogo" at bounding box center [657, 174] width 23 height 9
click at [674, 187] on span at bounding box center [673, 187] width 6 height 6
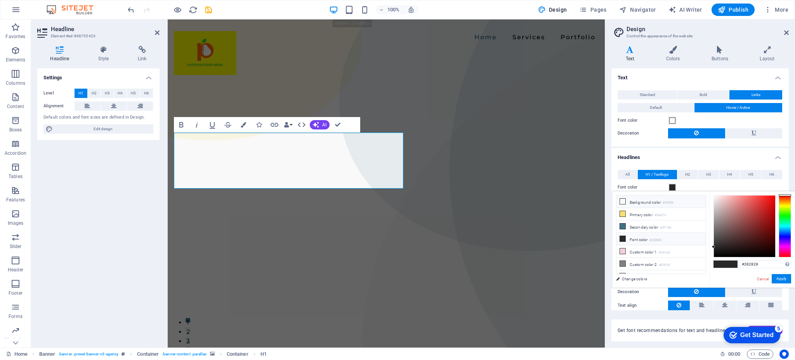
click at [645, 201] on li "Background color #f9f9f9" at bounding box center [661, 201] width 89 height 12
type input "#f9f9f9"
click at [782, 277] on button "Apply" at bounding box center [781, 278] width 19 height 9
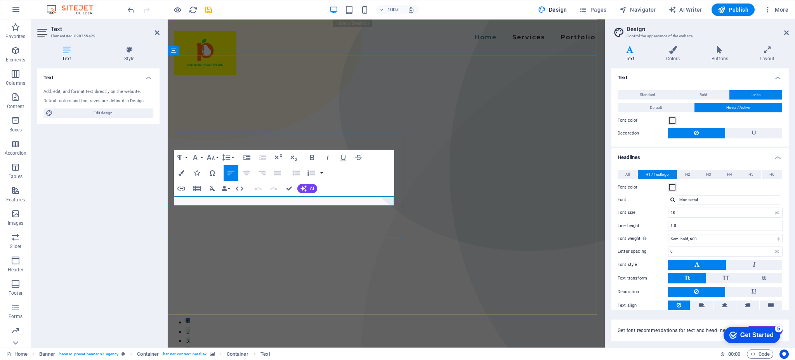
click at [310, 156] on icon "button" at bounding box center [312, 157] width 4 height 5
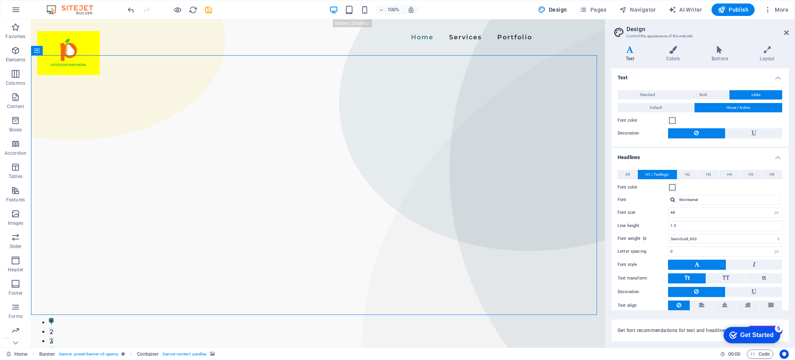
click at [783, 32] on h2 "Design" at bounding box center [708, 29] width 162 height 7
click at [790, 31] on aside "Design Control the appearance of the website Variants Text Colors Buttons Layou…" at bounding box center [700, 183] width 190 height 328
click at [787, 31] on header "Design Control the appearance of the website" at bounding box center [701, 29] width 176 height 20
click at [787, 31] on icon at bounding box center [787, 33] width 5 height 6
